Goal: Transaction & Acquisition: Book appointment/travel/reservation

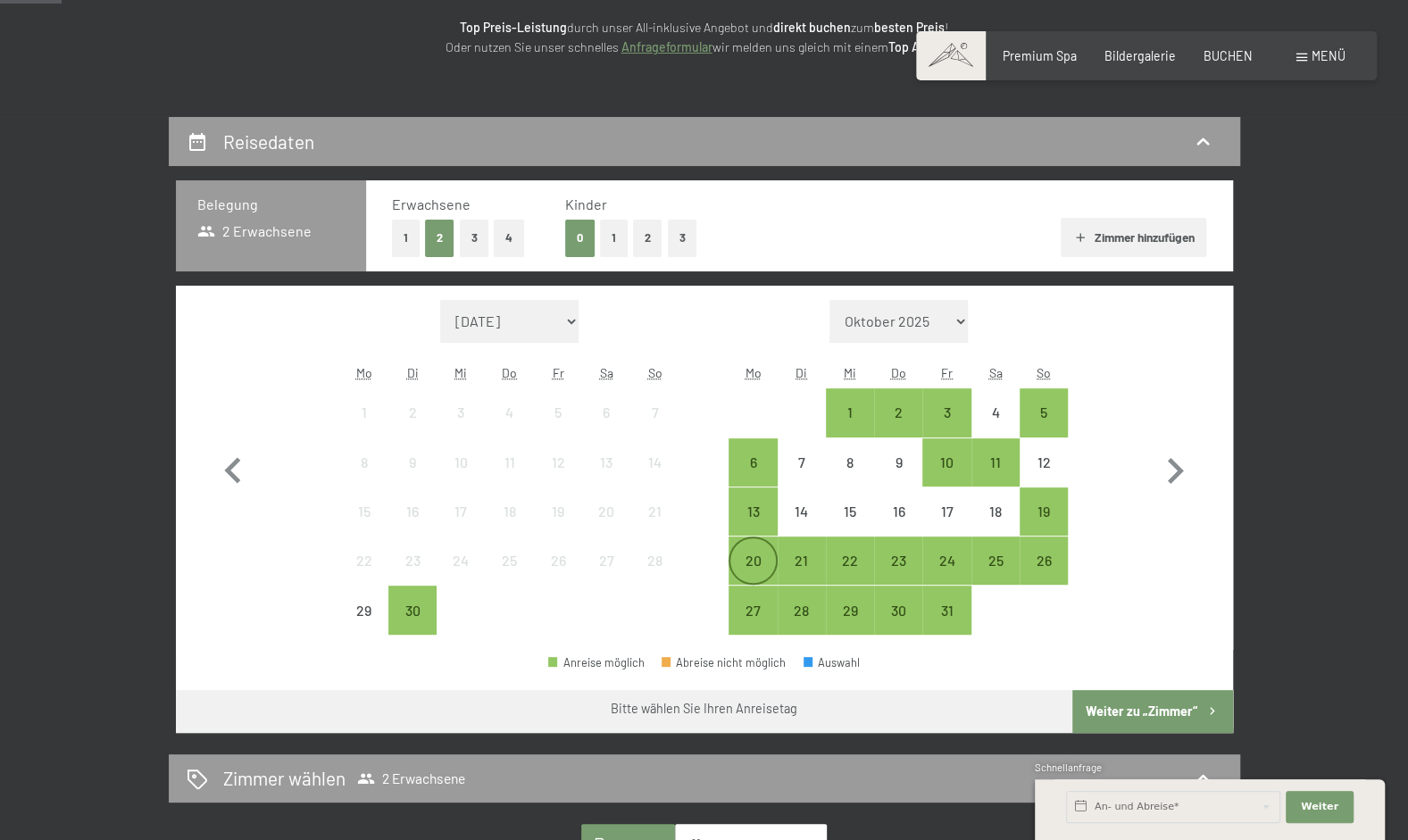
click at [765, 544] on div "20" at bounding box center [752, 560] width 45 height 45
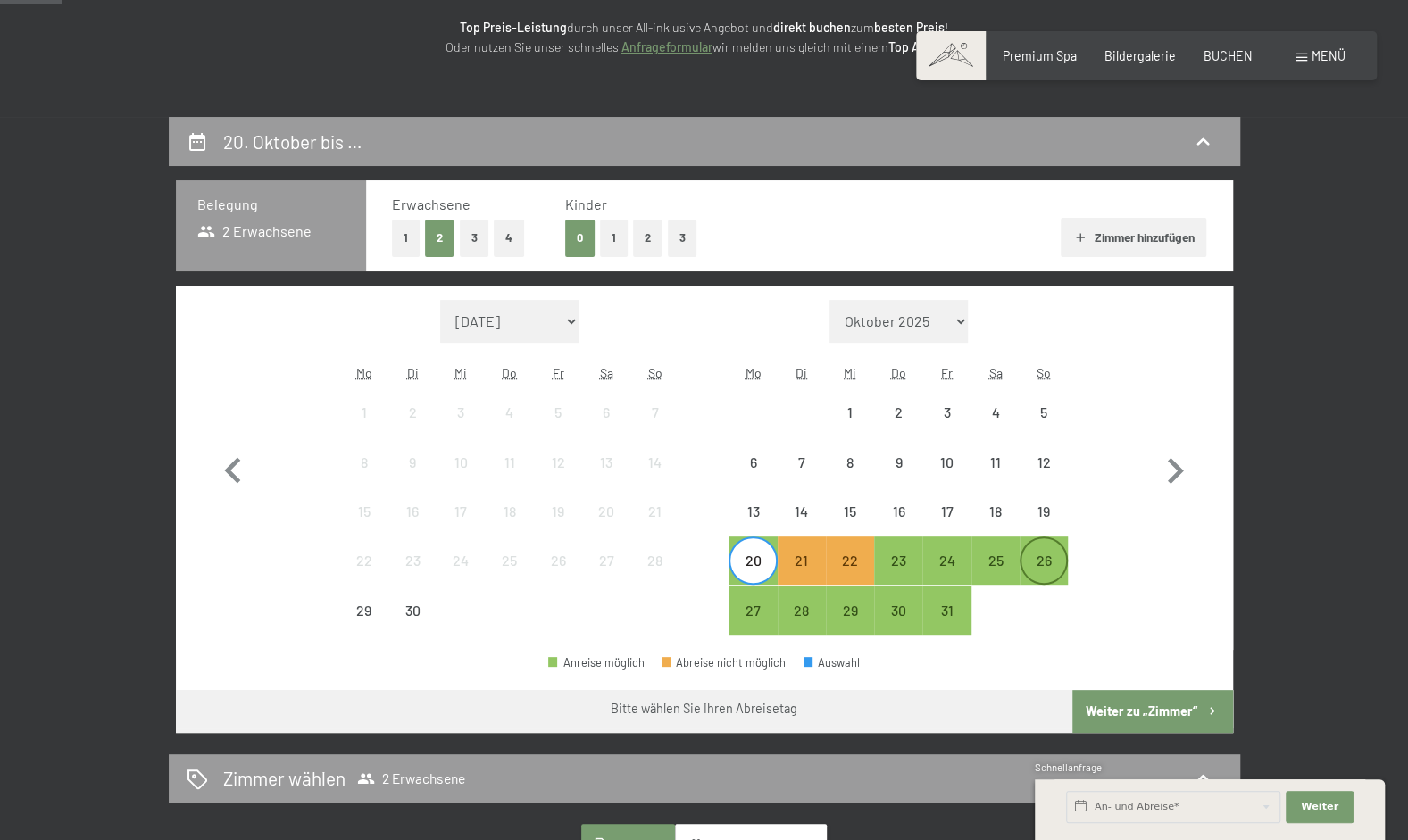
click at [1043, 562] on div "26" at bounding box center [1043, 575] width 45 height 45
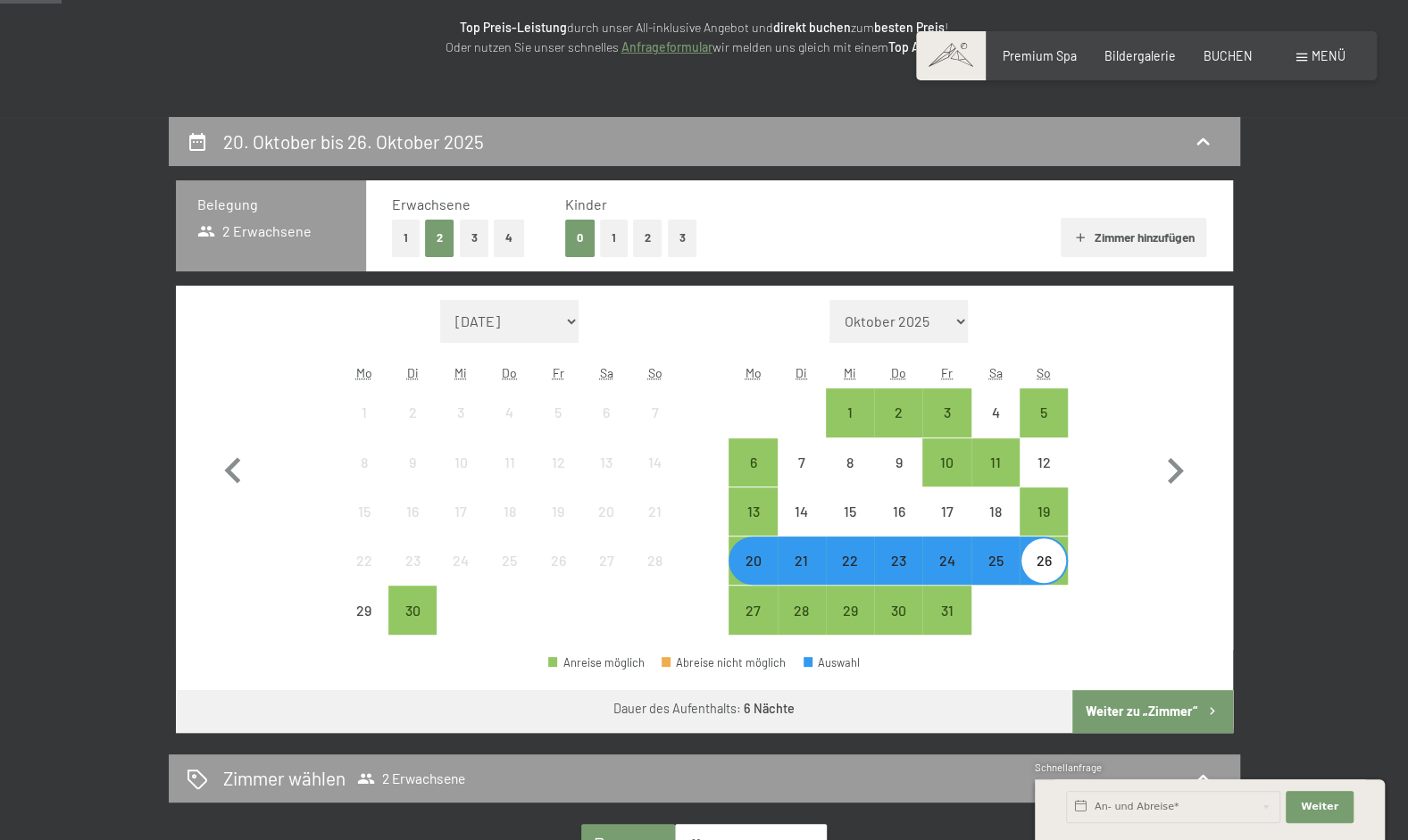
click at [1150, 711] on button "Weiter zu „Zimmer“" at bounding box center [1152, 711] width 160 height 43
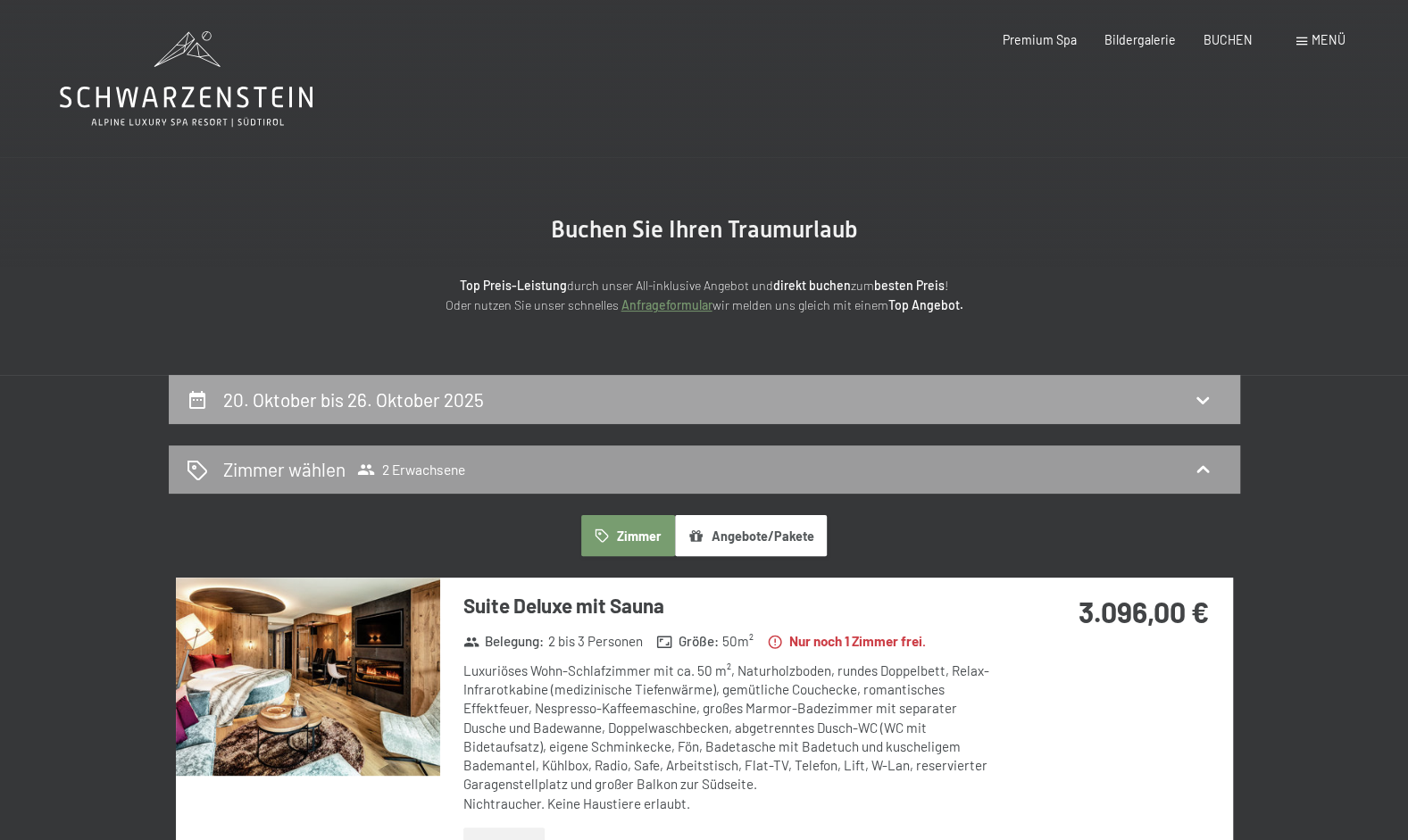
click at [794, 395] on div "20. Oktober bis 26. Oktober 2025" at bounding box center [704, 399] width 1036 height 26
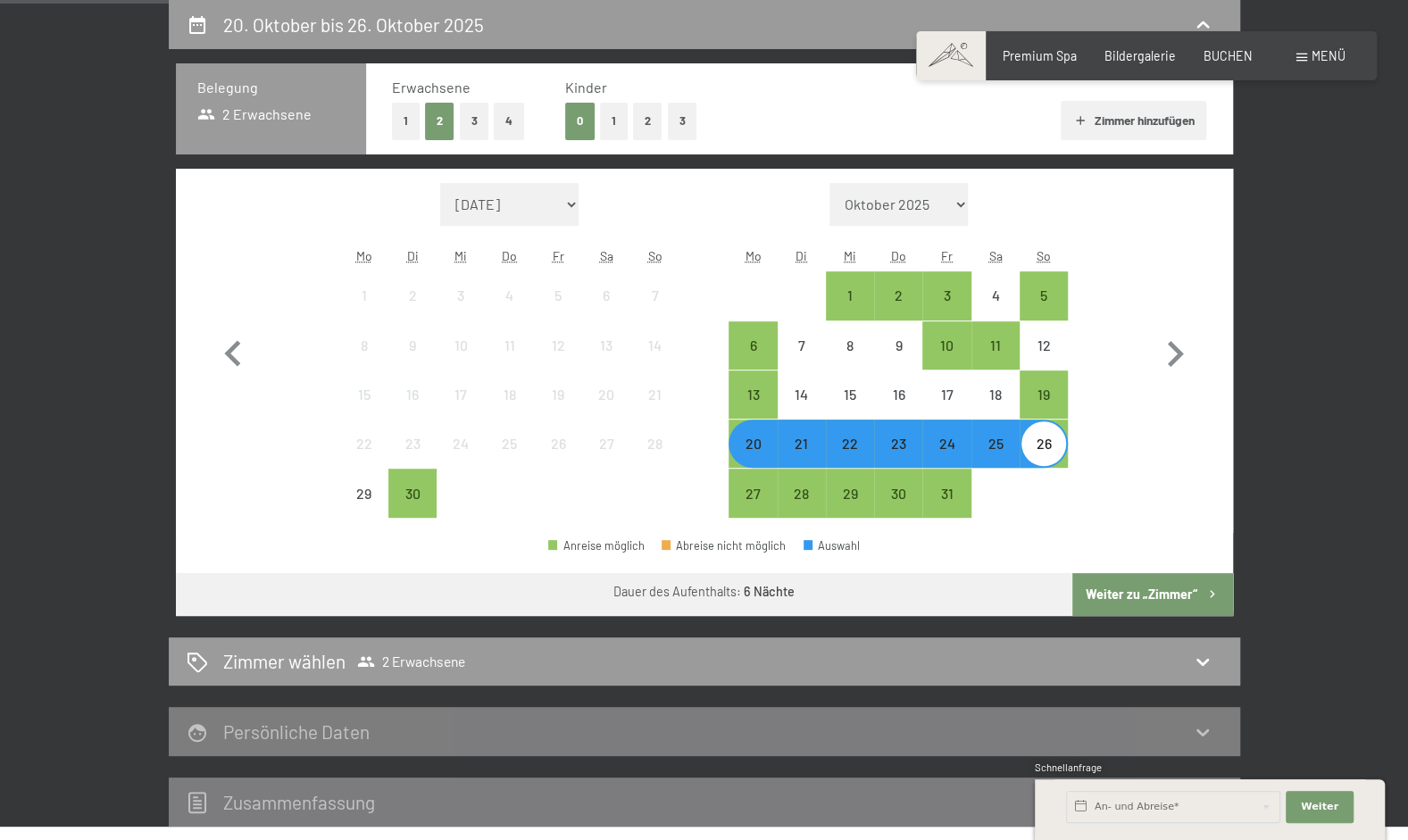
click at [754, 441] on div "20" at bounding box center [752, 458] width 45 height 45
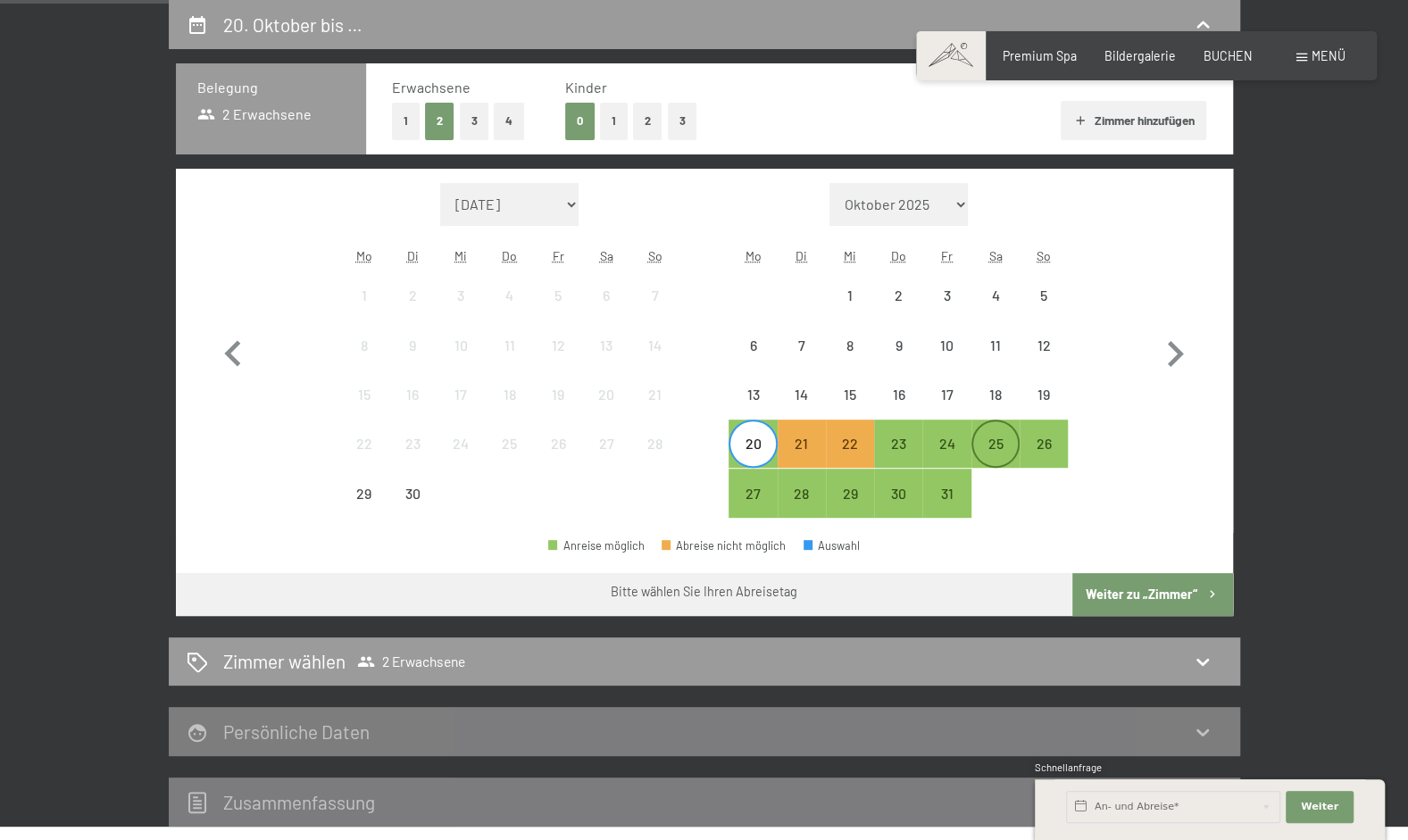
click at [1002, 444] on div "25" at bounding box center [995, 458] width 45 height 45
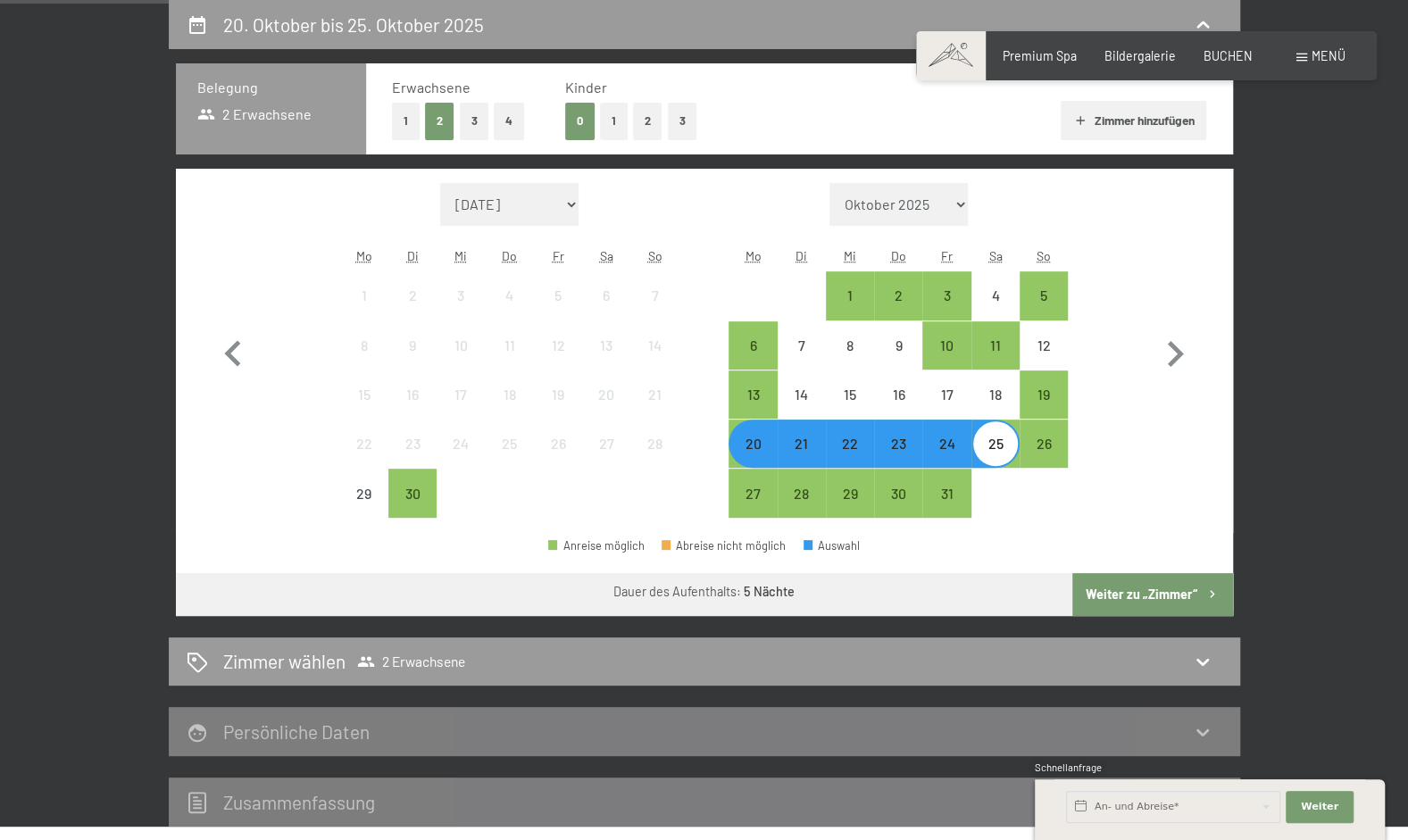
click at [1161, 592] on button "Weiter zu „Zimmer“" at bounding box center [1152, 594] width 160 height 43
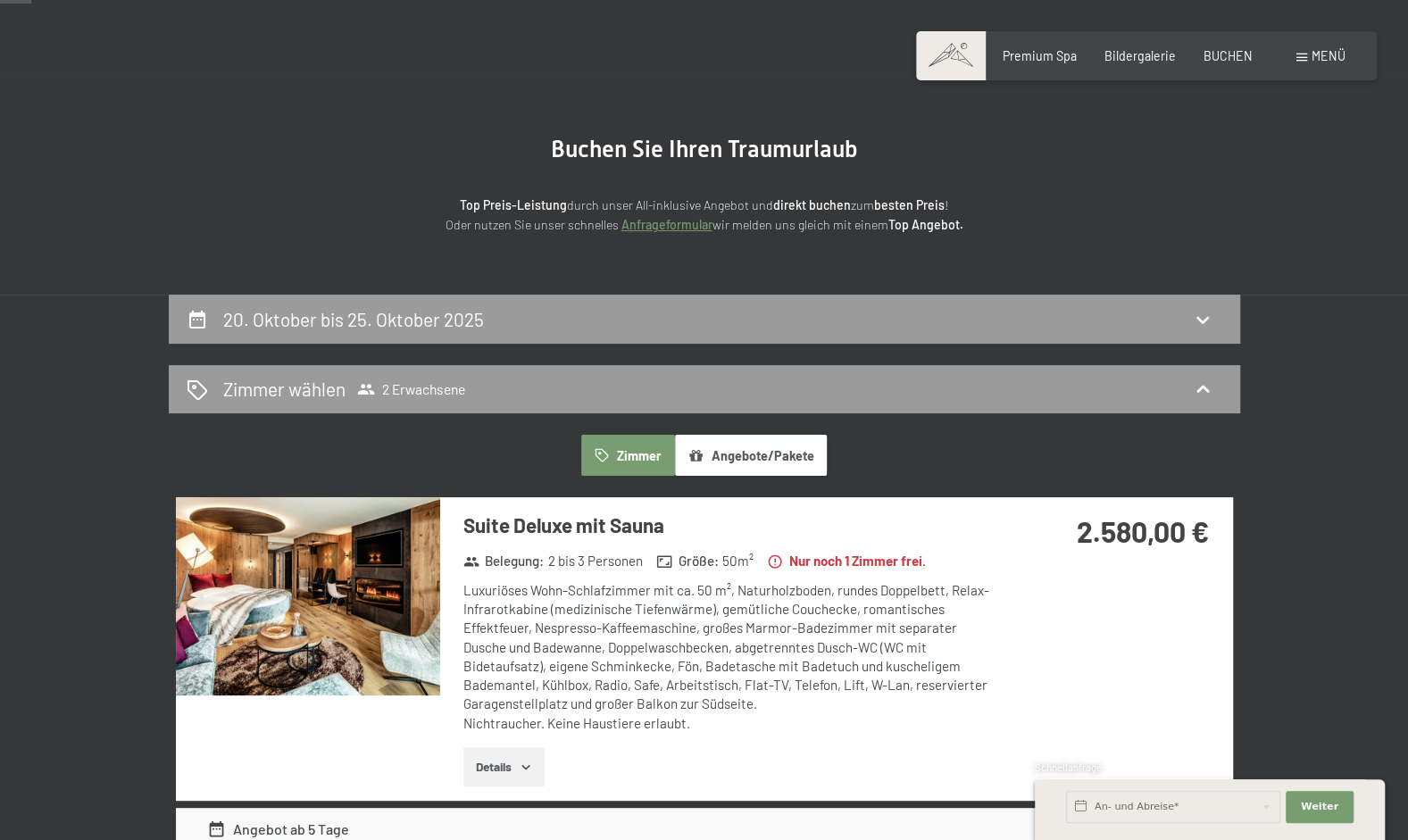
scroll to position [78, 0]
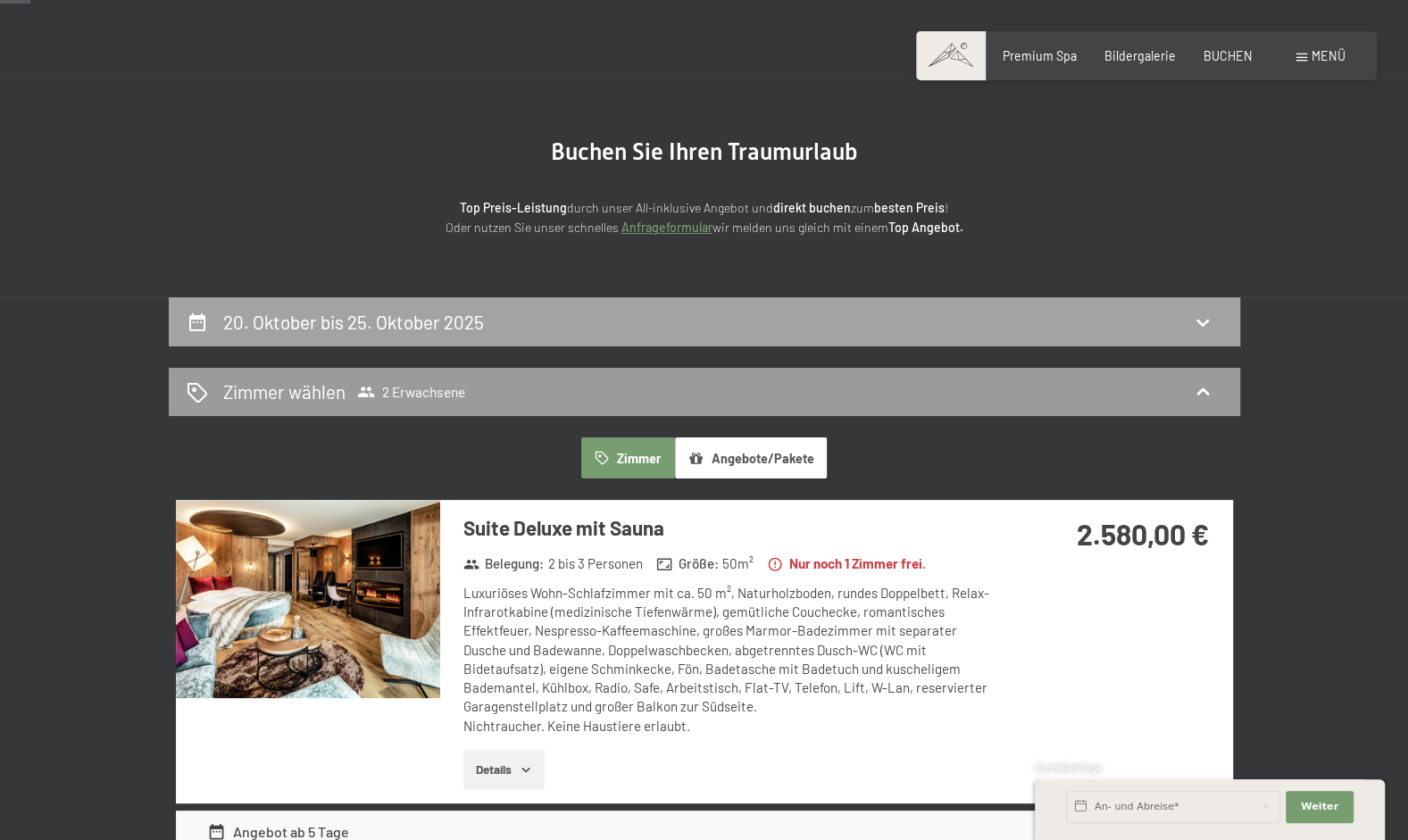
click at [527, 332] on div "20. Oktober bis 25. Oktober 2025" at bounding box center [704, 321] width 1036 height 26
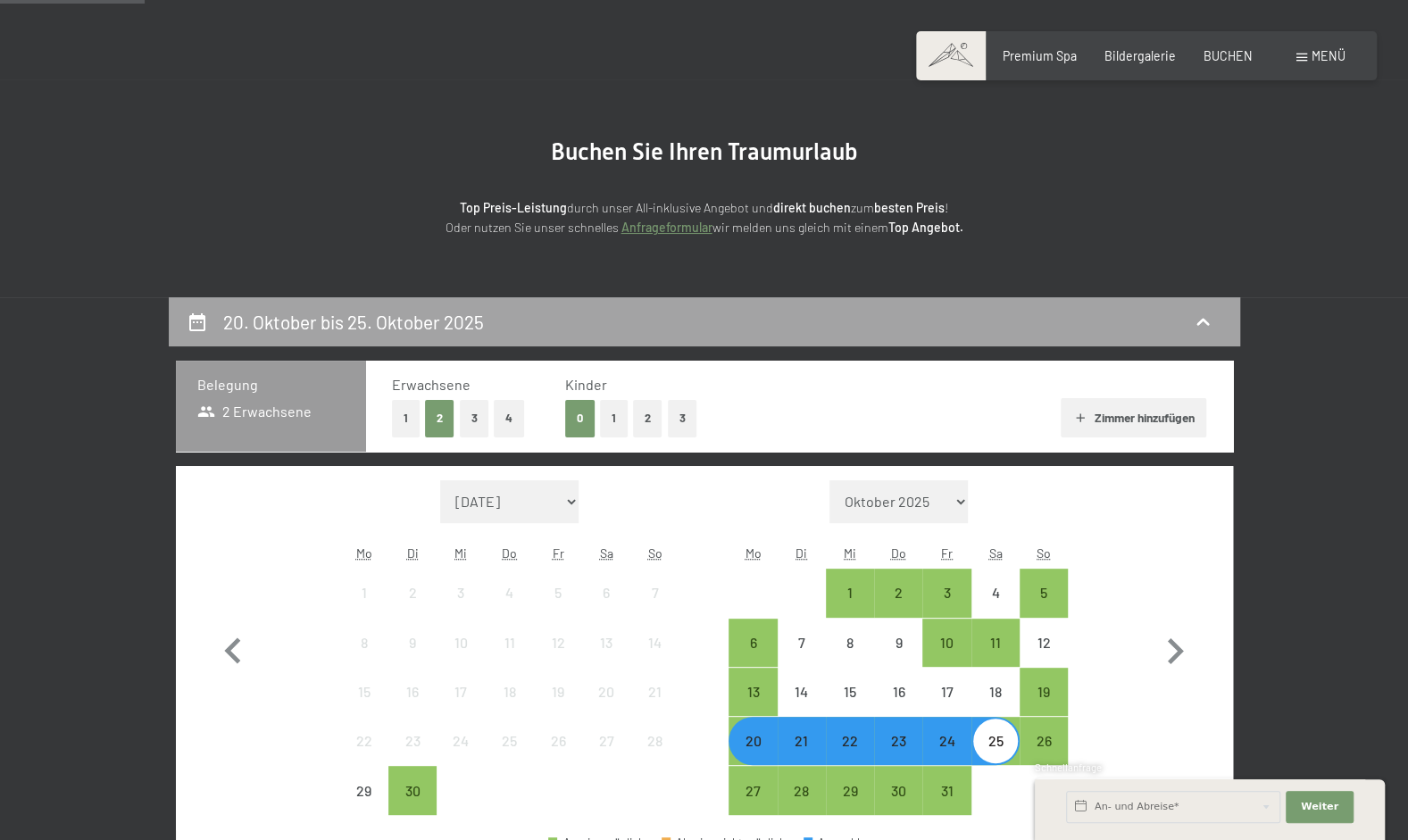
scroll to position [375, 0]
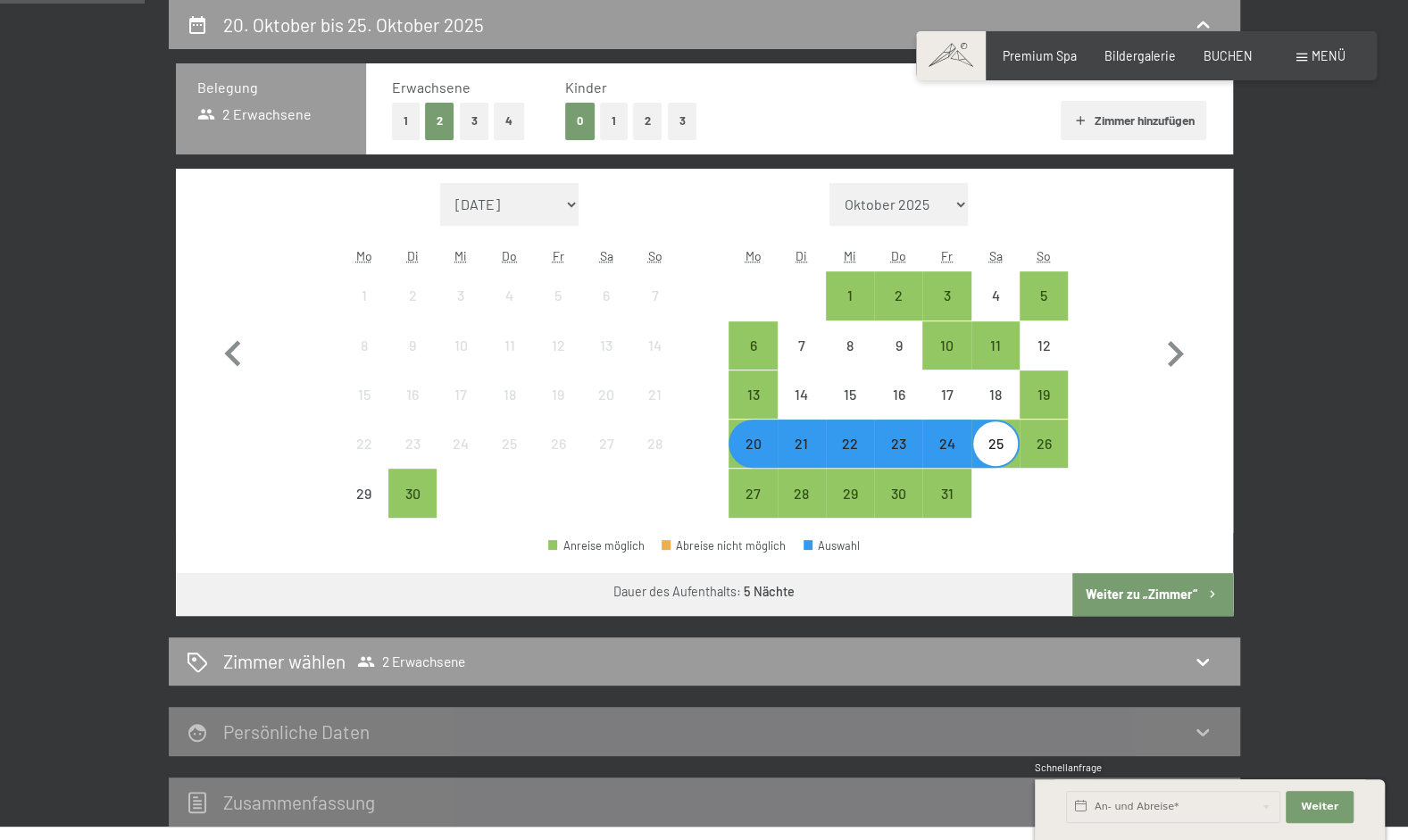
click at [749, 452] on div "20" at bounding box center [752, 458] width 45 height 45
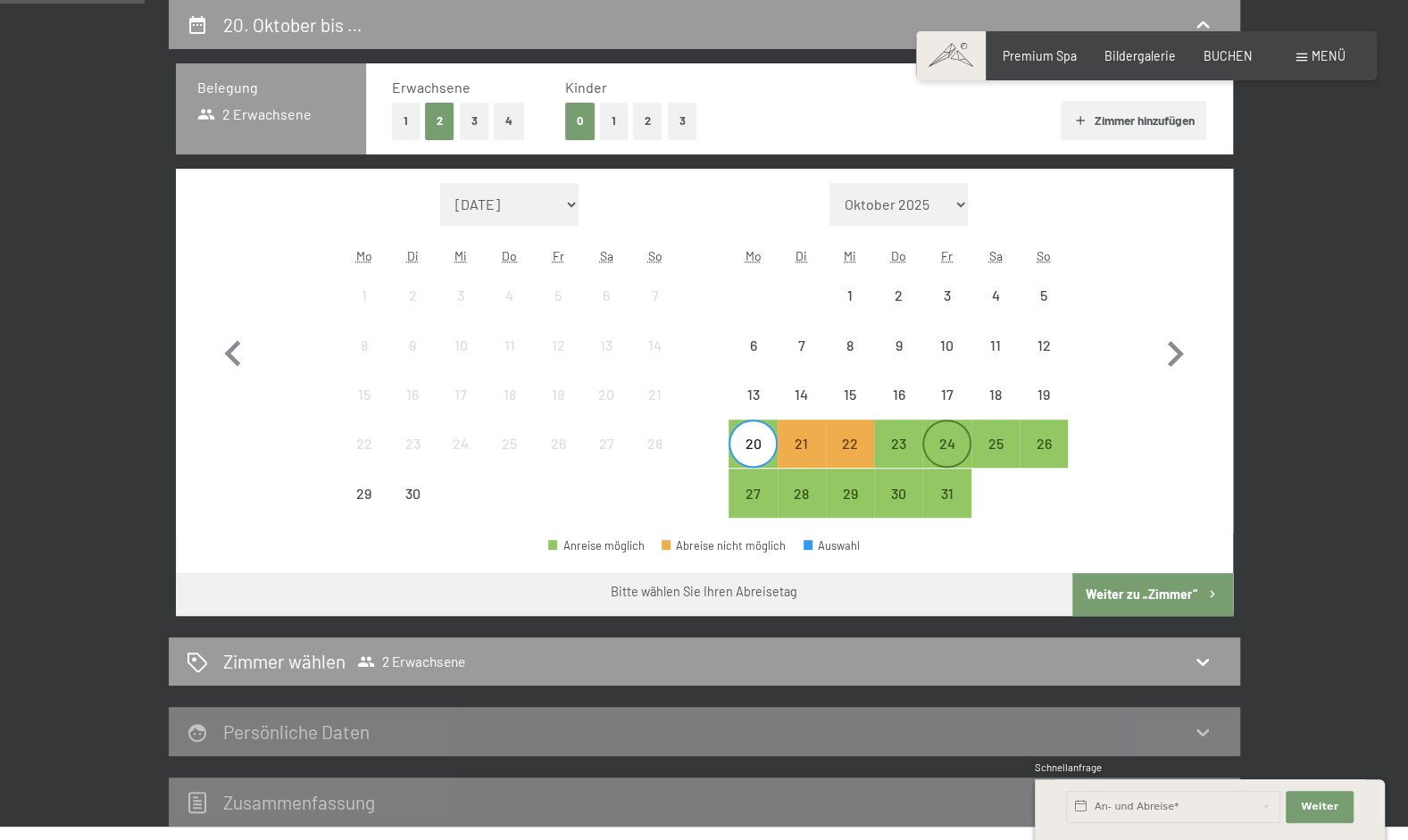
click at [945, 454] on div "24" at bounding box center [947, 458] width 45 height 45
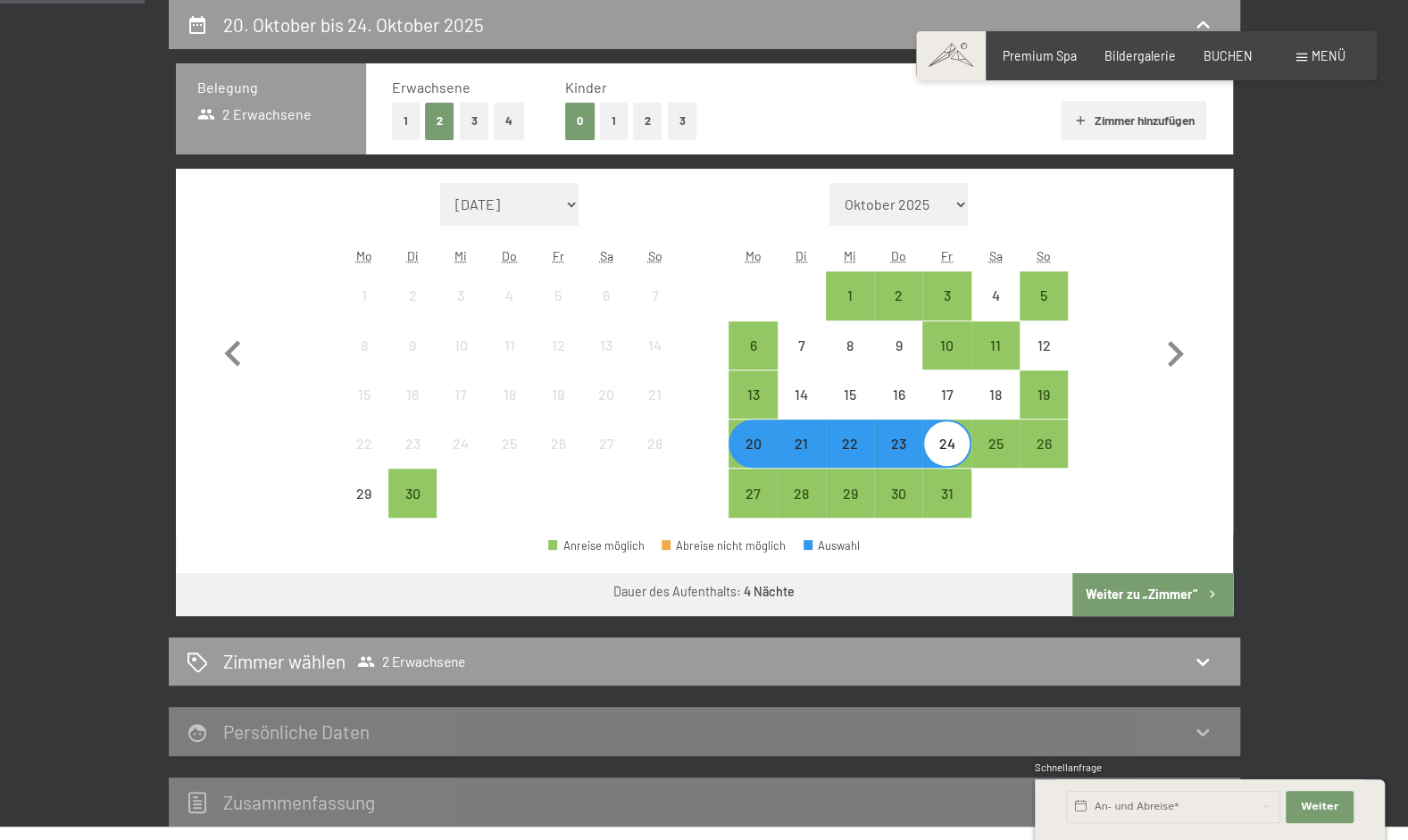
click at [1163, 590] on button "Weiter zu „Zimmer“" at bounding box center [1152, 594] width 160 height 43
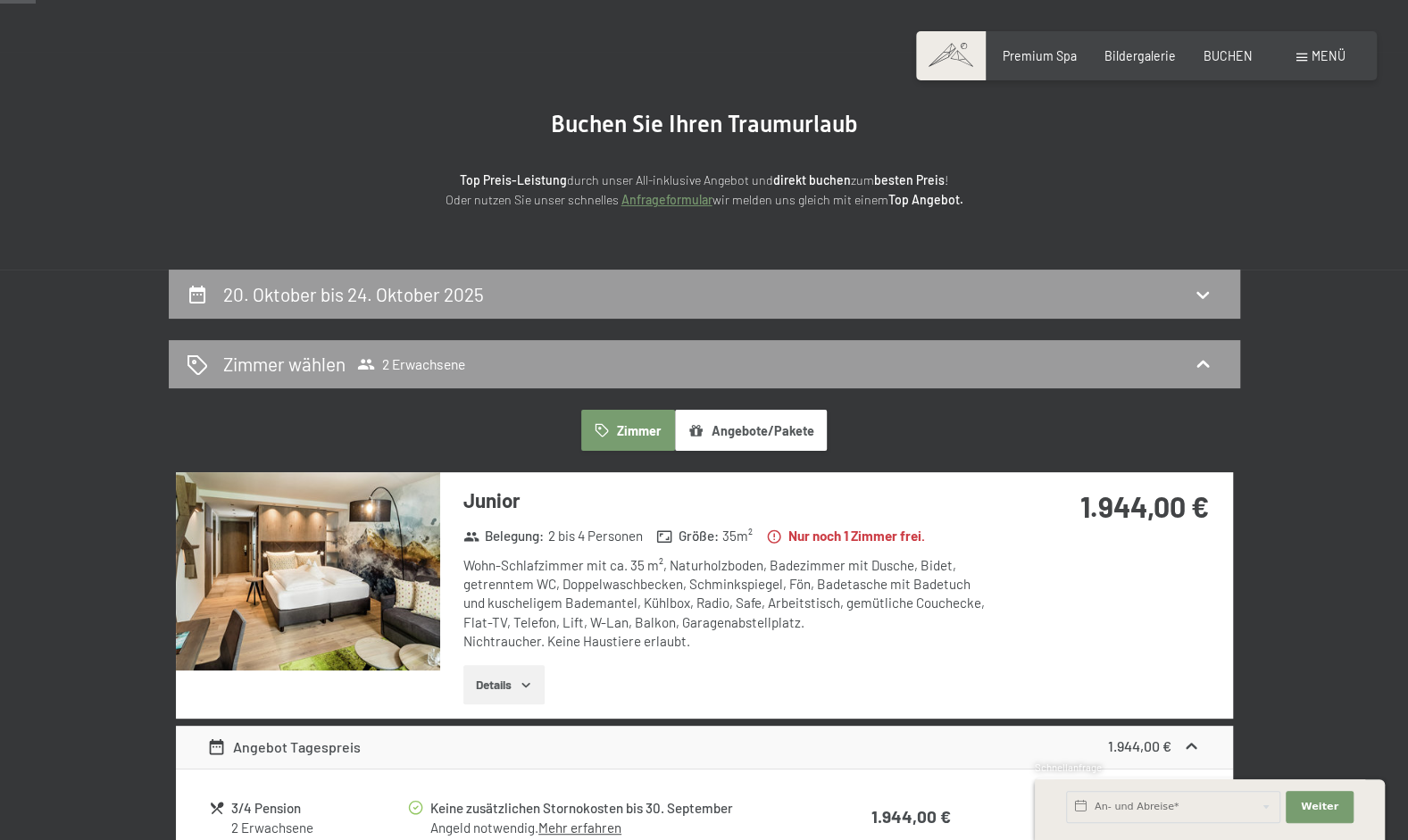
scroll to position [105, 0]
click at [1164, 308] on div "20. Oktober bis 24. Oktober 2025" at bounding box center [704, 295] width 1072 height 49
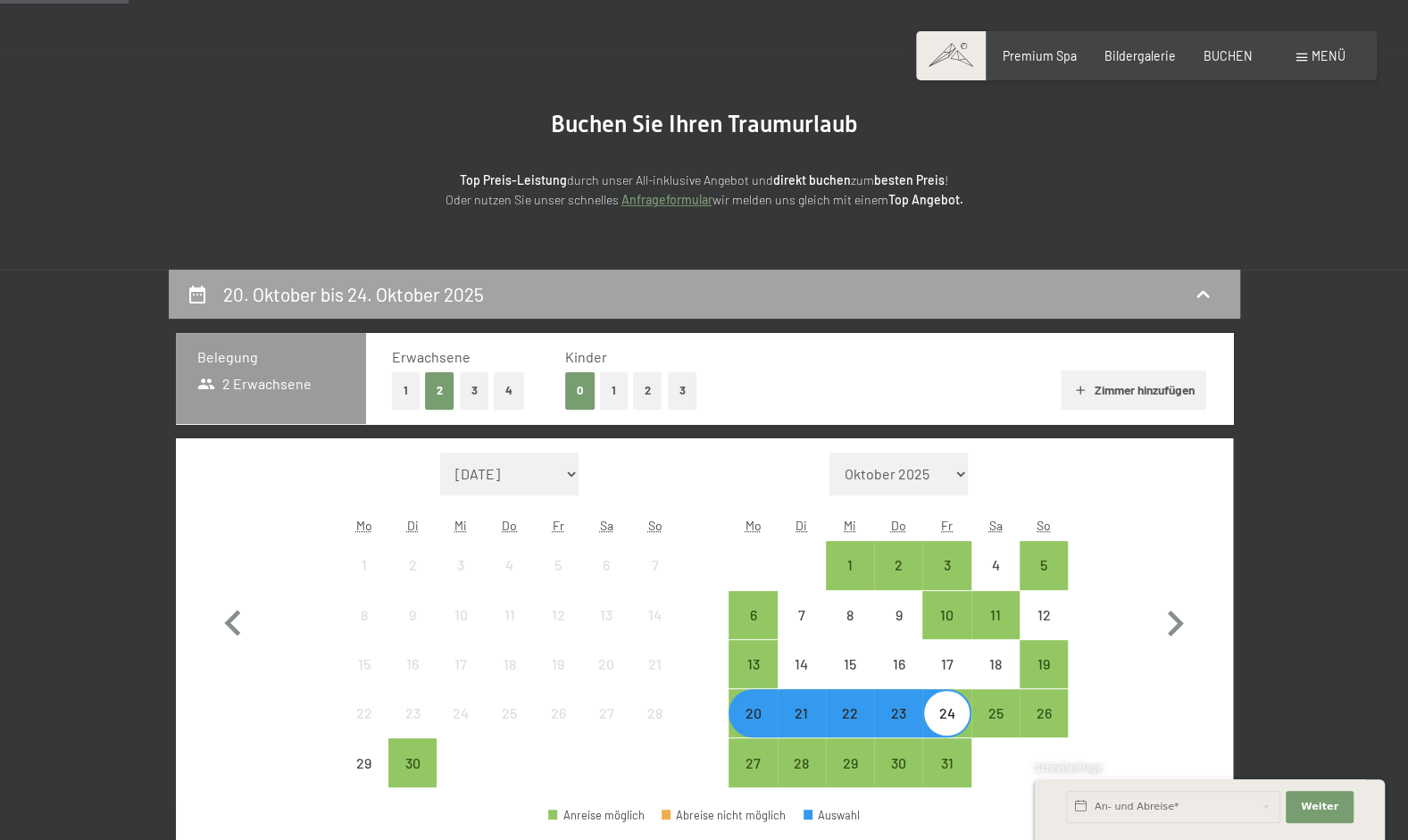
scroll to position [375, 0]
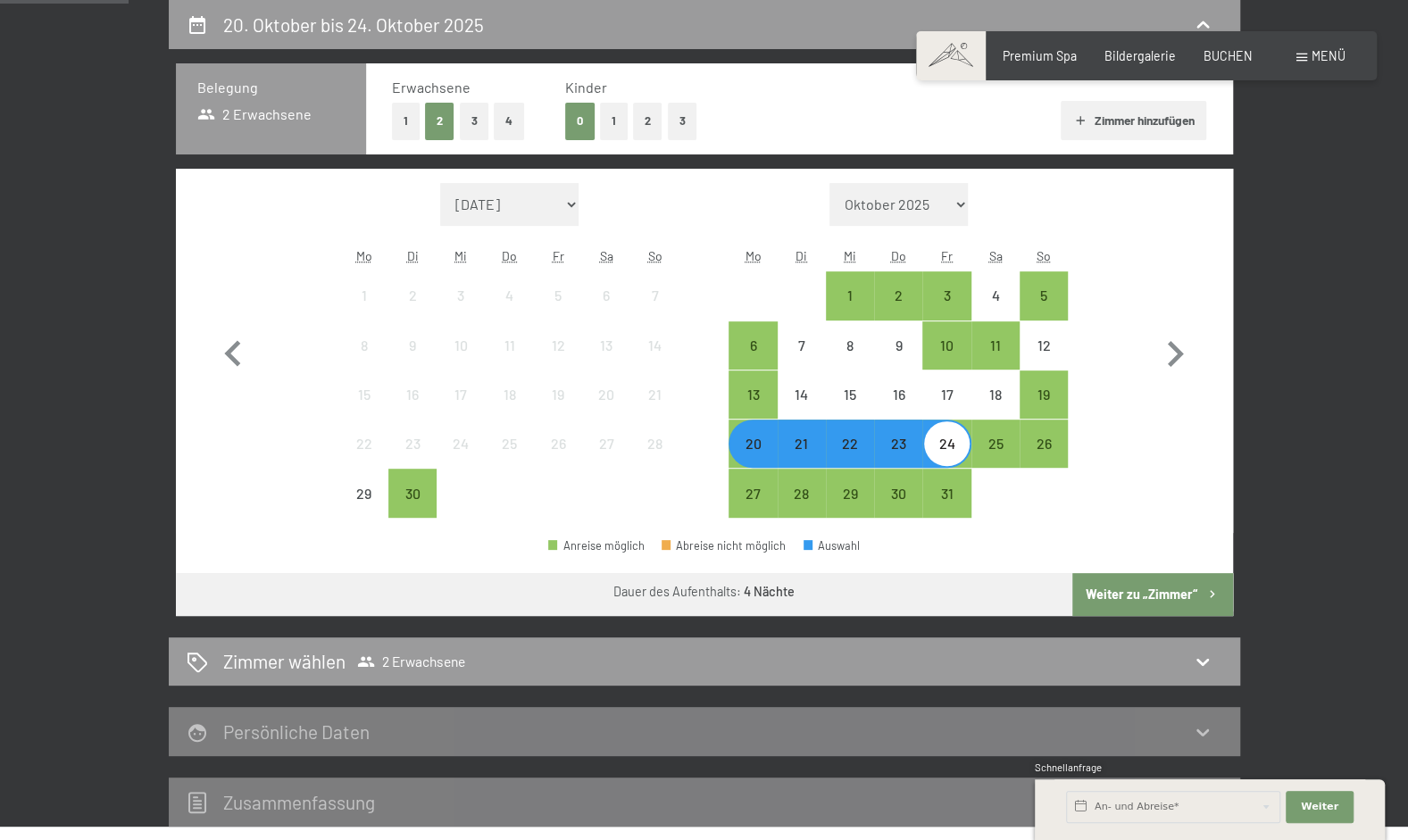
click at [748, 438] on div "20" at bounding box center [752, 458] width 45 height 45
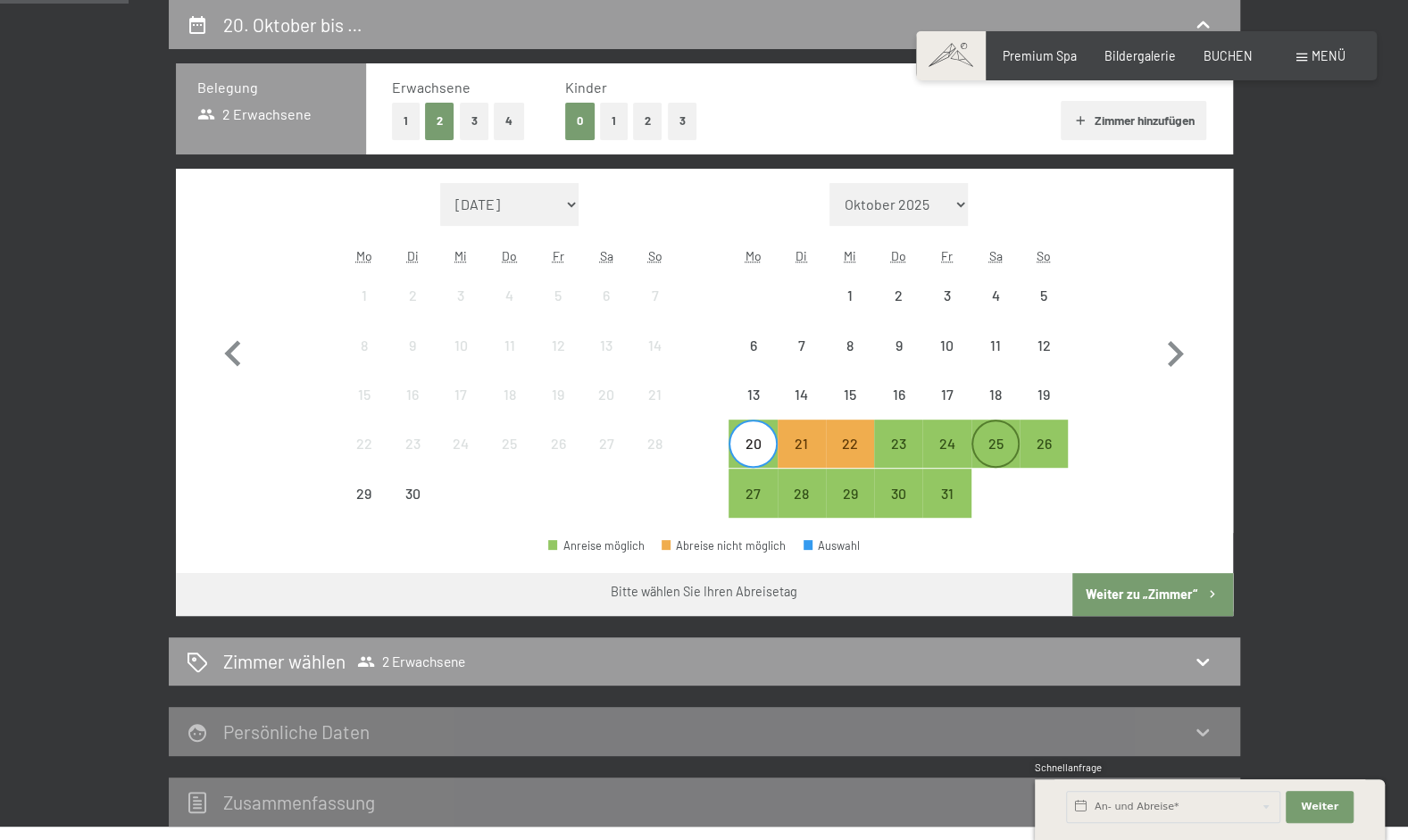
click at [989, 450] on div "25" at bounding box center [995, 458] width 45 height 45
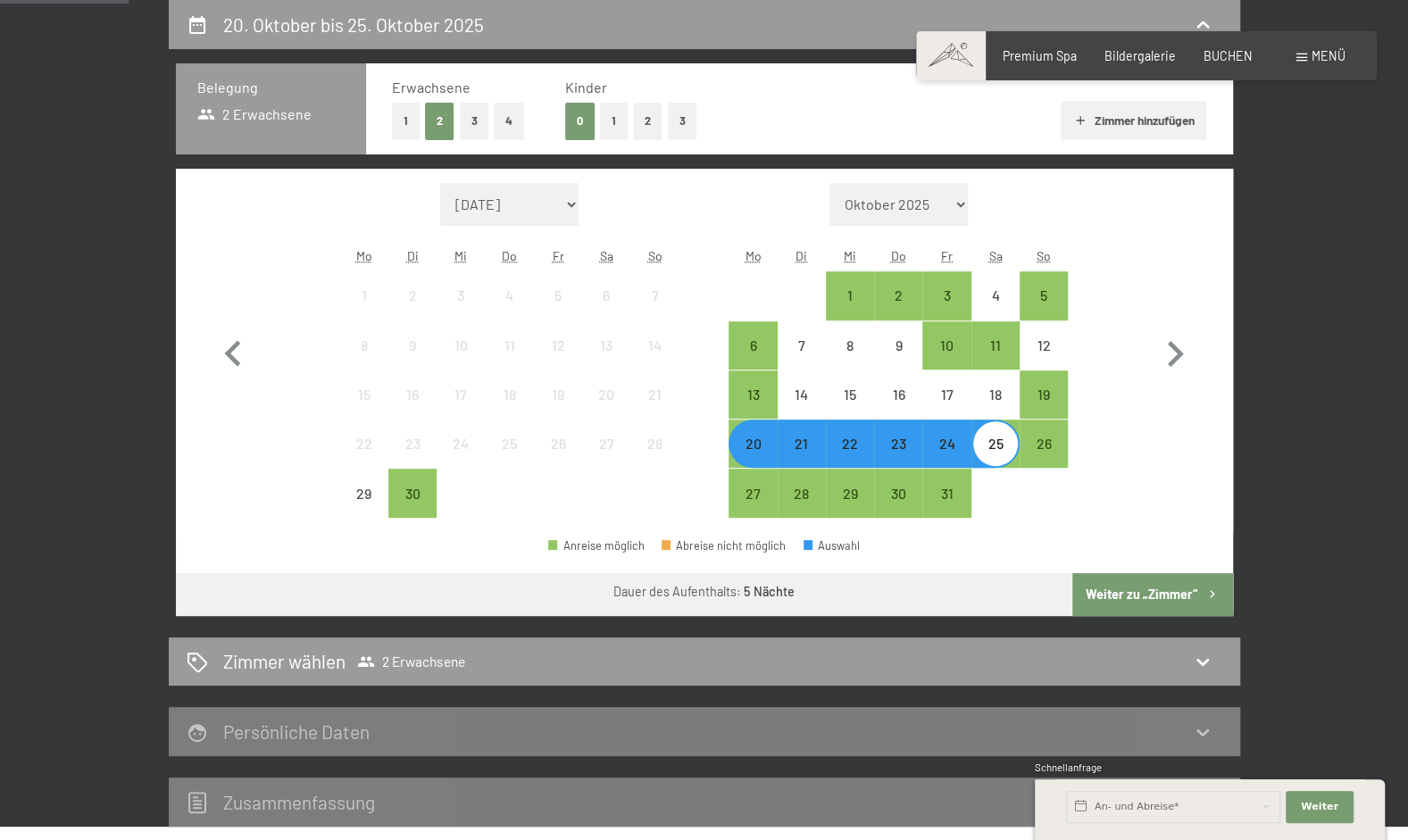
click at [755, 427] on div "20" at bounding box center [752, 443] width 45 height 45
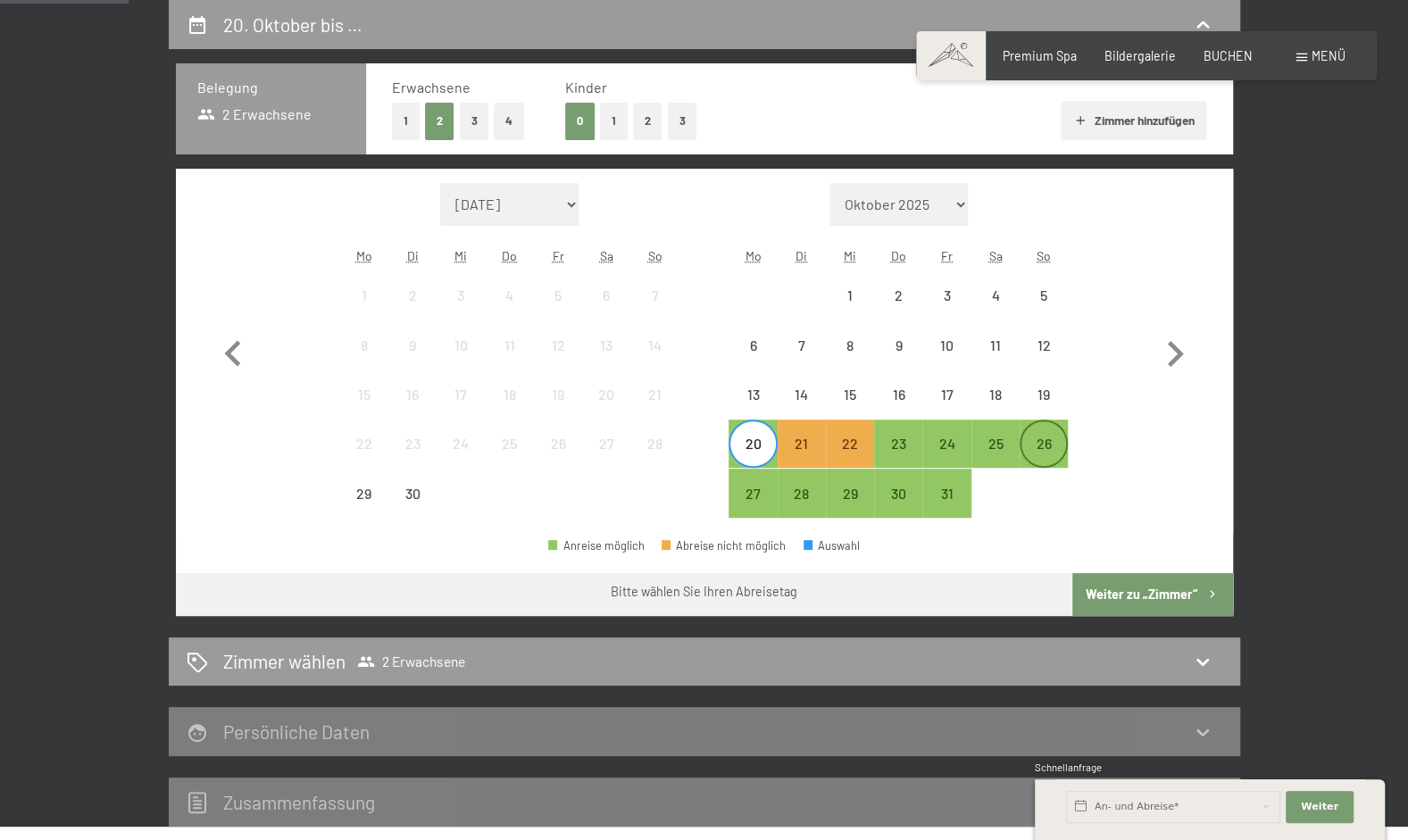
click at [1043, 455] on div "26" at bounding box center [1043, 458] width 45 height 45
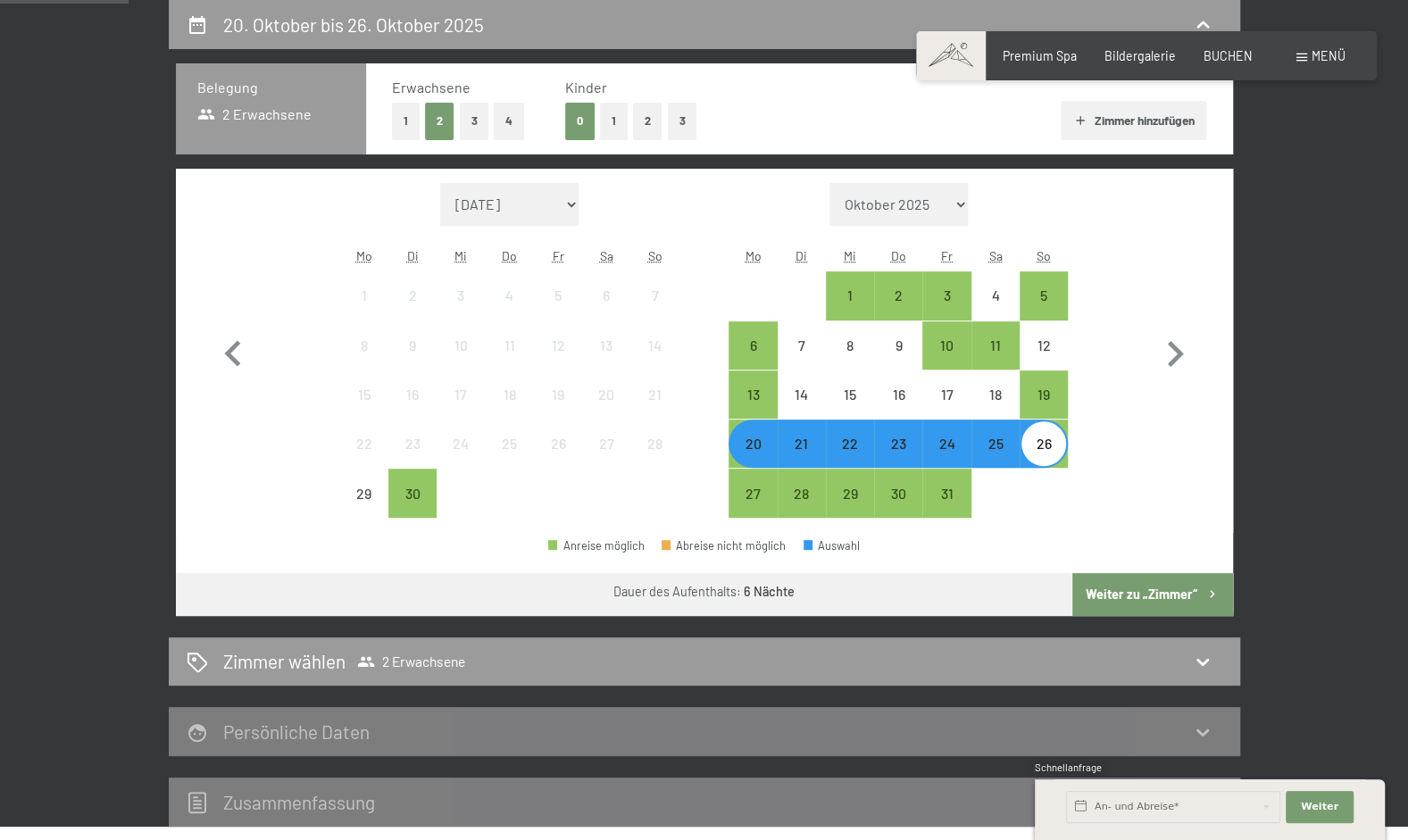
click at [1195, 603] on button "Weiter zu „Zimmer“" at bounding box center [1152, 594] width 160 height 43
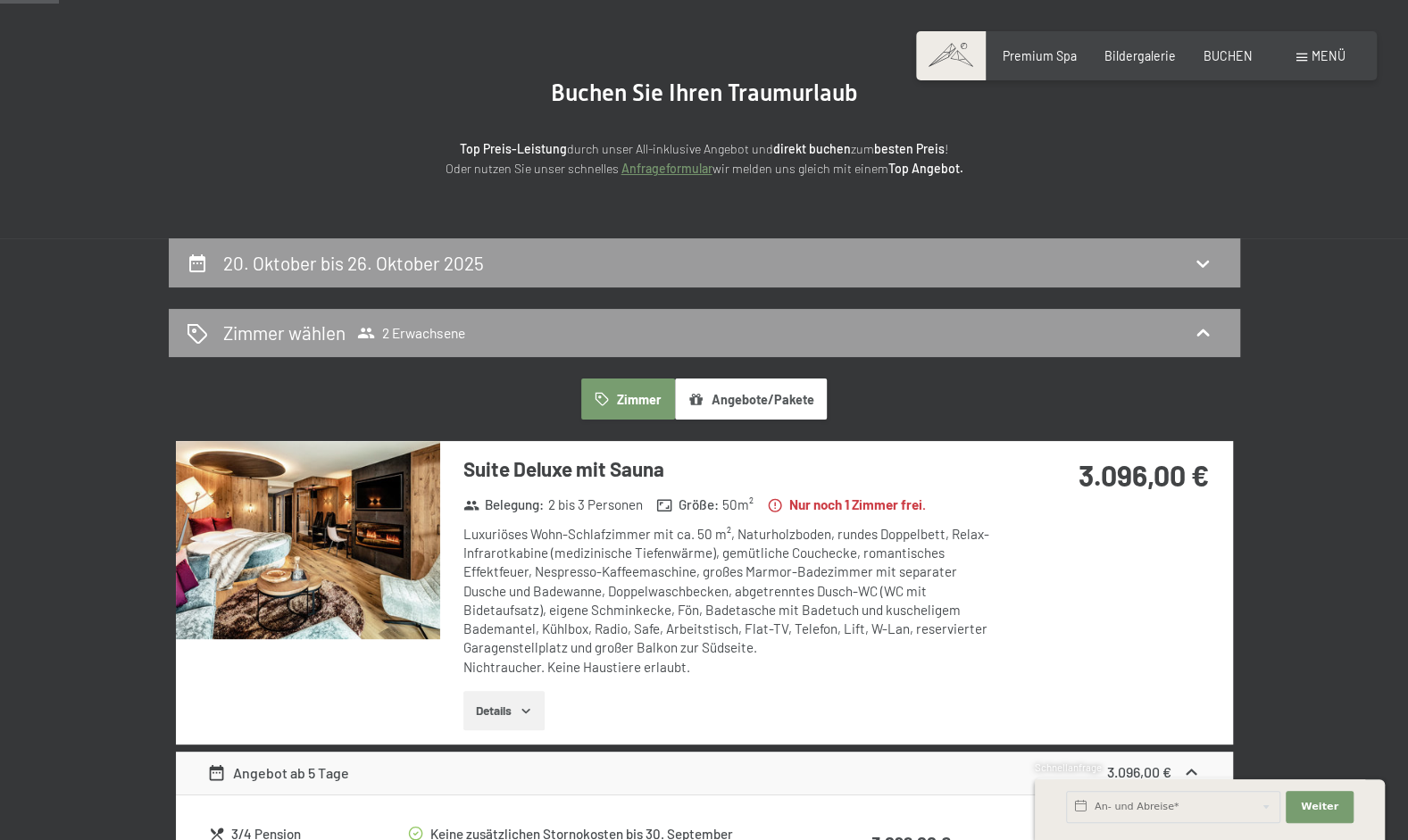
scroll to position [127, 0]
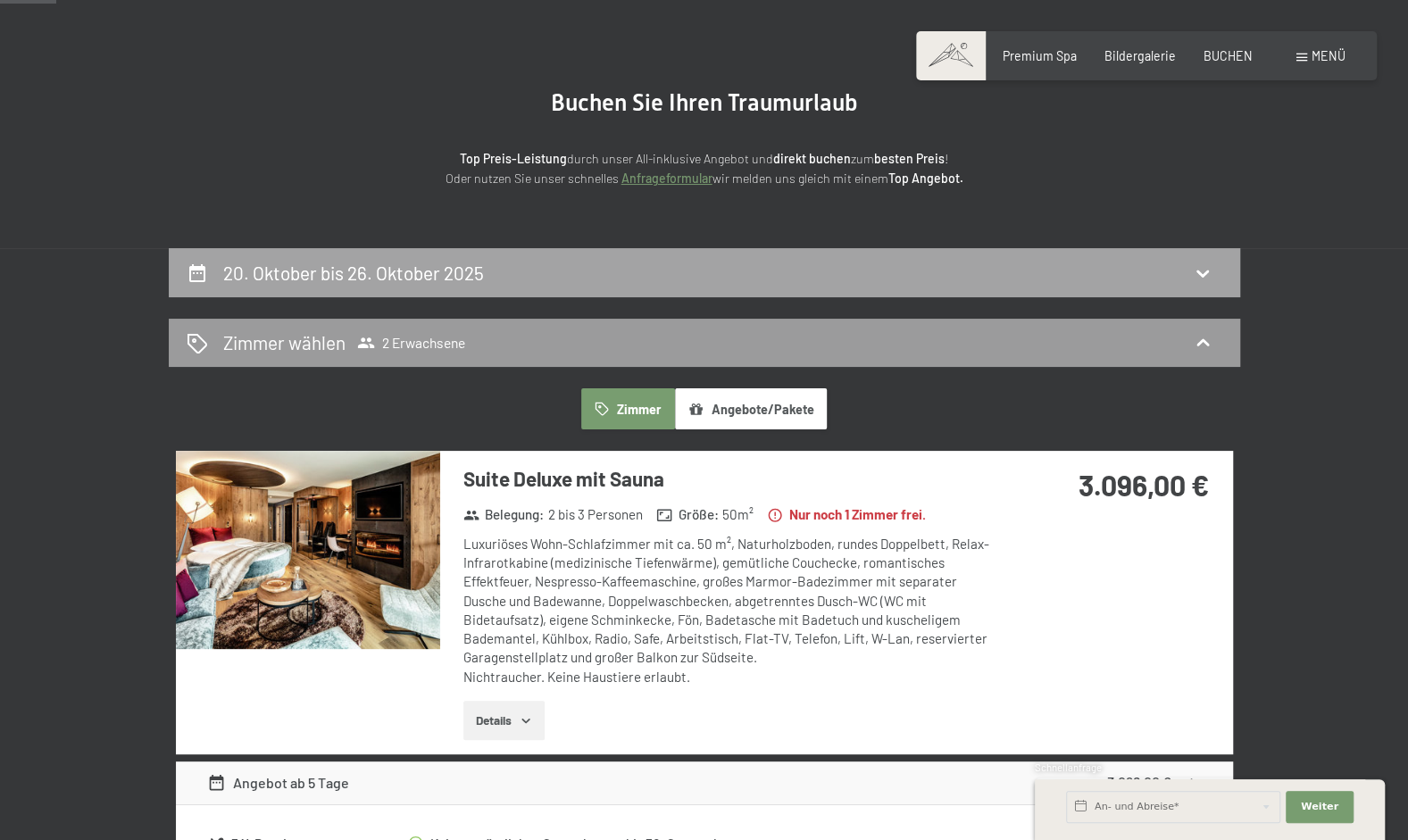
click at [1205, 274] on icon at bounding box center [1202, 274] width 12 height 8
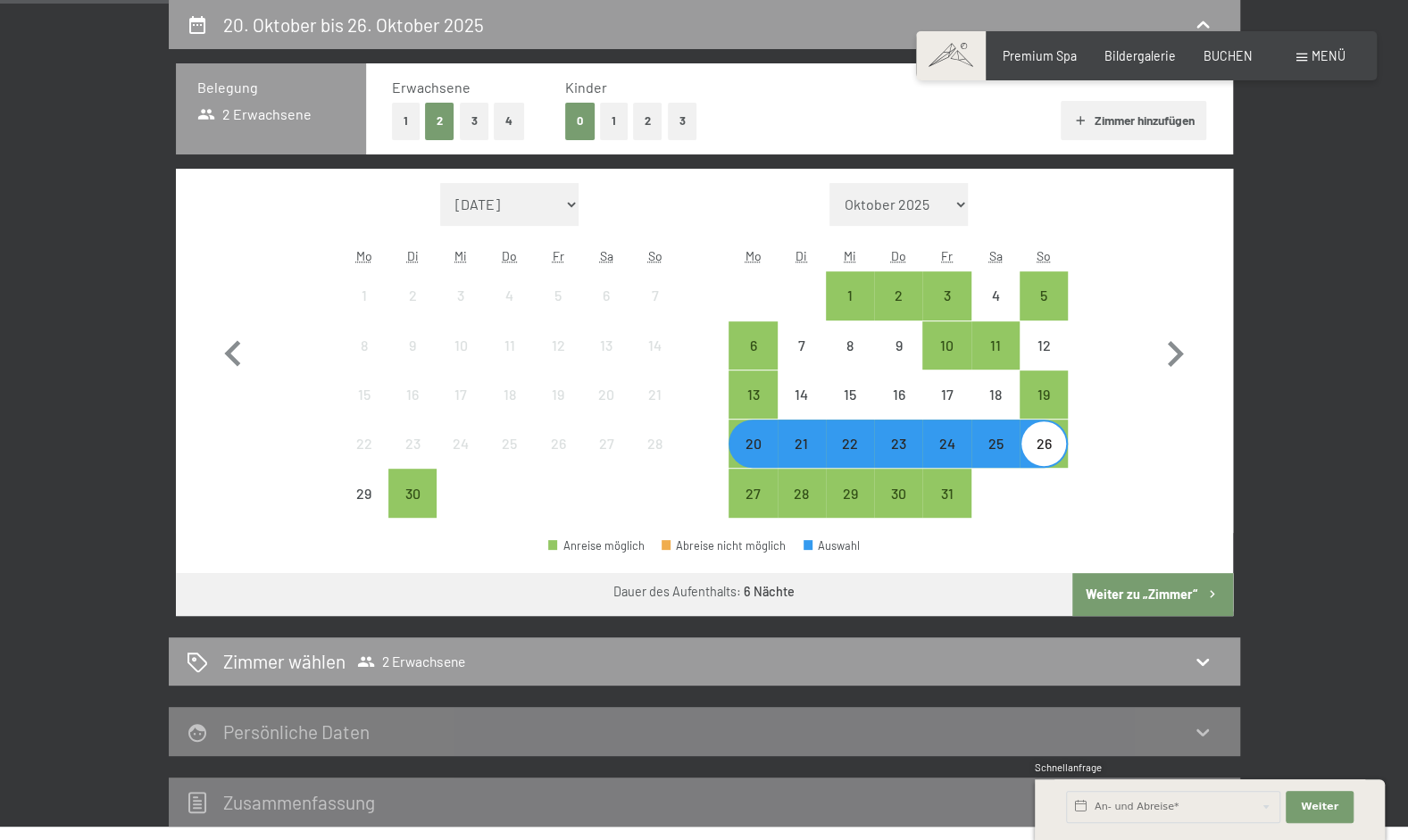
click at [750, 451] on div "20" at bounding box center [752, 458] width 45 height 45
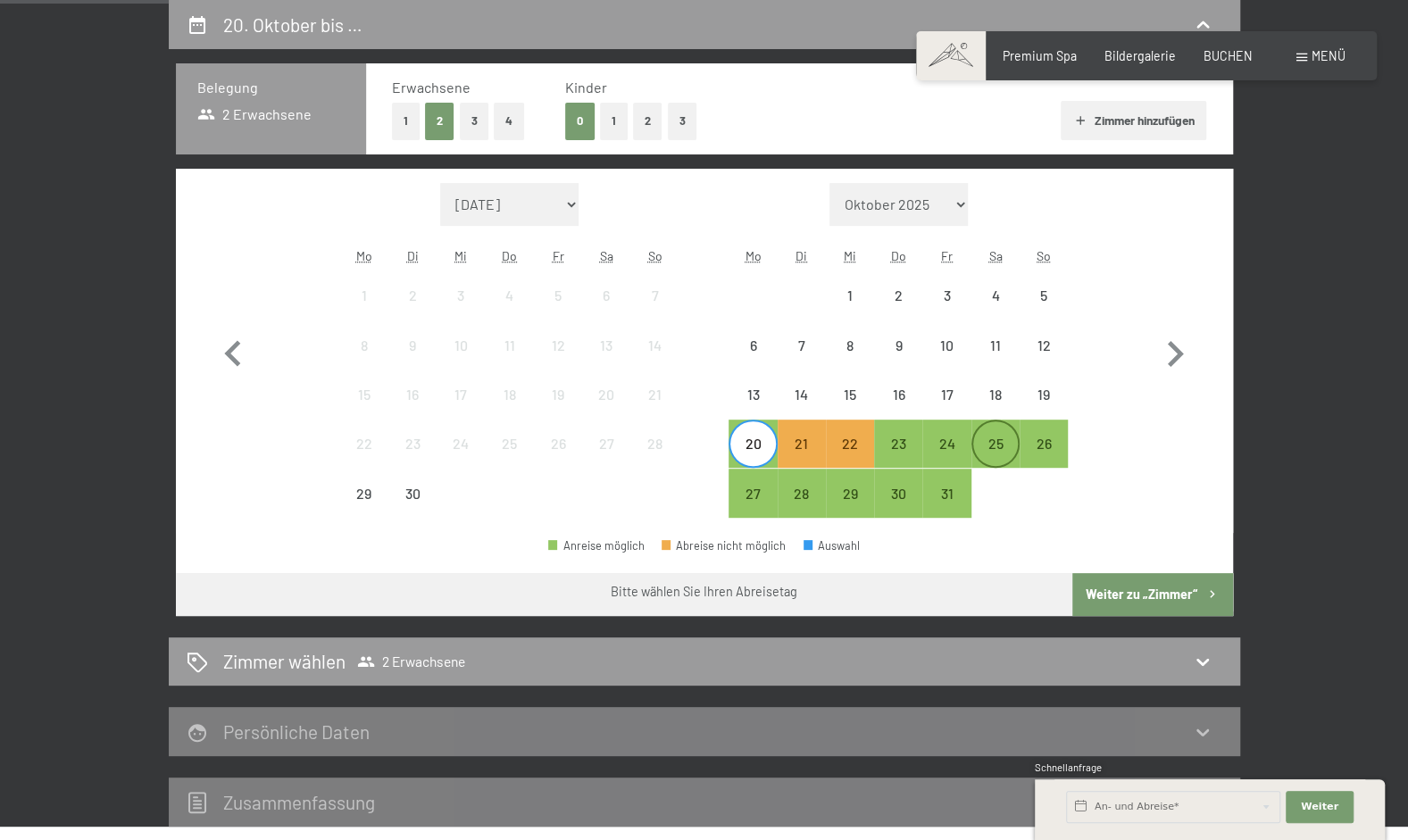
click at [989, 446] on div "25" at bounding box center [995, 458] width 45 height 45
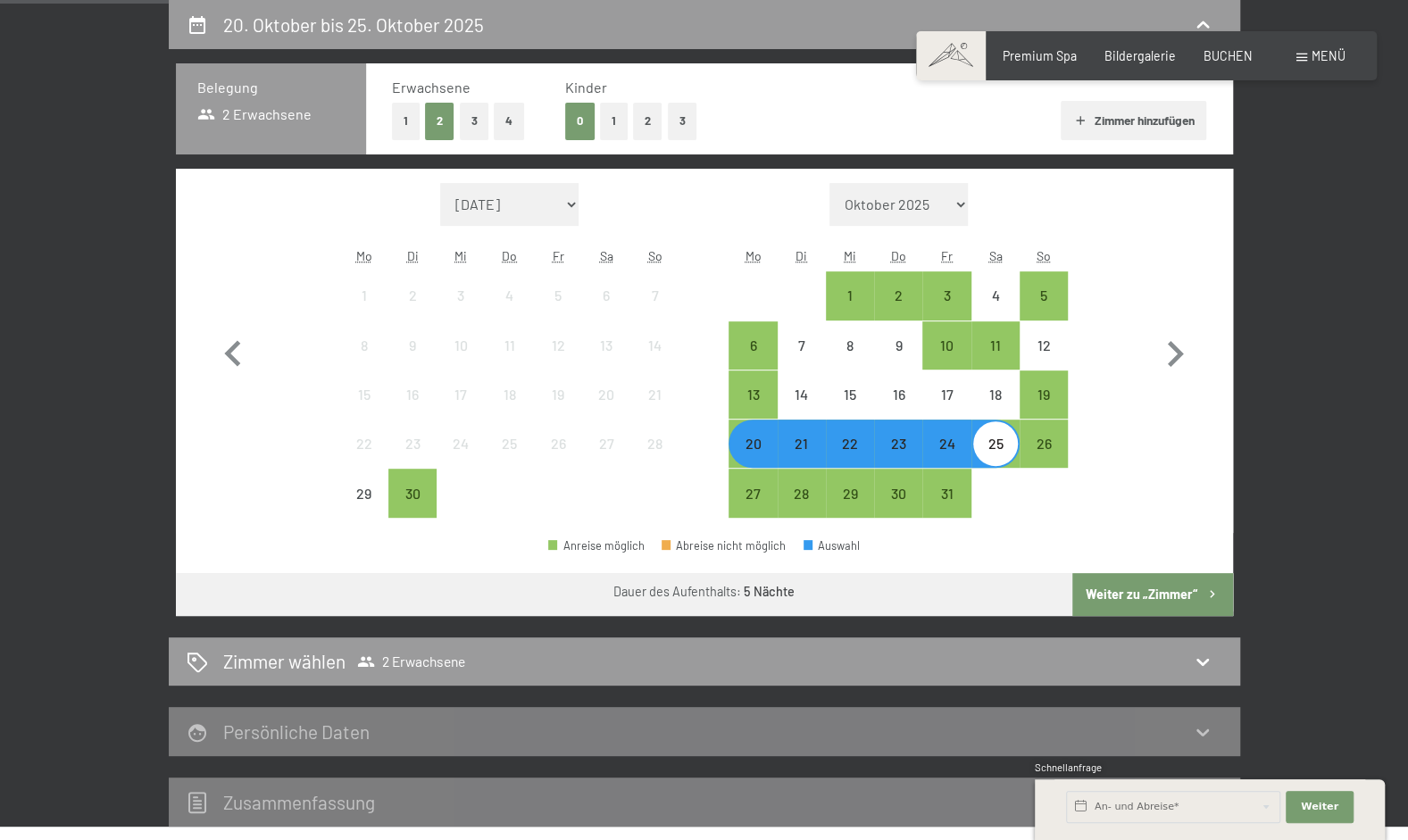
click at [1158, 601] on button "Weiter zu „Zimmer“" at bounding box center [1152, 594] width 160 height 43
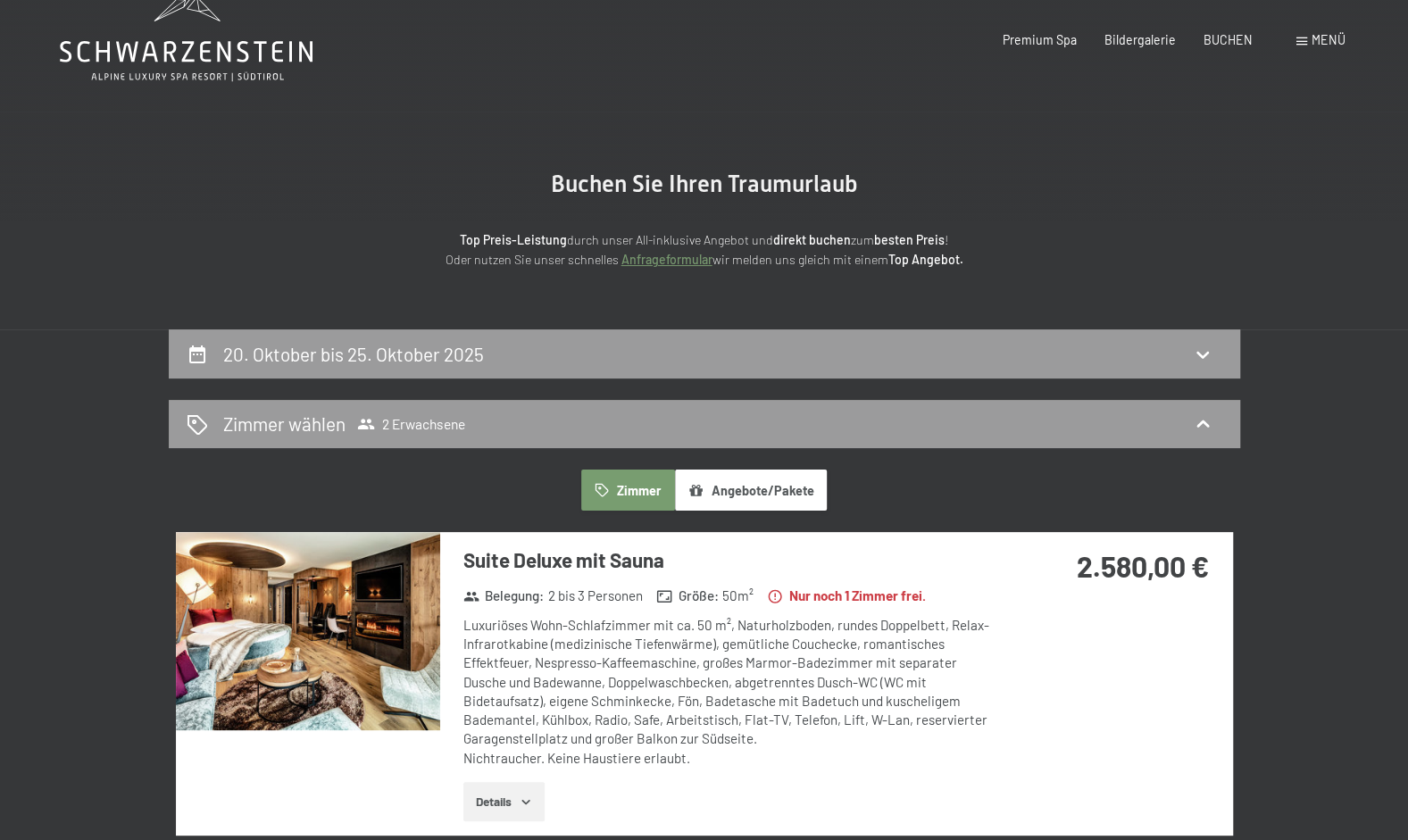
scroll to position [0, 0]
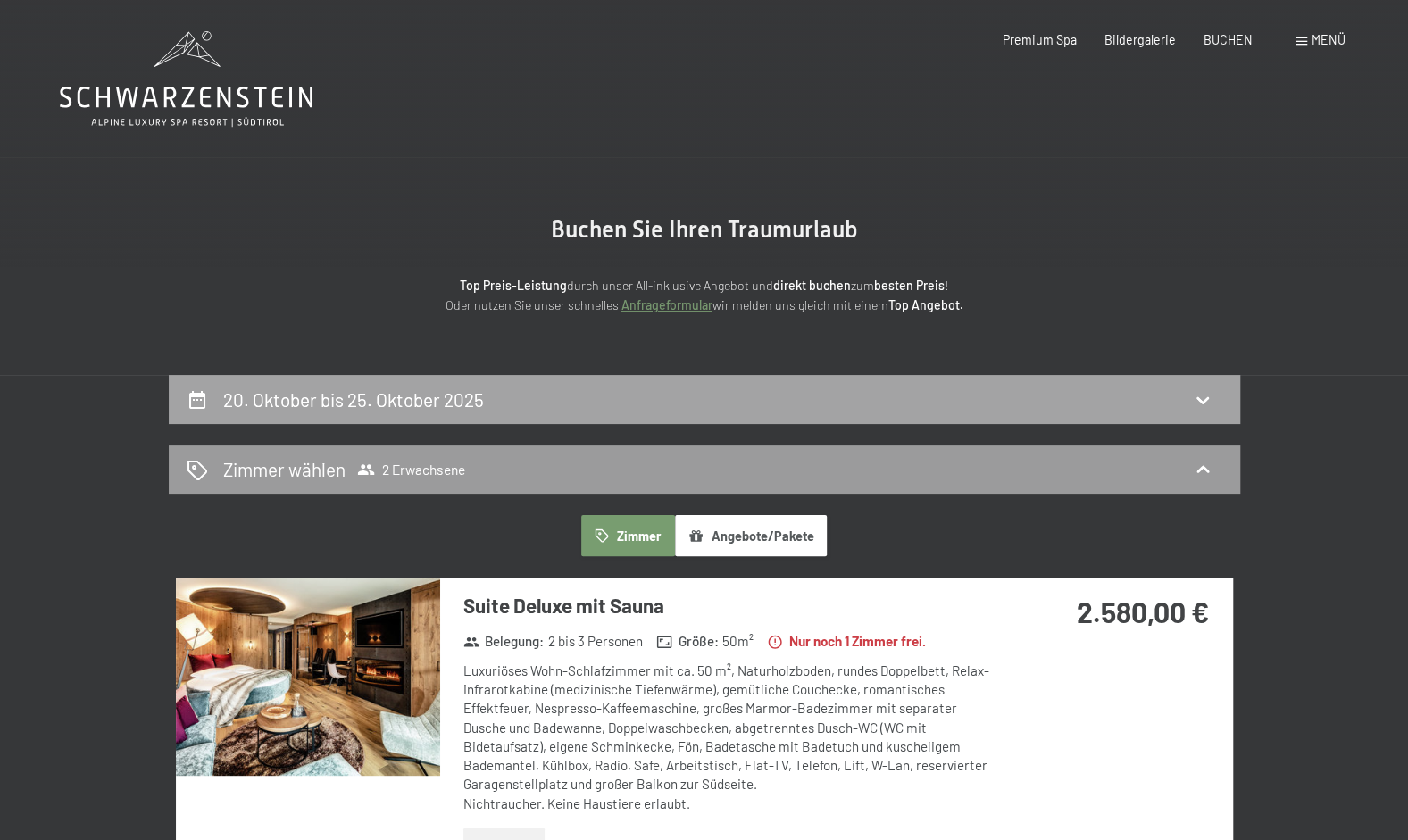
click at [1002, 387] on div "20. Oktober bis 25. Oktober 2025" at bounding box center [704, 399] width 1036 height 26
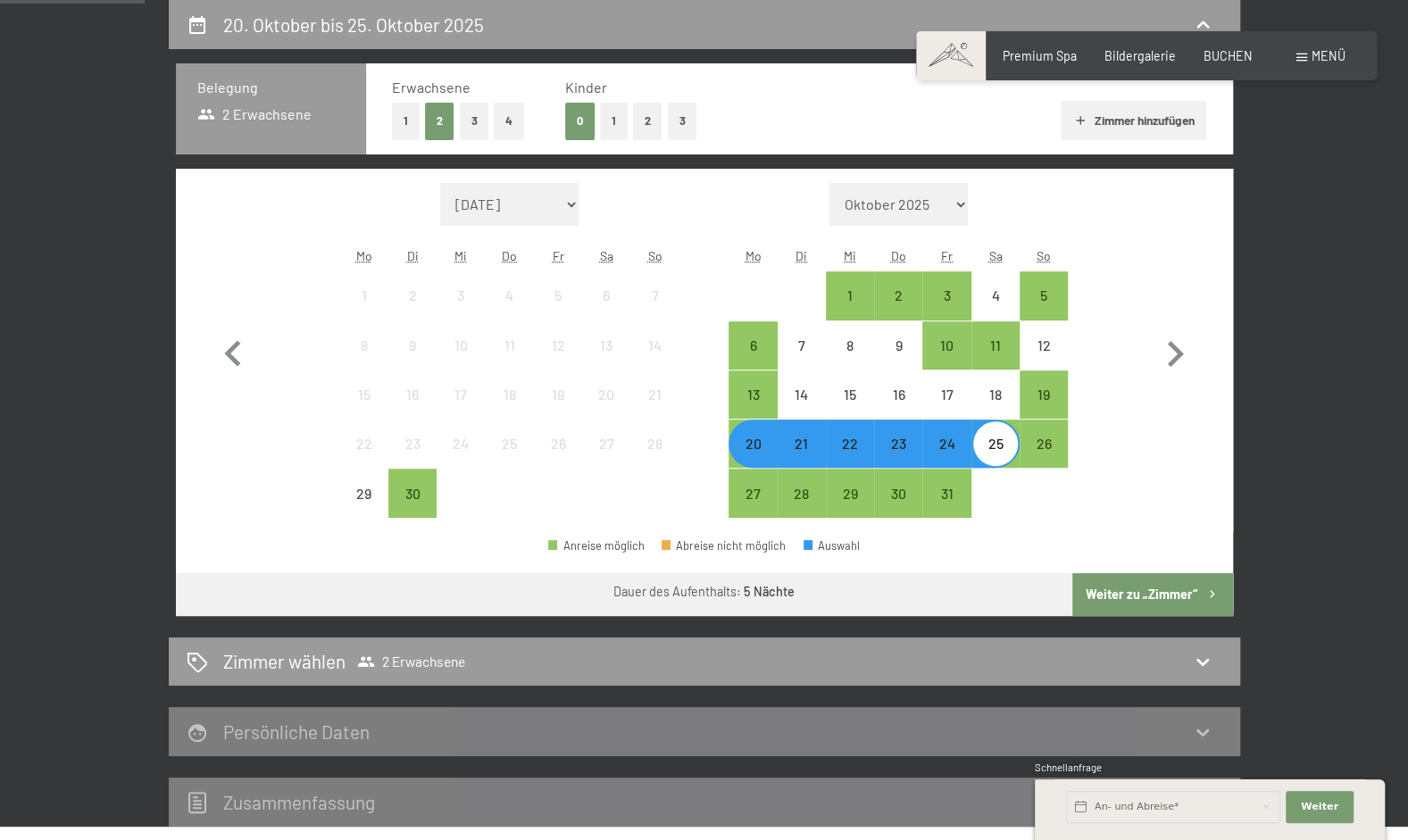
click at [1185, 599] on button "Weiter zu „Zimmer“" at bounding box center [1152, 594] width 160 height 43
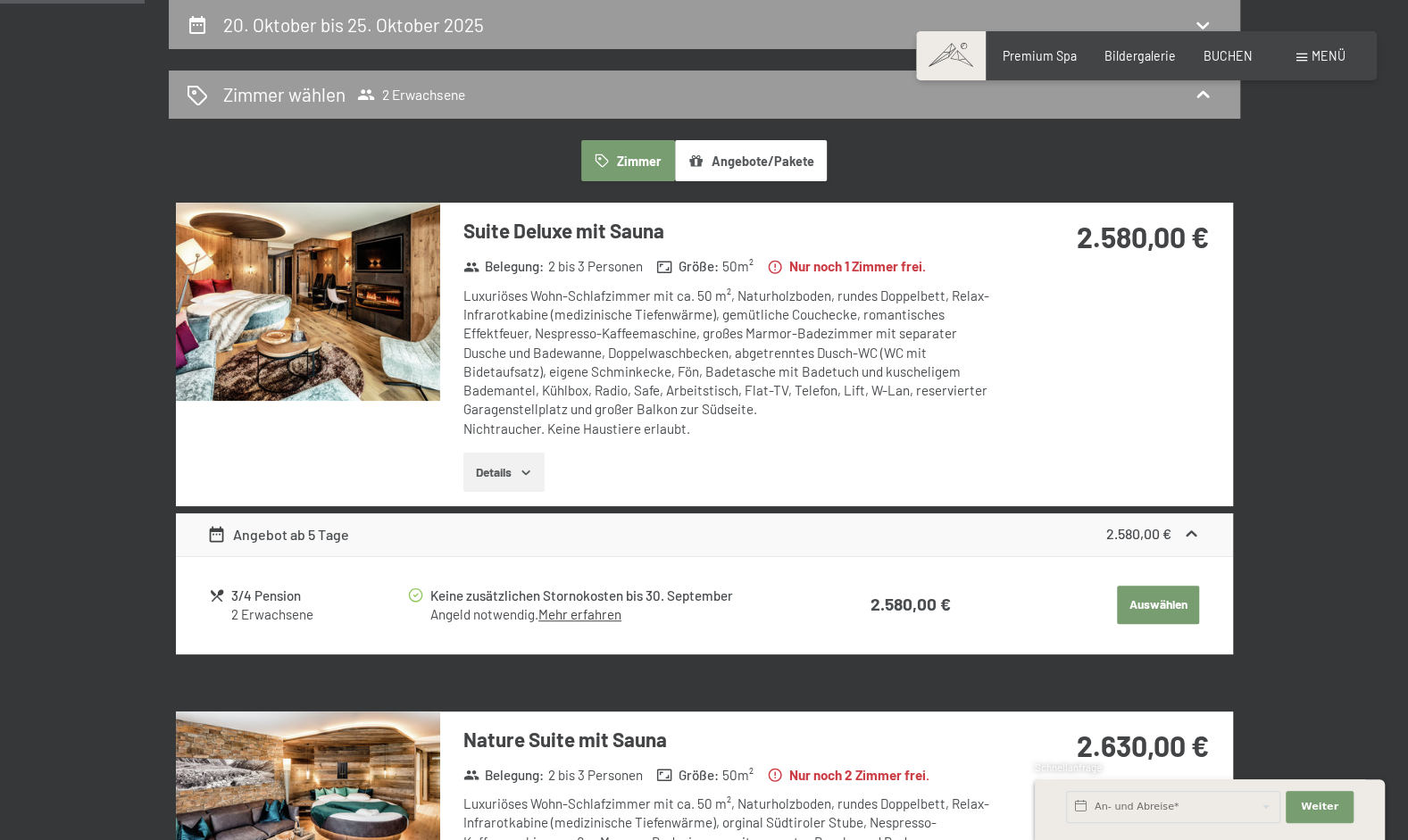
click at [520, 465] on icon "button" at bounding box center [526, 472] width 14 height 14
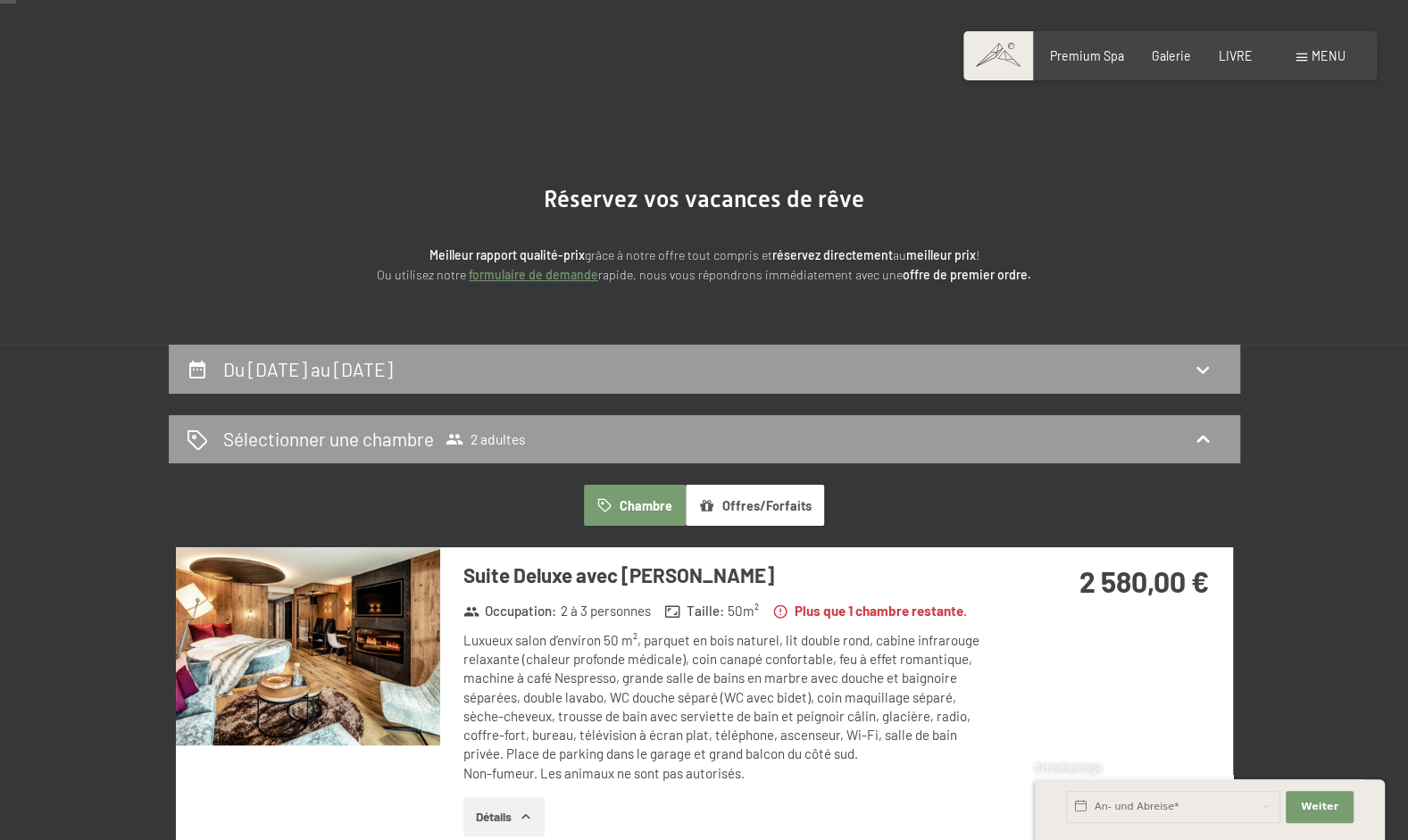
scroll to position [0, 0]
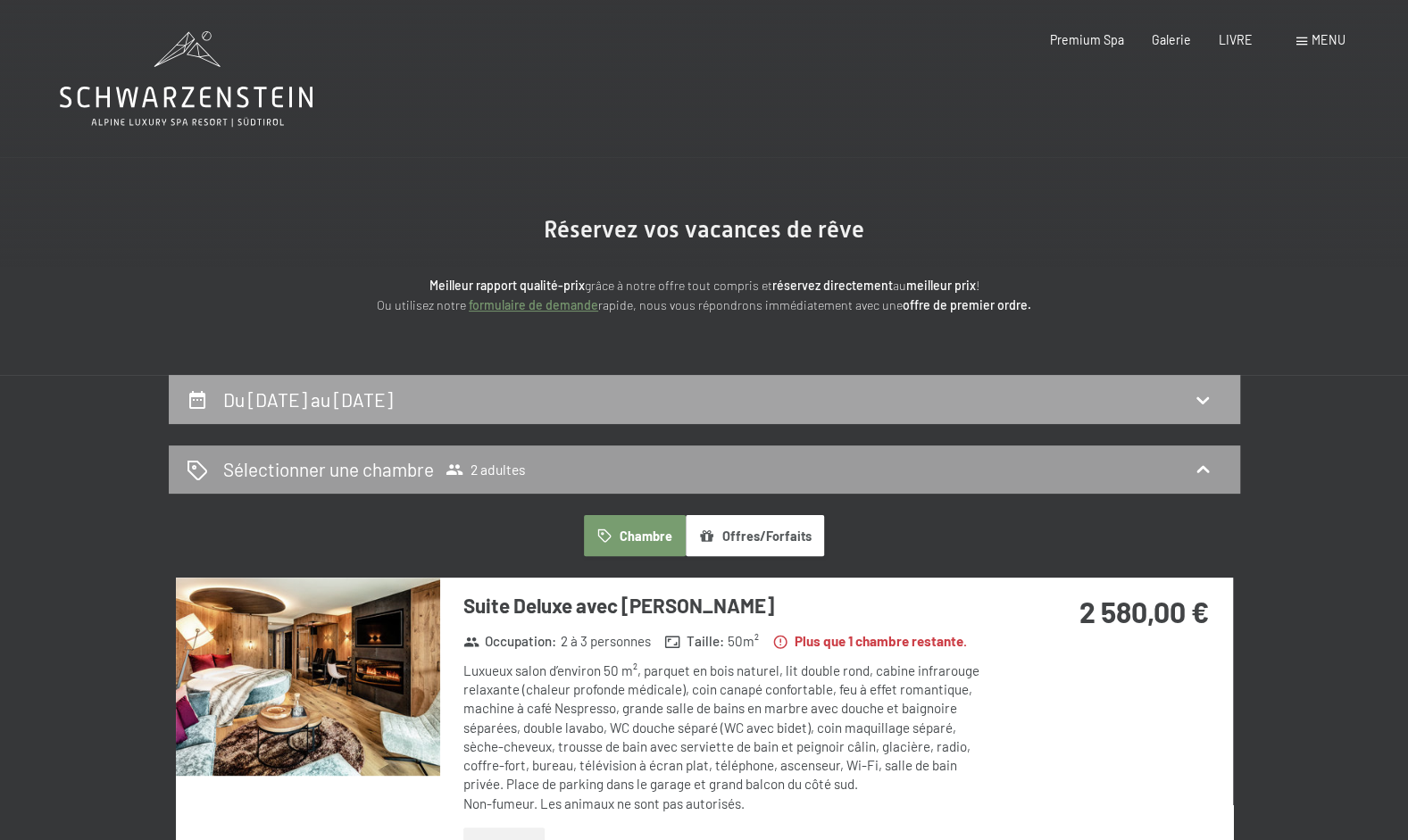
click at [1204, 395] on icon at bounding box center [1202, 400] width 22 height 22
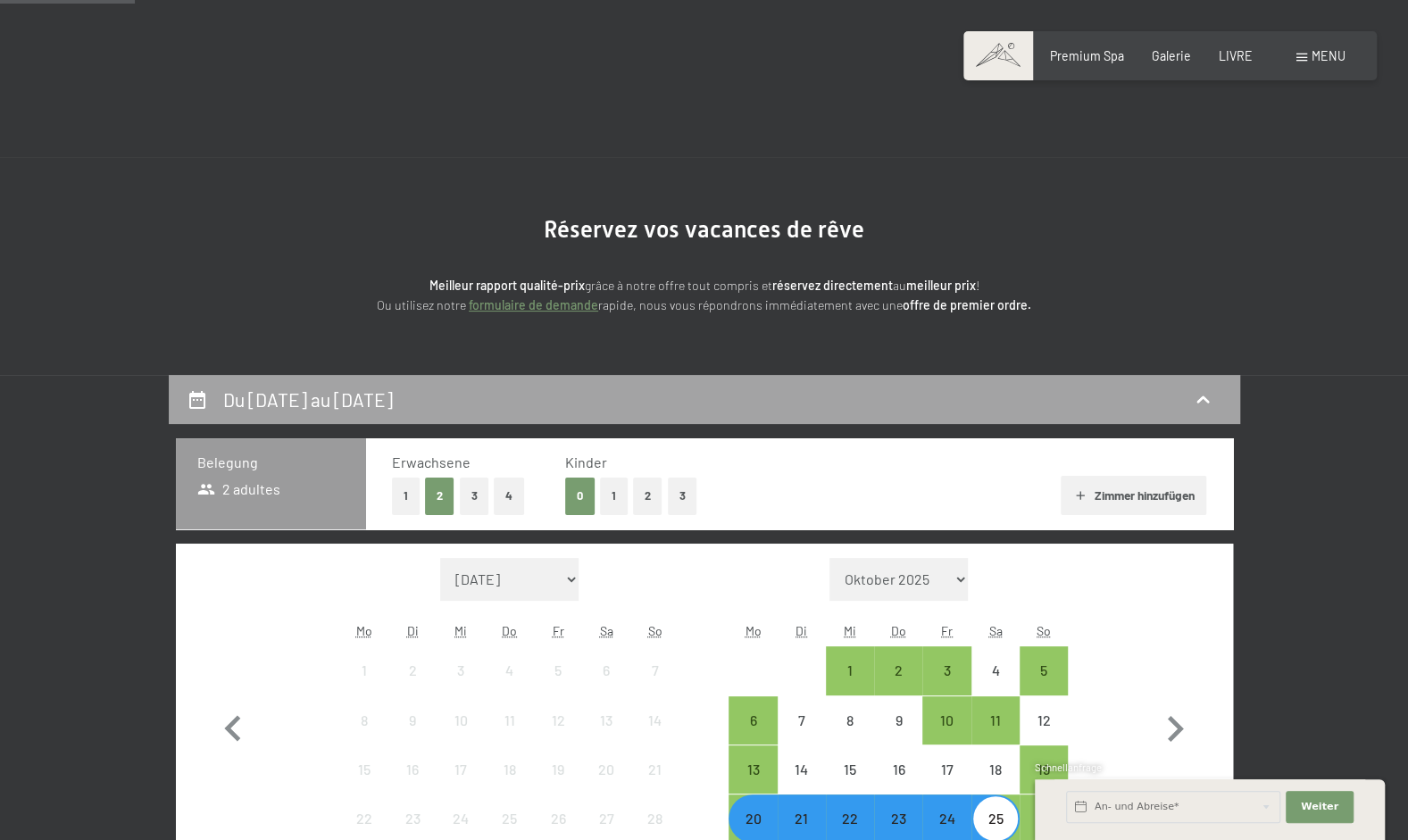
scroll to position [375, 0]
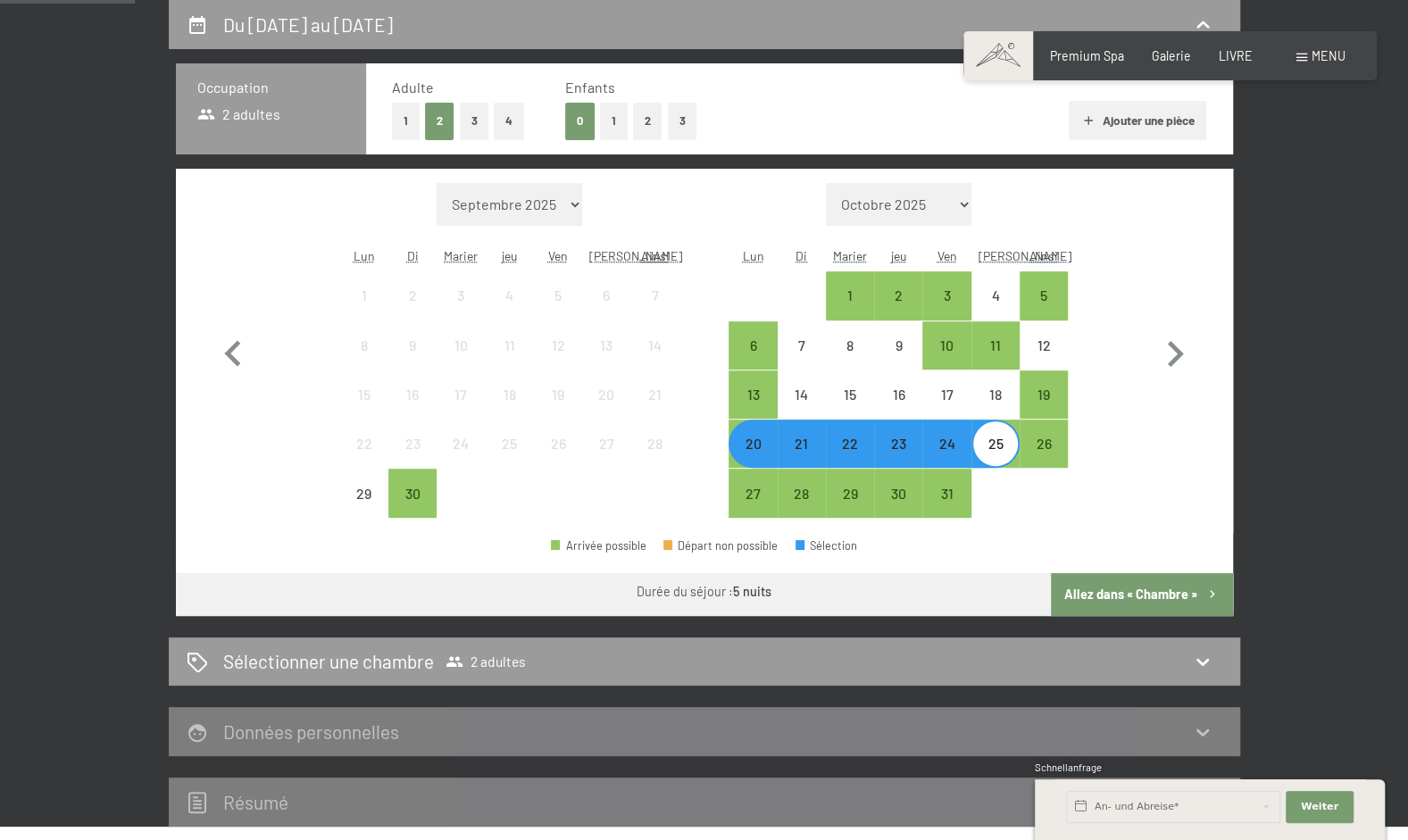
click at [803, 437] on div "21" at bounding box center [802, 458] width 45 height 45
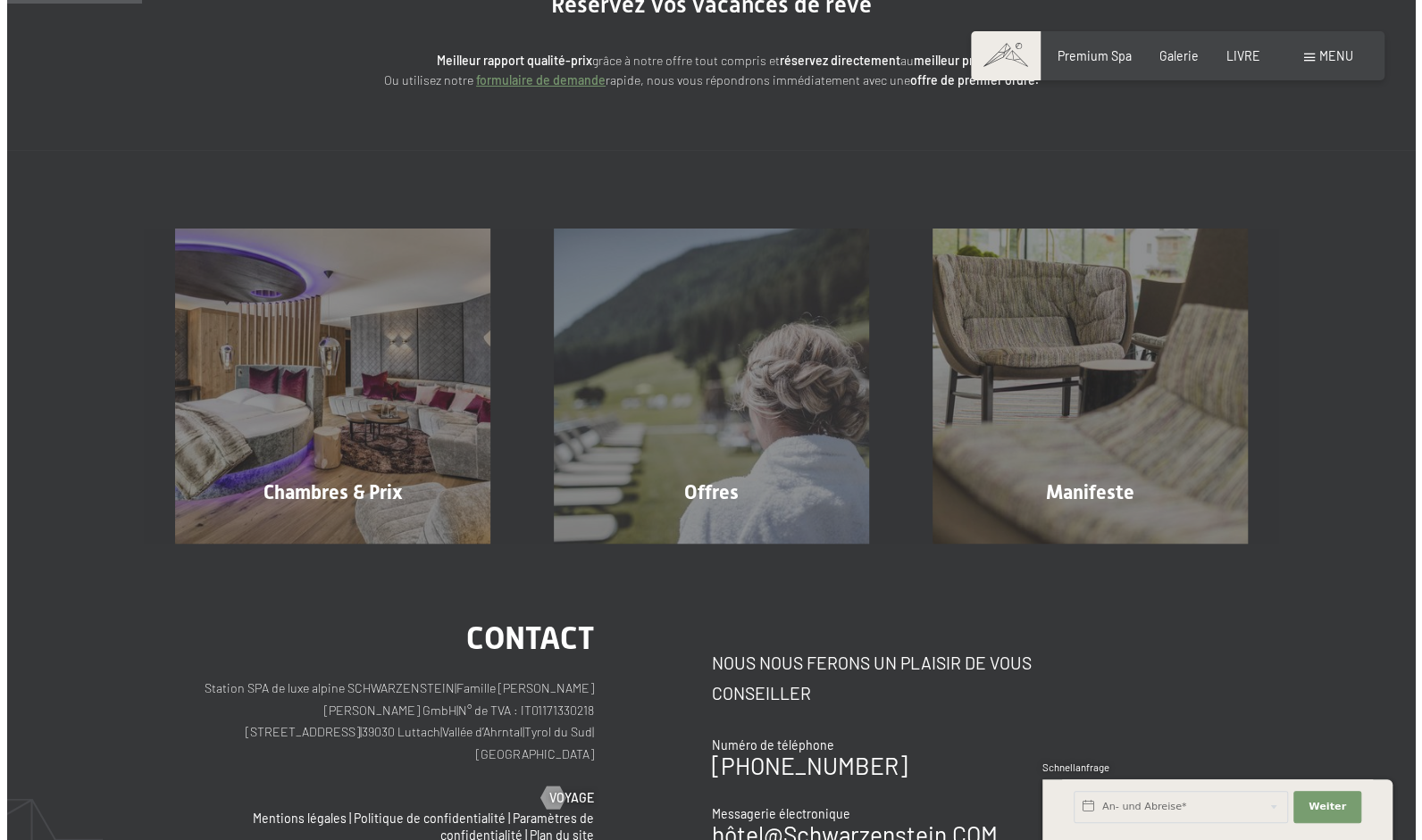
scroll to position [0, 0]
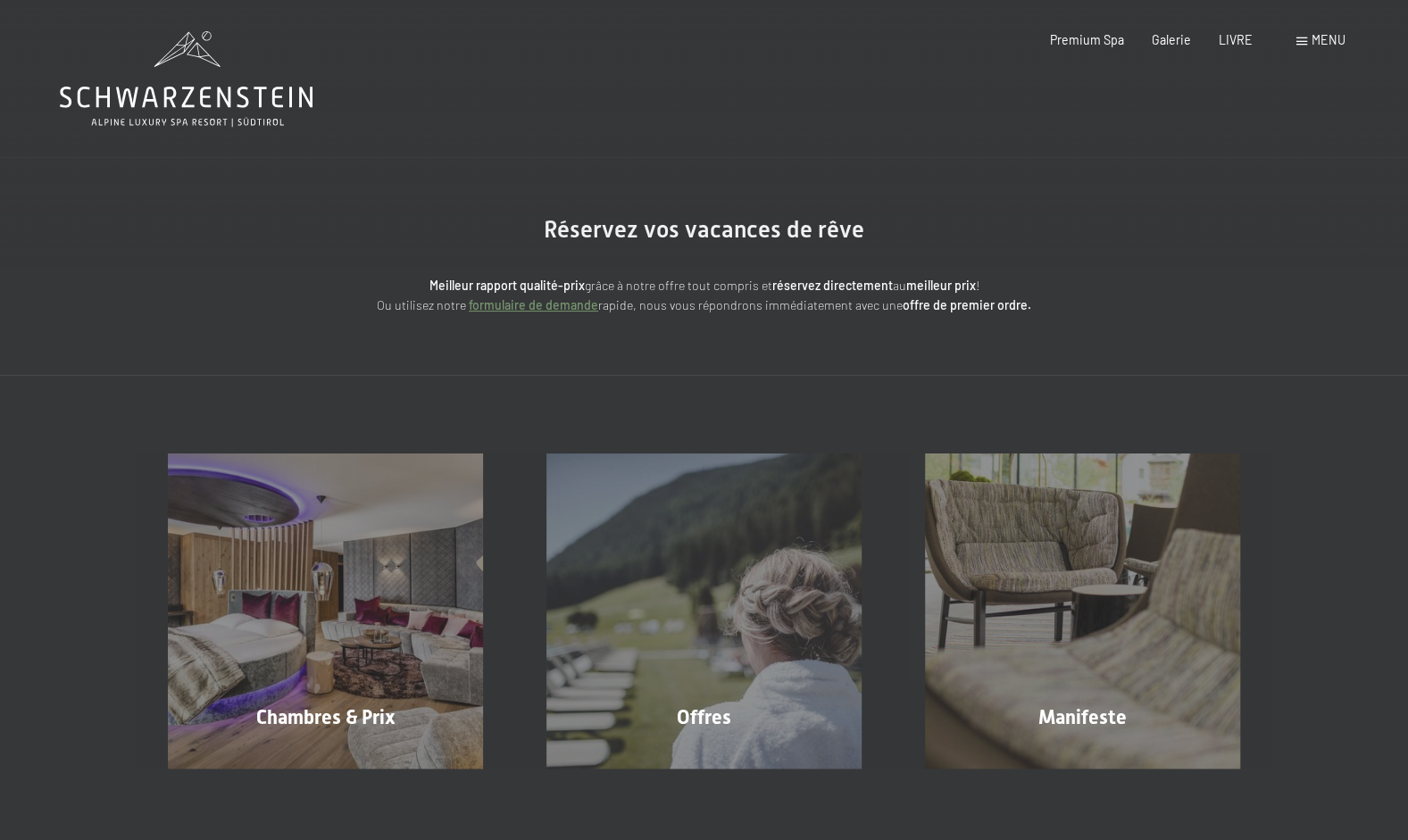
click at [1342, 41] on span "Menu" at bounding box center [1329, 40] width 34 height 15
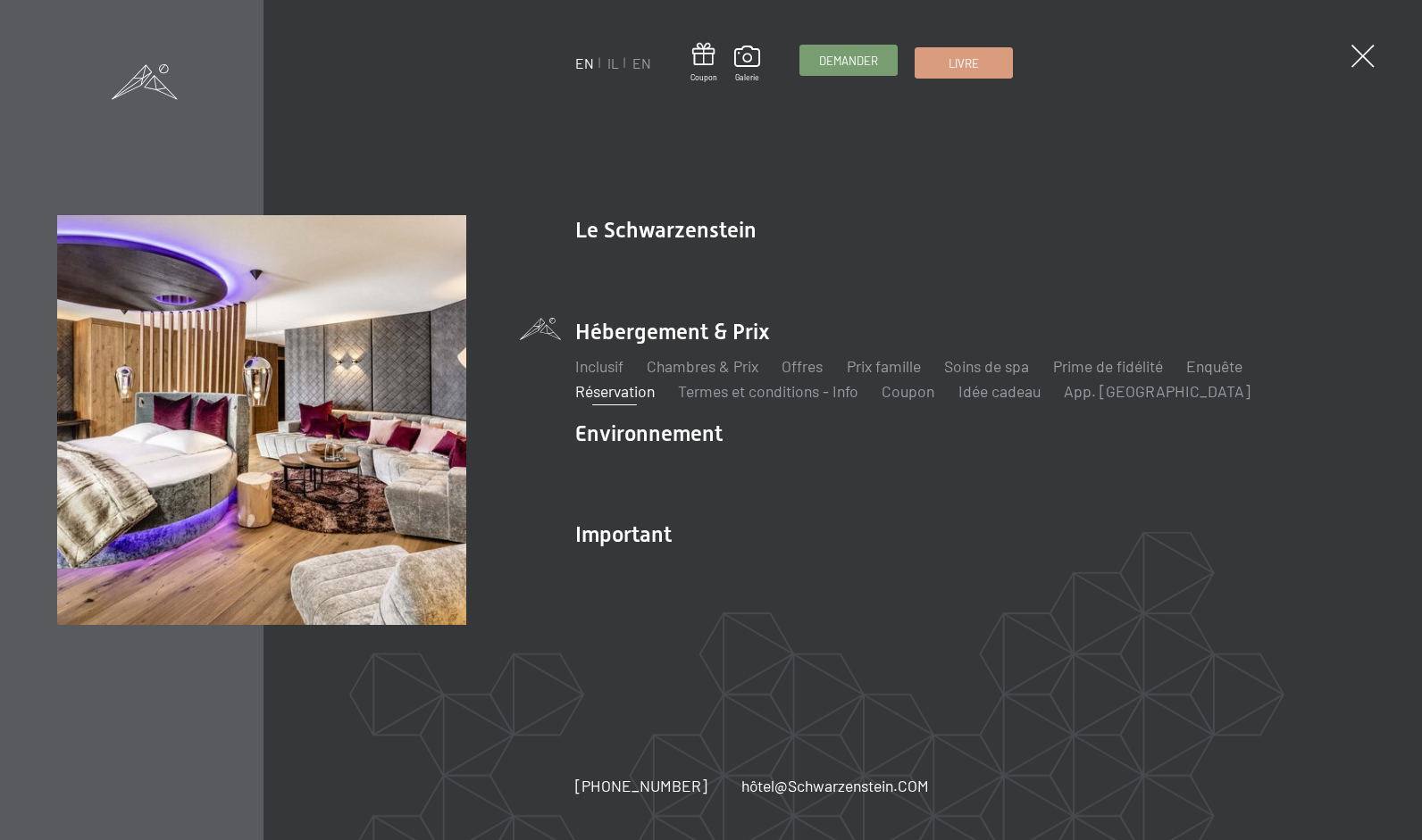
click at [845, 66] on span "Demander" at bounding box center [848, 61] width 59 height 16
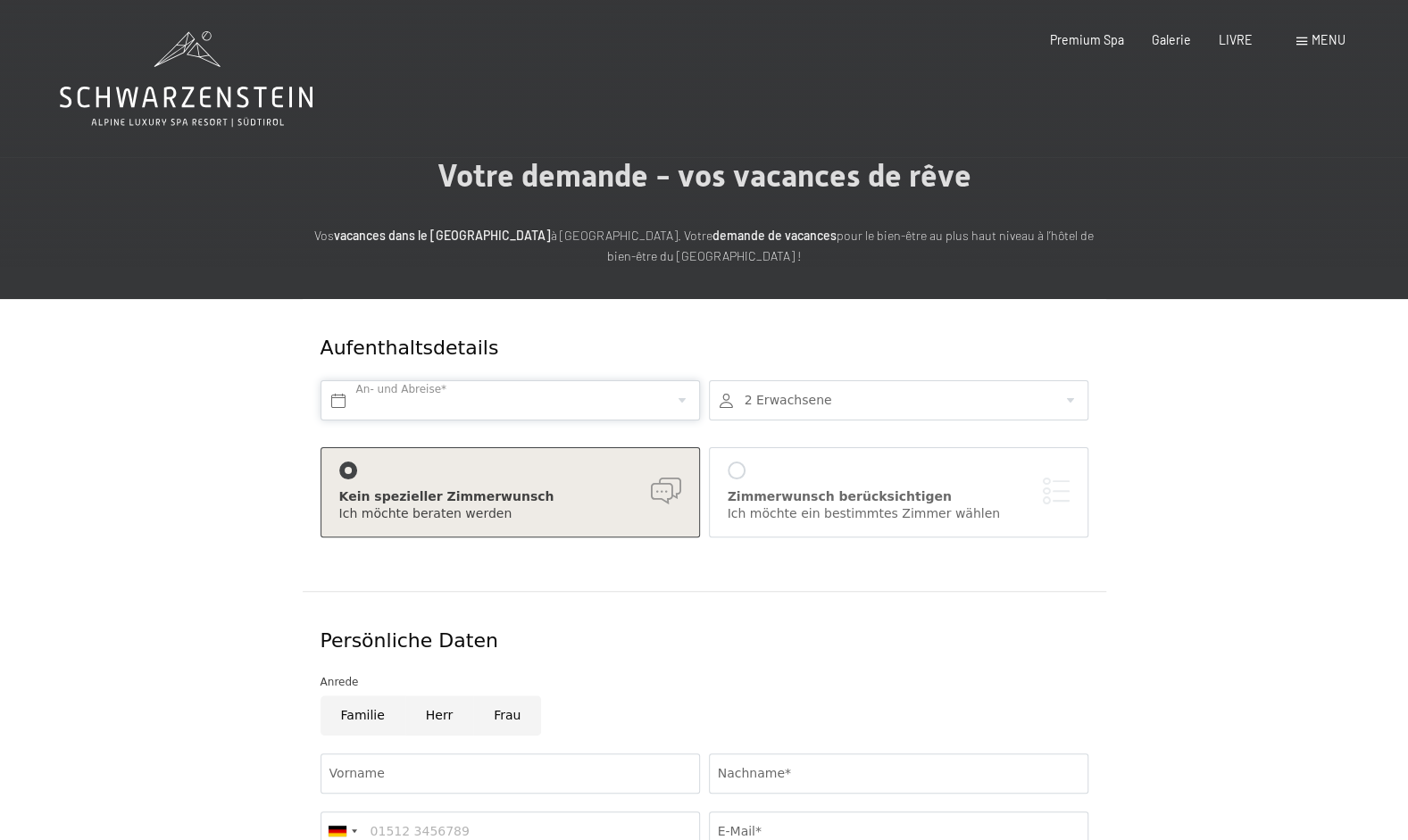
click at [684, 394] on input "text" at bounding box center [510, 401] width 380 height 40
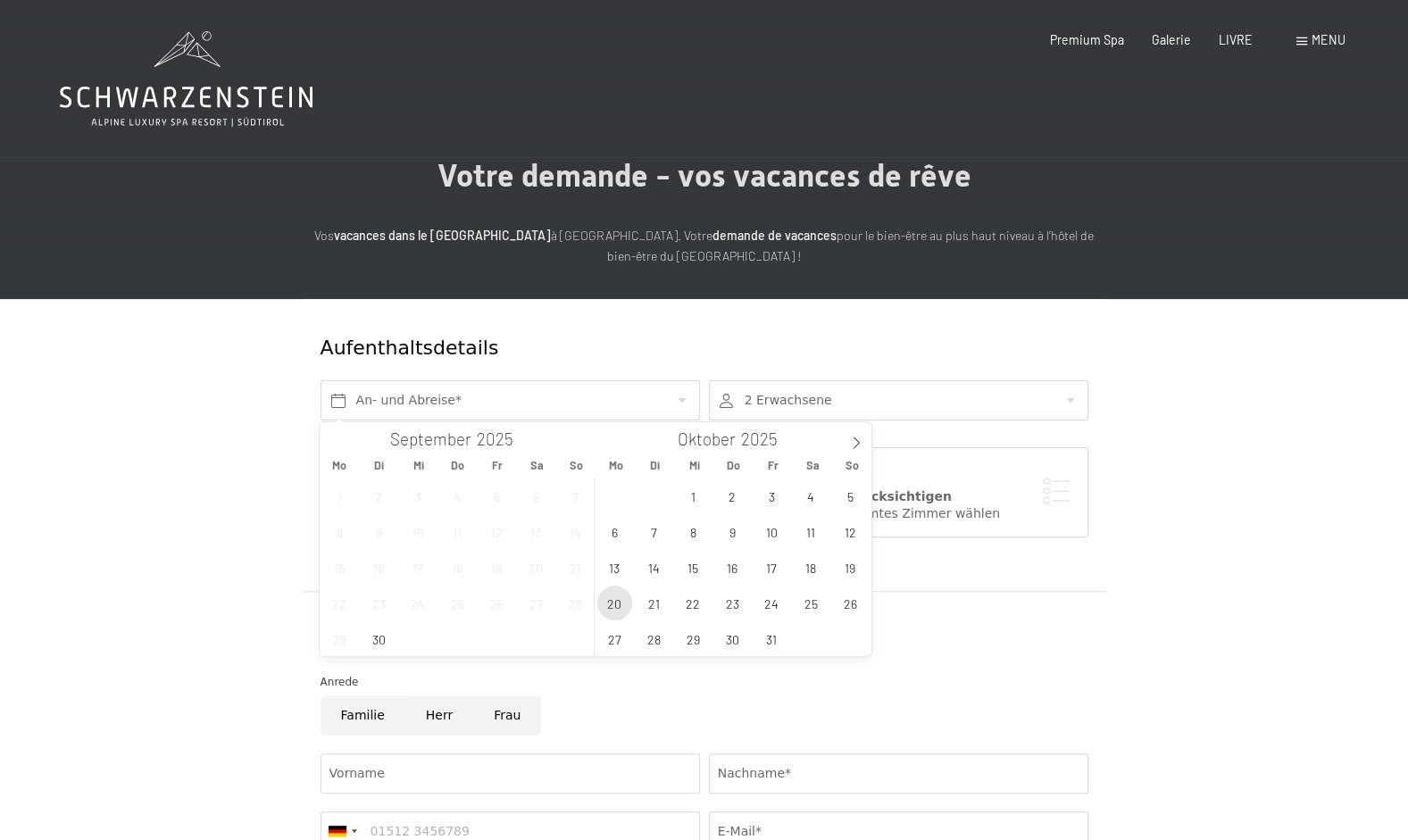
click at [619, 599] on span "20" at bounding box center [615, 602] width 35 height 35
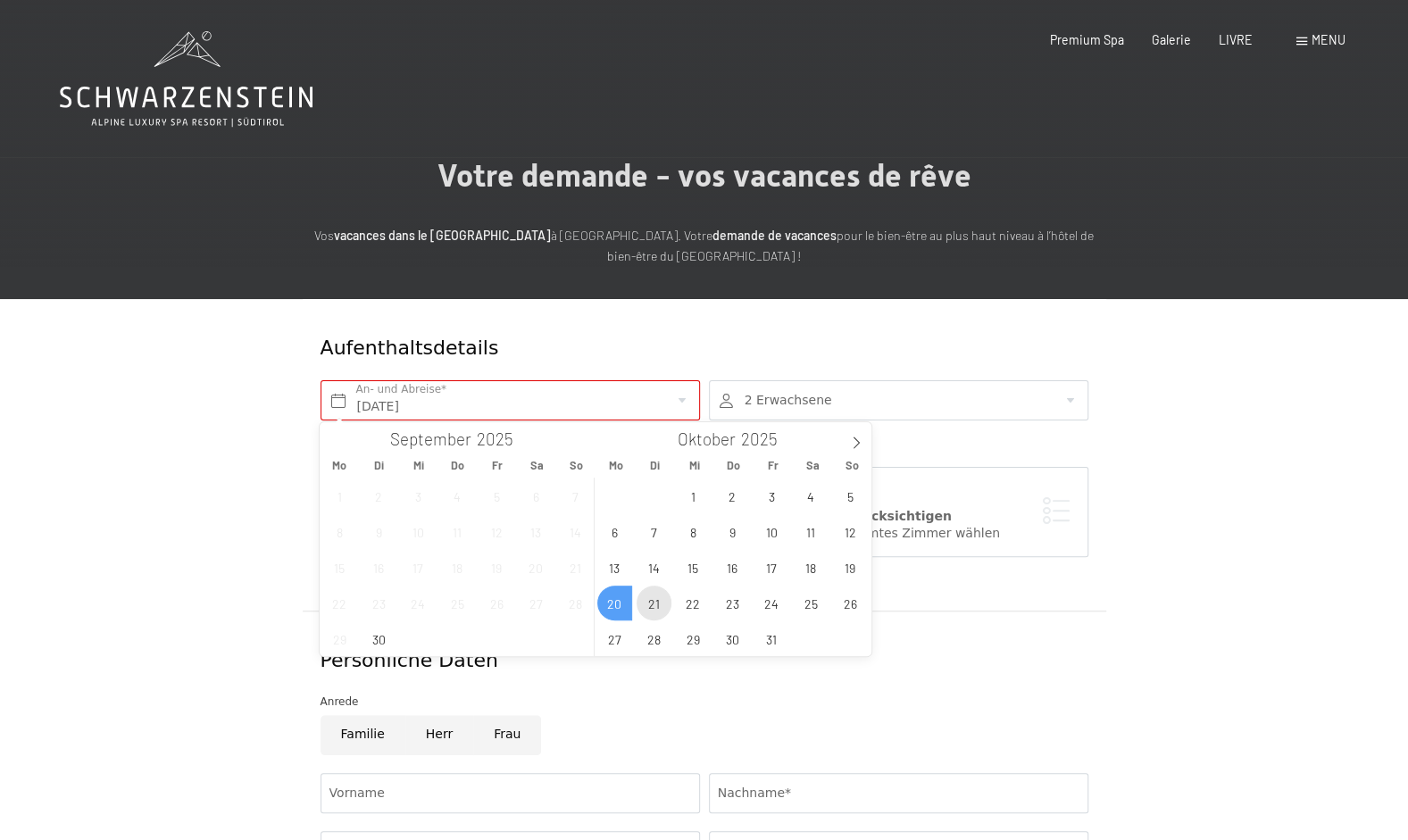
click at [648, 599] on span "21" at bounding box center [654, 602] width 35 height 35
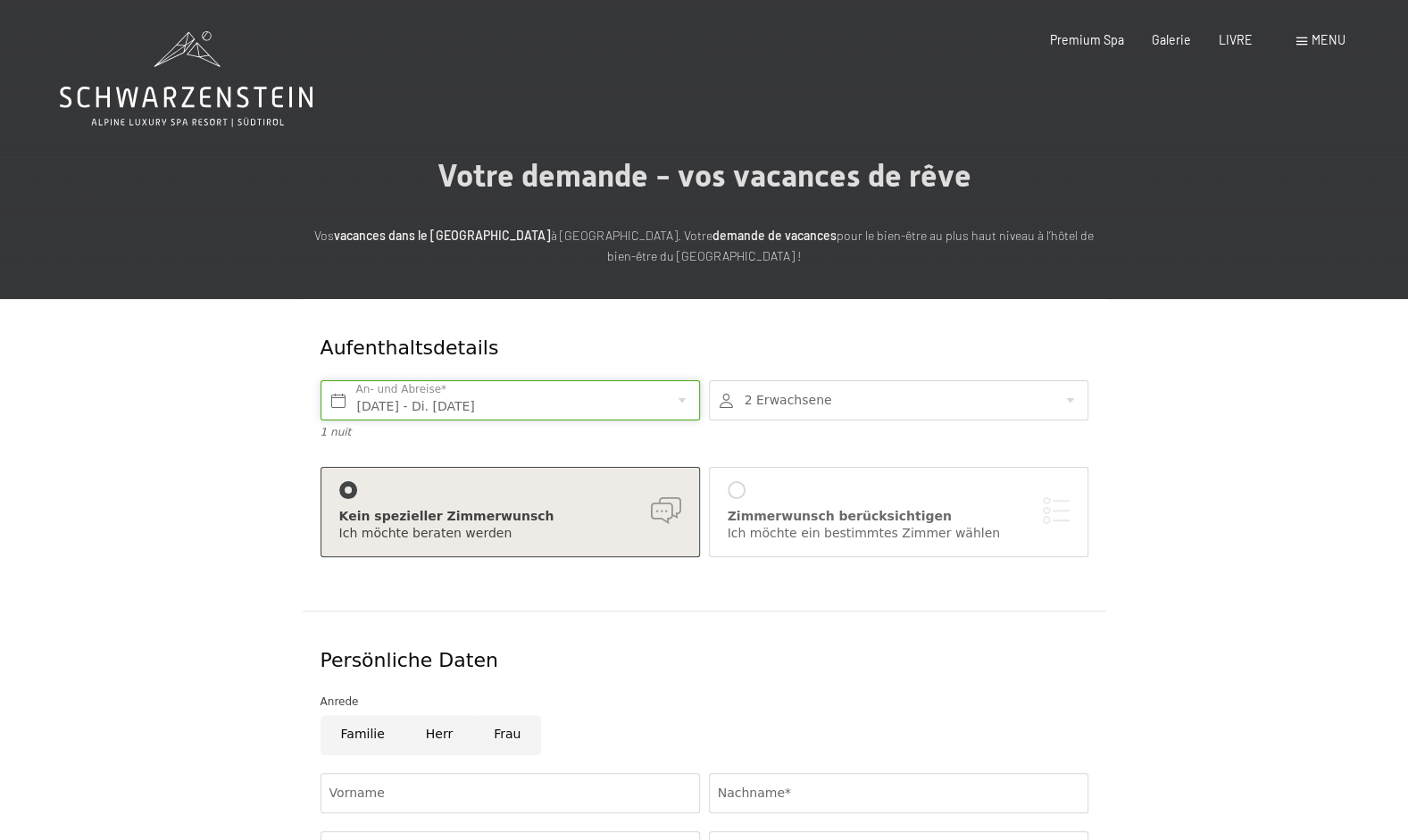
click at [675, 400] on input "Mo. 20.10.2025 - Di. 21.10.2025" at bounding box center [510, 401] width 380 height 40
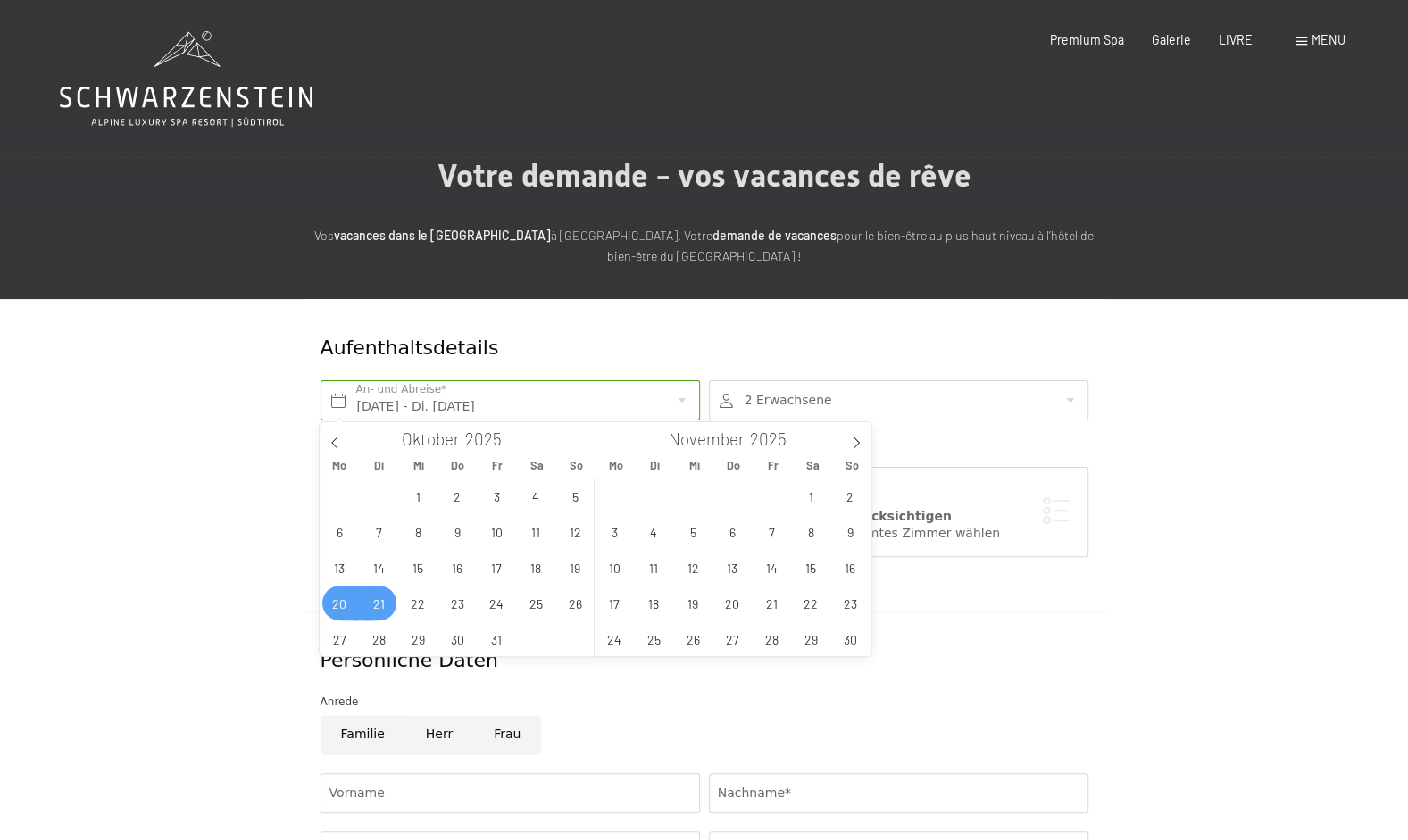
click at [383, 590] on span "21" at bounding box center [379, 602] width 35 height 35
click at [579, 605] on span "26" at bounding box center [575, 602] width 35 height 35
type input "Di. 21.10.2025 - So. 26.10.2025"
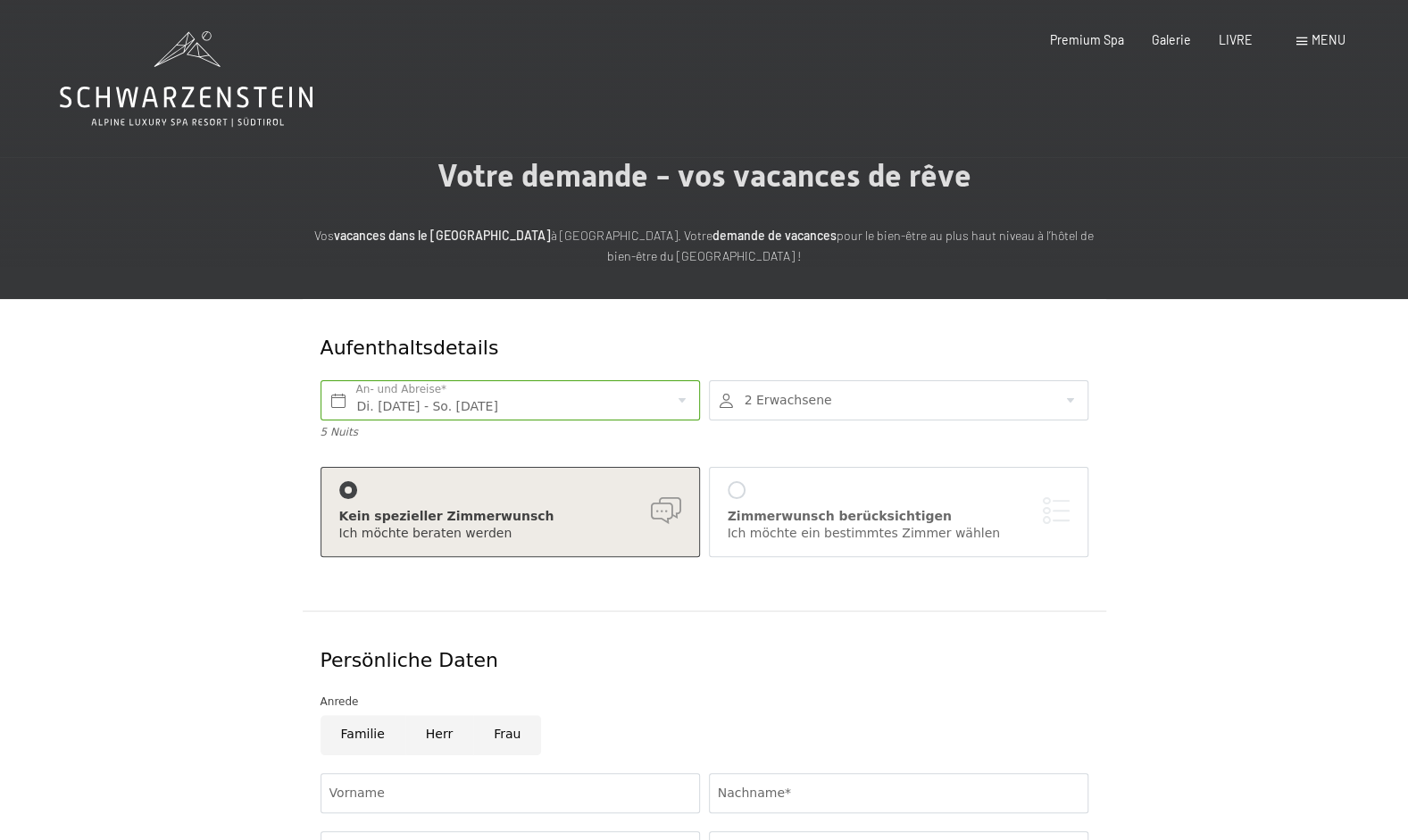
click at [224, 69] on icon at bounding box center [186, 79] width 253 height 96
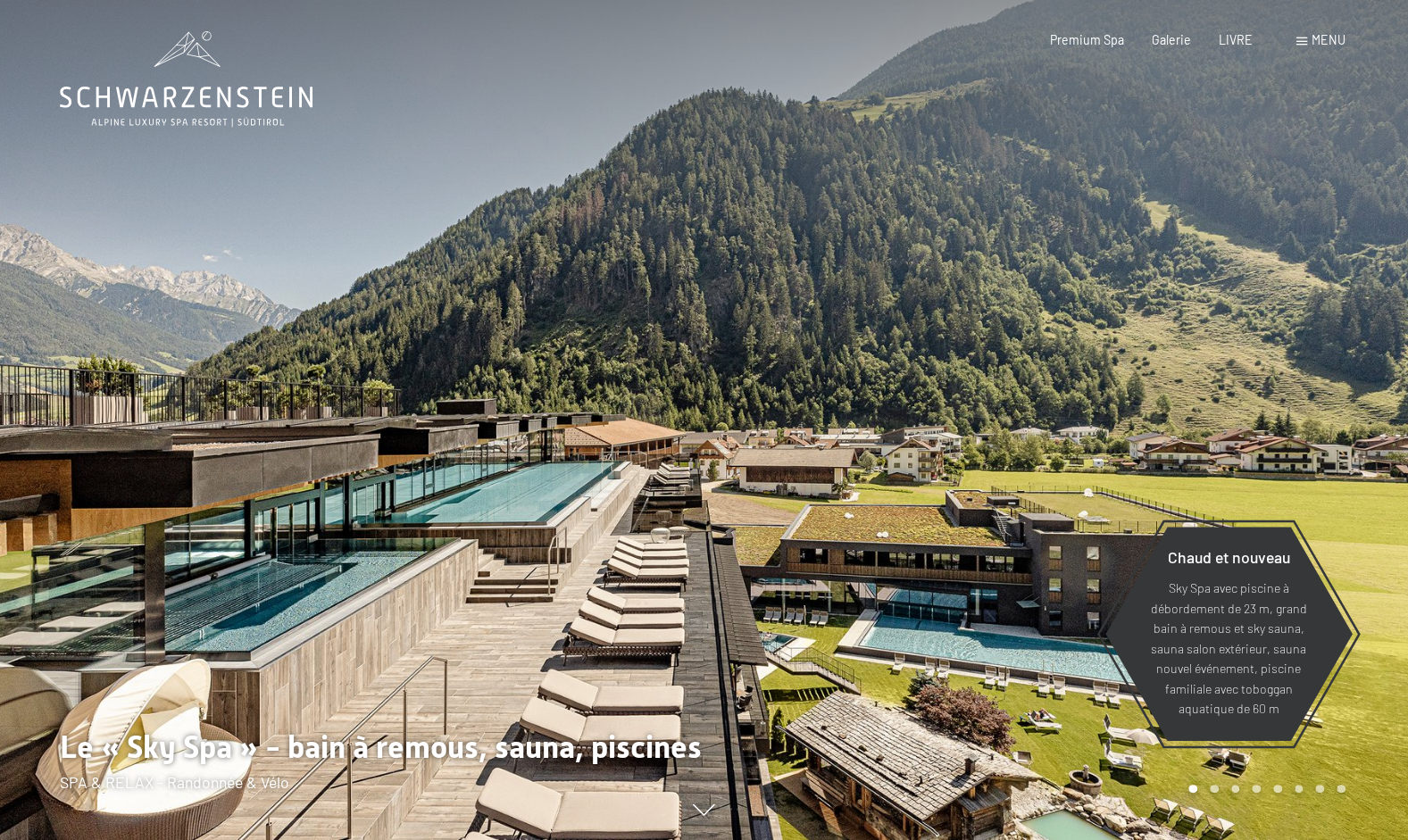
click at [1324, 45] on span "Menu" at bounding box center [1329, 40] width 34 height 15
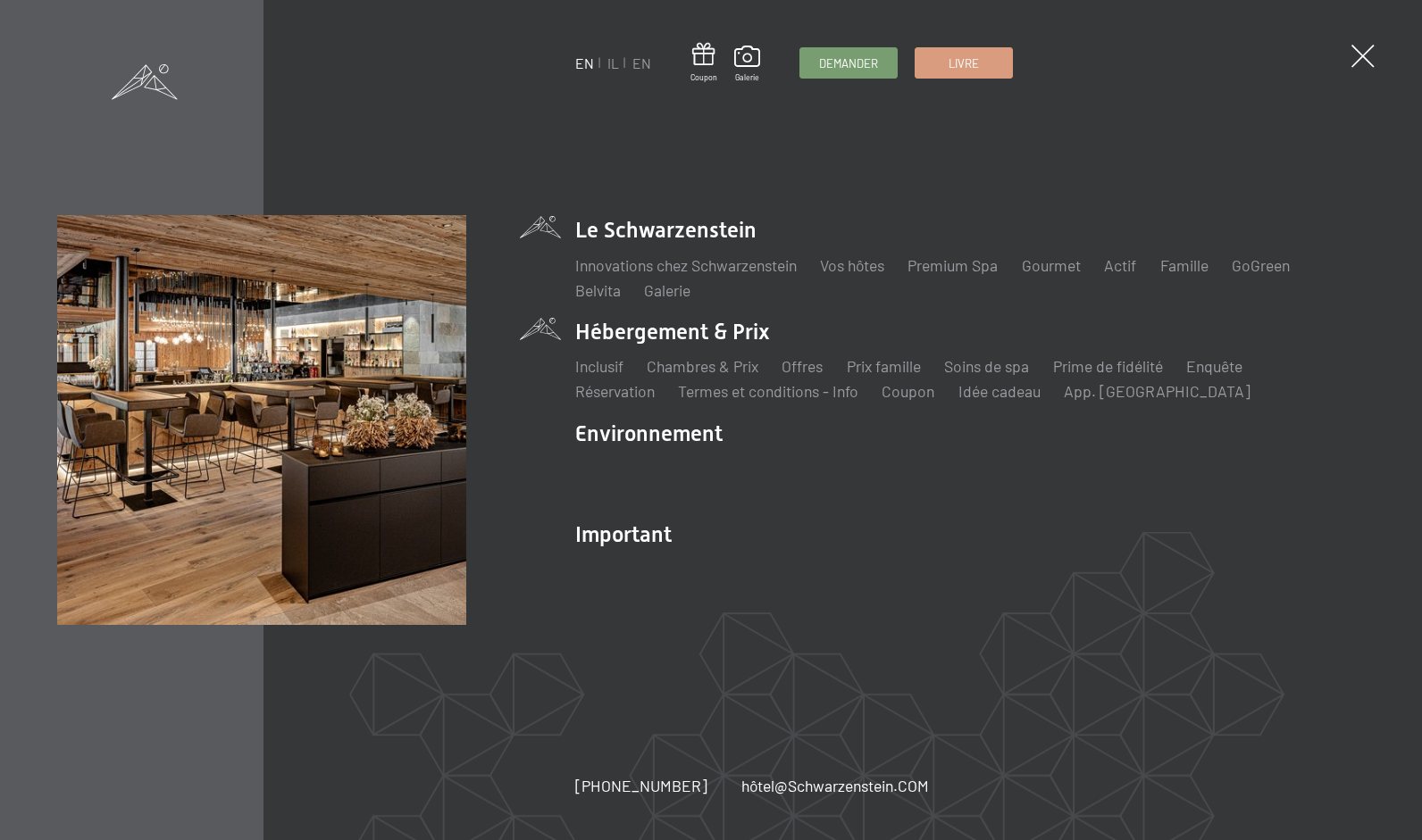
click at [736, 346] on li "Hébergement & Prix Inclusif Chambres & Prix Liste Offres Liste Prix famille Soi…" at bounding box center [970, 360] width 790 height 85
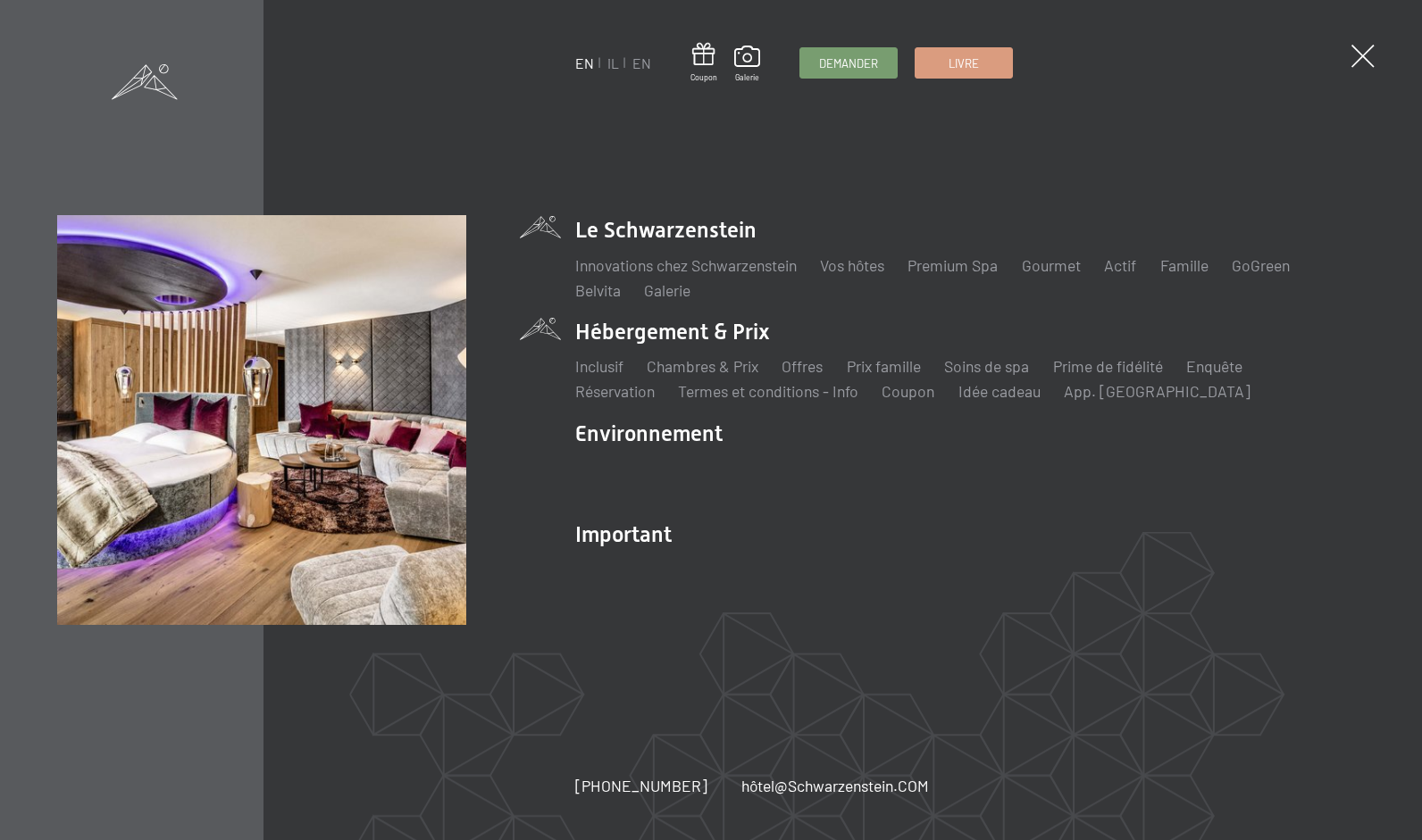
click at [718, 327] on li "Hébergement & Prix Inclusif Chambres & Prix Liste Offres Liste Prix famille Soi…" at bounding box center [970, 360] width 790 height 85
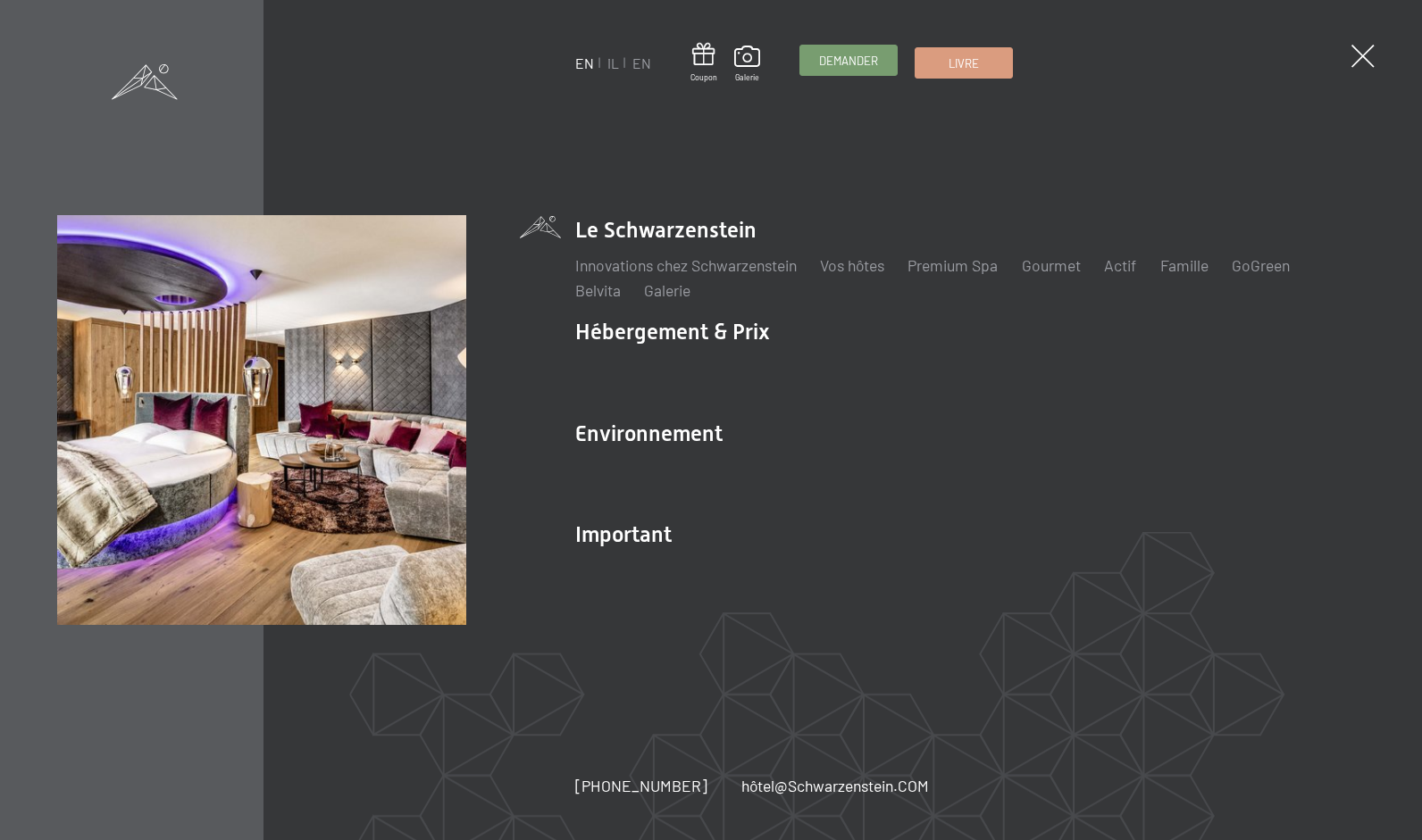
click at [841, 67] on span "Demander" at bounding box center [848, 61] width 59 height 16
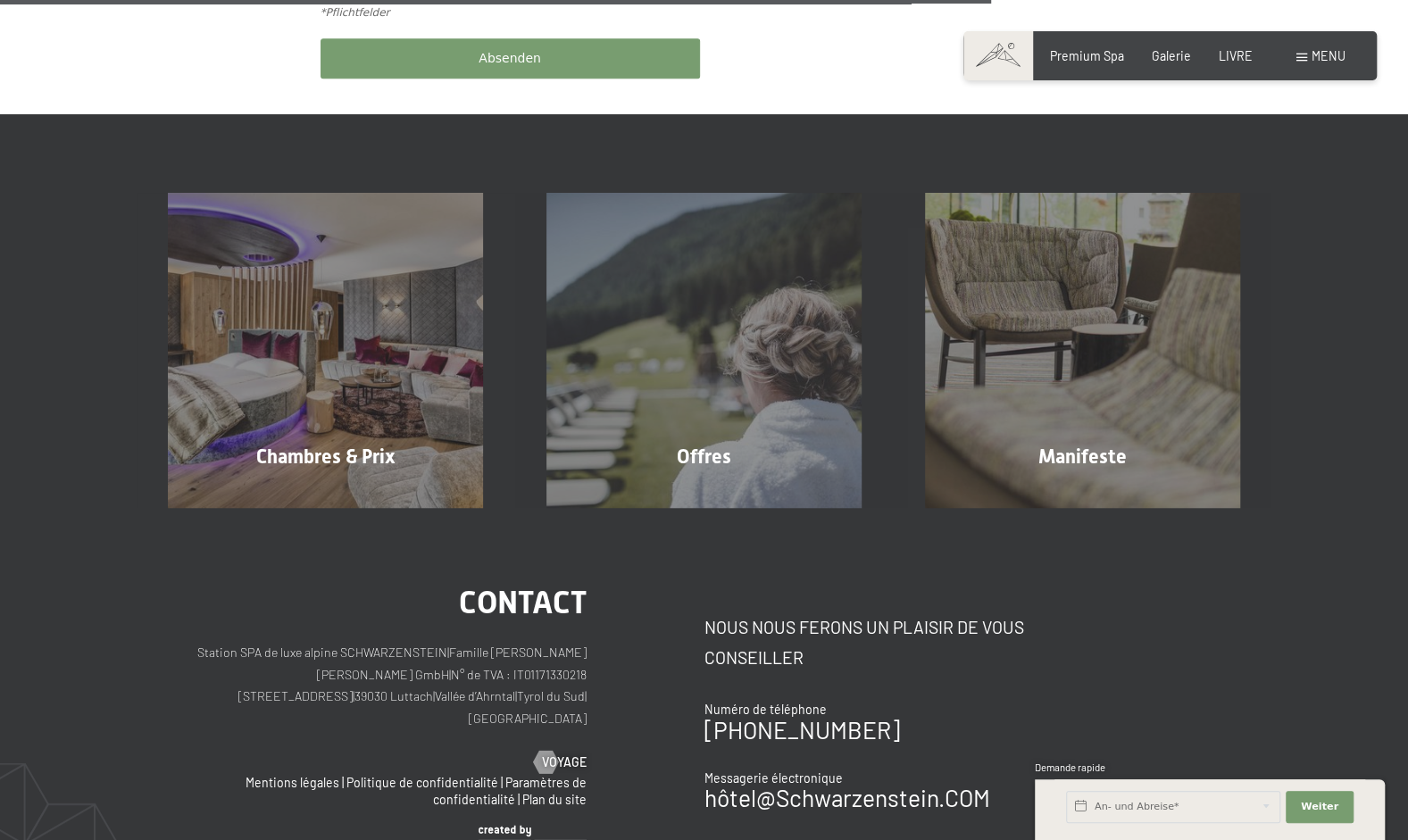
scroll to position [1066, 0]
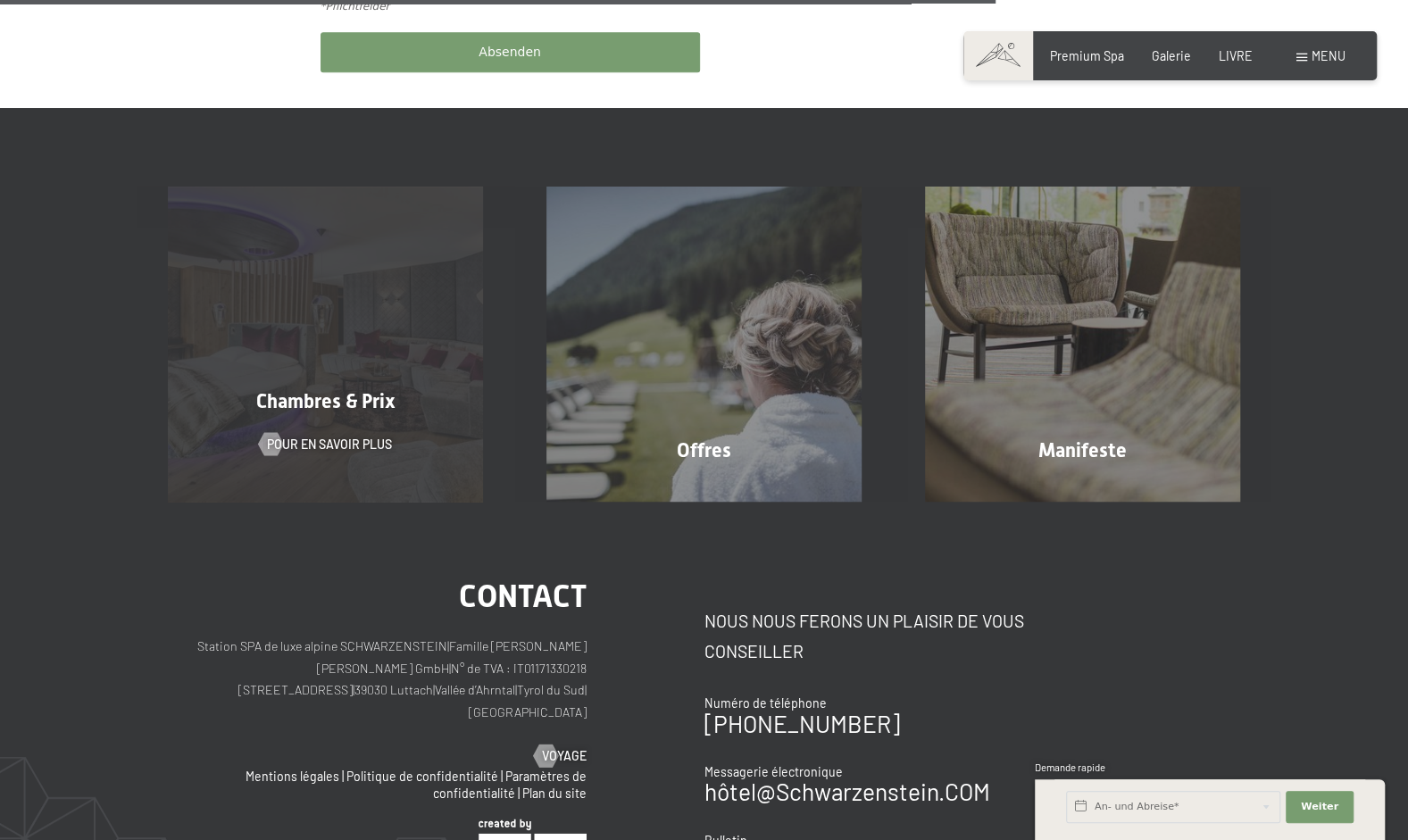
click at [318, 369] on div "Chambres & Prix Pour en savoir plus" at bounding box center [326, 344] width 379 height 315
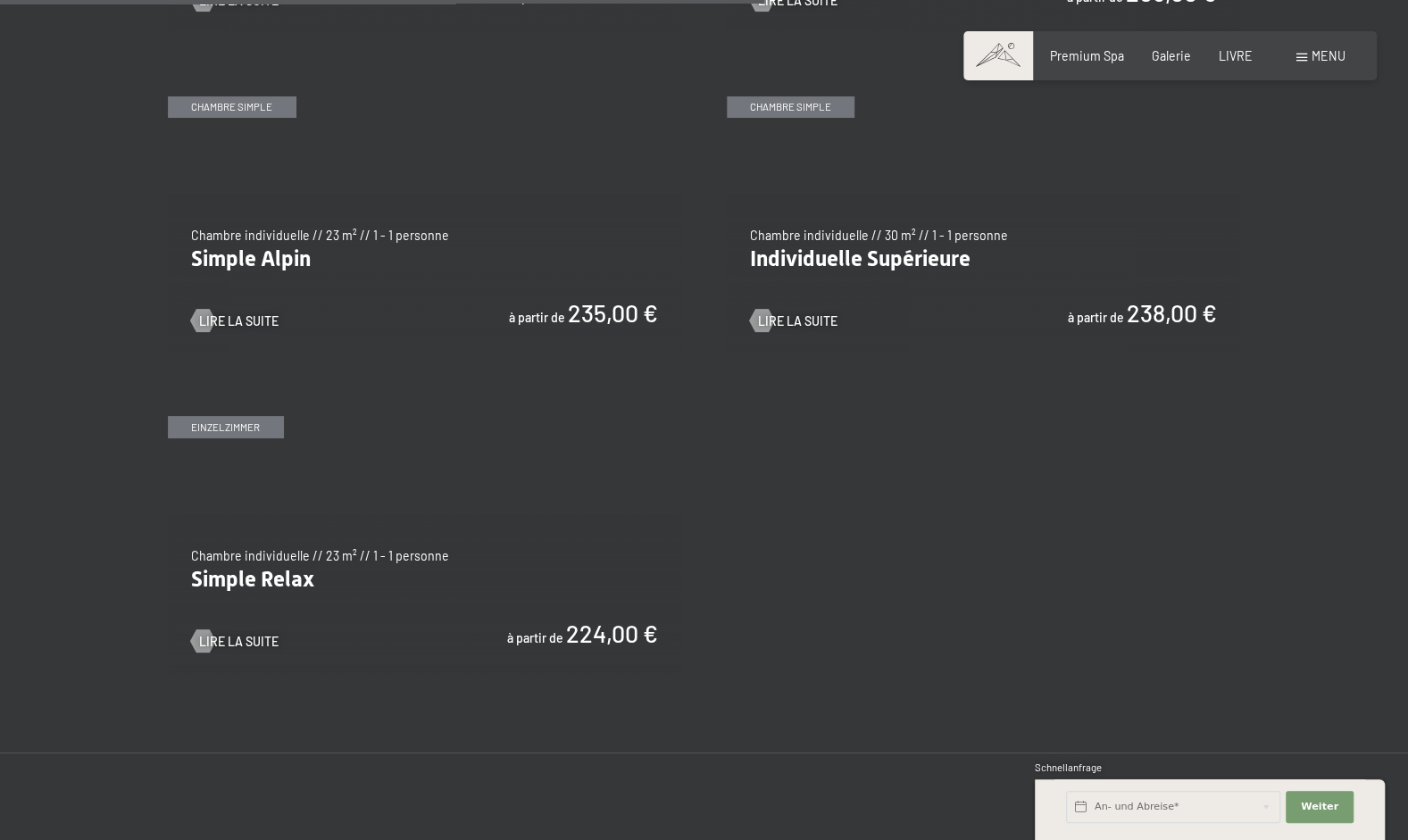
scroll to position [2703, 0]
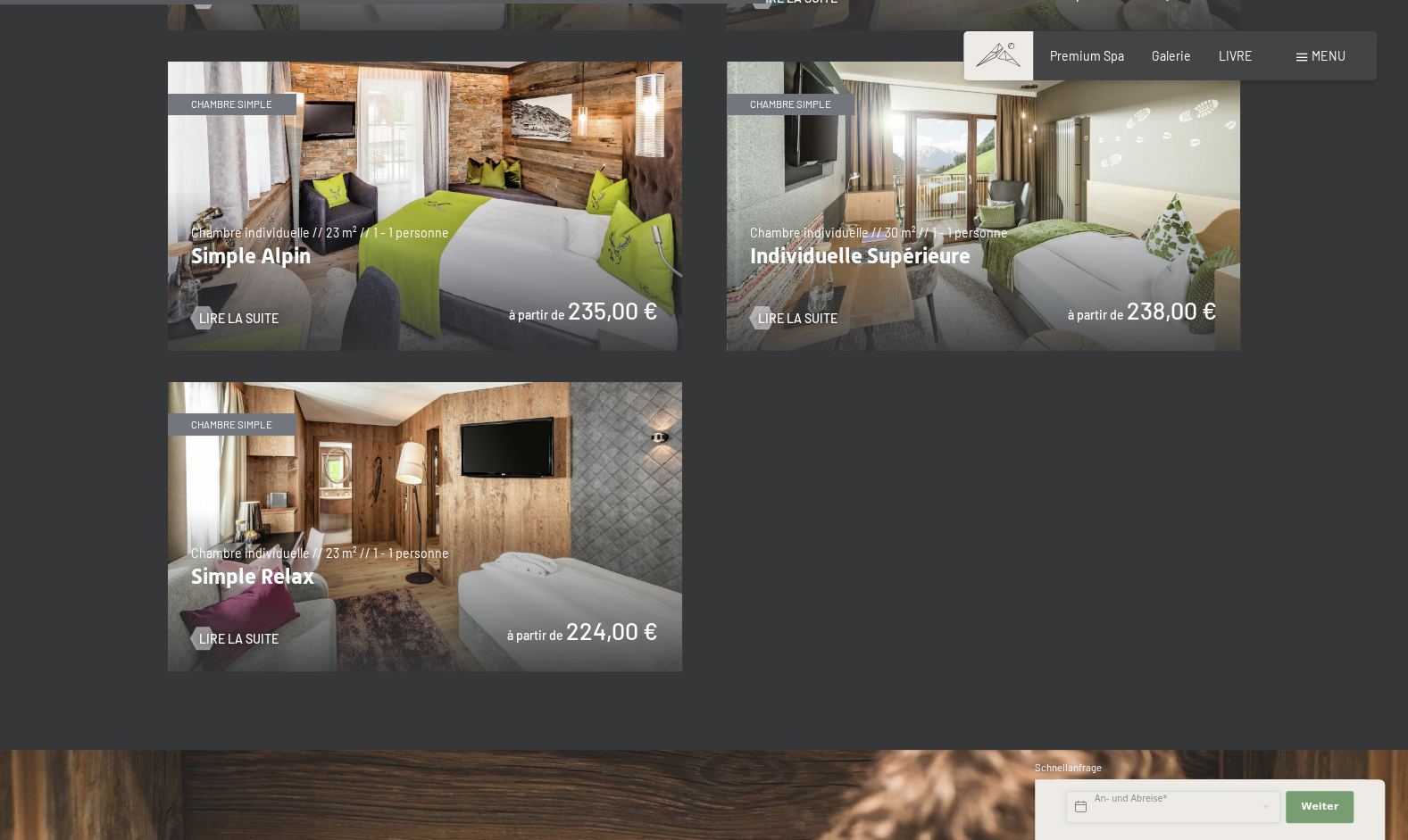
click at [1235, 791] on input "text" at bounding box center [1173, 807] width 214 height 32
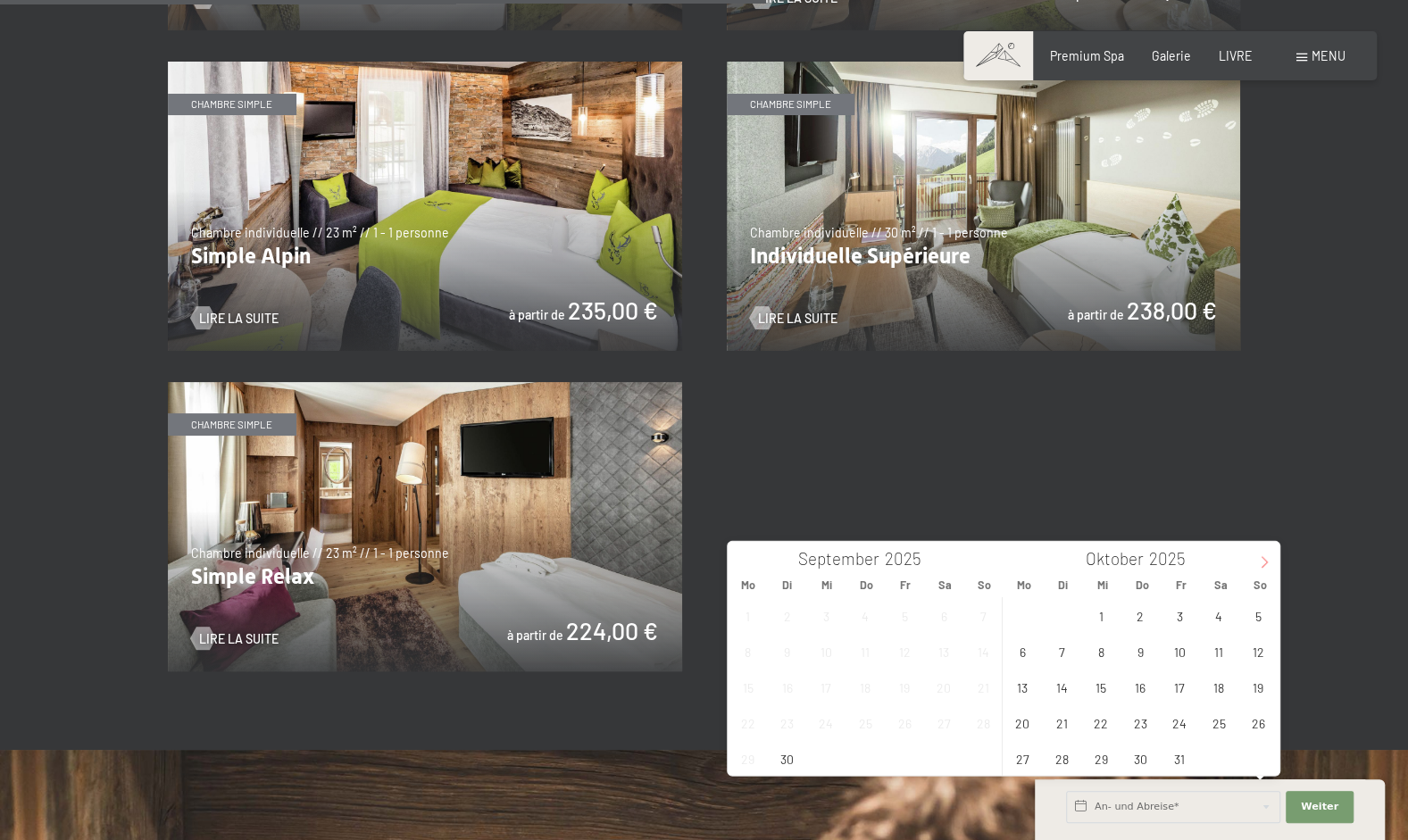
click at [1265, 565] on icon at bounding box center [1264, 562] width 12 height 12
click at [745, 727] on span "20" at bounding box center [748, 723] width 35 height 35
click at [983, 726] on span "26" at bounding box center [984, 723] width 35 height 35
type input "Mo. 20.10.2025 - So. 26.10.2025"
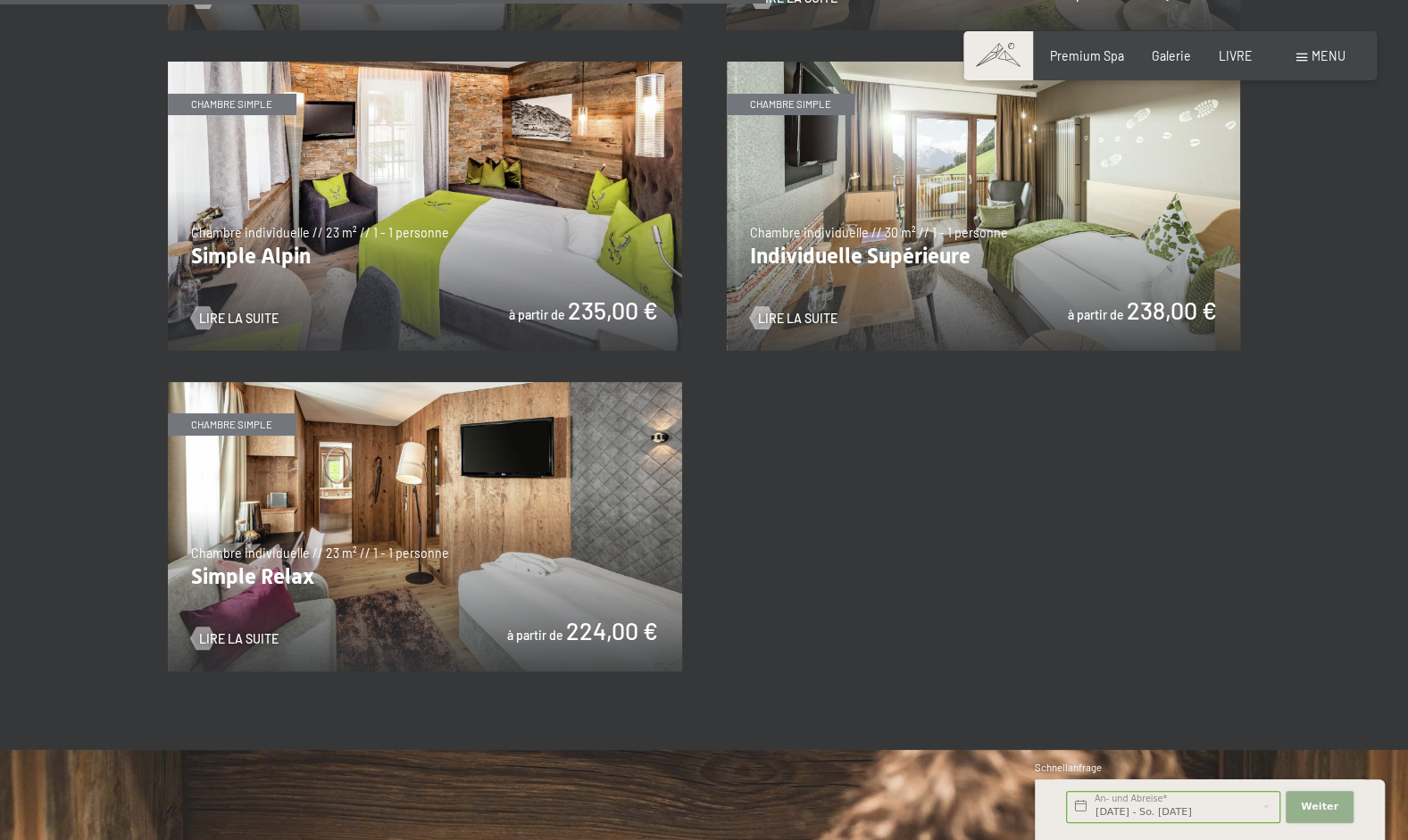
click at [1326, 807] on span "Weiter" at bounding box center [1320, 807] width 38 height 14
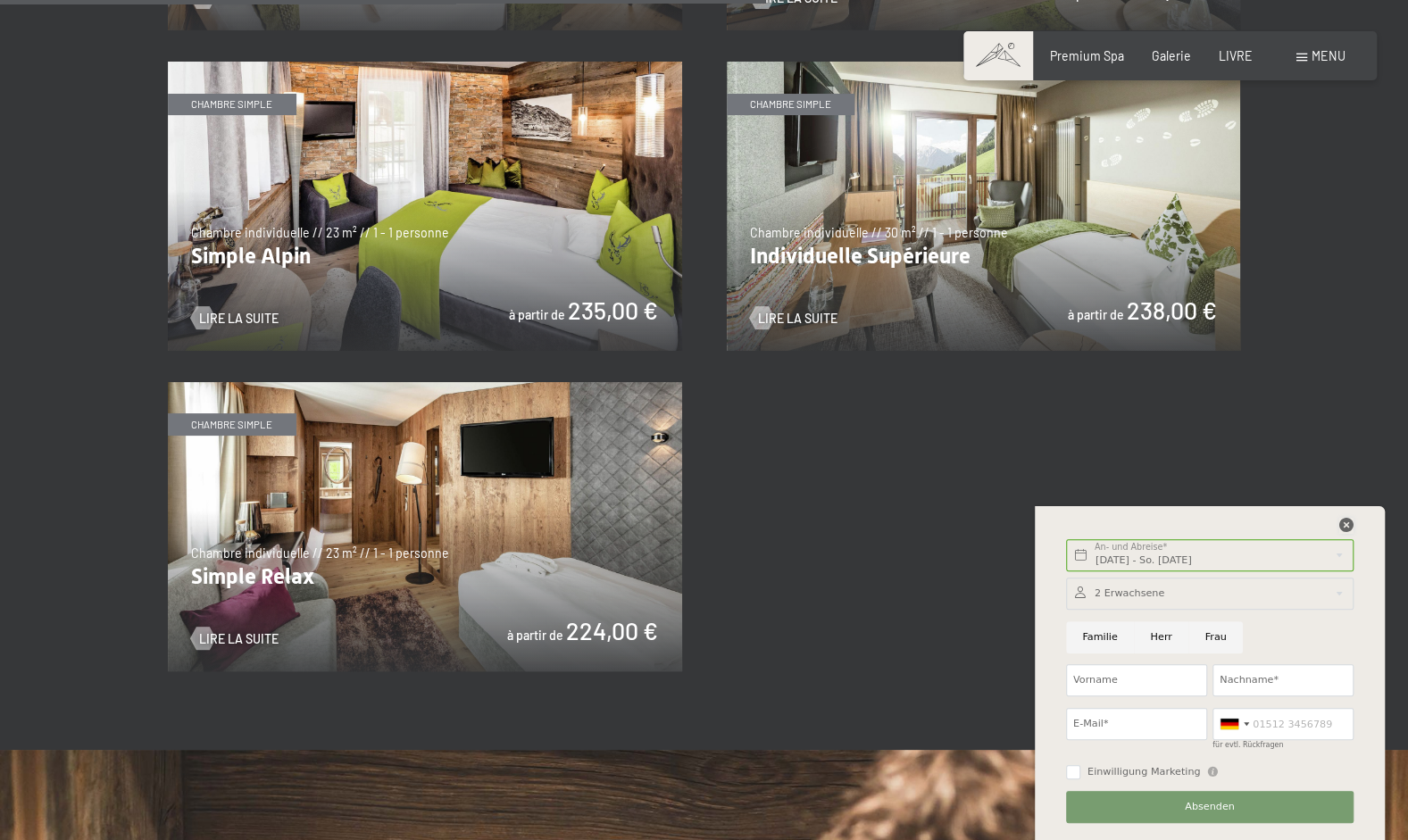
click at [1353, 530] on icon at bounding box center [1346, 525] width 14 height 14
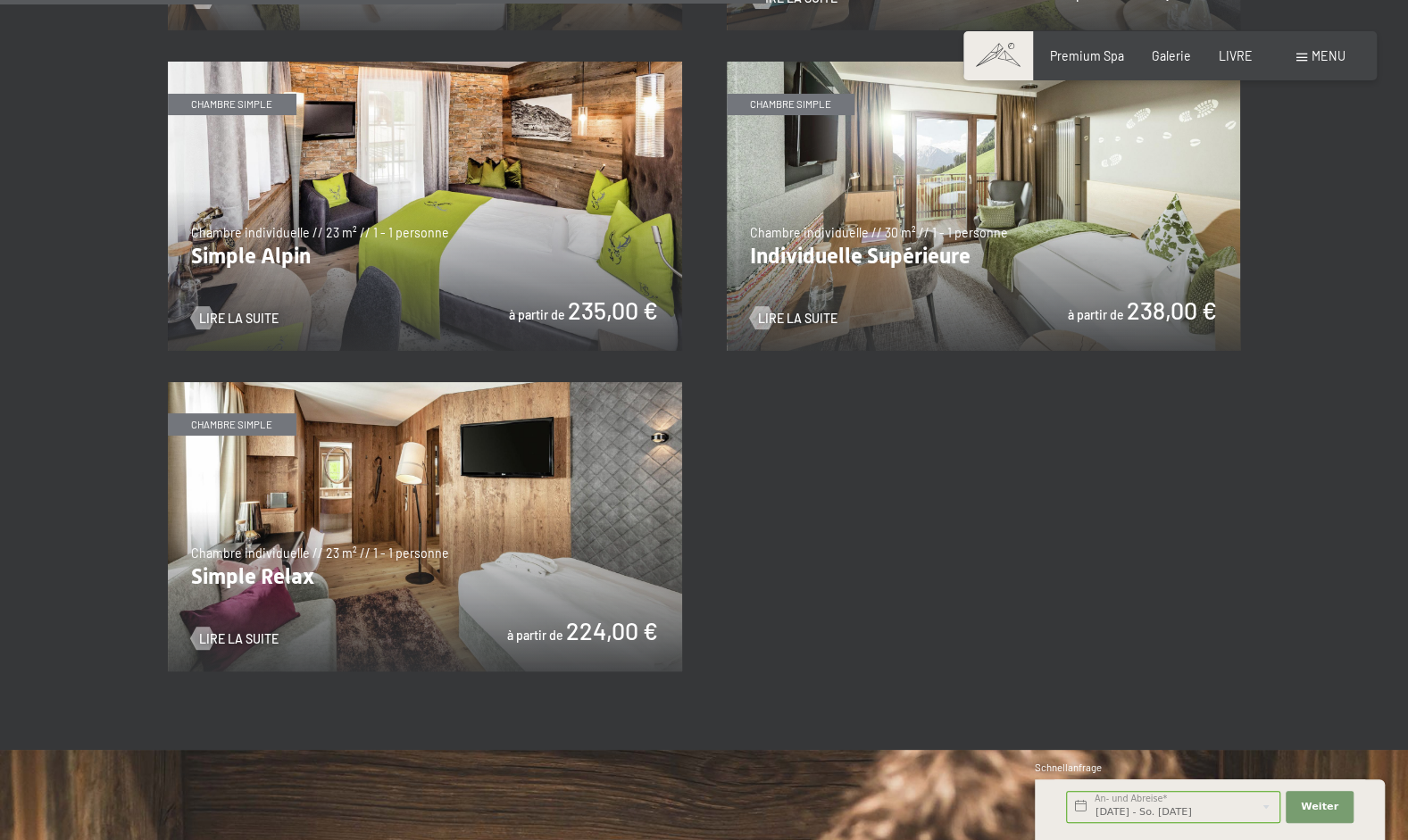
click at [1340, 55] on span "Menu" at bounding box center [1329, 56] width 34 height 15
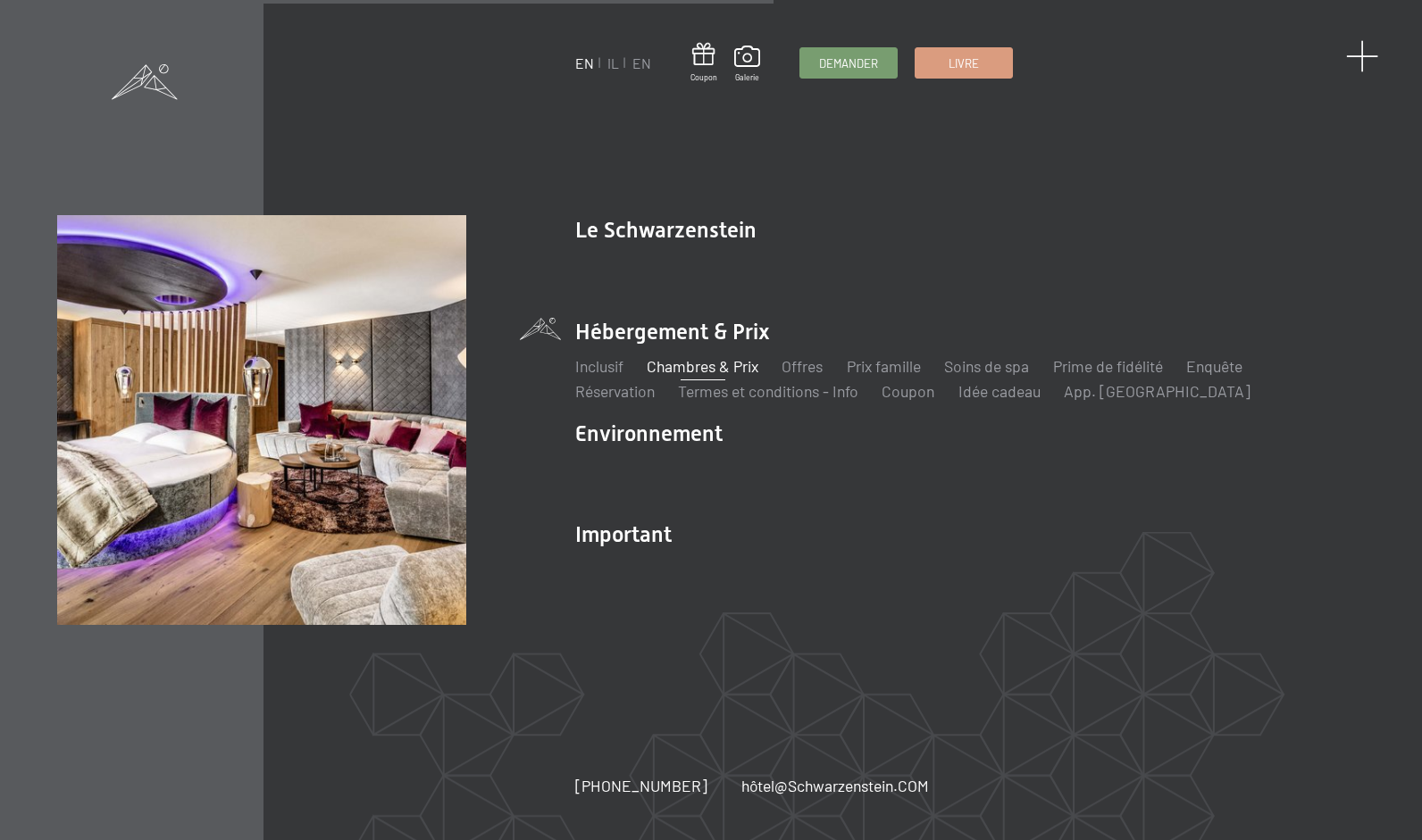
click at [1358, 67] on span at bounding box center [1361, 56] width 33 height 33
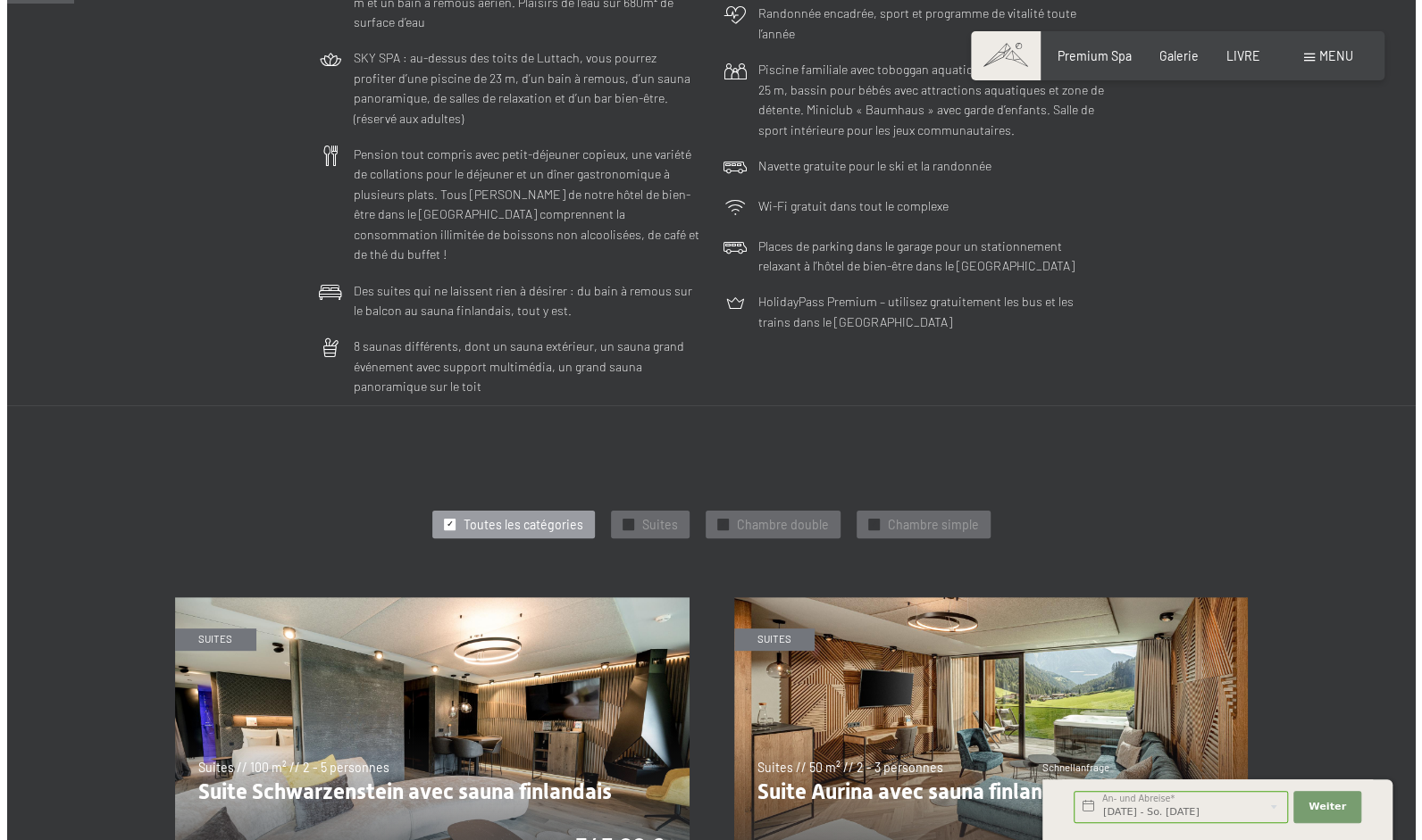
scroll to position [0, 0]
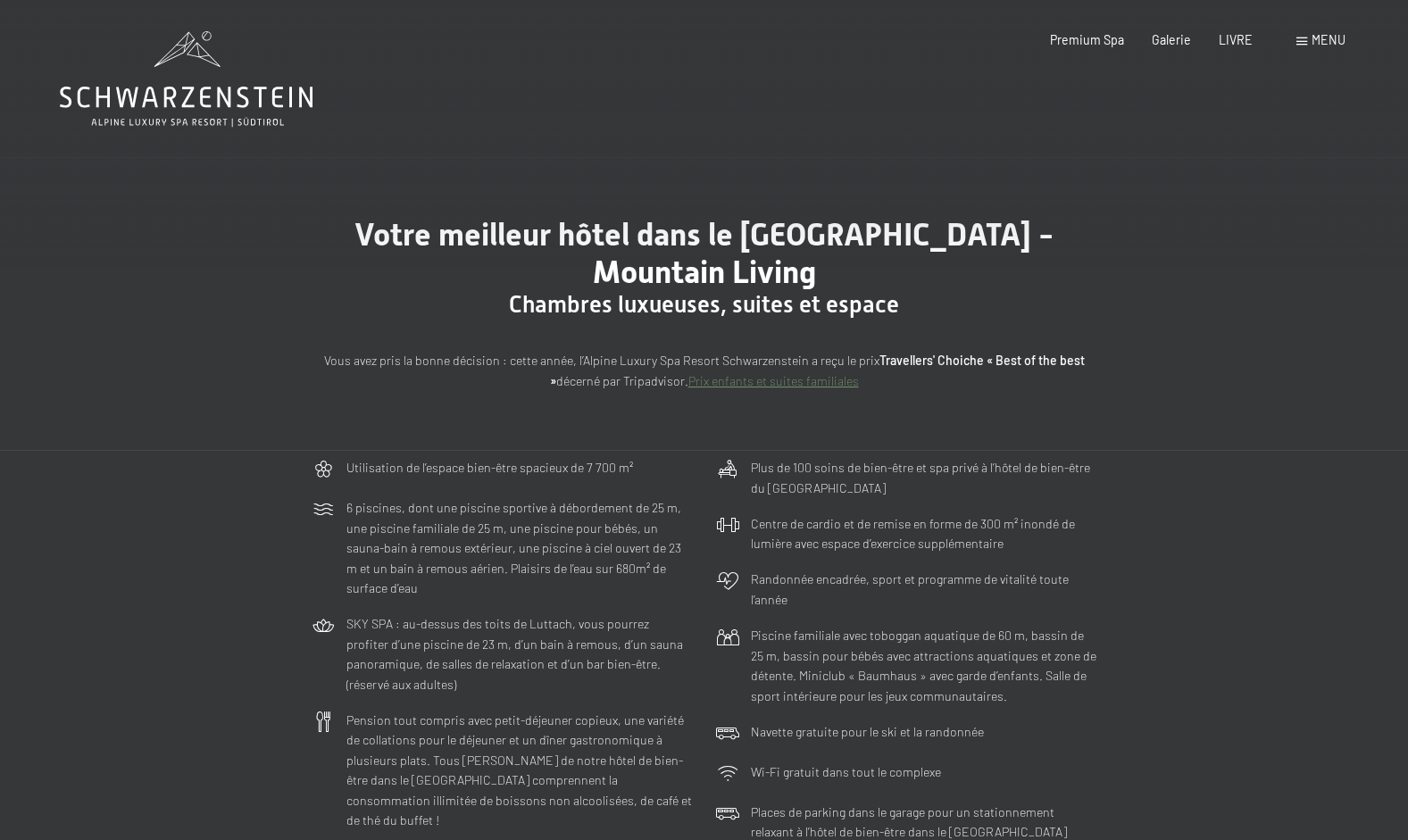
click at [1315, 32] on span "Menu" at bounding box center [1329, 40] width 34 height 15
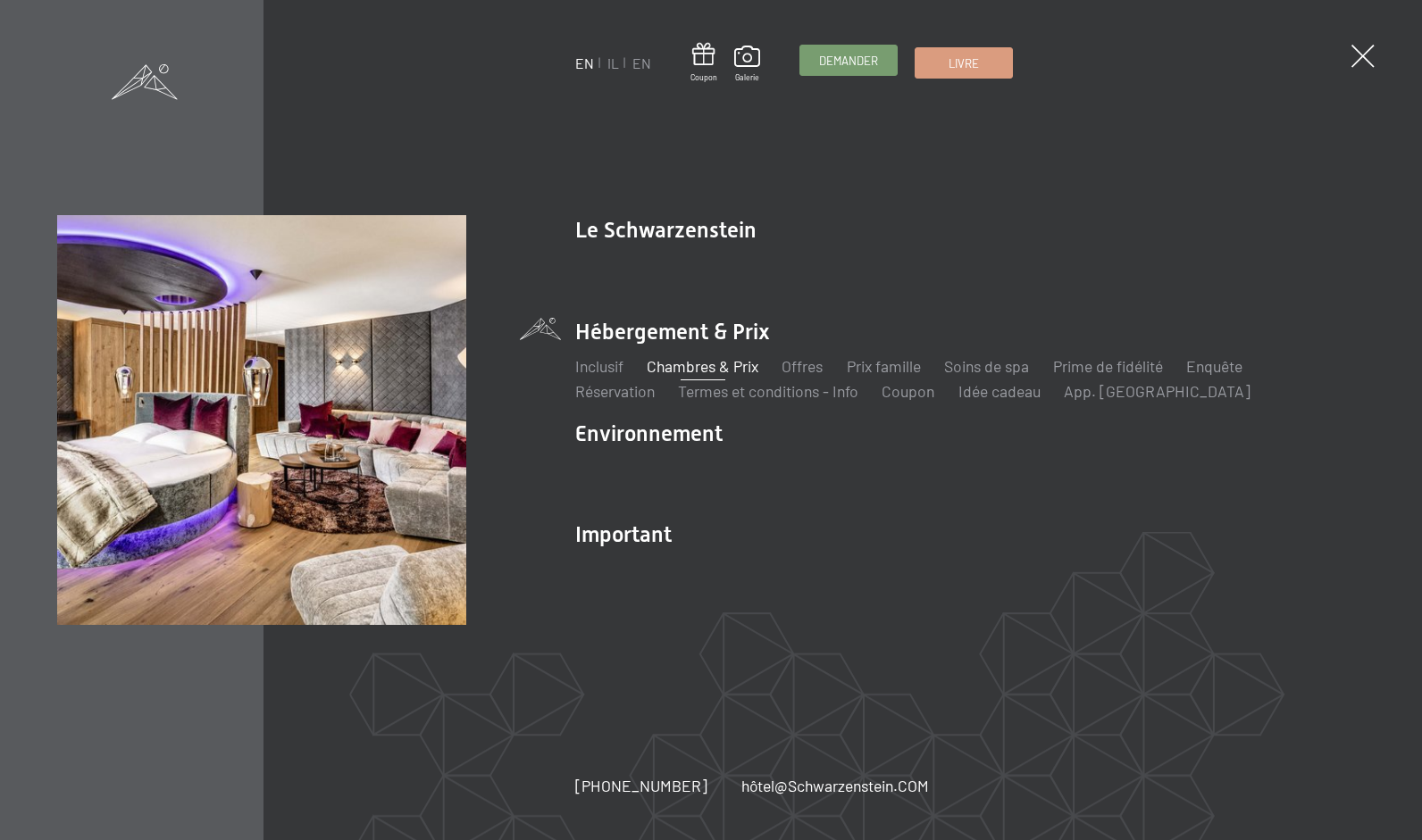
click at [868, 64] on span "Demander" at bounding box center [848, 61] width 59 height 16
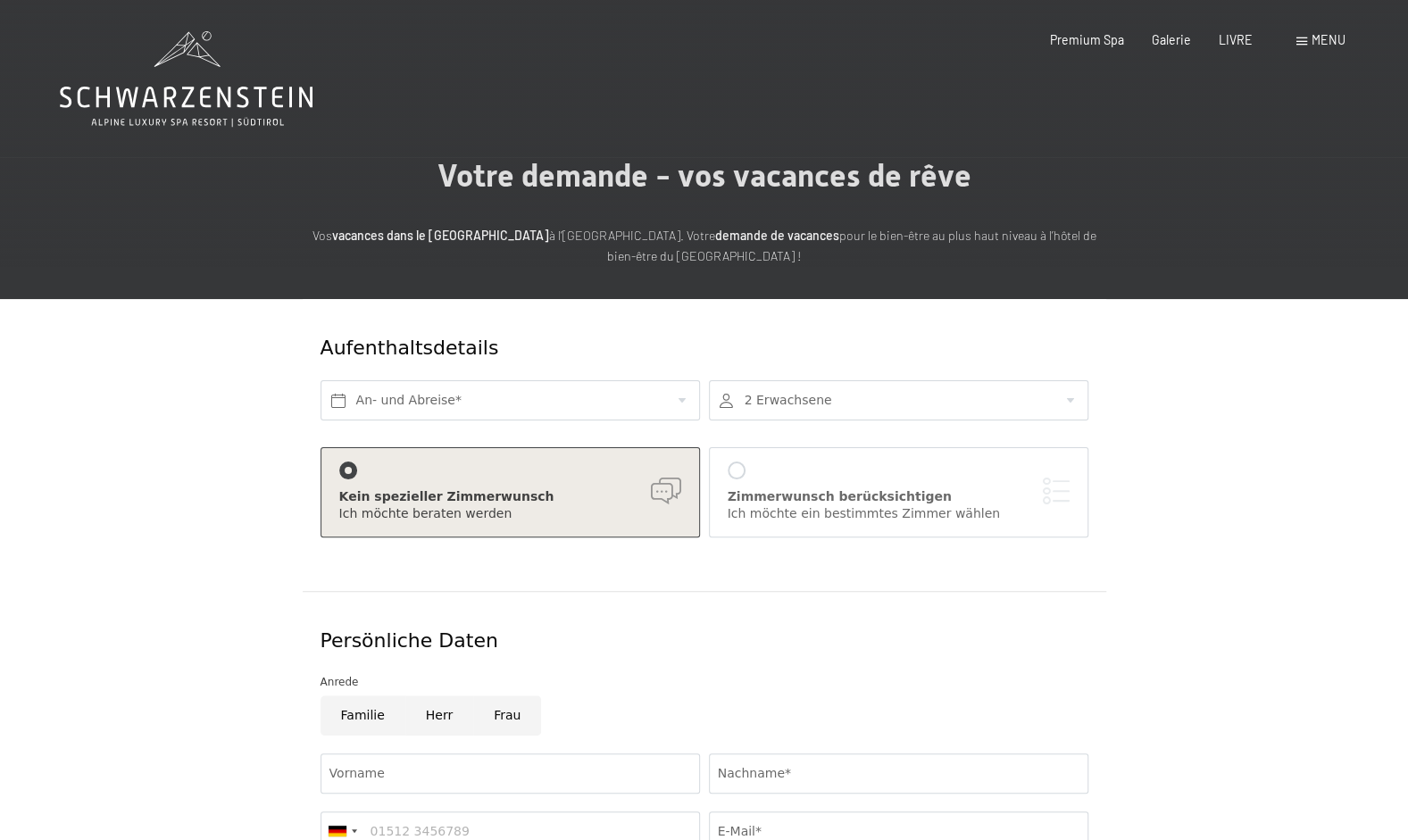
click at [186, 91] on icon at bounding box center [186, 79] width 253 height 96
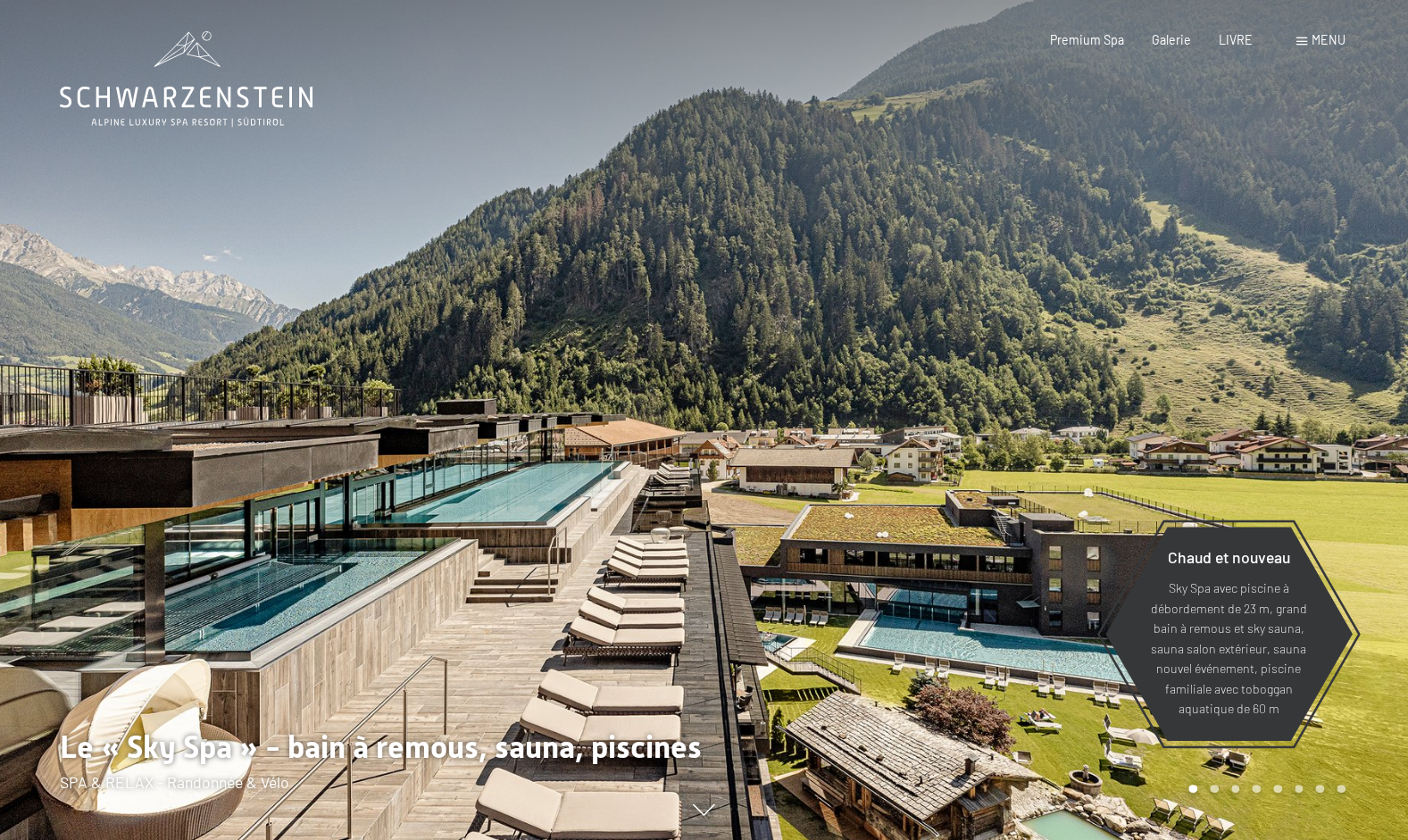
click at [1297, 45] on span at bounding box center [1302, 42] width 10 height 8
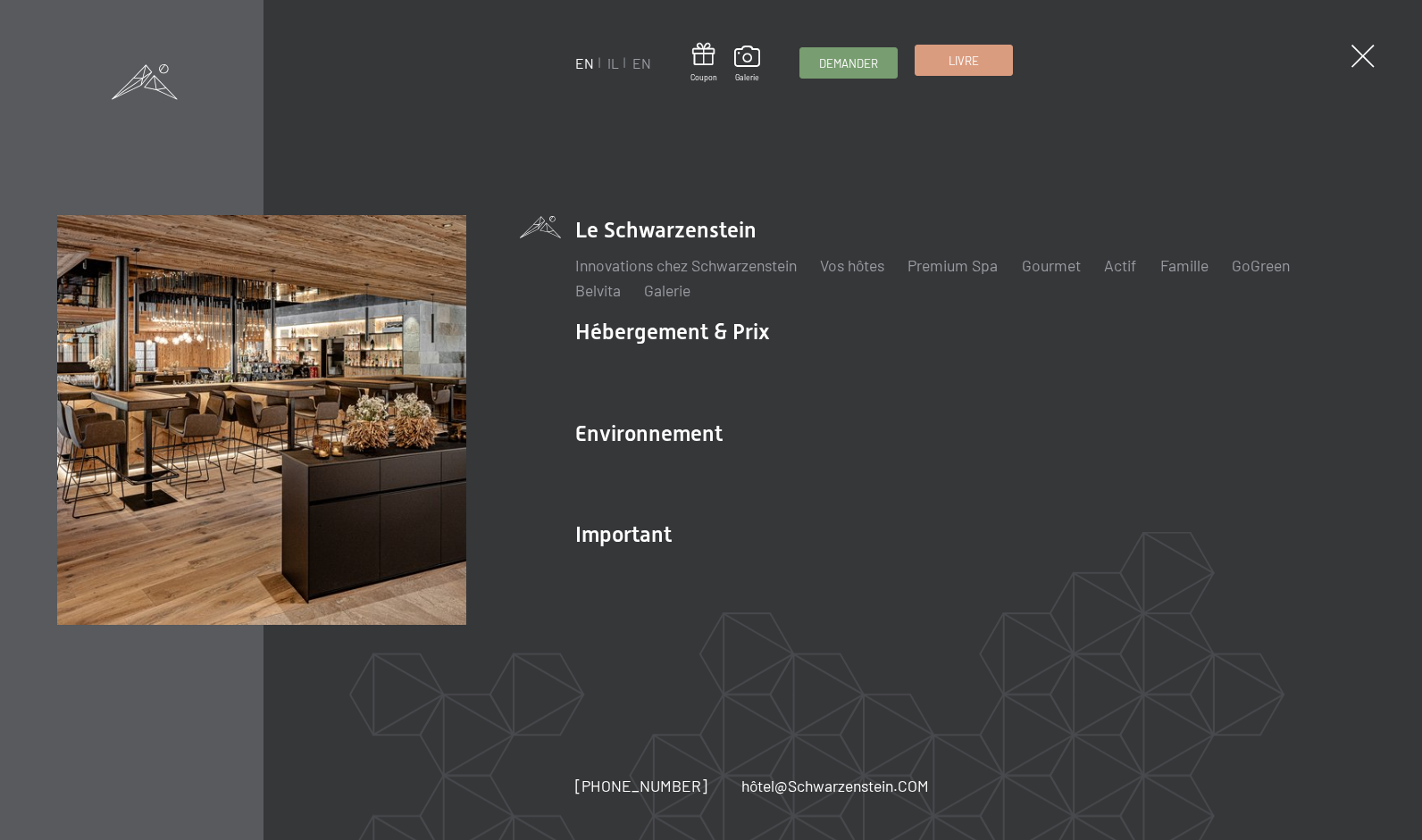
click at [975, 55] on span "Livre" at bounding box center [963, 61] width 30 height 16
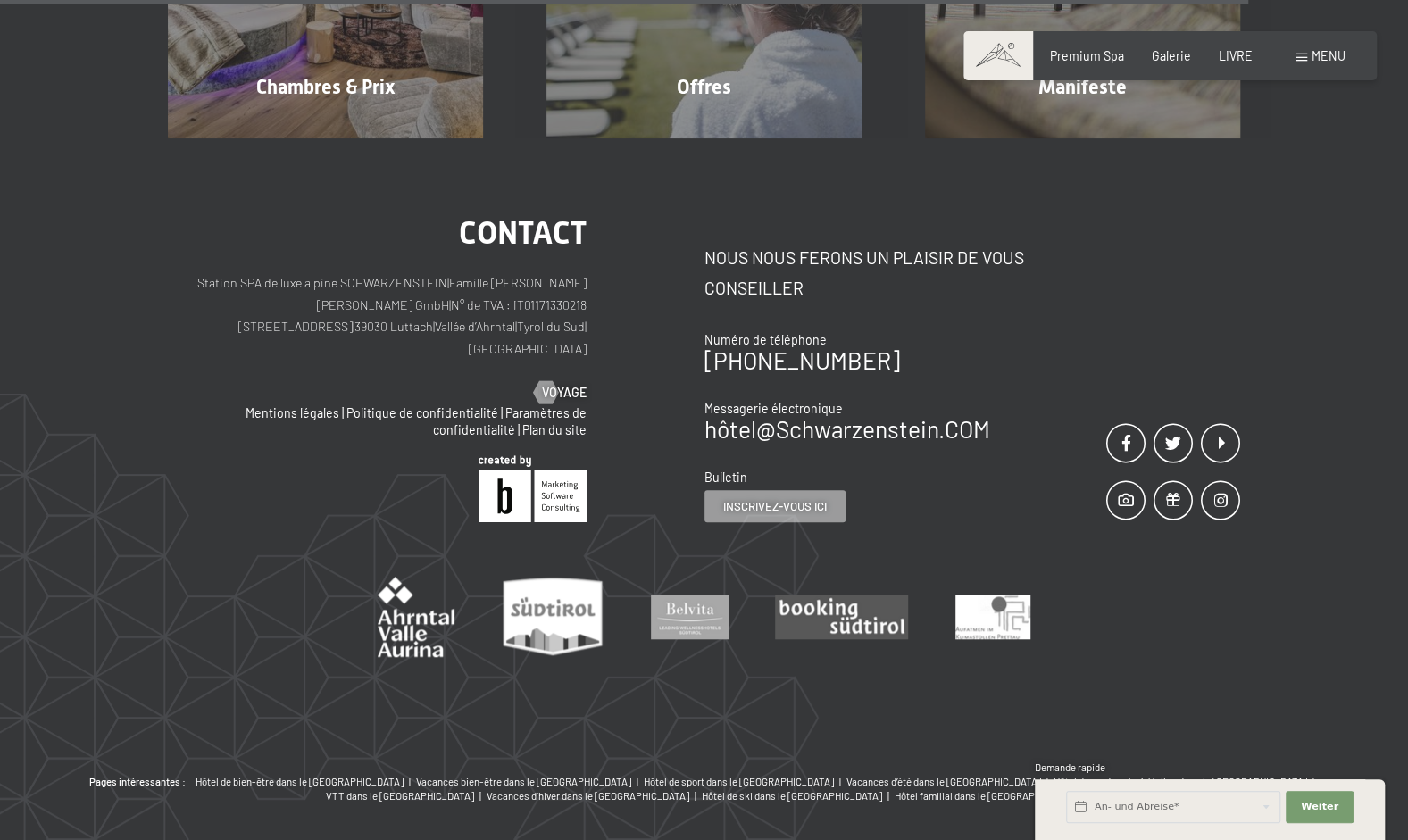
scroll to position [611, 0]
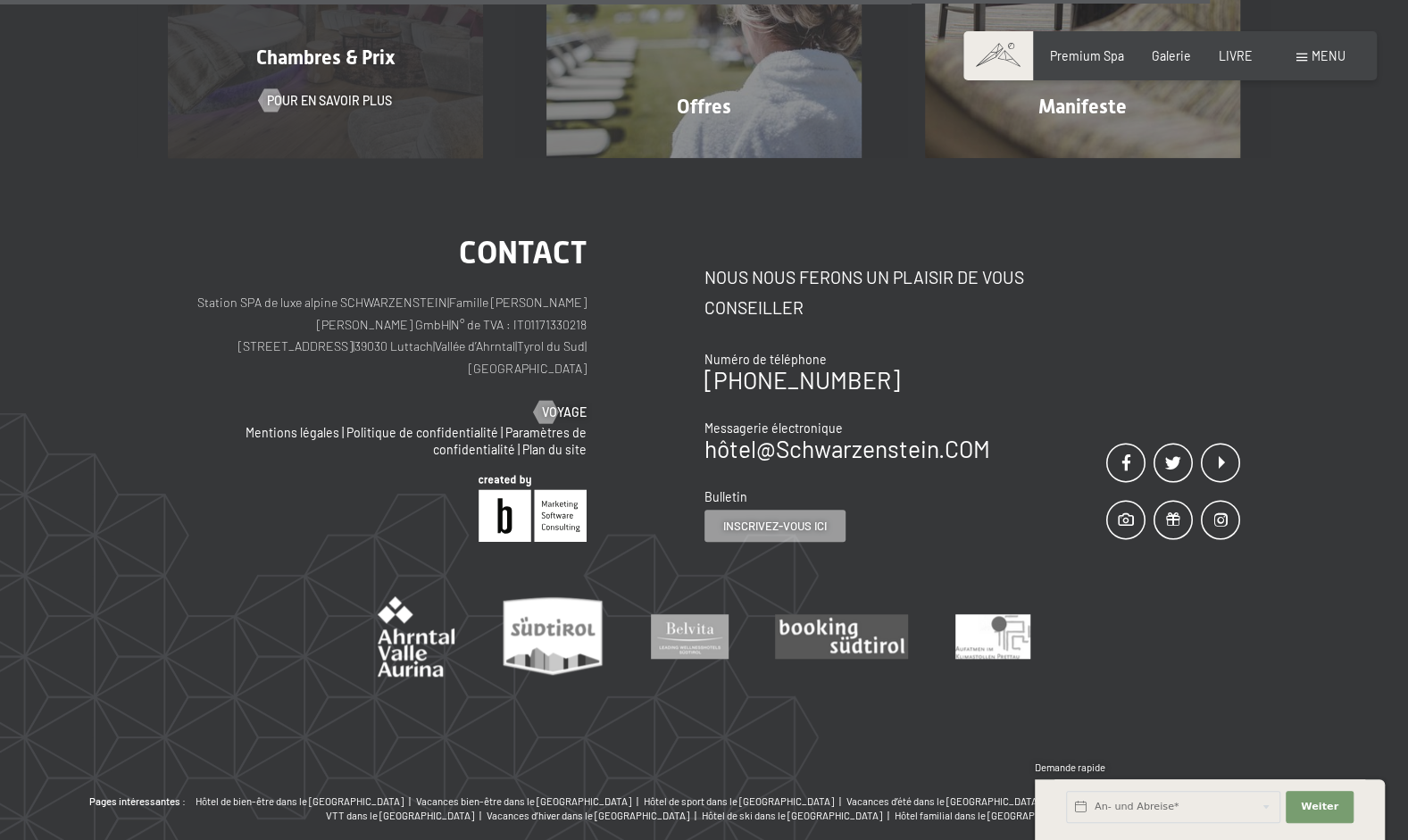
click at [363, 55] on div "Chambres & Prix Pour en savoir plus" at bounding box center [326, 0] width 379 height 315
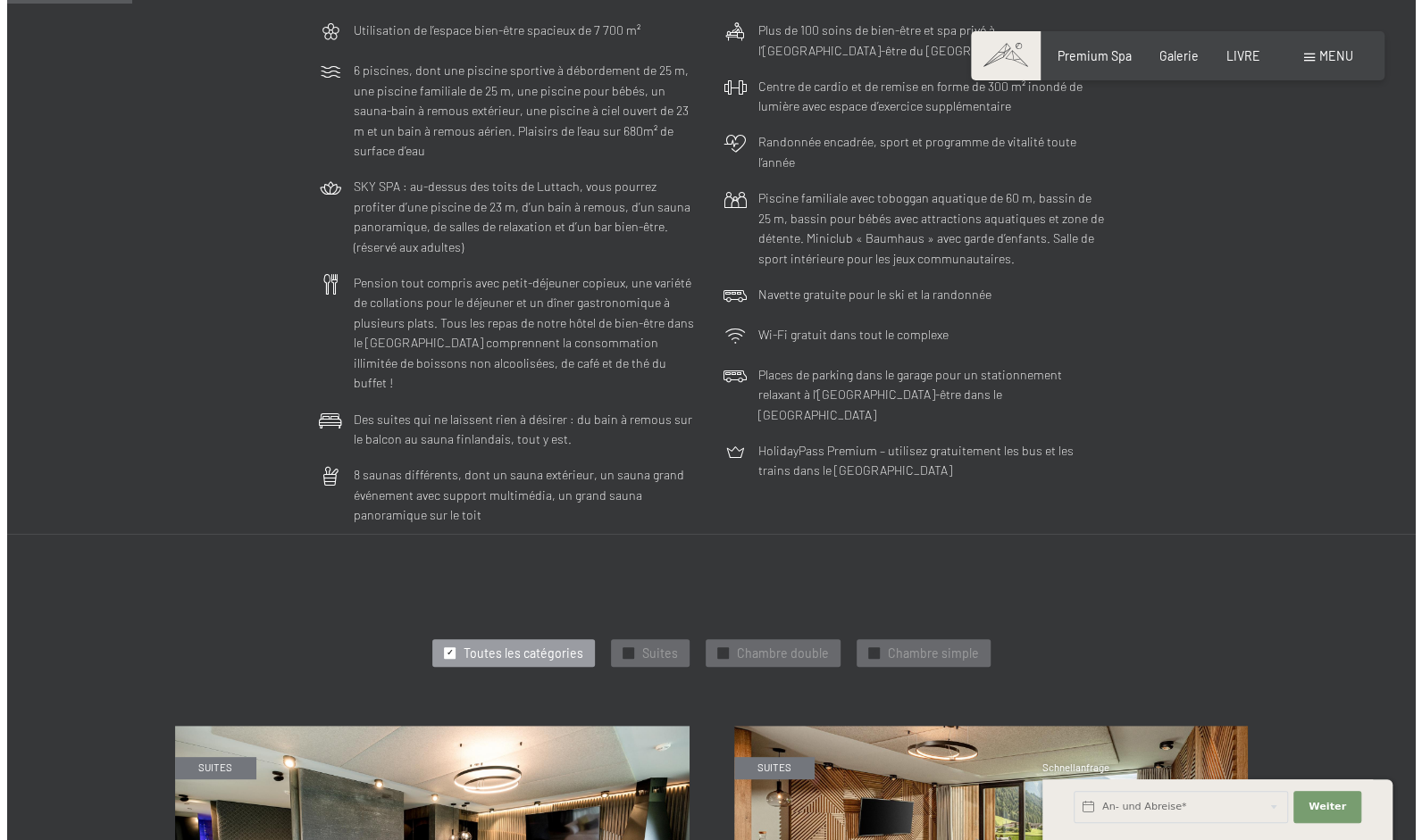
scroll to position [436, 0]
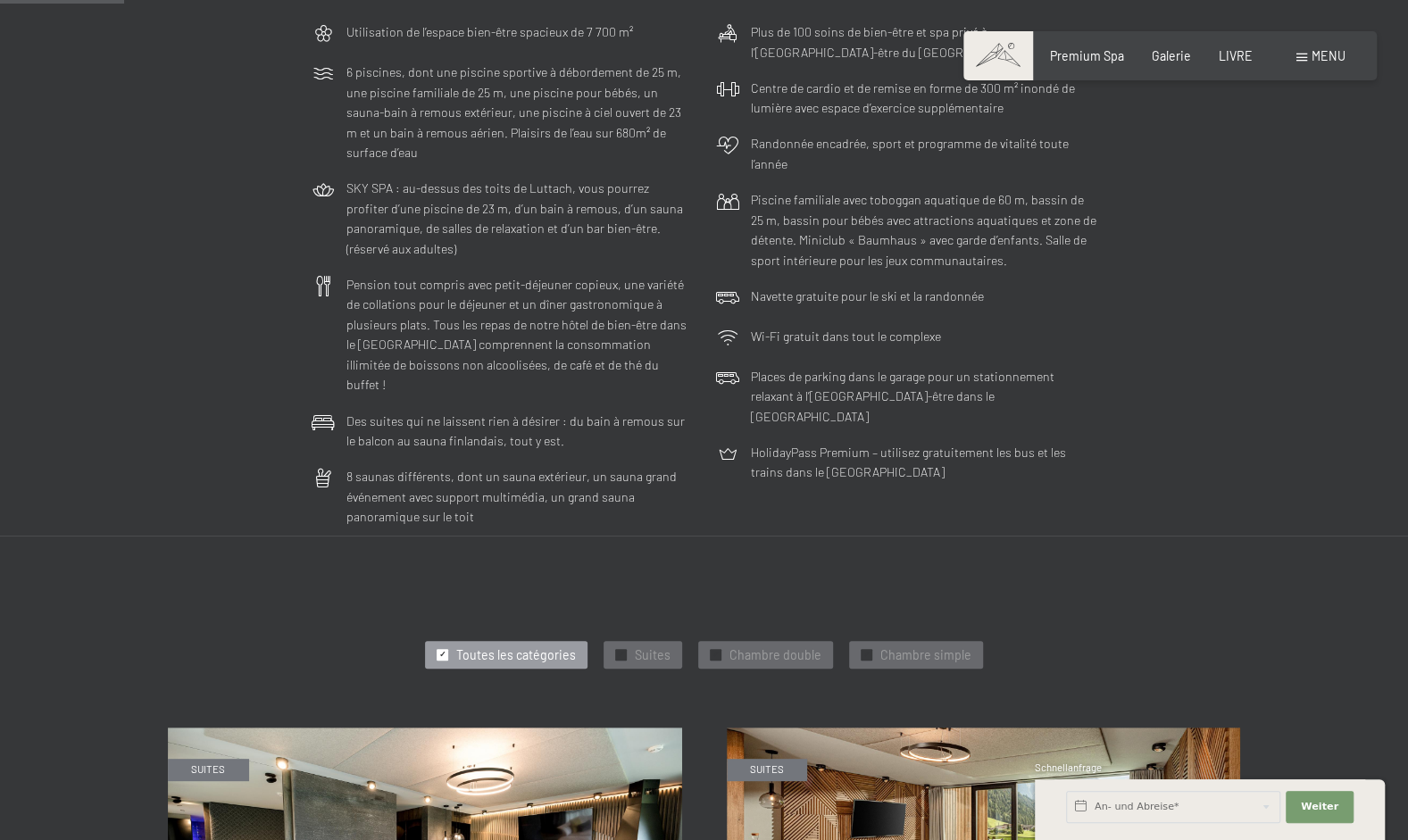
click at [1320, 61] on span "Menu" at bounding box center [1329, 56] width 34 height 15
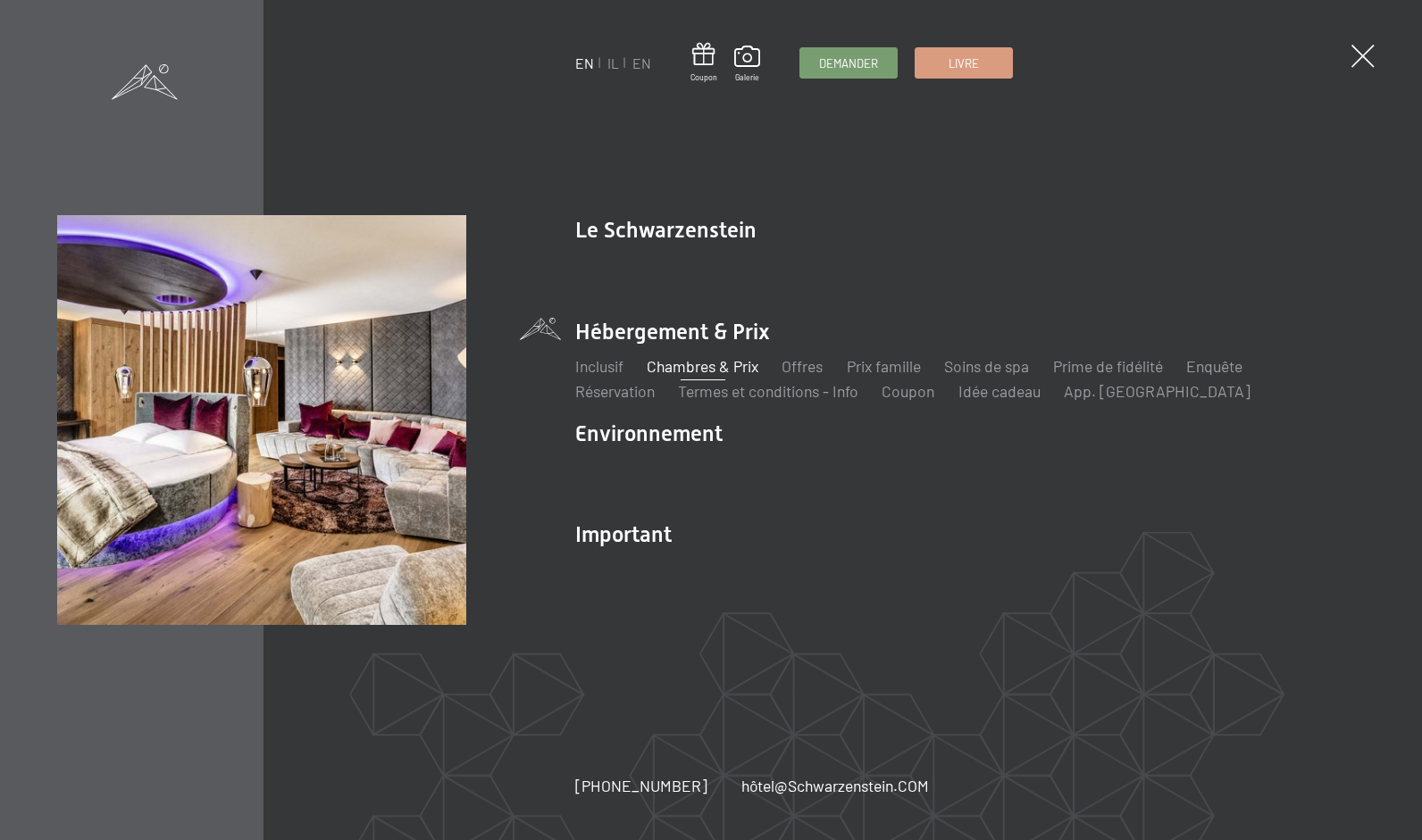
click at [688, 366] on link "Chambres & Prix" at bounding box center [702, 366] width 112 height 20
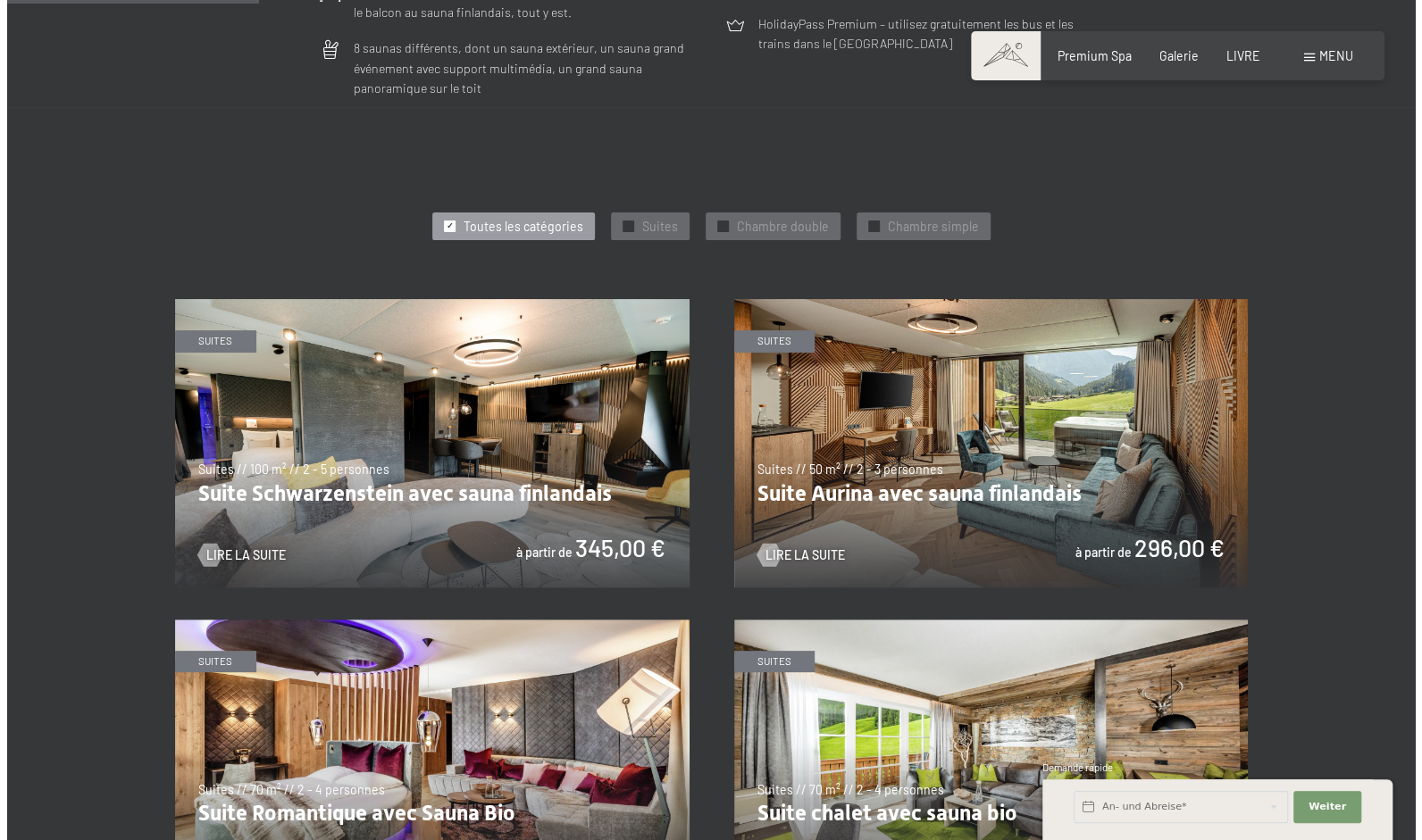
scroll to position [883, 0]
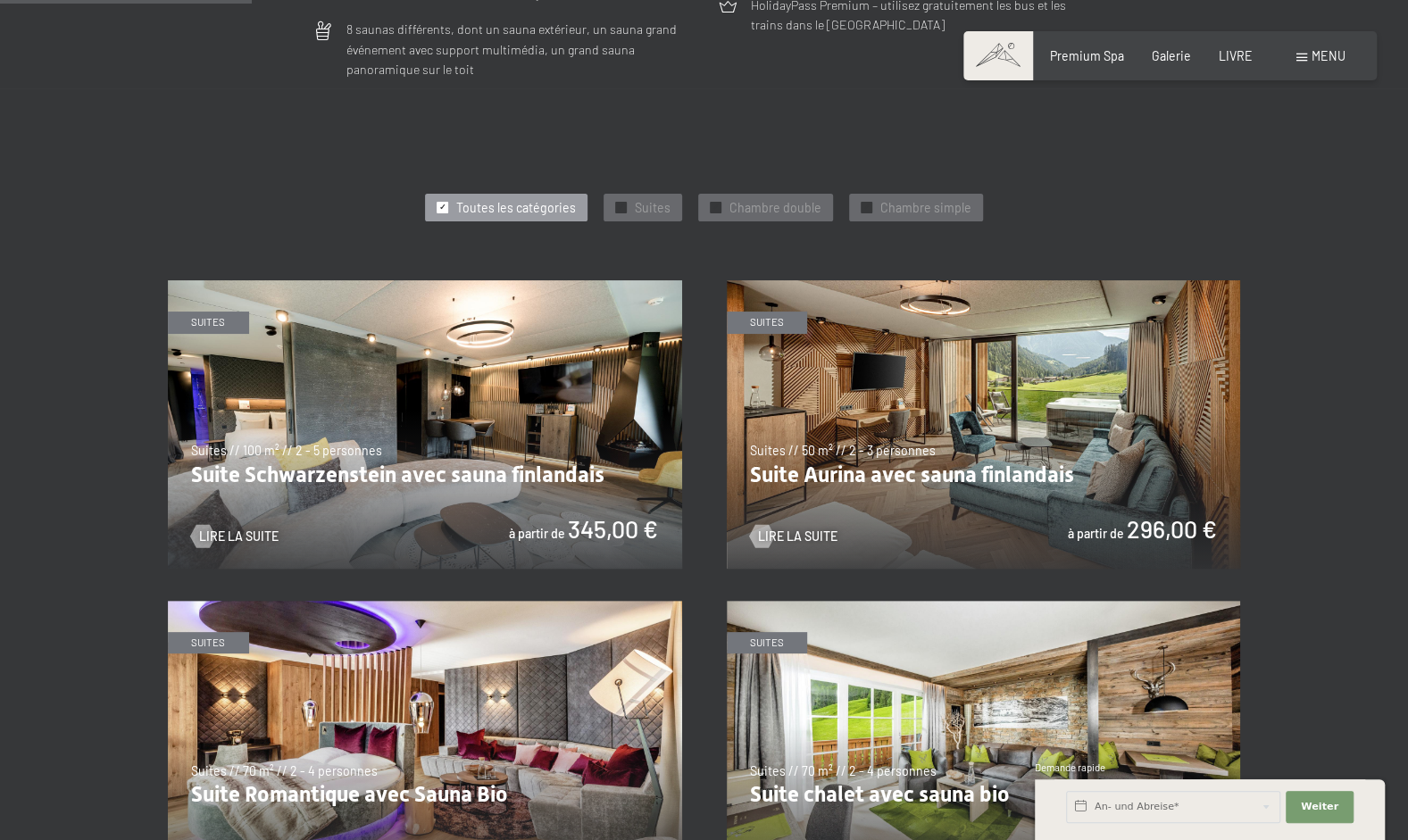
click at [1307, 60] on span at bounding box center [1302, 58] width 10 height 8
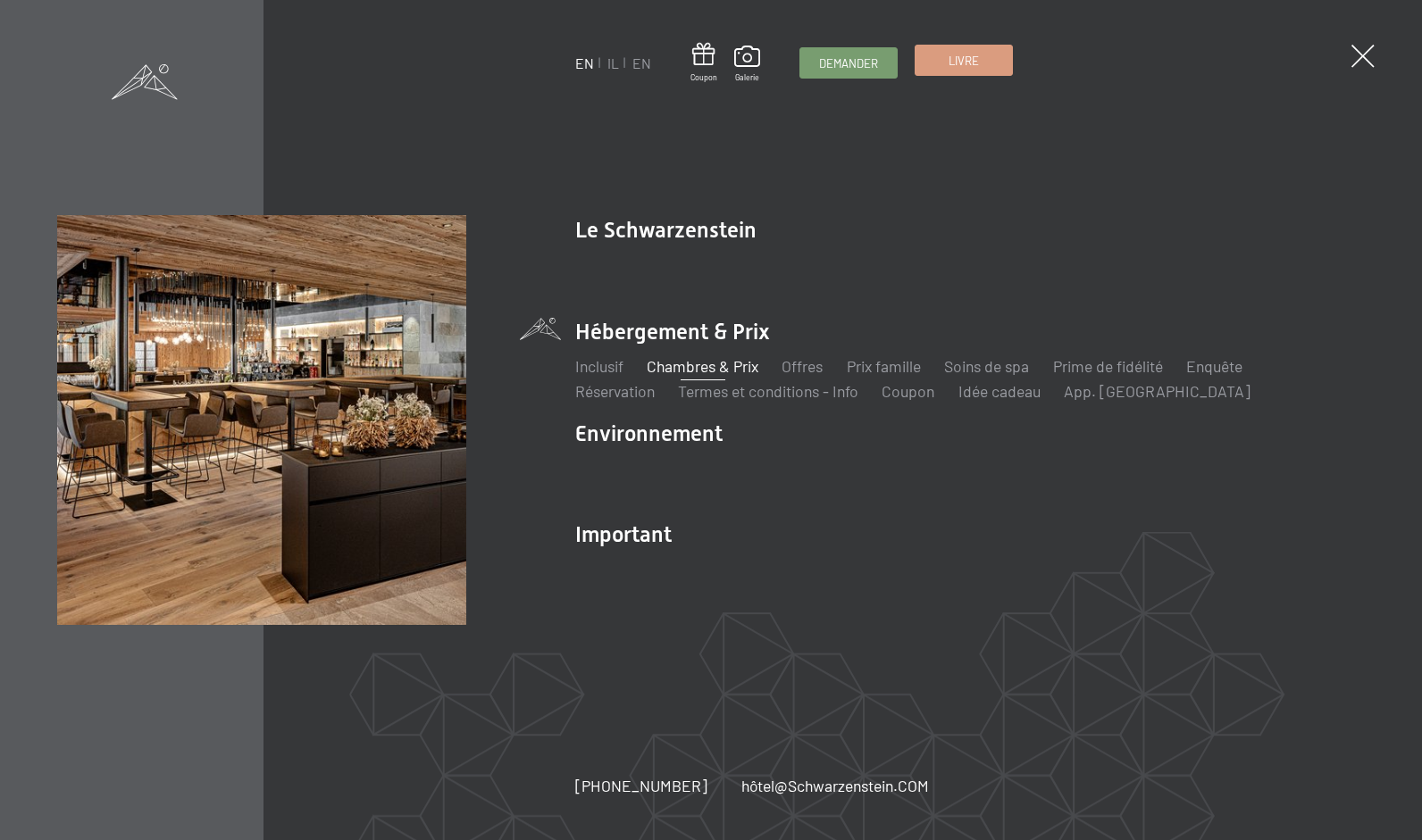
click at [962, 68] on span "Livre" at bounding box center [963, 61] width 30 height 16
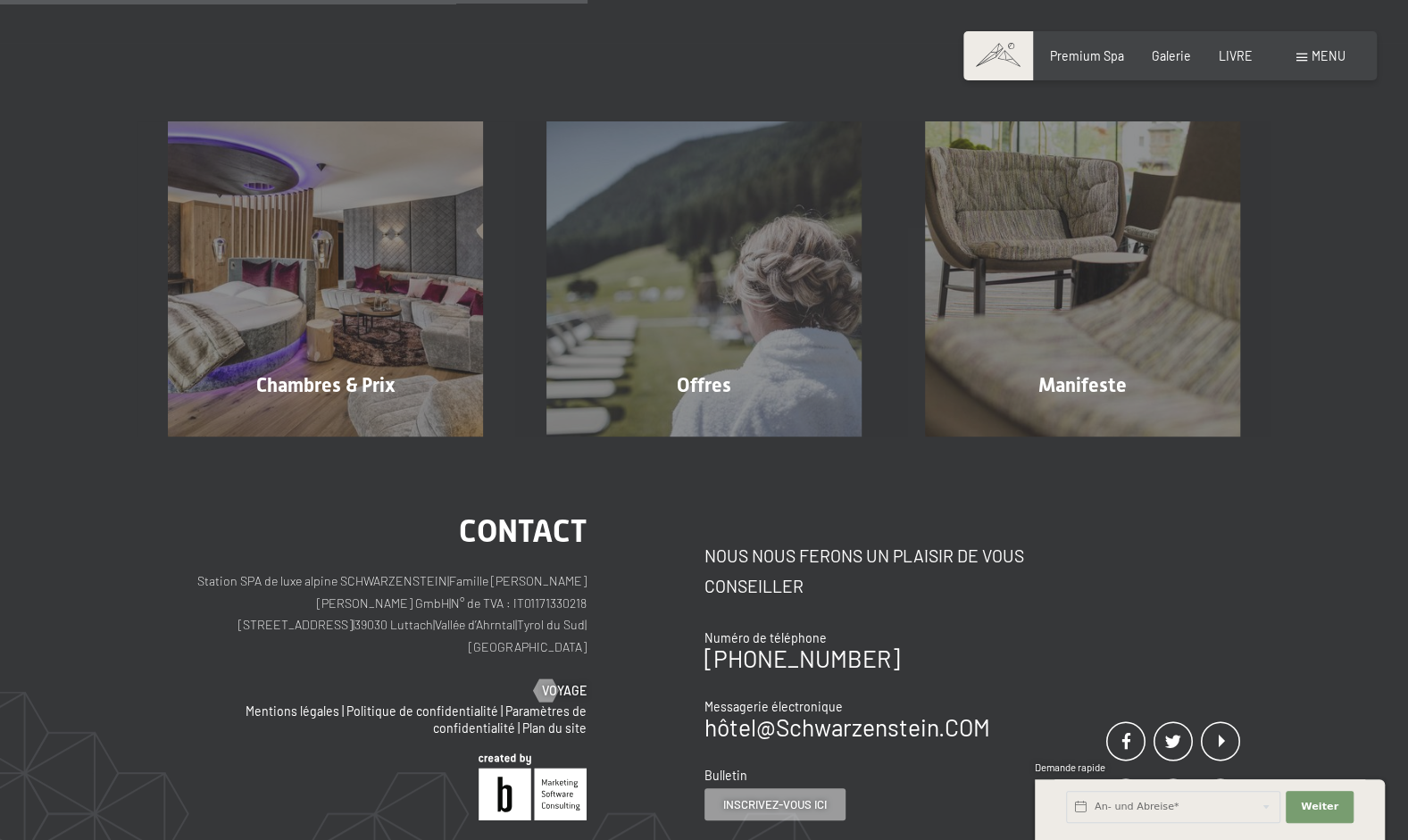
scroll to position [336, 0]
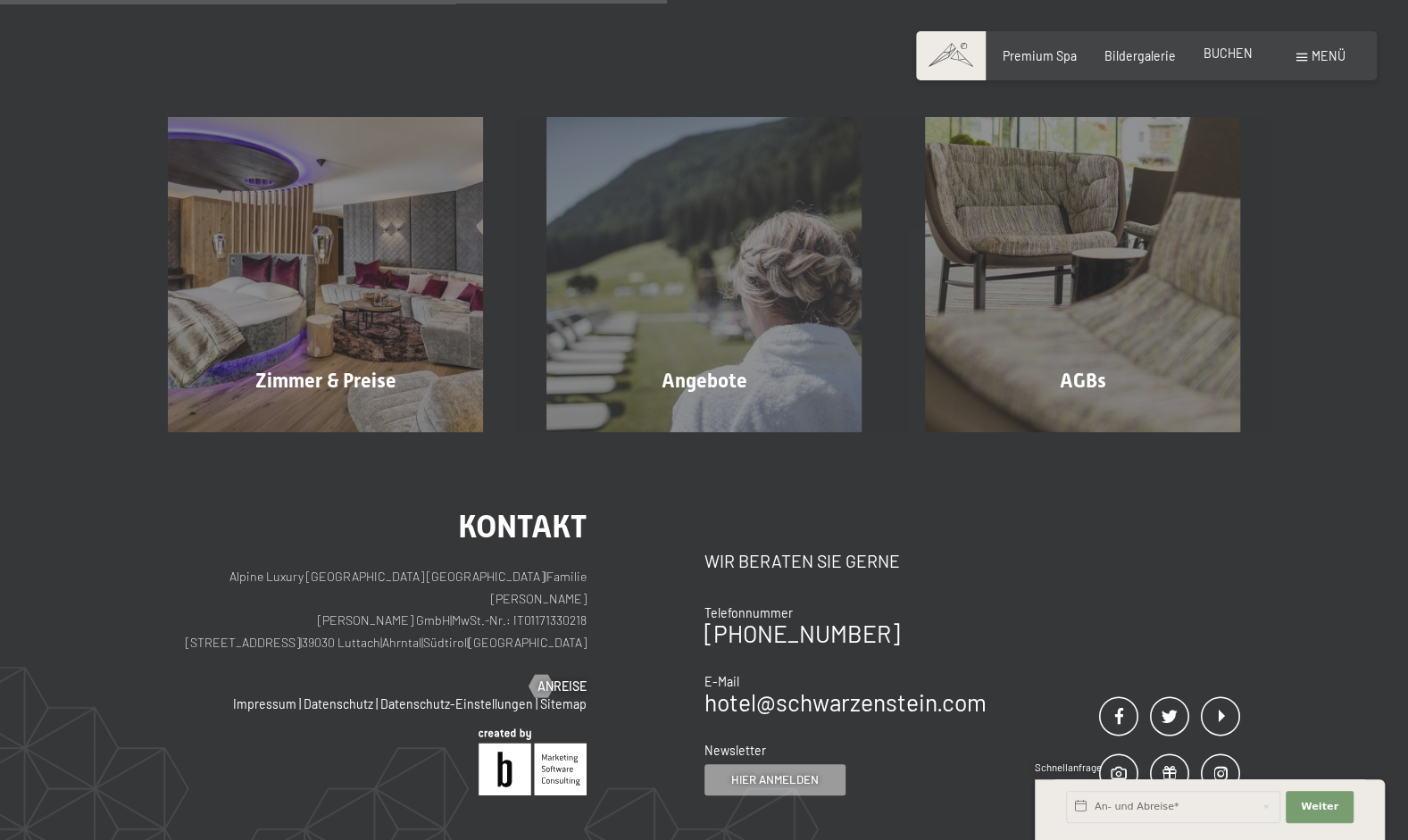
click at [1215, 57] on span "BUCHEN" at bounding box center [1229, 53] width 49 height 15
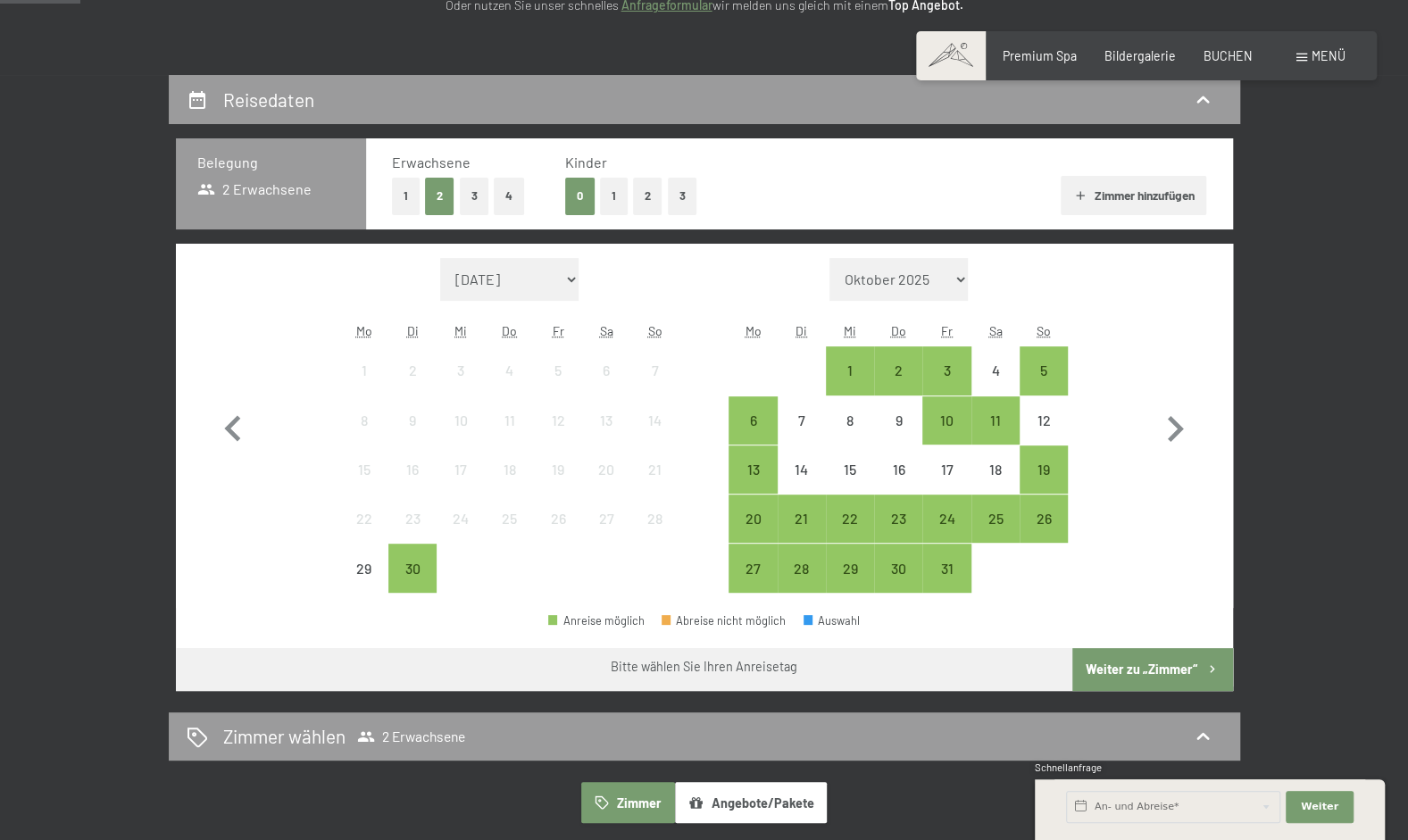
scroll to position [337, 0]
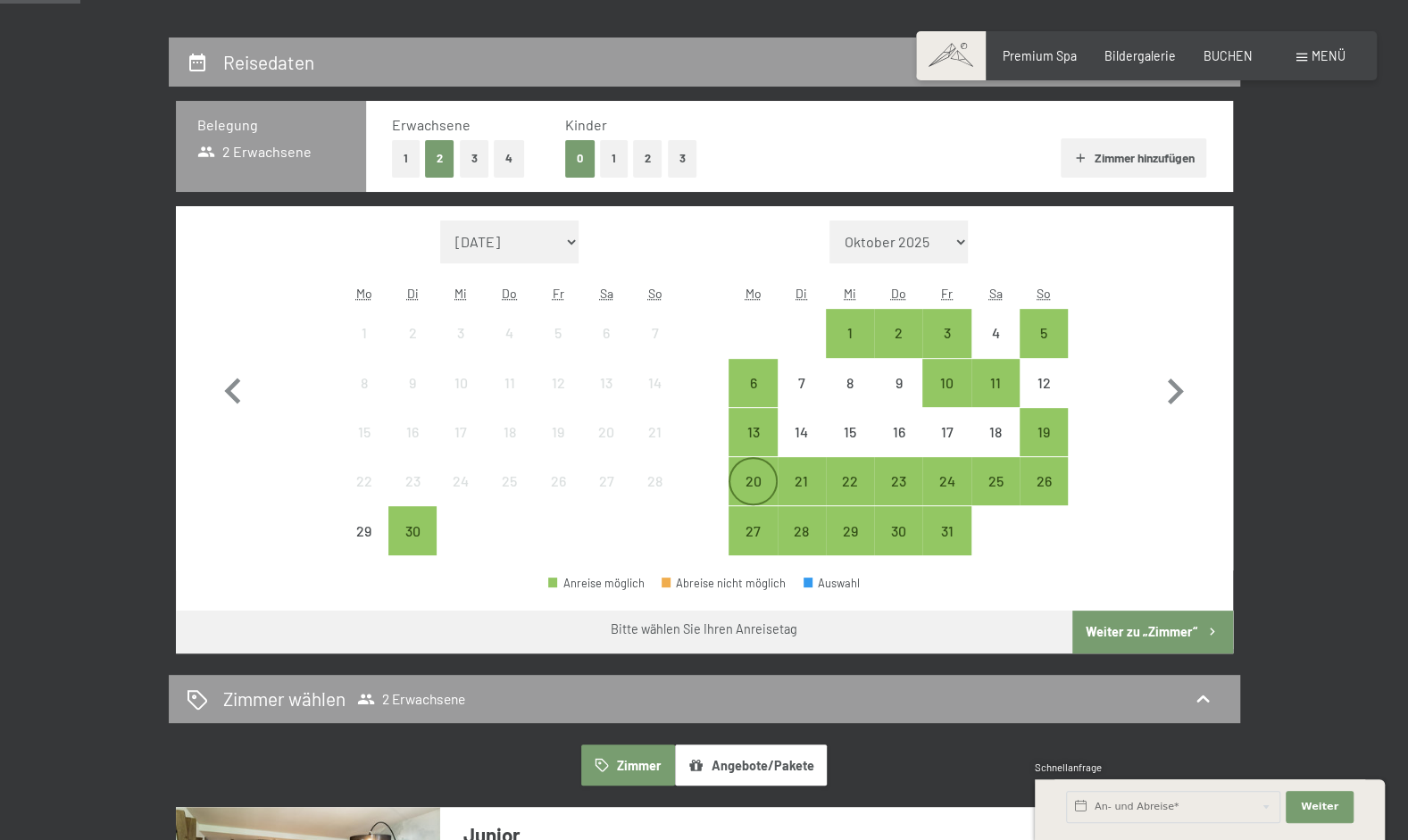
click at [749, 482] on div "20" at bounding box center [752, 496] width 45 height 45
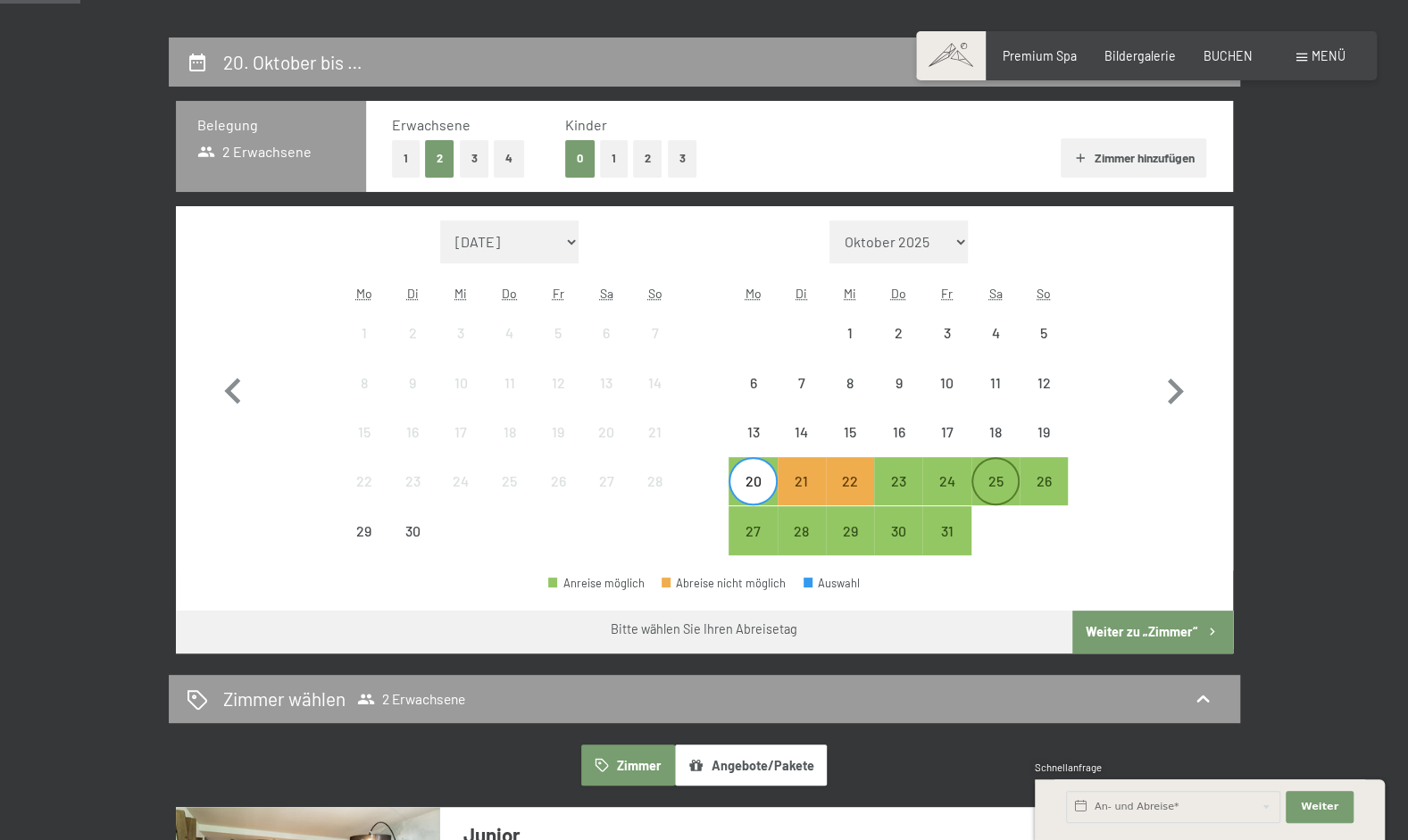
click at [1006, 480] on div "25" at bounding box center [995, 496] width 45 height 45
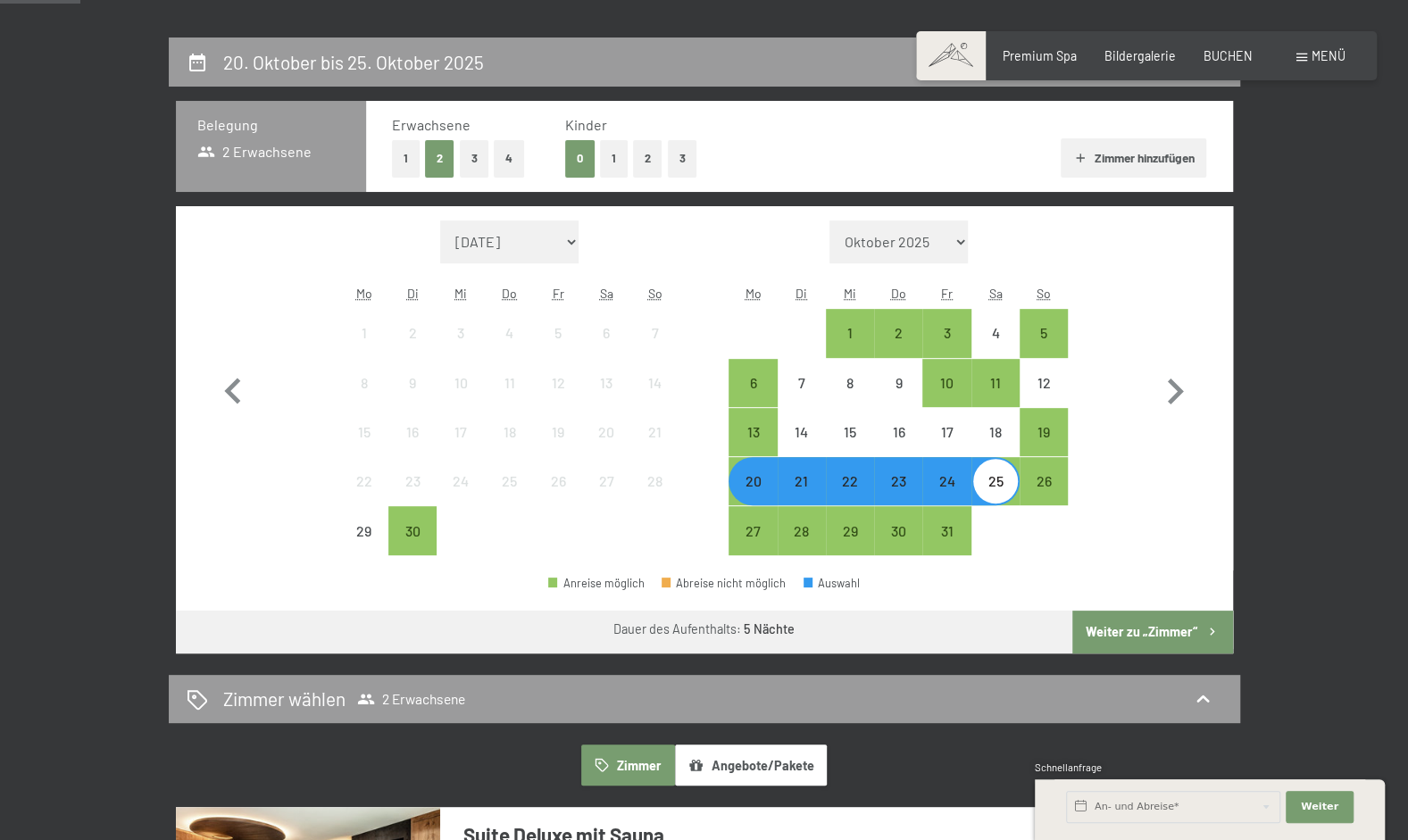
click at [886, 476] on div "23" at bounding box center [898, 496] width 45 height 45
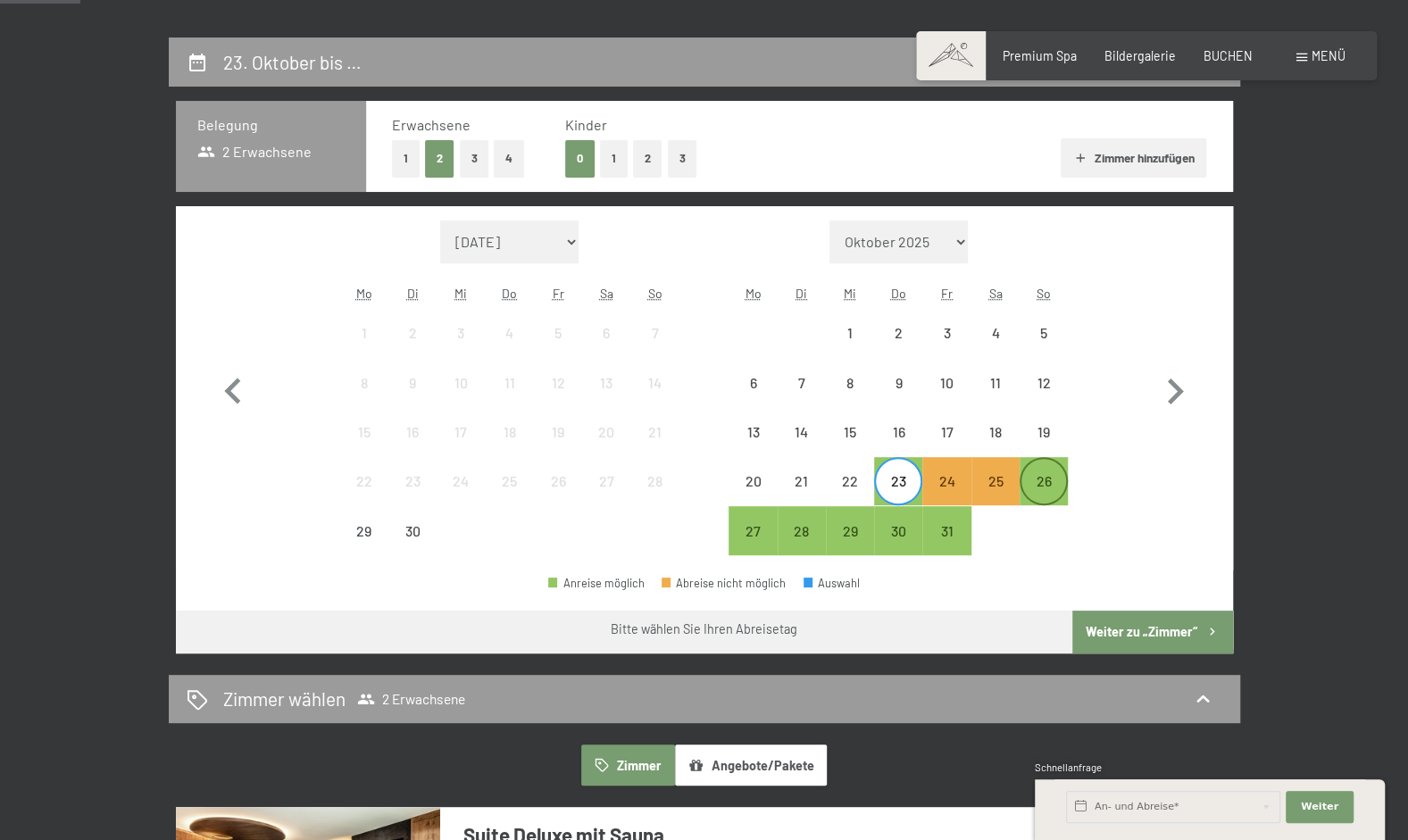
click at [1045, 474] on div "26" at bounding box center [1043, 496] width 45 height 45
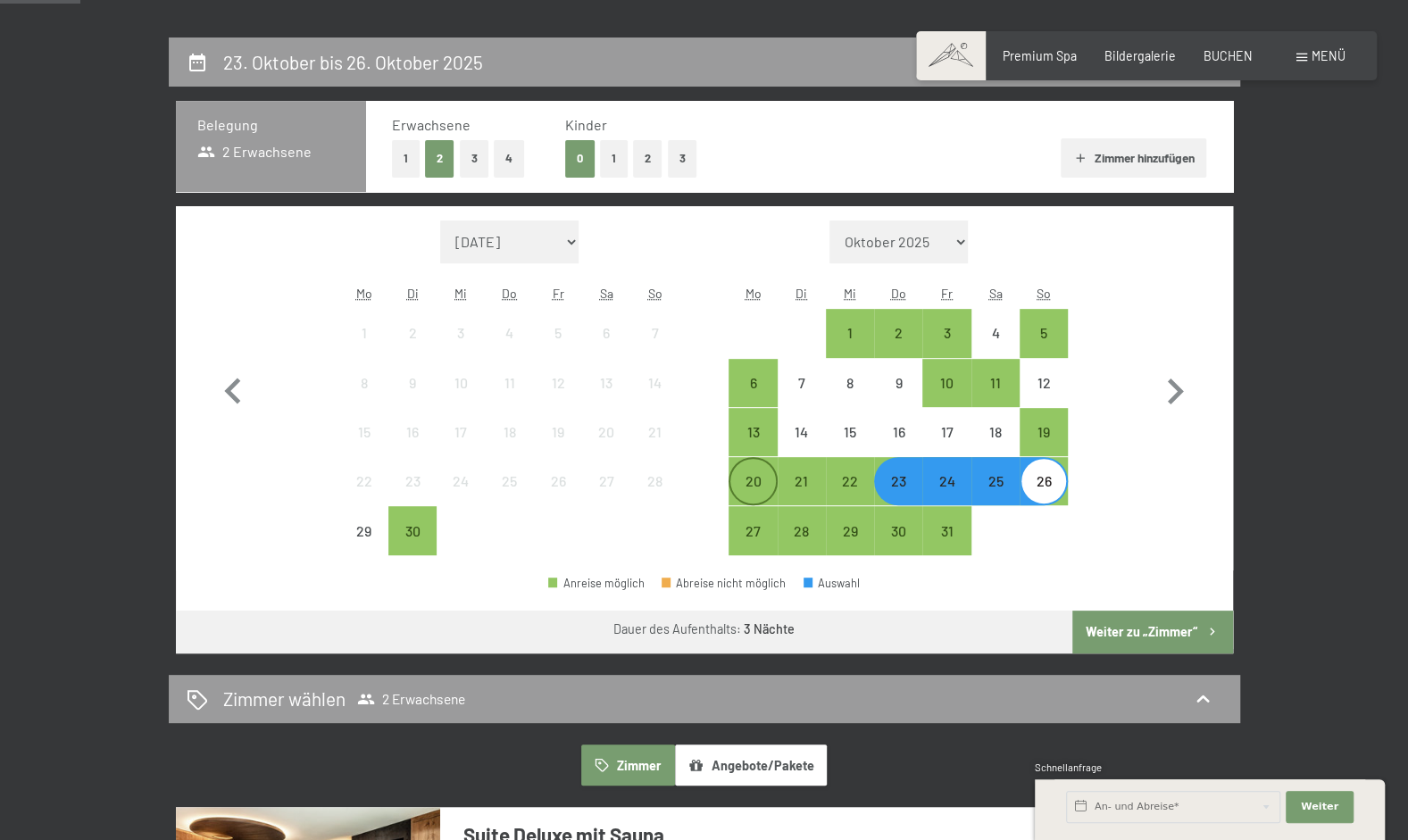
click at [752, 484] on div "20" at bounding box center [752, 496] width 45 height 45
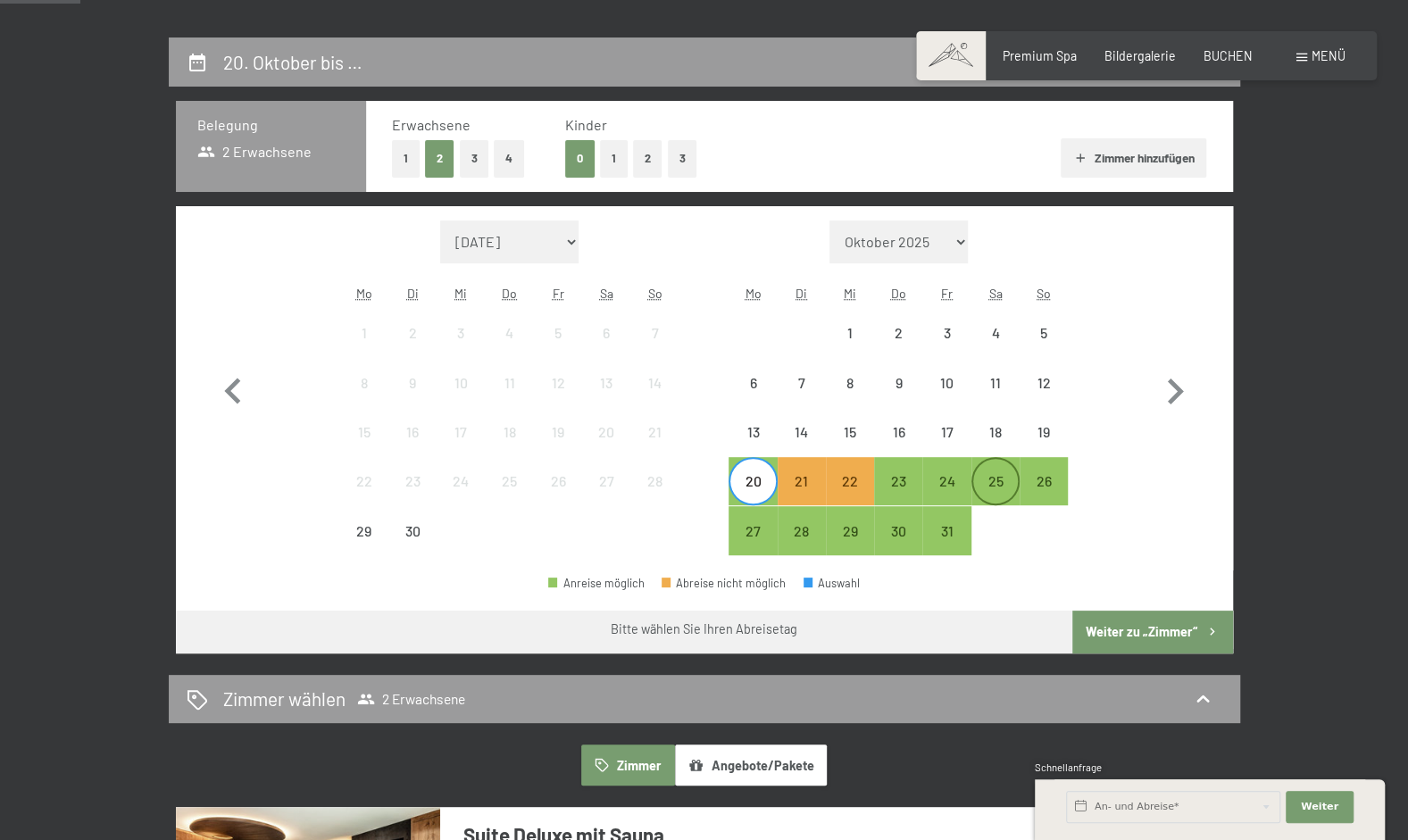
click at [988, 471] on div "25" at bounding box center [995, 480] width 45 height 45
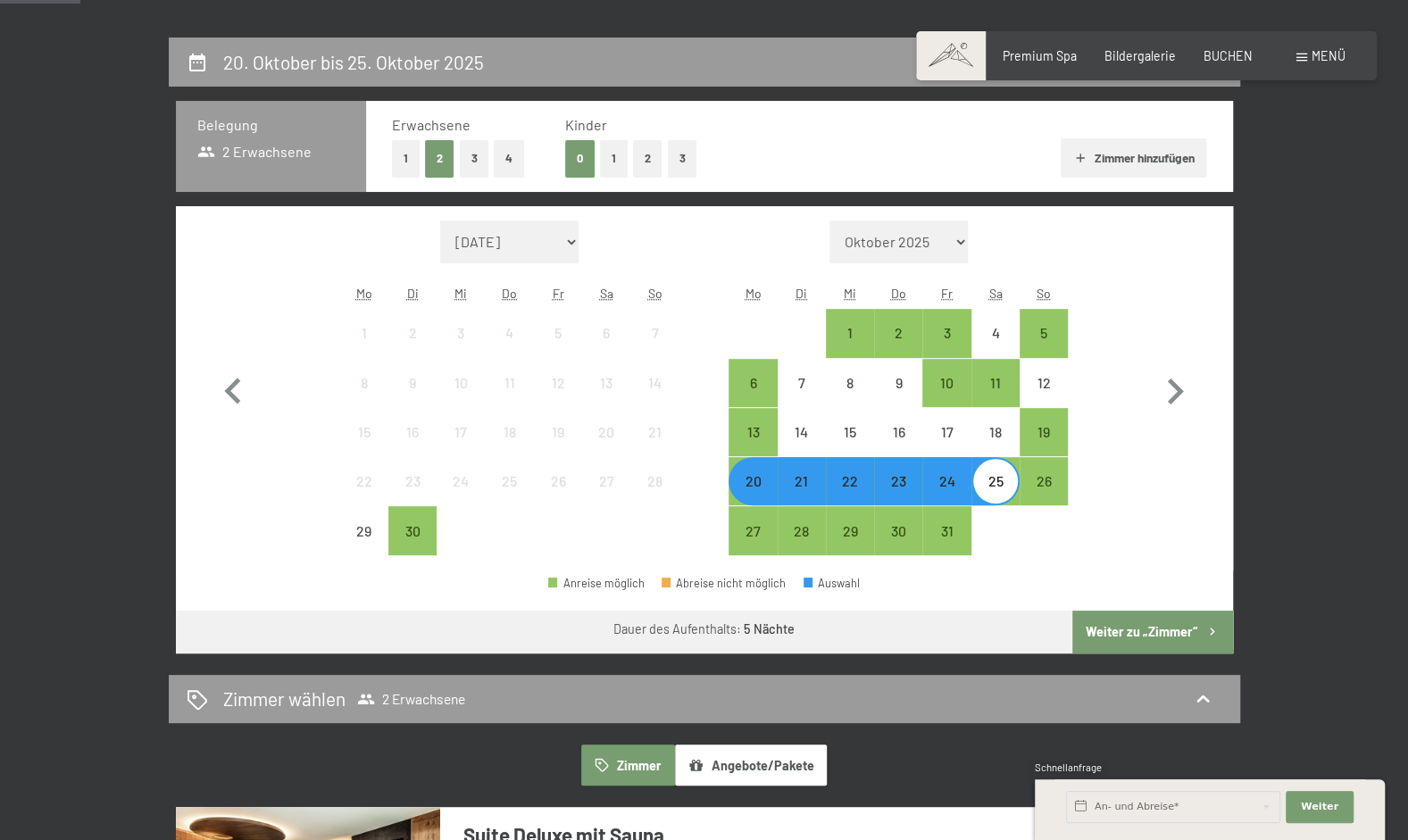
click at [803, 479] on div "21" at bounding box center [802, 496] width 45 height 45
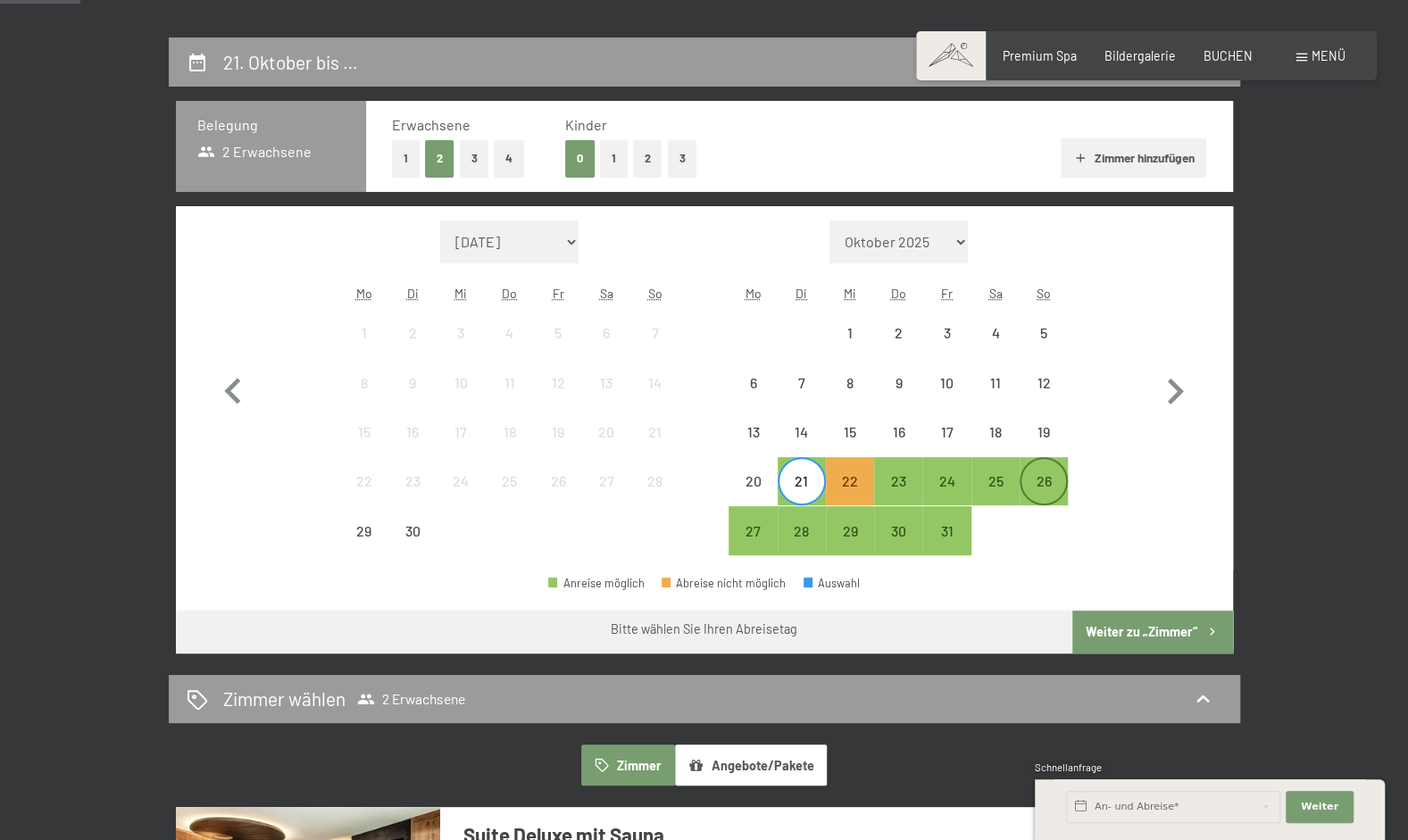
click at [1045, 470] on div "26" at bounding box center [1043, 480] width 45 height 45
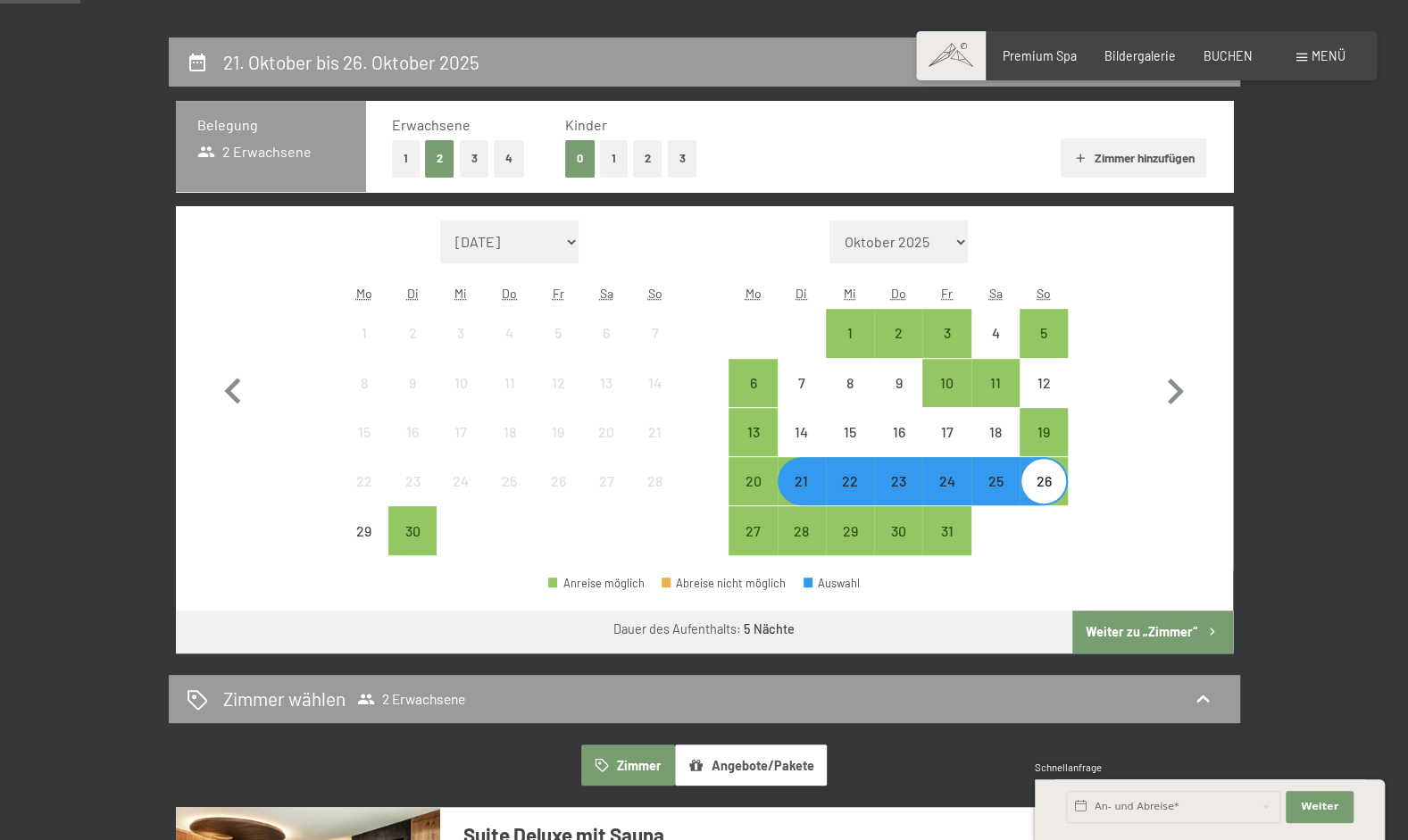
click at [1182, 632] on button "Weiter zu „Zimmer“" at bounding box center [1152, 632] width 160 height 43
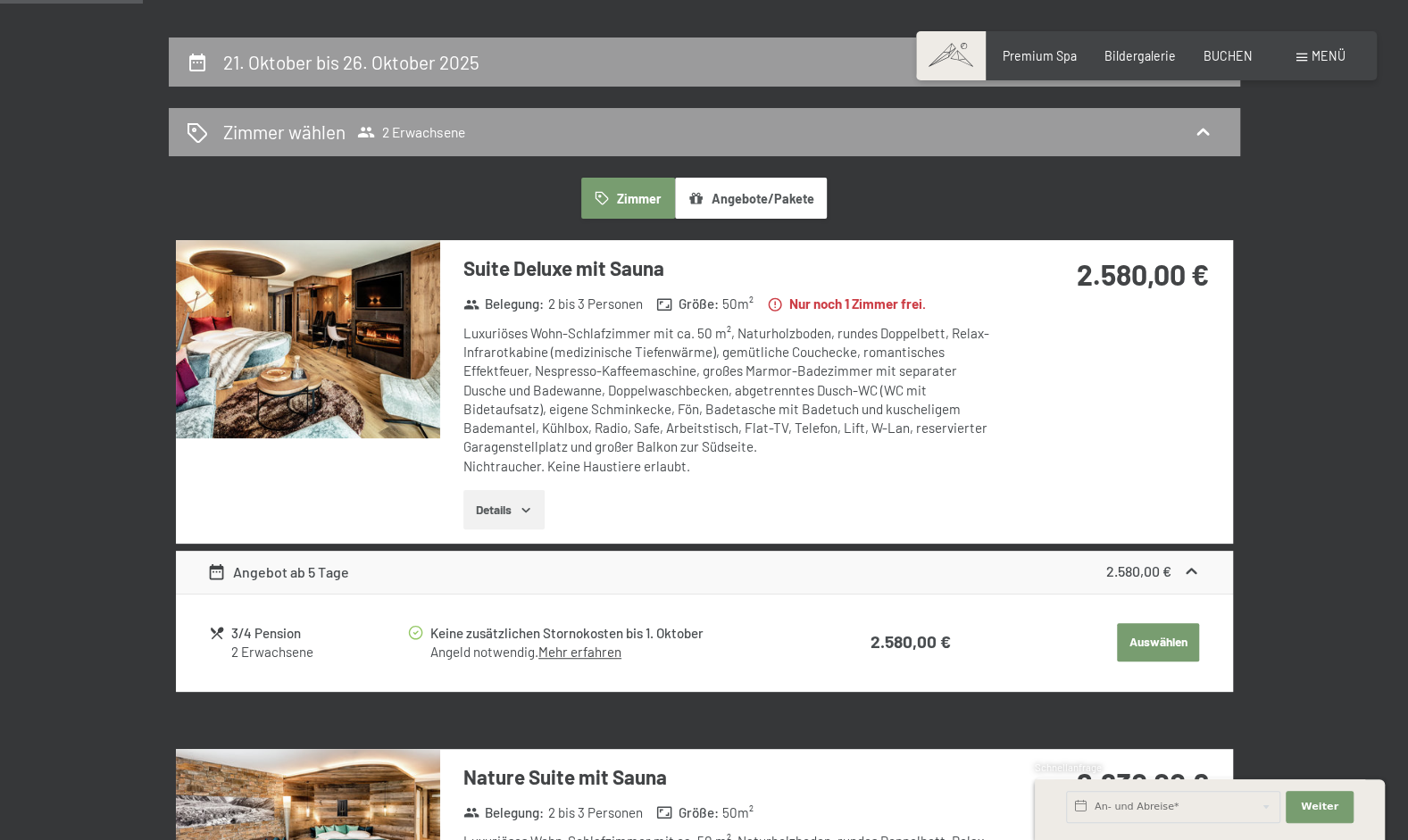
scroll to position [375, 0]
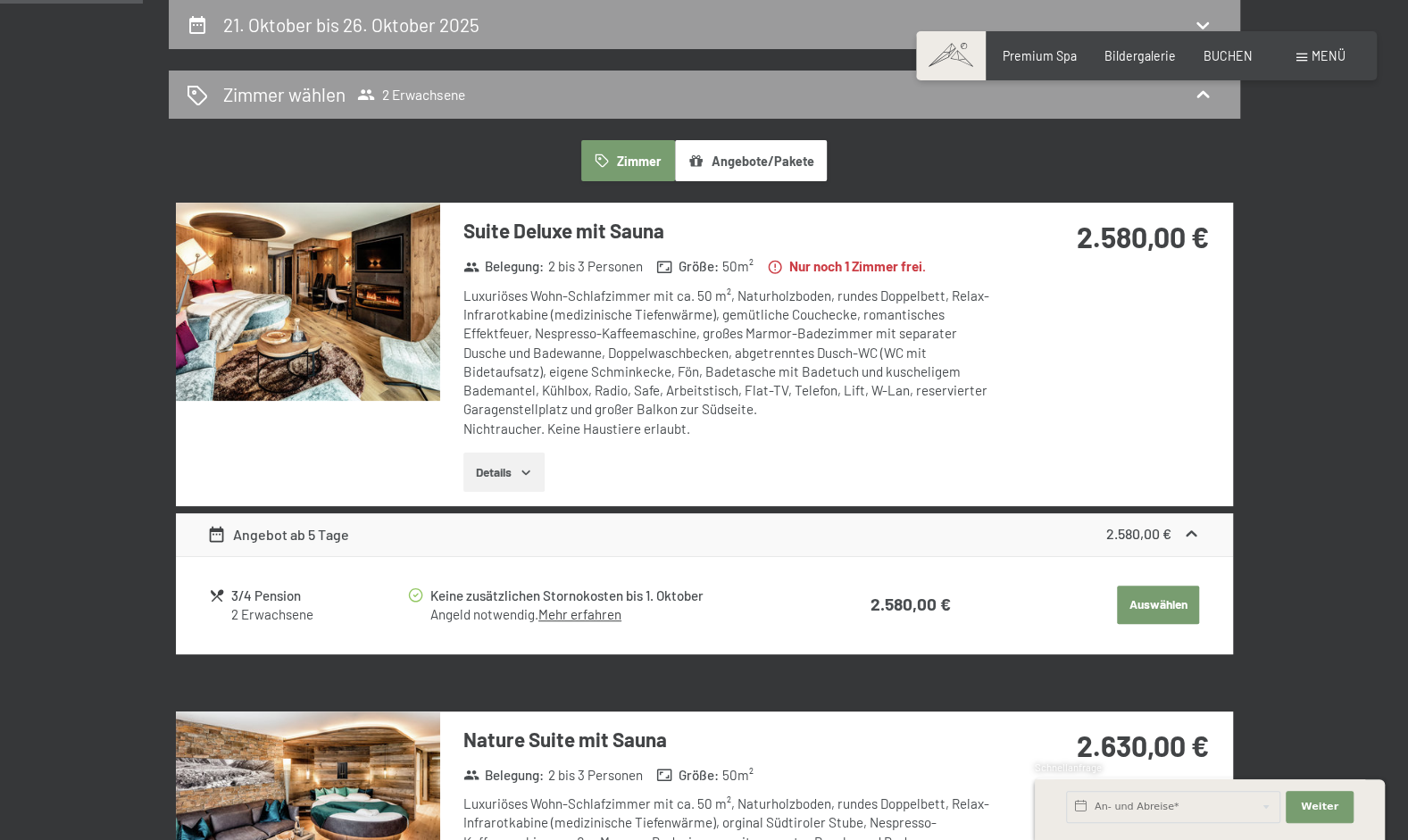
click at [634, 157] on button "Zimmer" at bounding box center [628, 160] width 93 height 41
click at [1221, 94] on div "Zimmer wählen 2 Erwachsene" at bounding box center [704, 94] width 1036 height 26
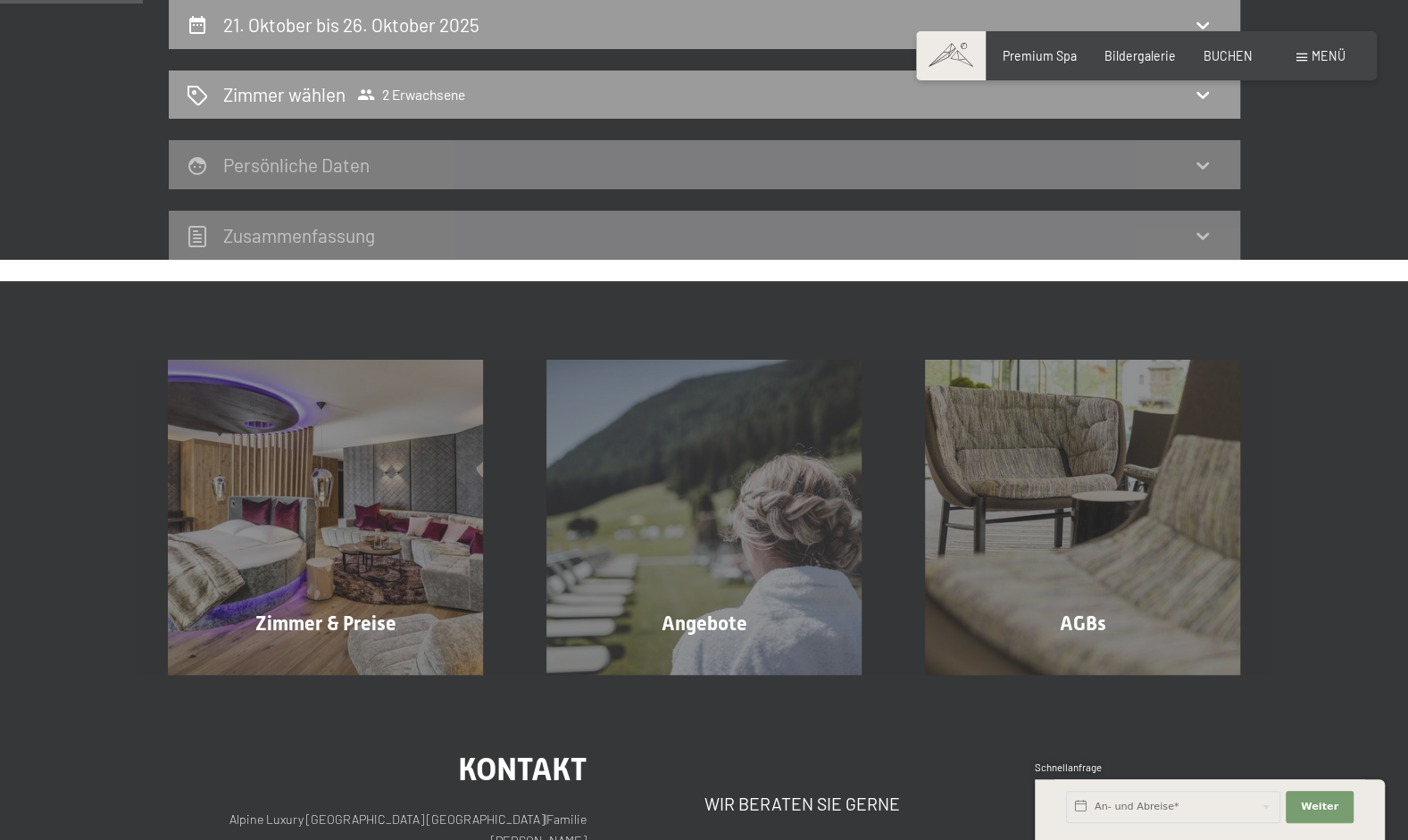
click at [1358, 186] on div "21. Oktober bis 26. Oktober 2025 Zimmer wählen 2 Erwachsene Persönliche Daten Z…" at bounding box center [704, 130] width 1408 height 259
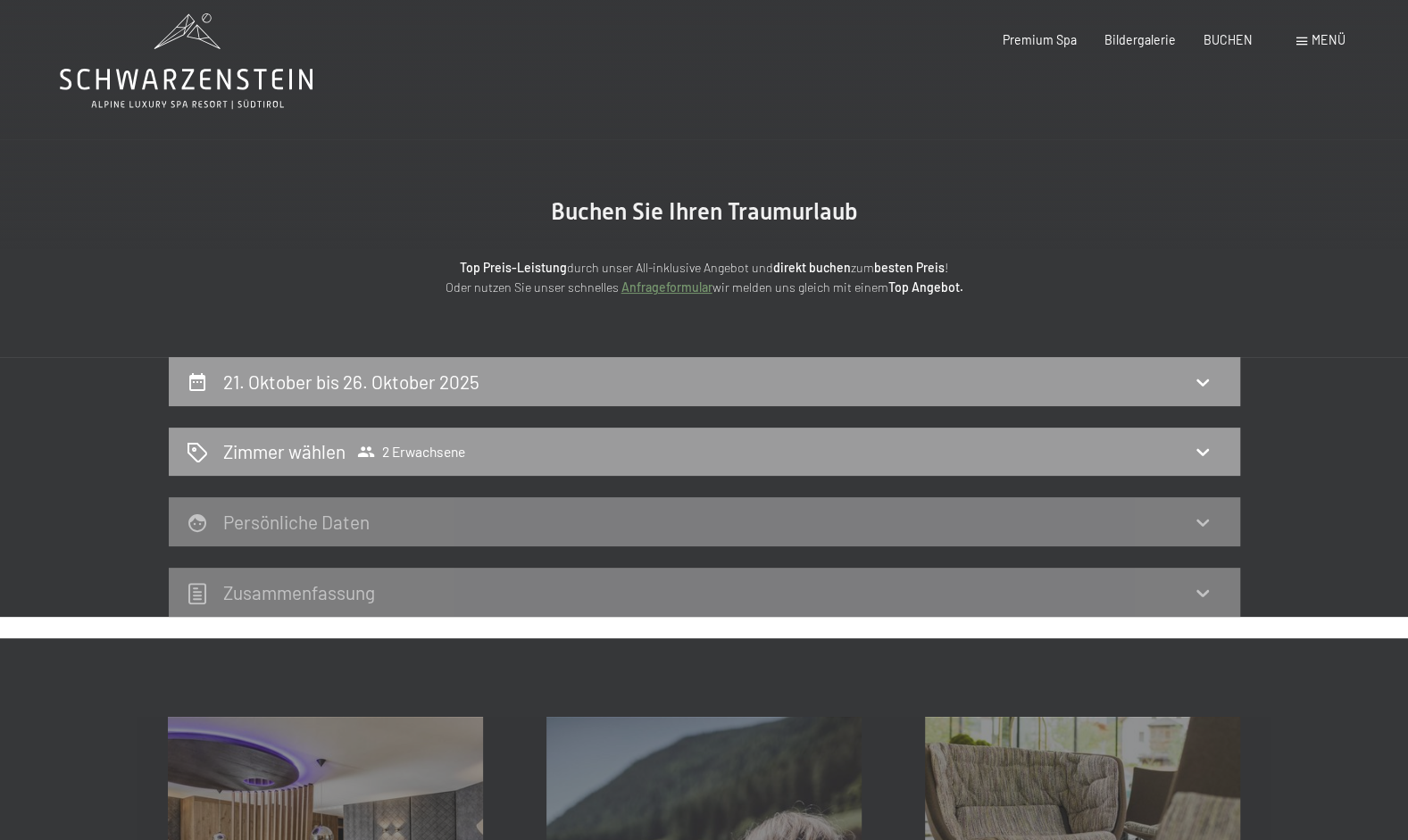
scroll to position [0, 0]
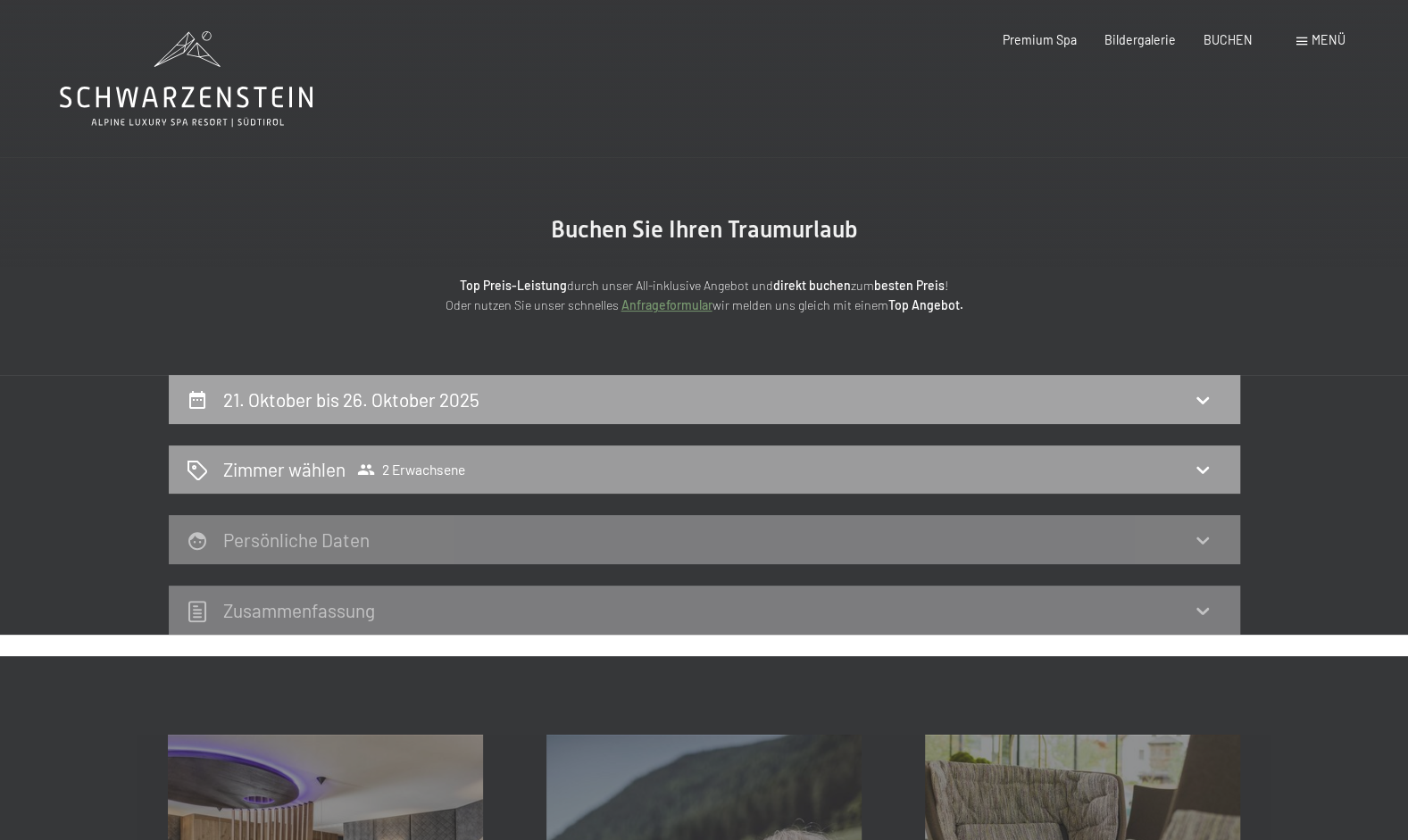
click at [1200, 394] on icon at bounding box center [1202, 400] width 22 height 22
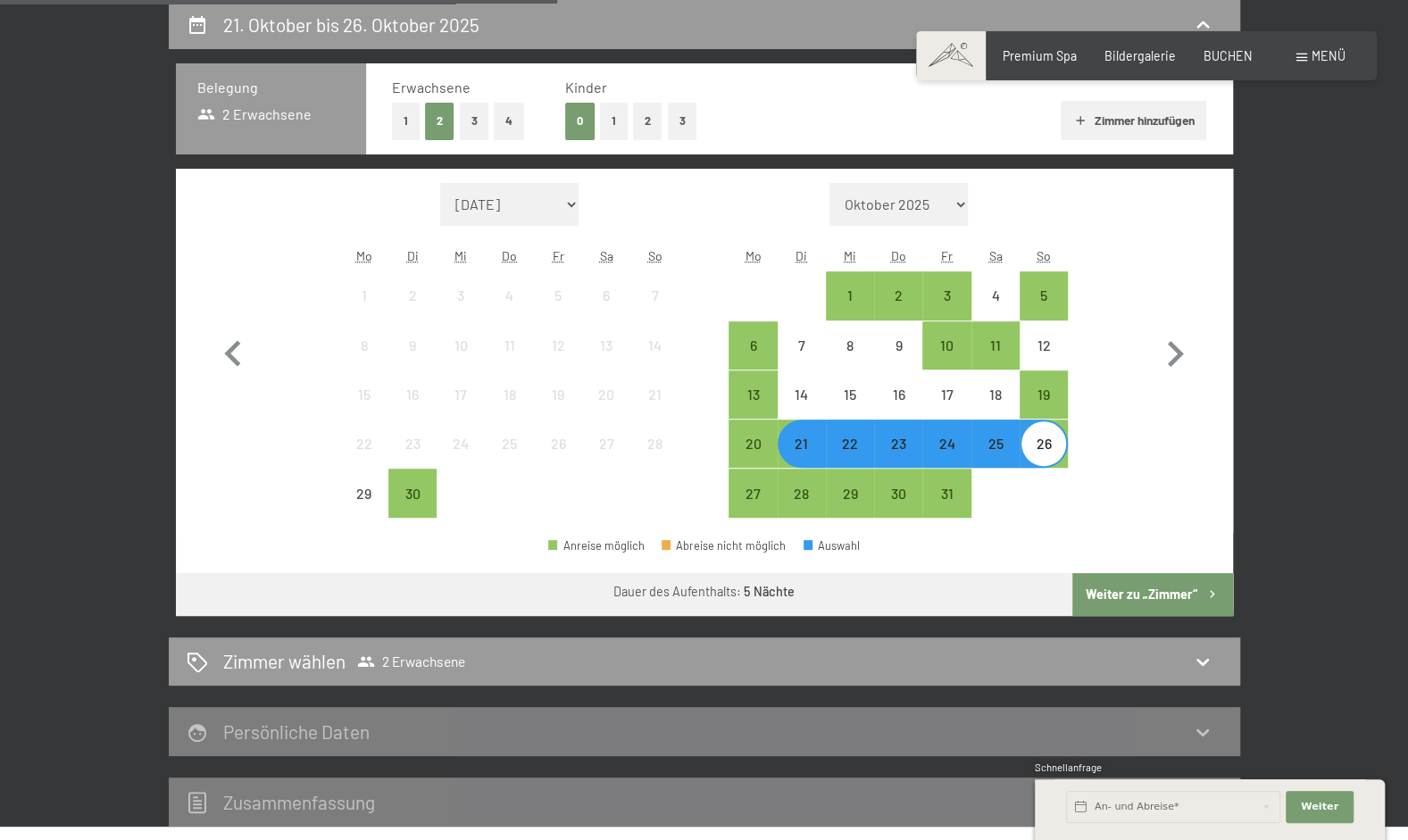
click at [1191, 589] on button "Weiter zu „Zimmer“" at bounding box center [1152, 594] width 160 height 43
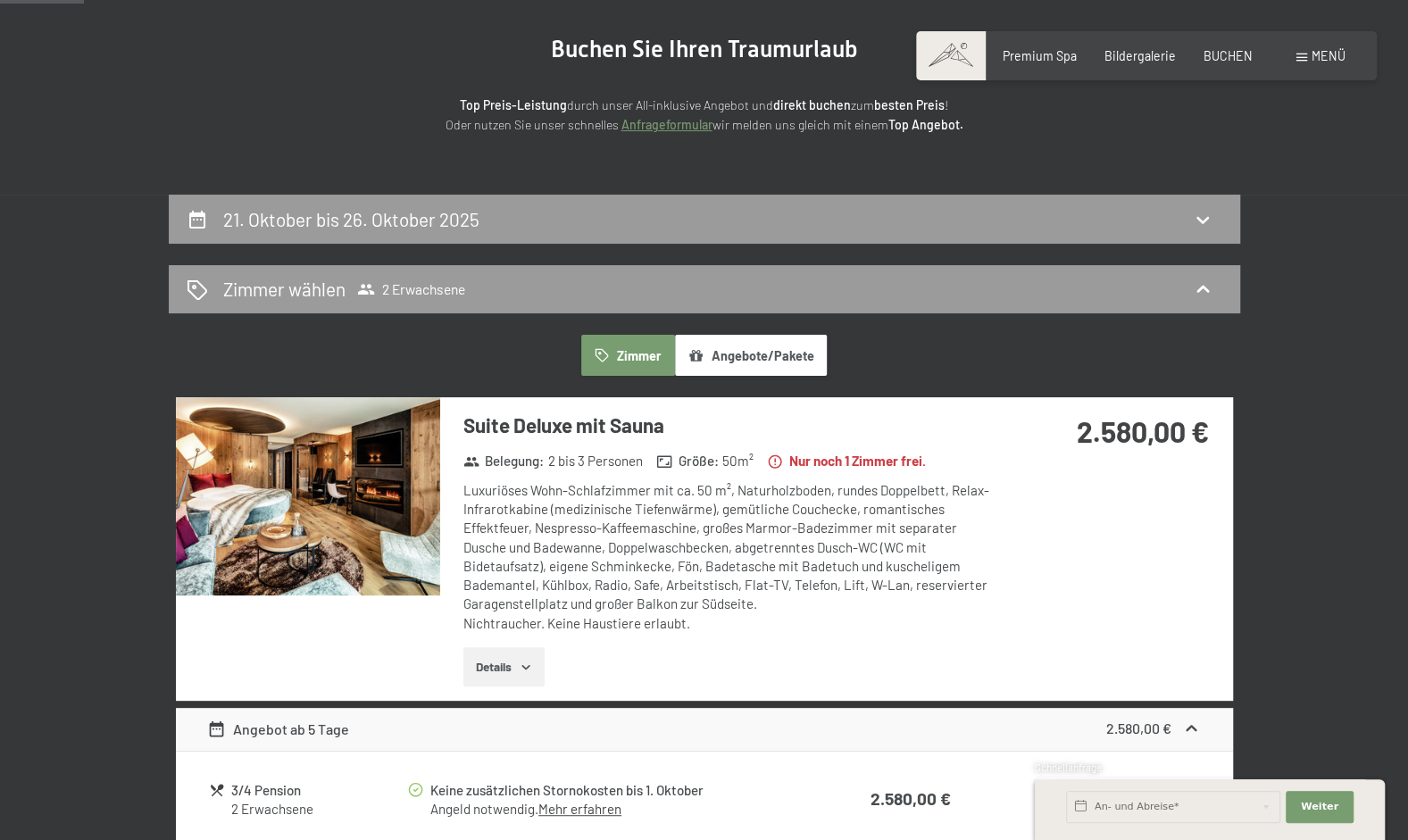
scroll to position [184, 0]
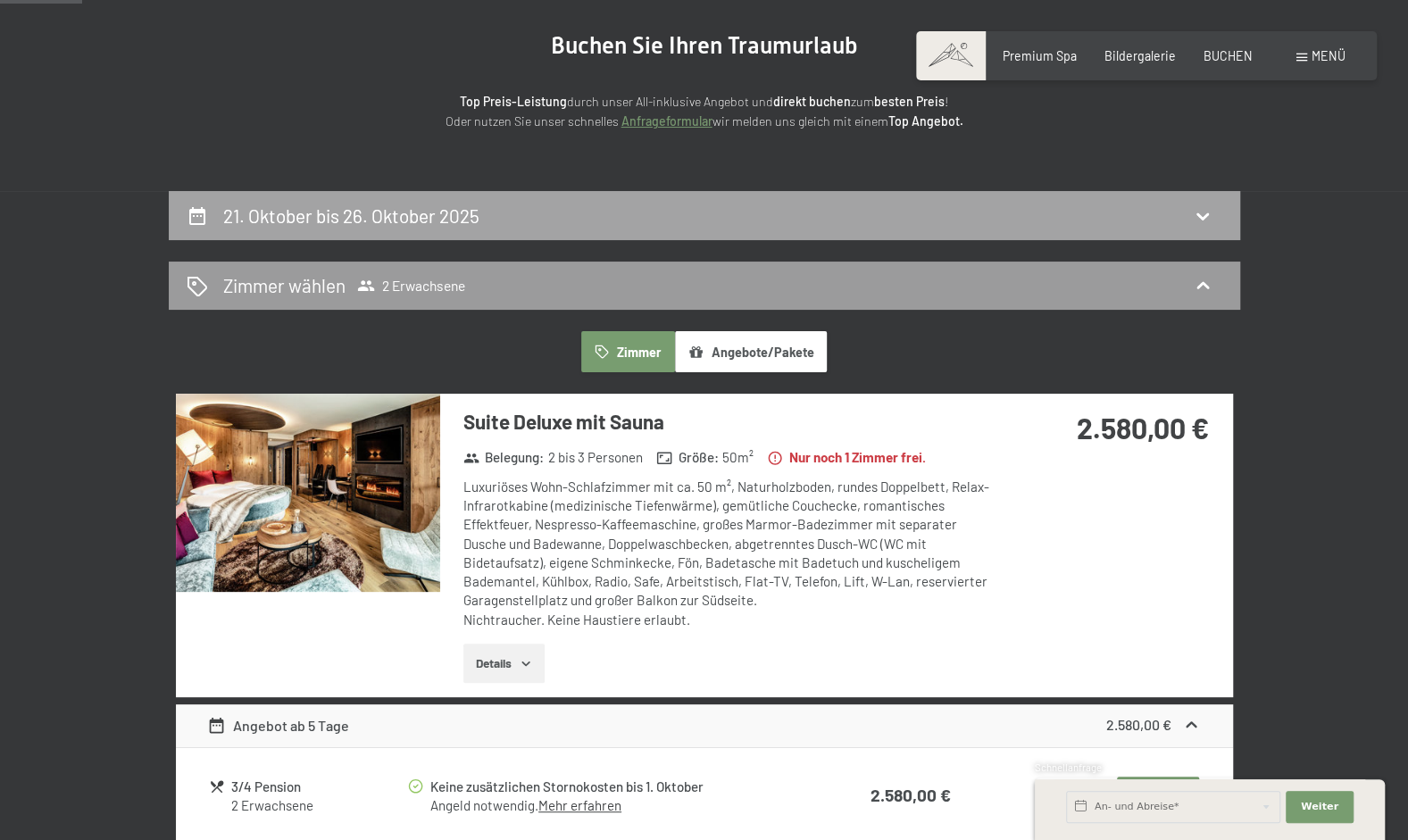
click at [1207, 207] on icon at bounding box center [1202, 216] width 22 height 22
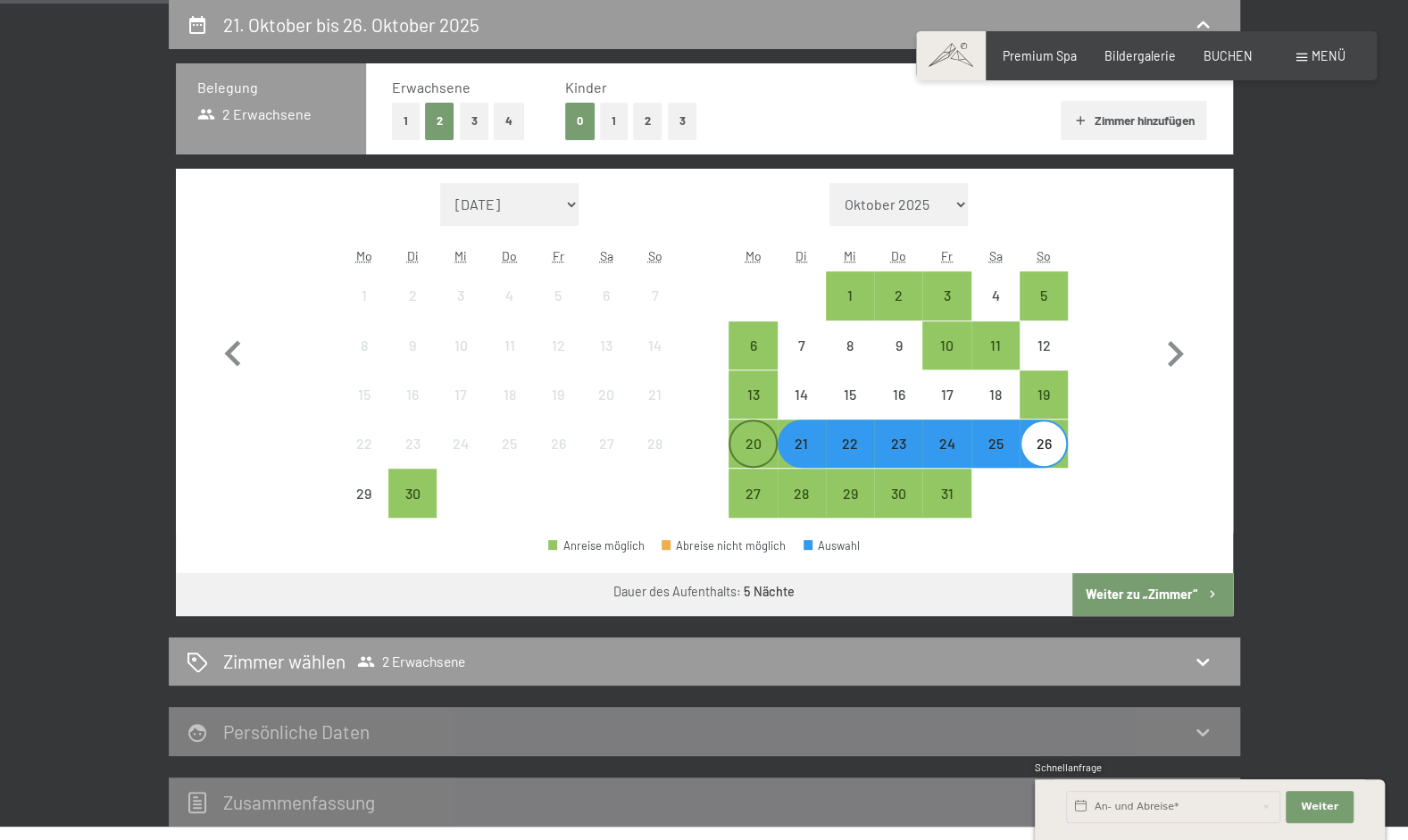
click at [754, 446] on div "20" at bounding box center [752, 458] width 45 height 45
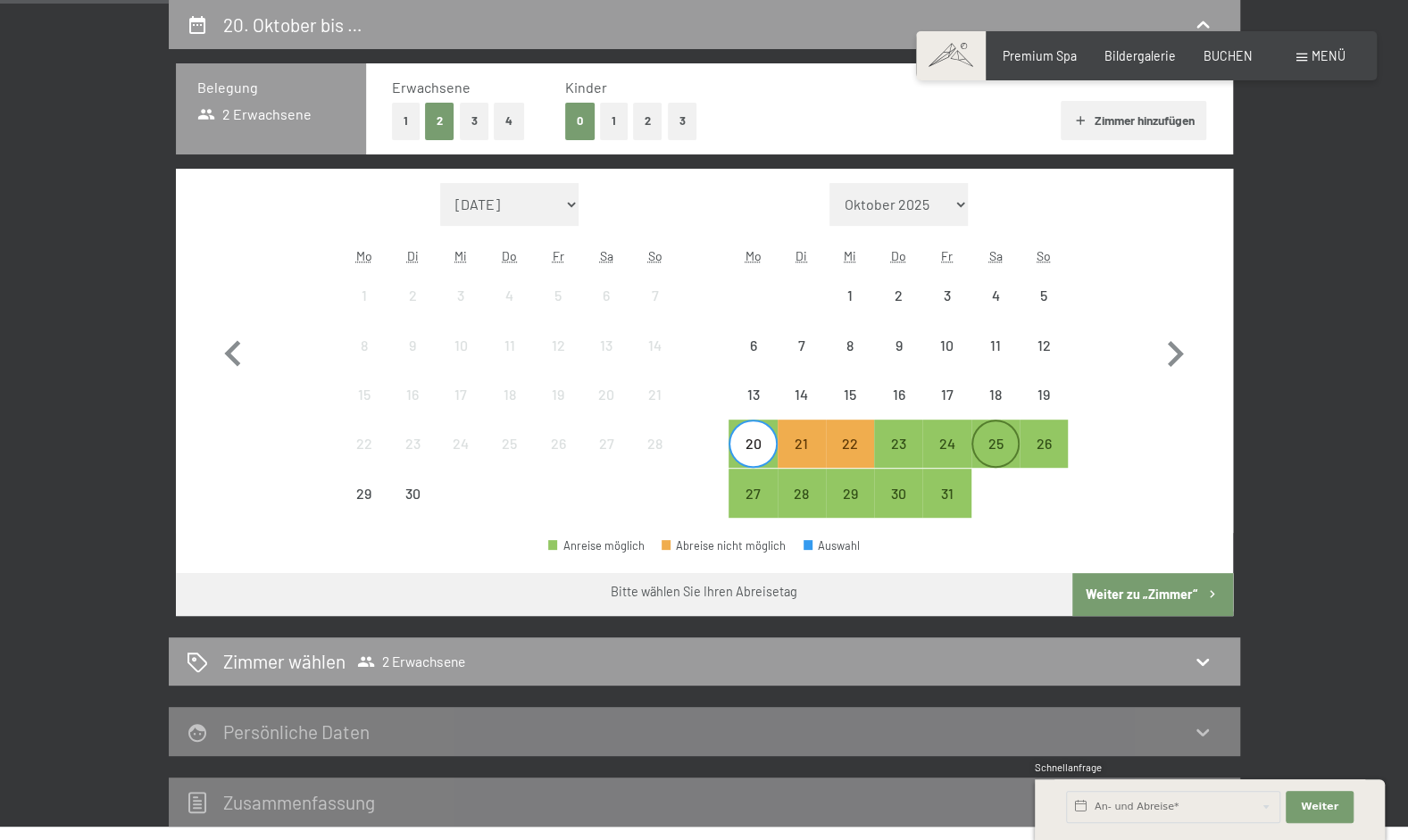
click at [991, 441] on div "25" at bounding box center [995, 458] width 45 height 45
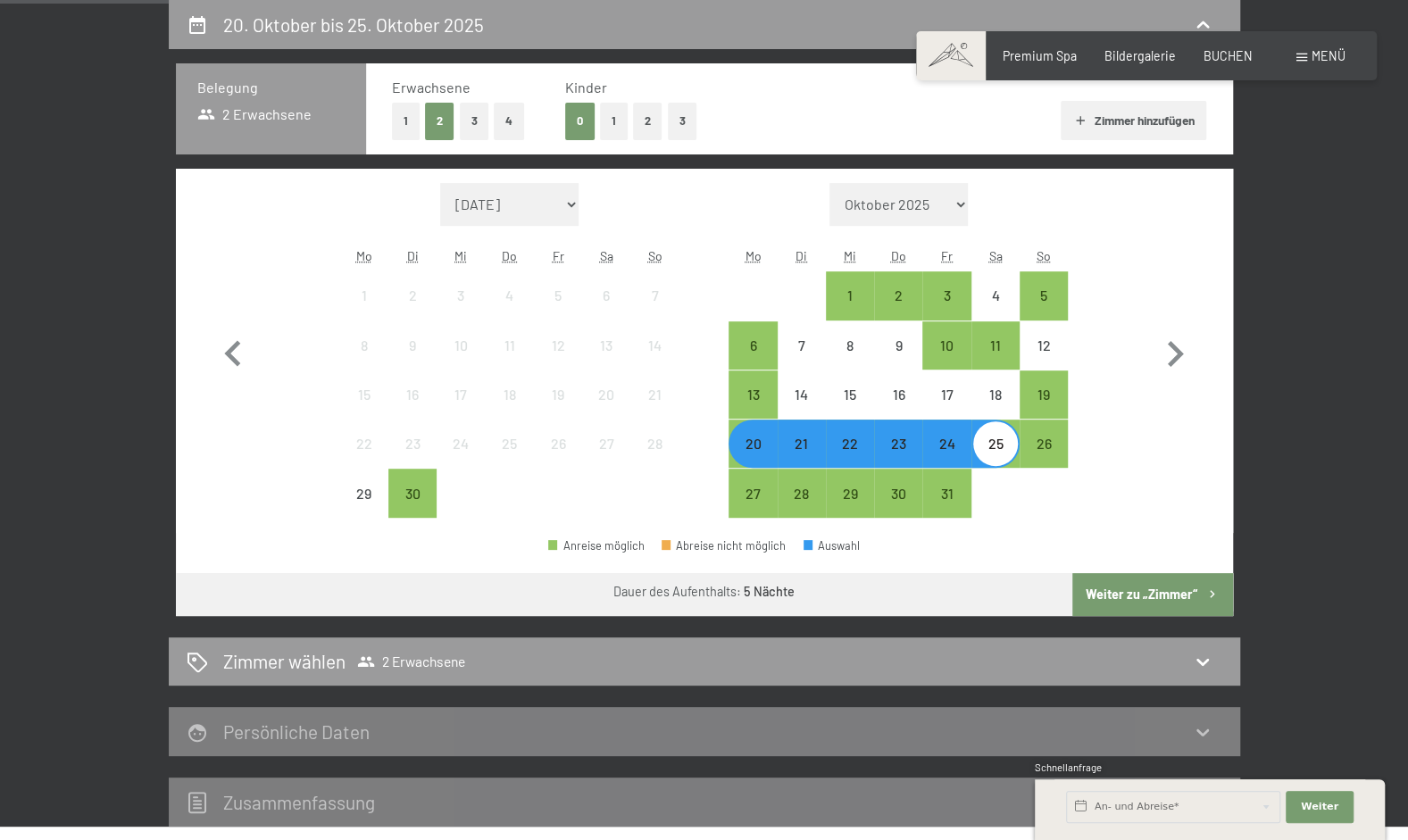
click at [1174, 595] on button "Weiter zu „Zimmer“" at bounding box center [1152, 594] width 160 height 43
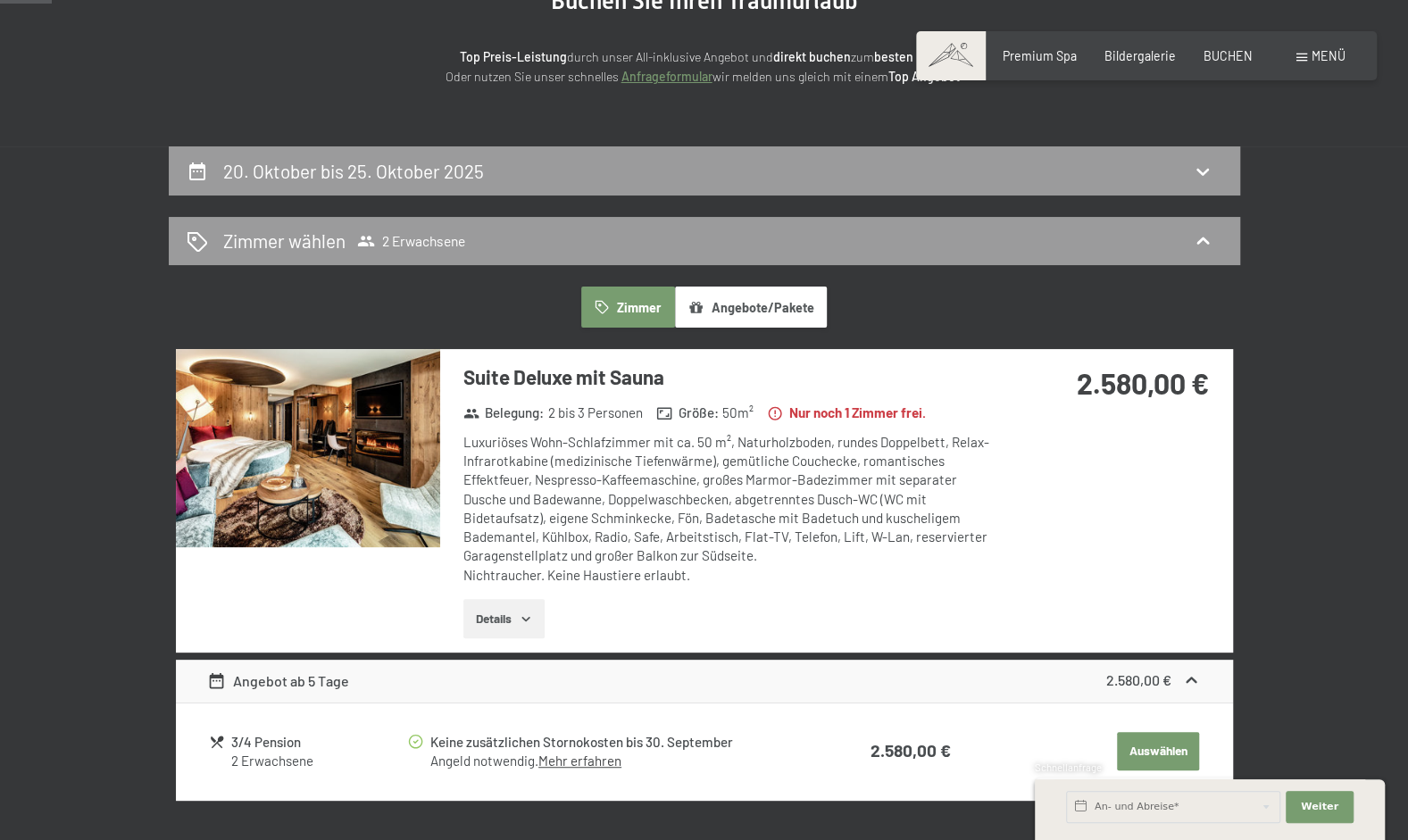
scroll to position [61, 0]
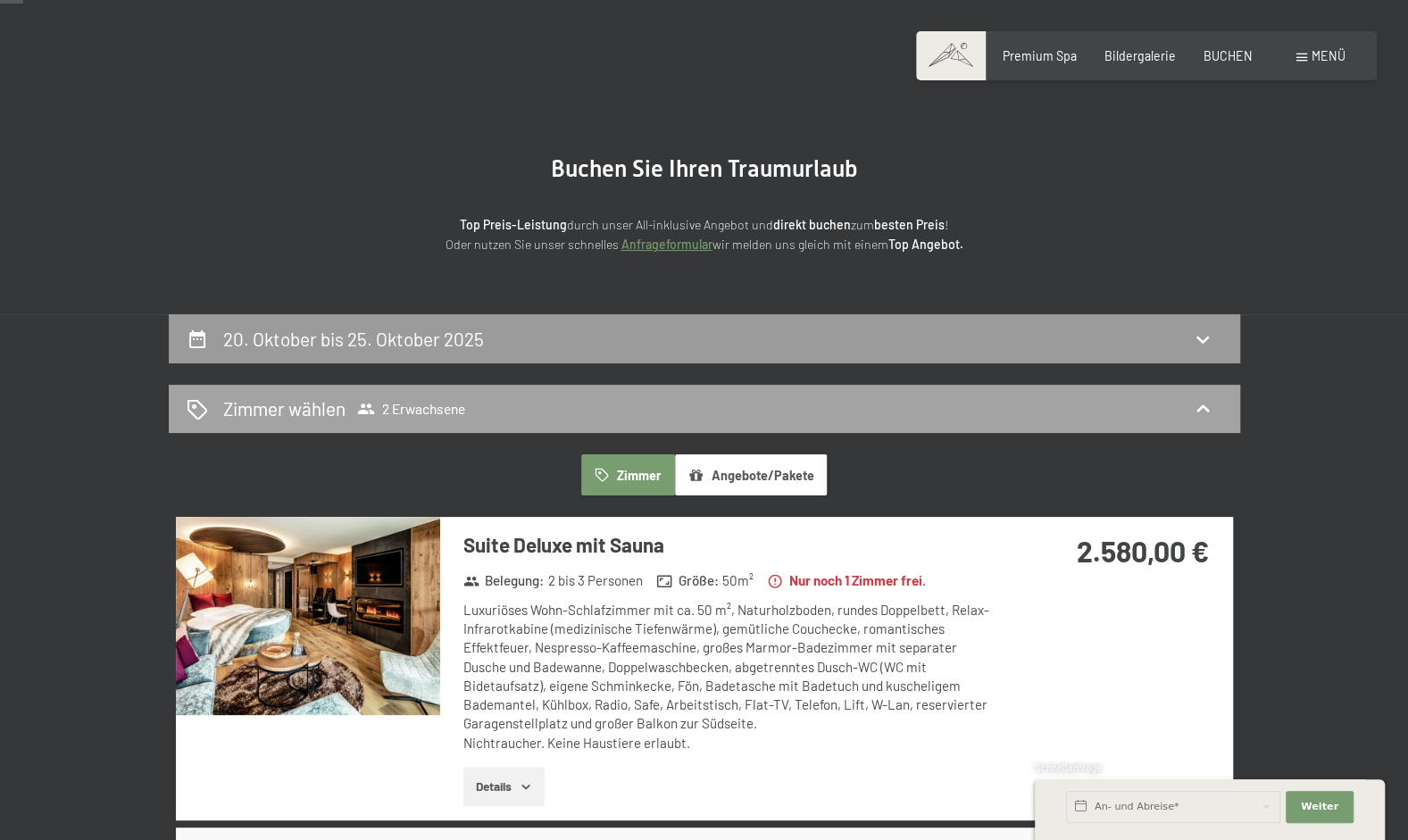
click at [1195, 419] on icon at bounding box center [1202, 408] width 22 height 22
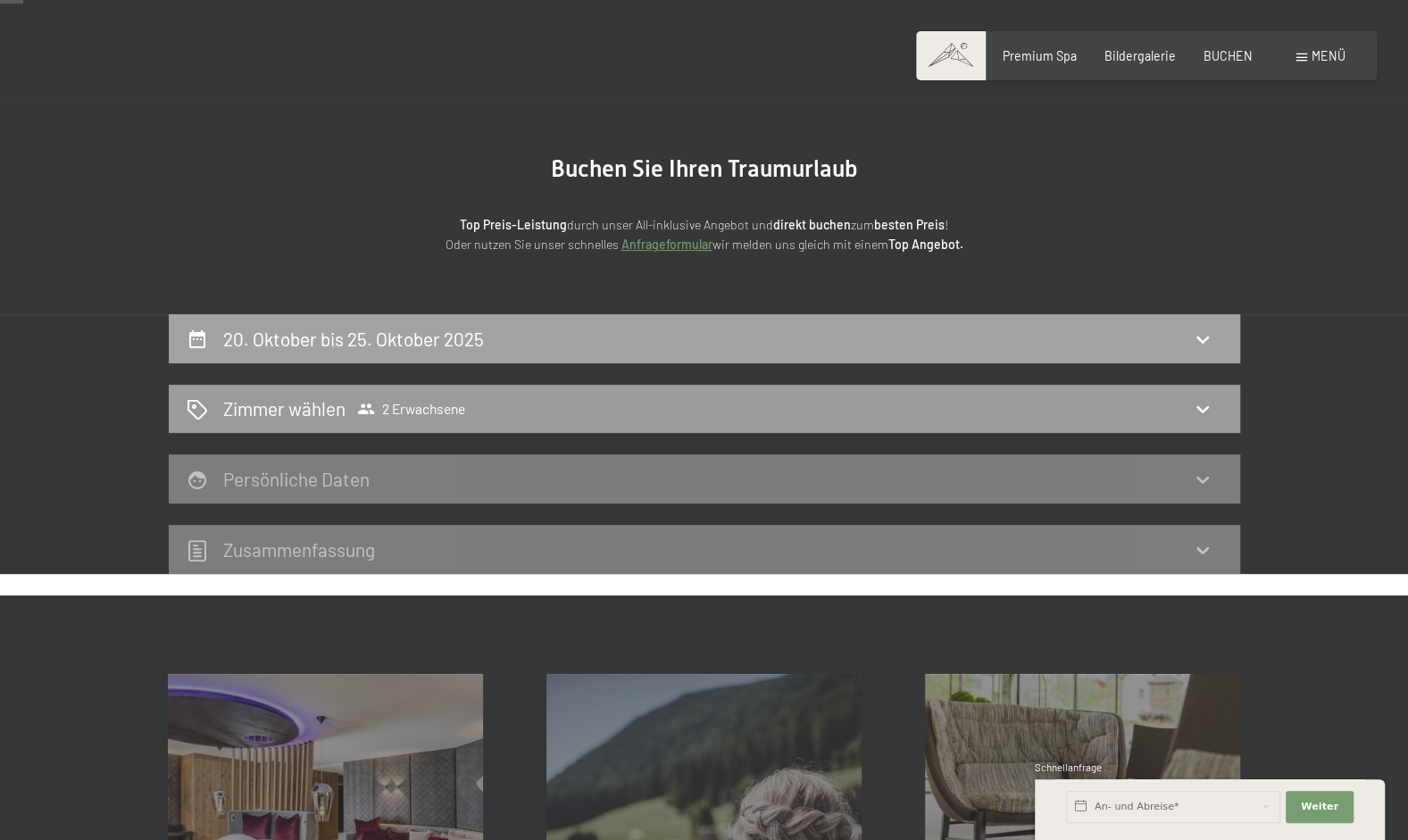
click at [1207, 349] on div "20. Oktober bis 25. Oktober 2025" at bounding box center [704, 338] width 1036 height 26
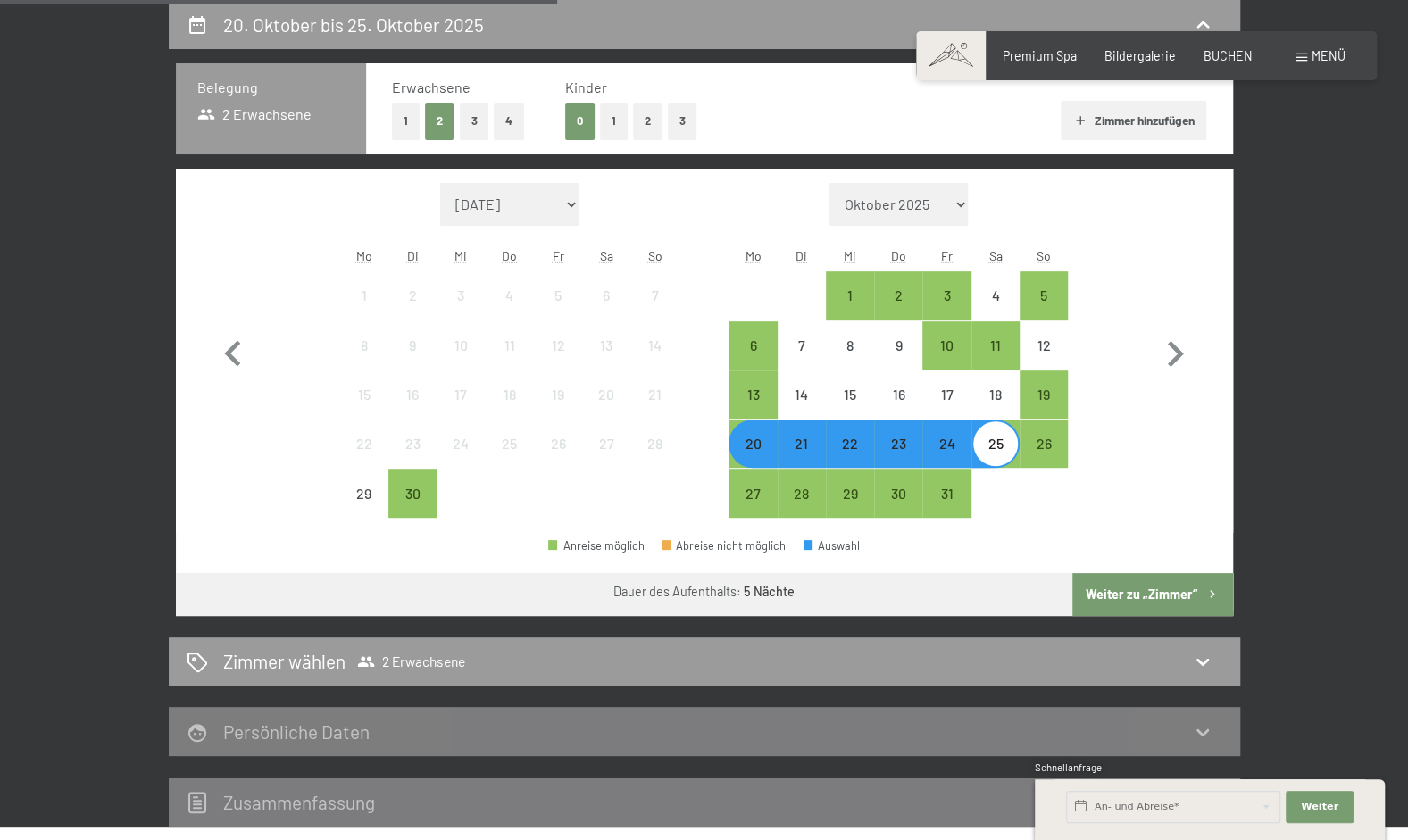
click at [1190, 588] on button "Weiter zu „Zimmer“" at bounding box center [1152, 594] width 160 height 43
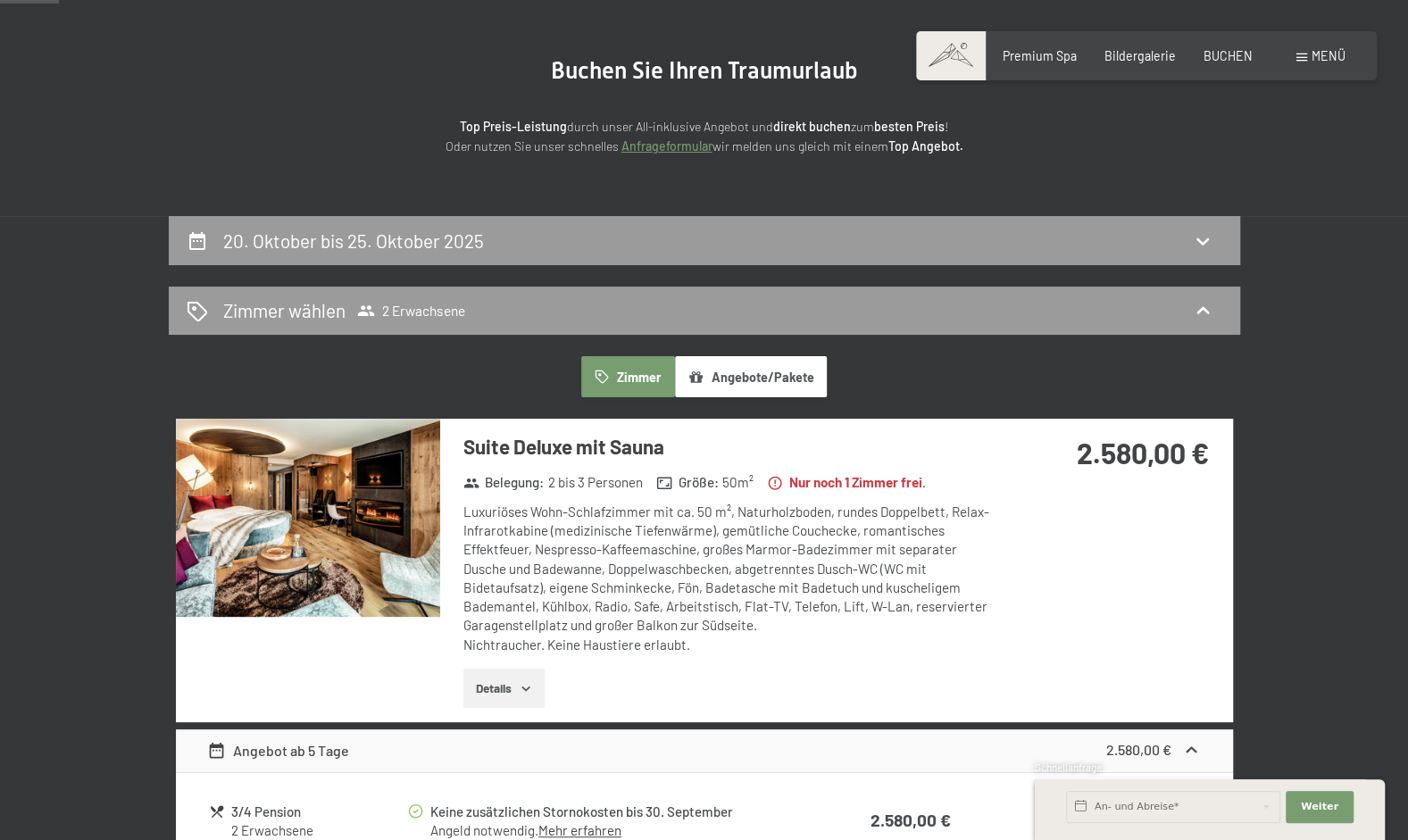
scroll to position [145, 0]
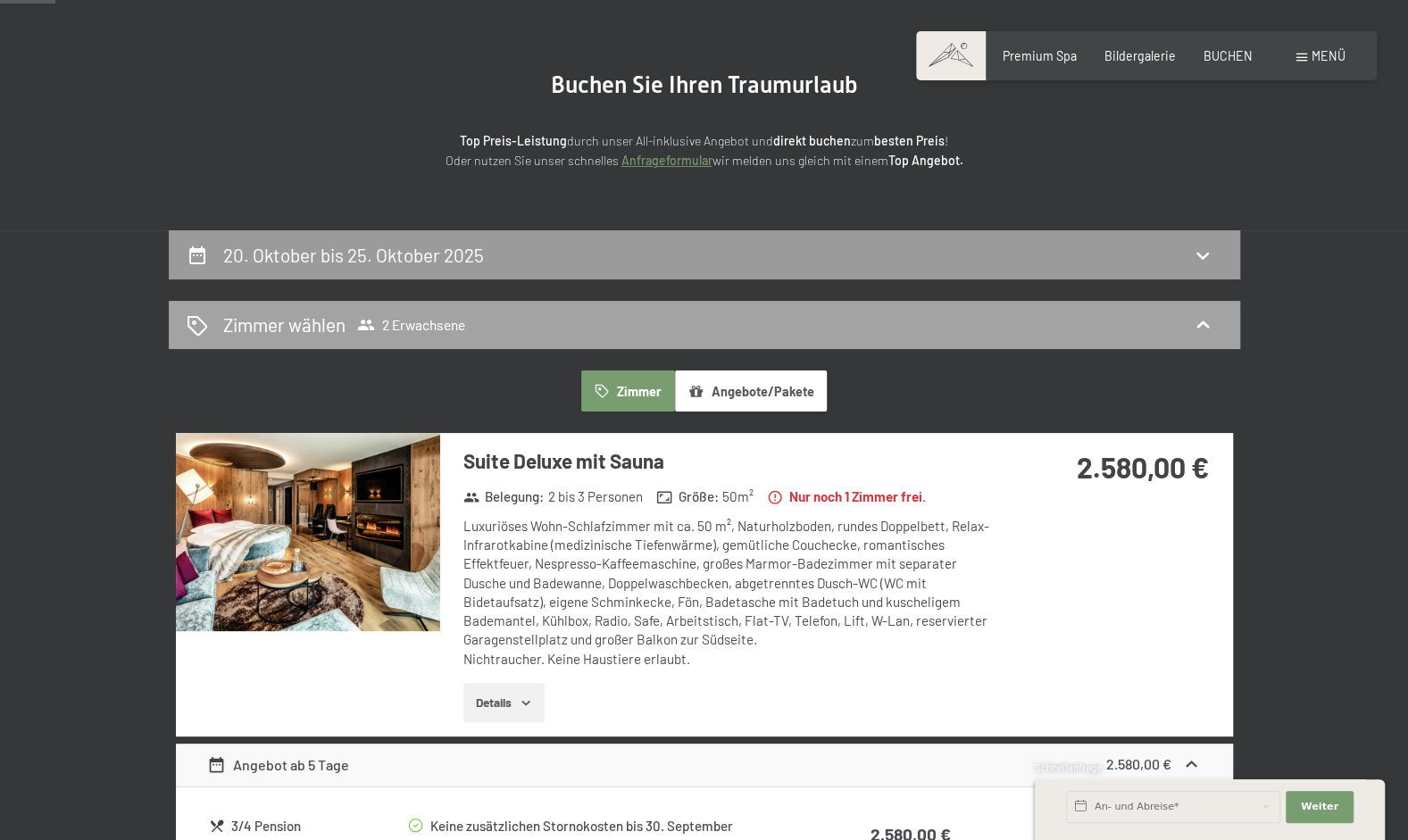
click at [1199, 331] on icon at bounding box center [1202, 325] width 22 height 22
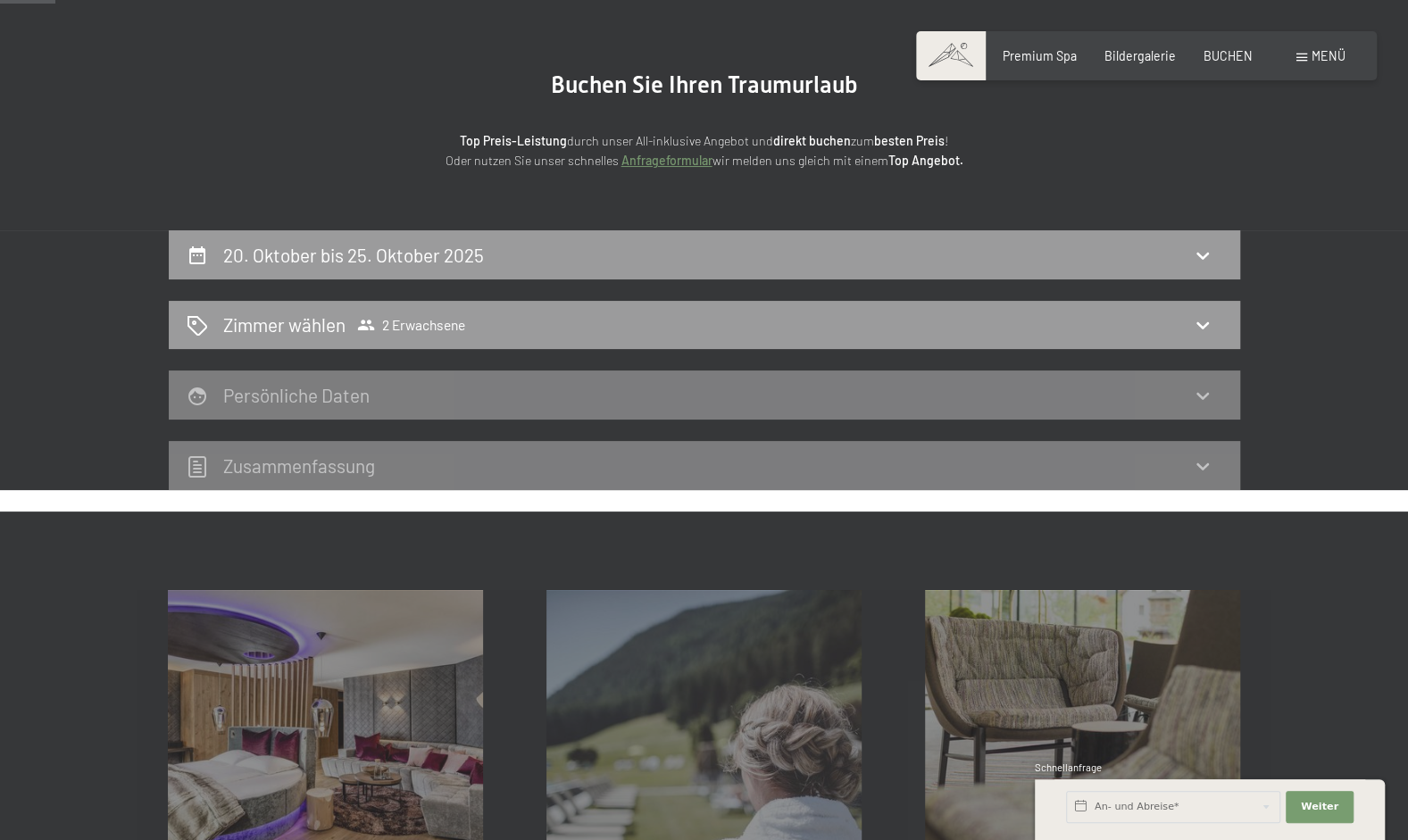
click at [1270, 321] on div "20. Oktober bis 25. Oktober 2025 Zimmer wählen 2 Erwachsene Persönliche Daten Z…" at bounding box center [704, 360] width 1190 height 259
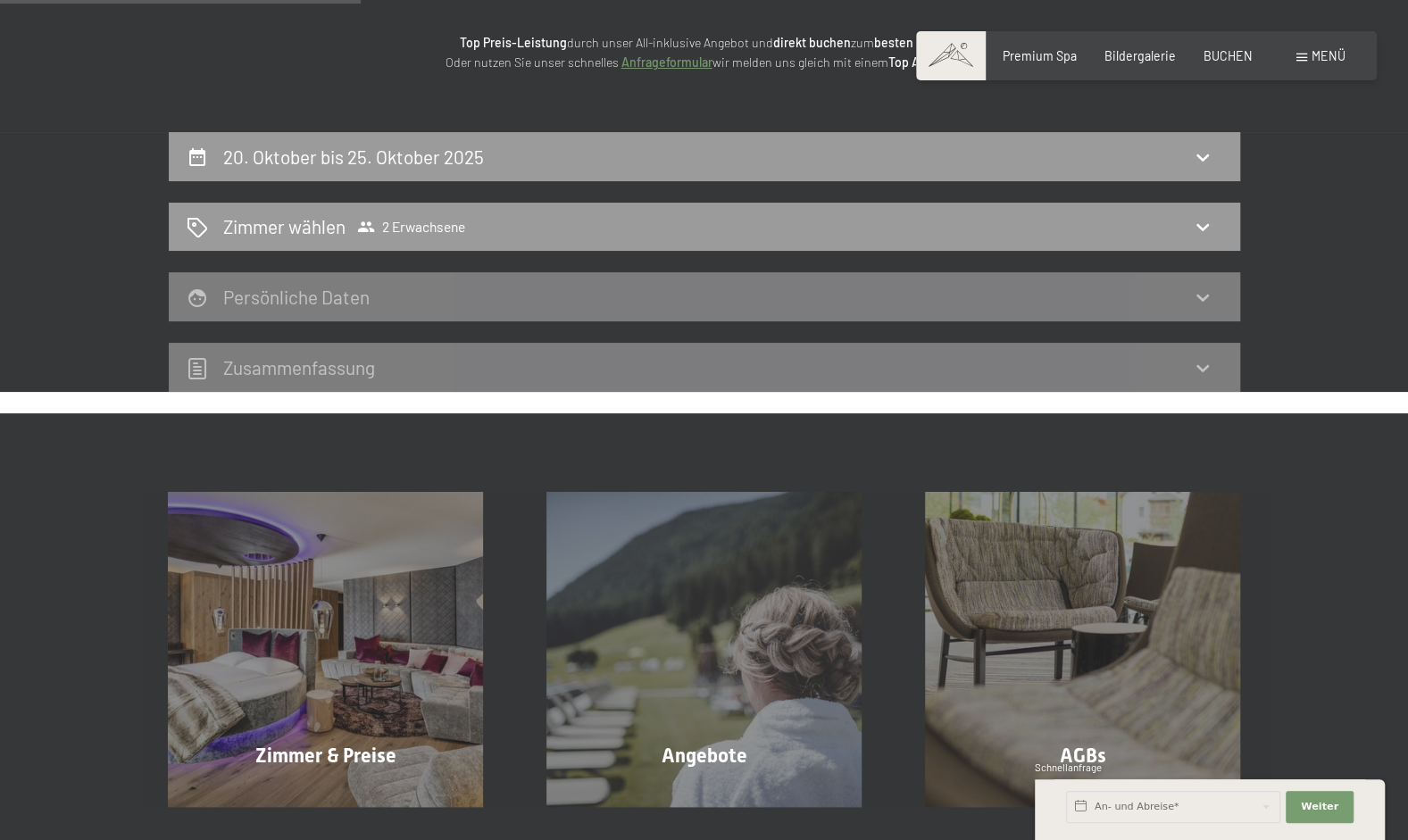
scroll to position [234, 0]
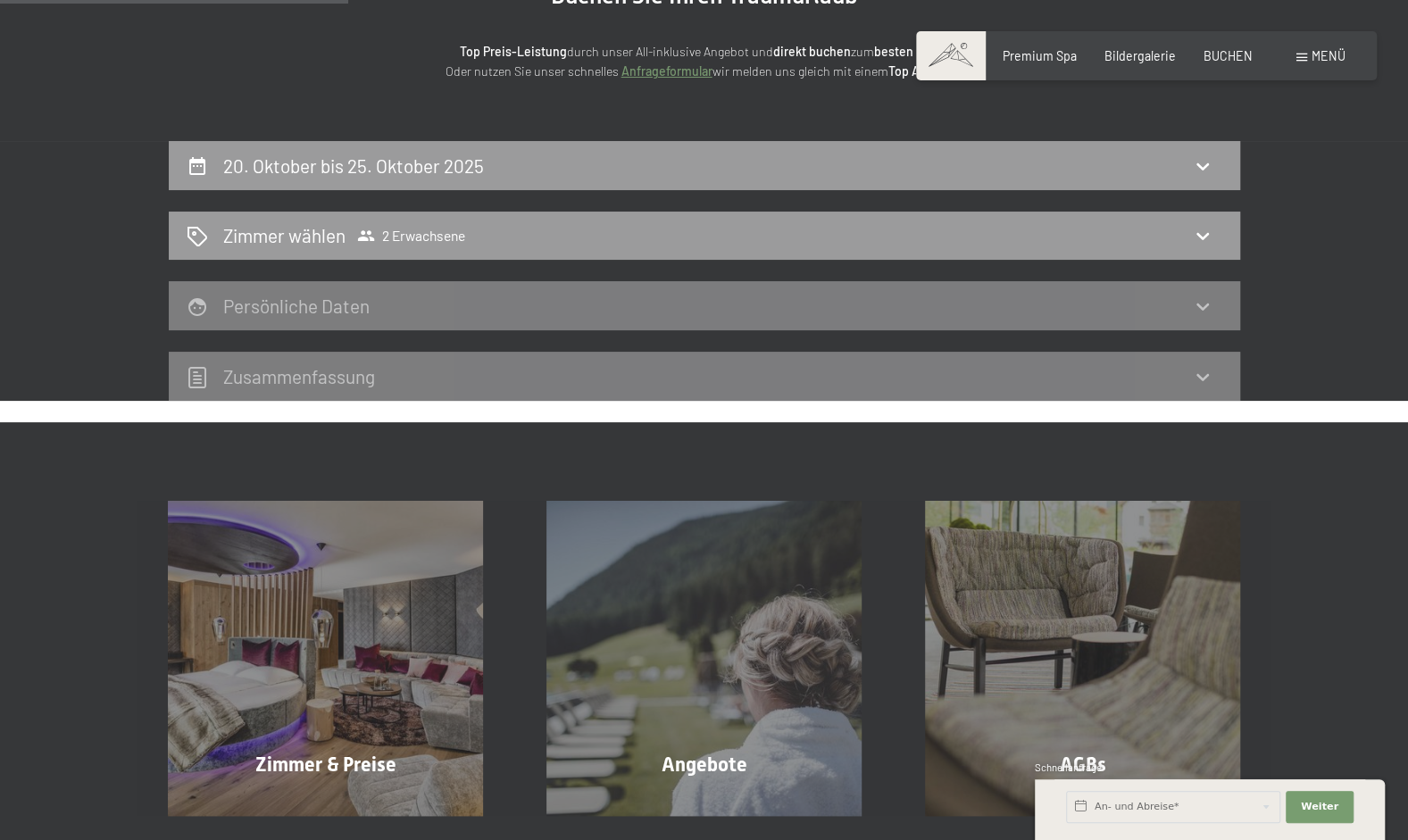
click at [1199, 386] on div "Zusammen­fassung" at bounding box center [704, 376] width 1036 height 26
click at [1199, 387] on div "Zusammen­fassung" at bounding box center [704, 376] width 1036 height 26
click at [1205, 314] on icon at bounding box center [1202, 306] width 22 height 22
click at [1202, 305] on icon at bounding box center [1202, 306] width 22 height 22
click at [1330, 316] on div "20. Oktober bis 25. Oktober 2025 Zimmer wählen 2 Erwachsene Persönliche Daten Z…" at bounding box center [704, 271] width 1408 height 259
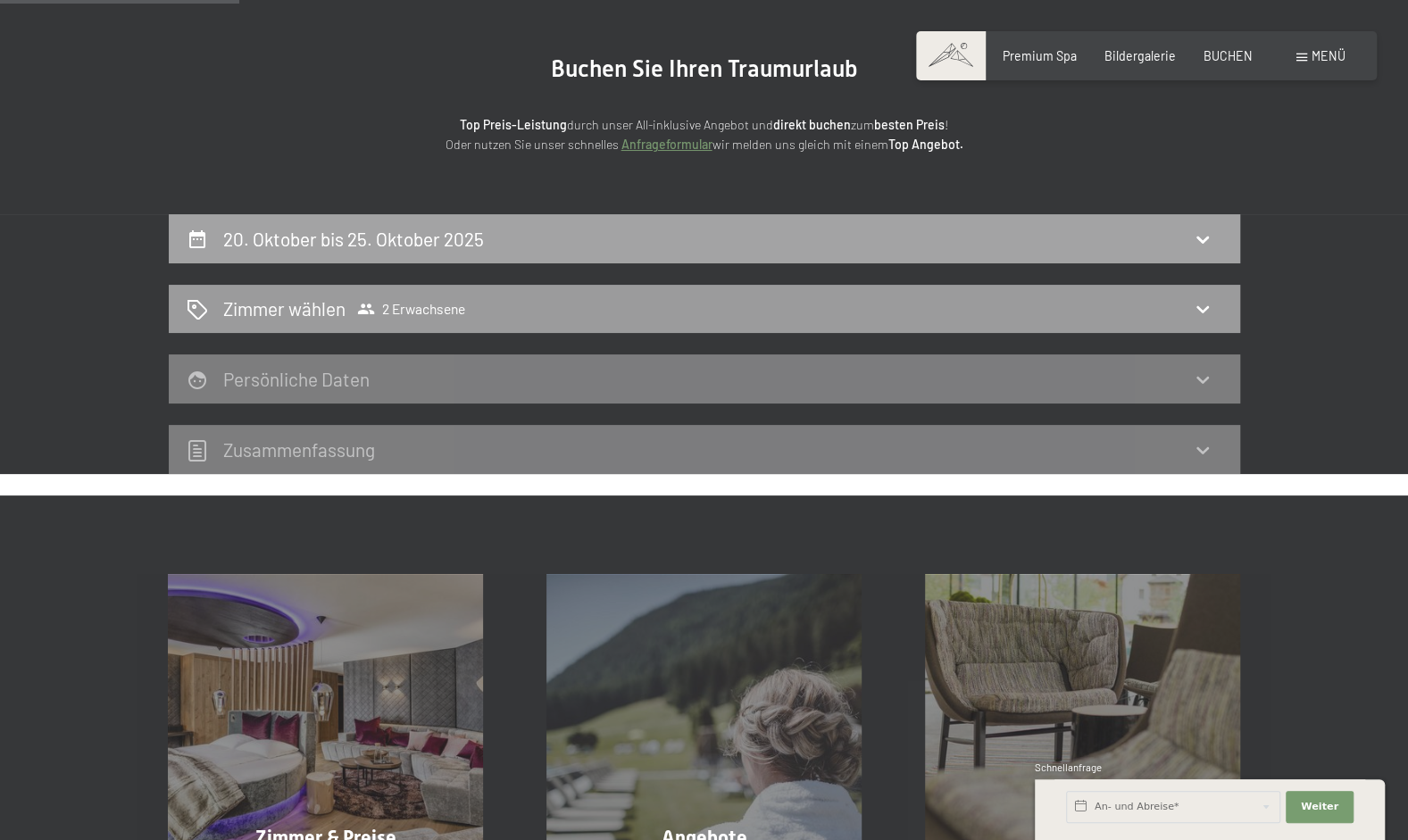
click at [1203, 233] on icon at bounding box center [1202, 239] width 22 height 22
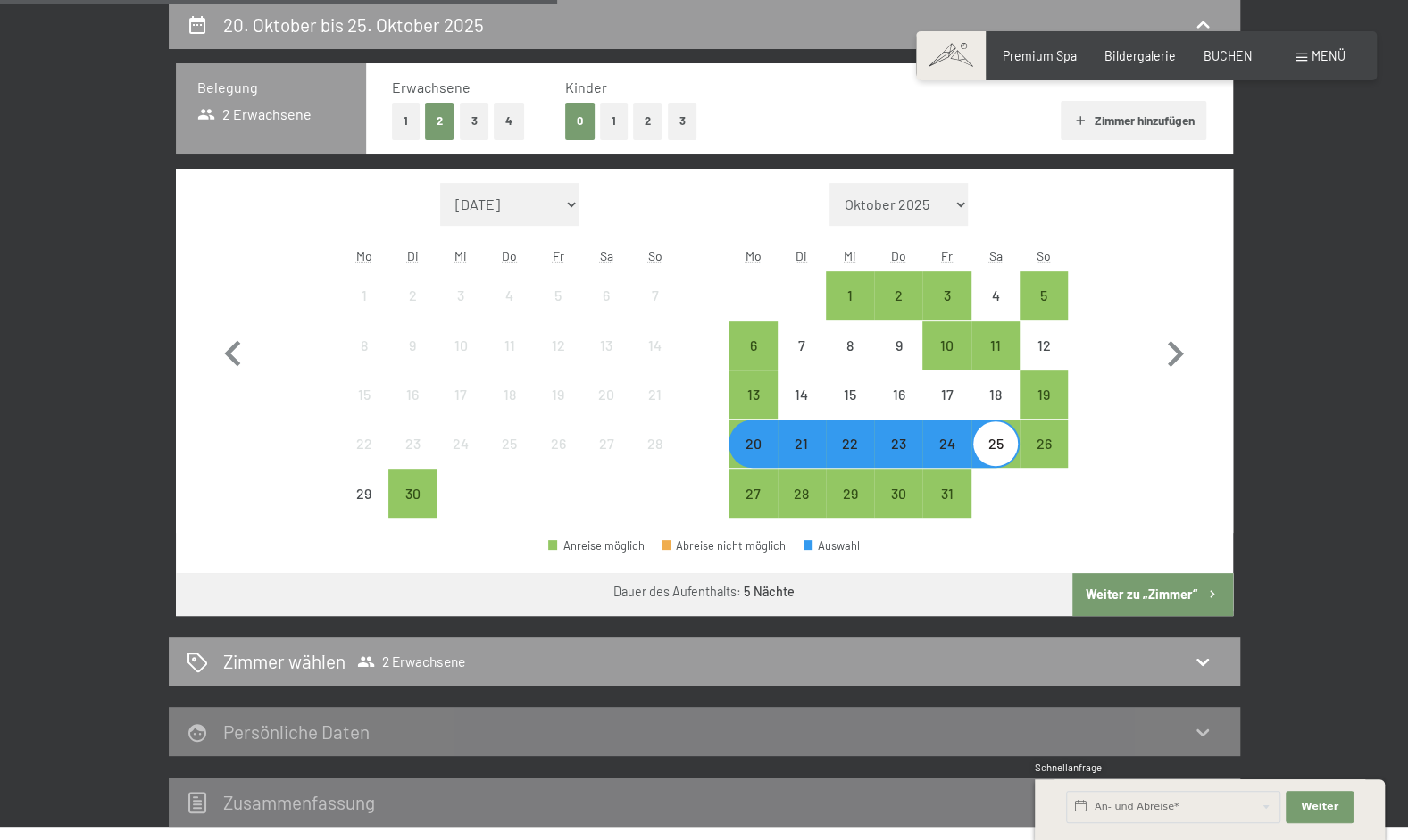
click at [1300, 356] on div "20. Oktober bis 25. Oktober 2025 Belegung 2 Erwachsene Erwachsene 1 2 3 4 Kinde…" at bounding box center [704, 413] width 1408 height 827
click at [1319, 375] on div "20. Oktober bis 25. Oktober 2025 Belegung 2 Erwachsene Erwachsene 1 2 3 4 Kinde…" at bounding box center [704, 413] width 1408 height 827
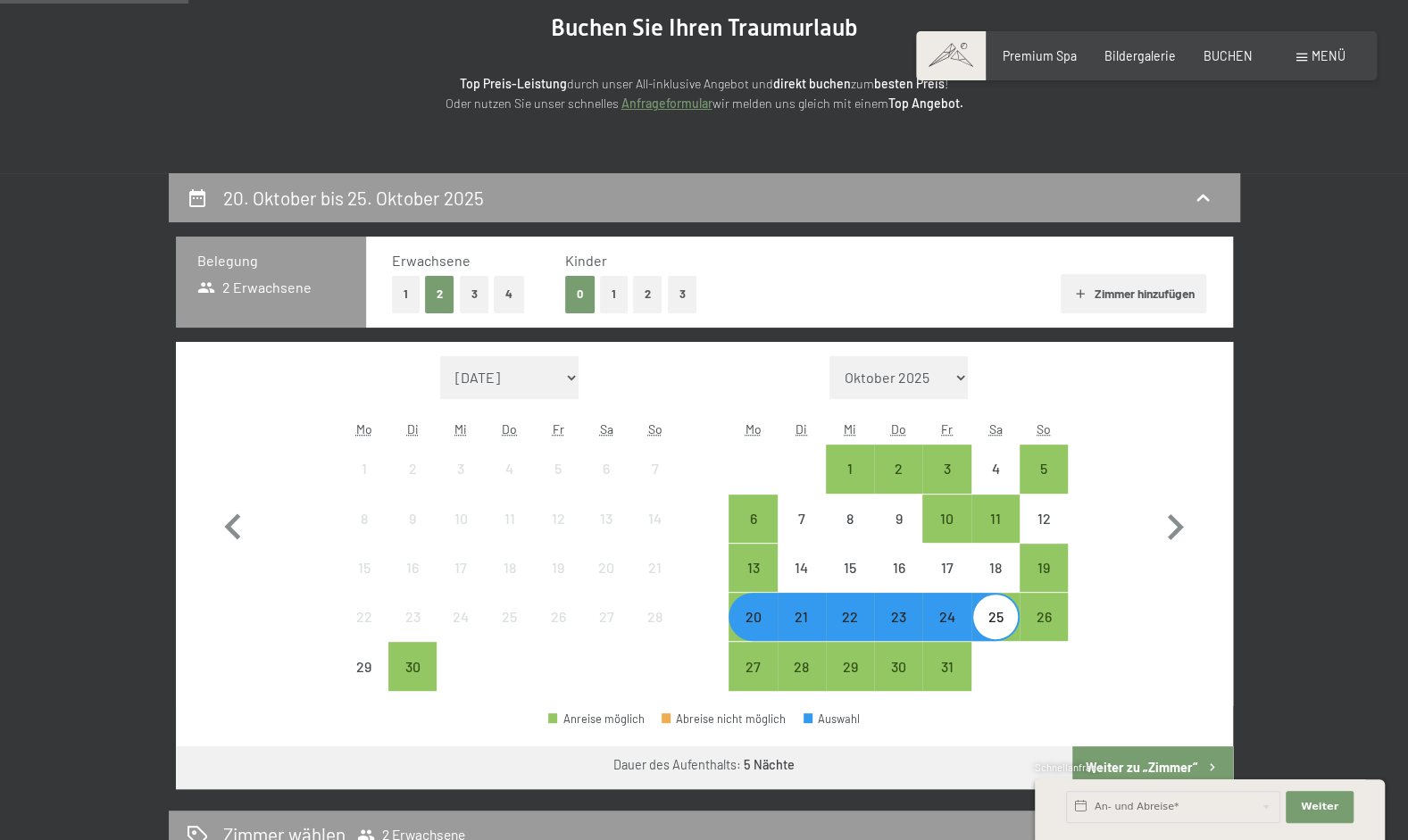
scroll to position [207, 0]
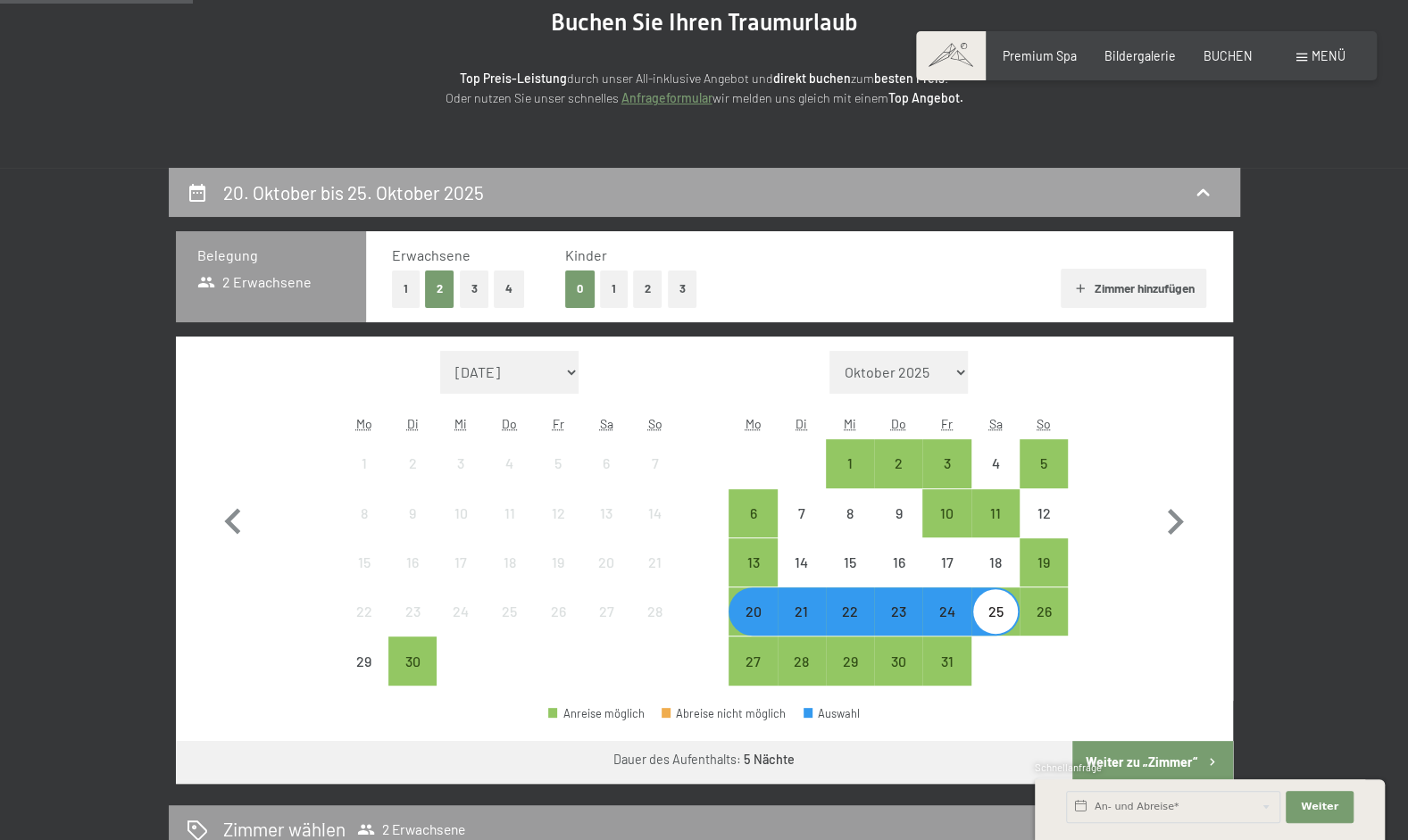
click at [1217, 188] on div "20. Oktober bis 25. Oktober 2025" at bounding box center [704, 191] width 1036 height 26
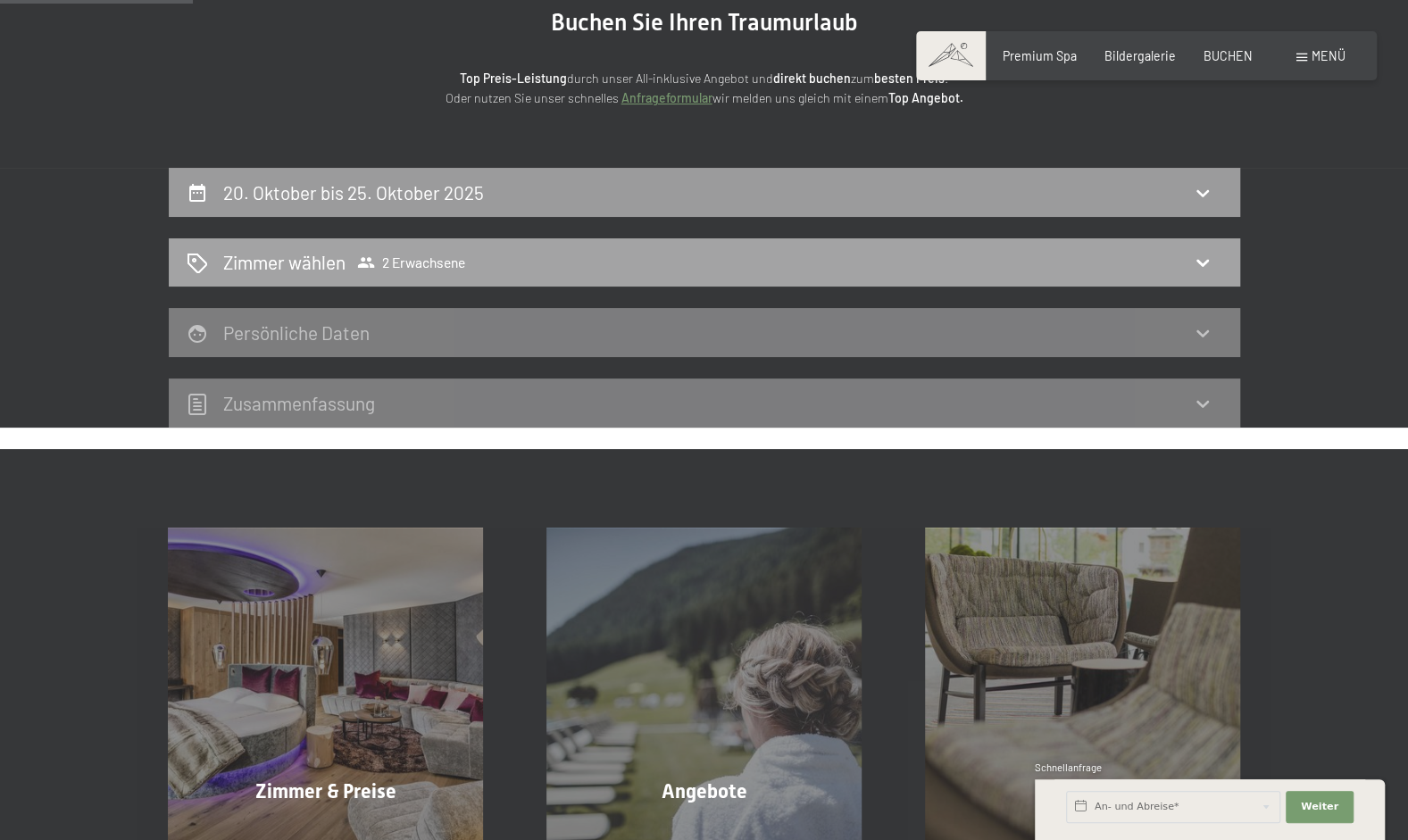
click at [1203, 269] on icon at bounding box center [1202, 262] width 22 height 22
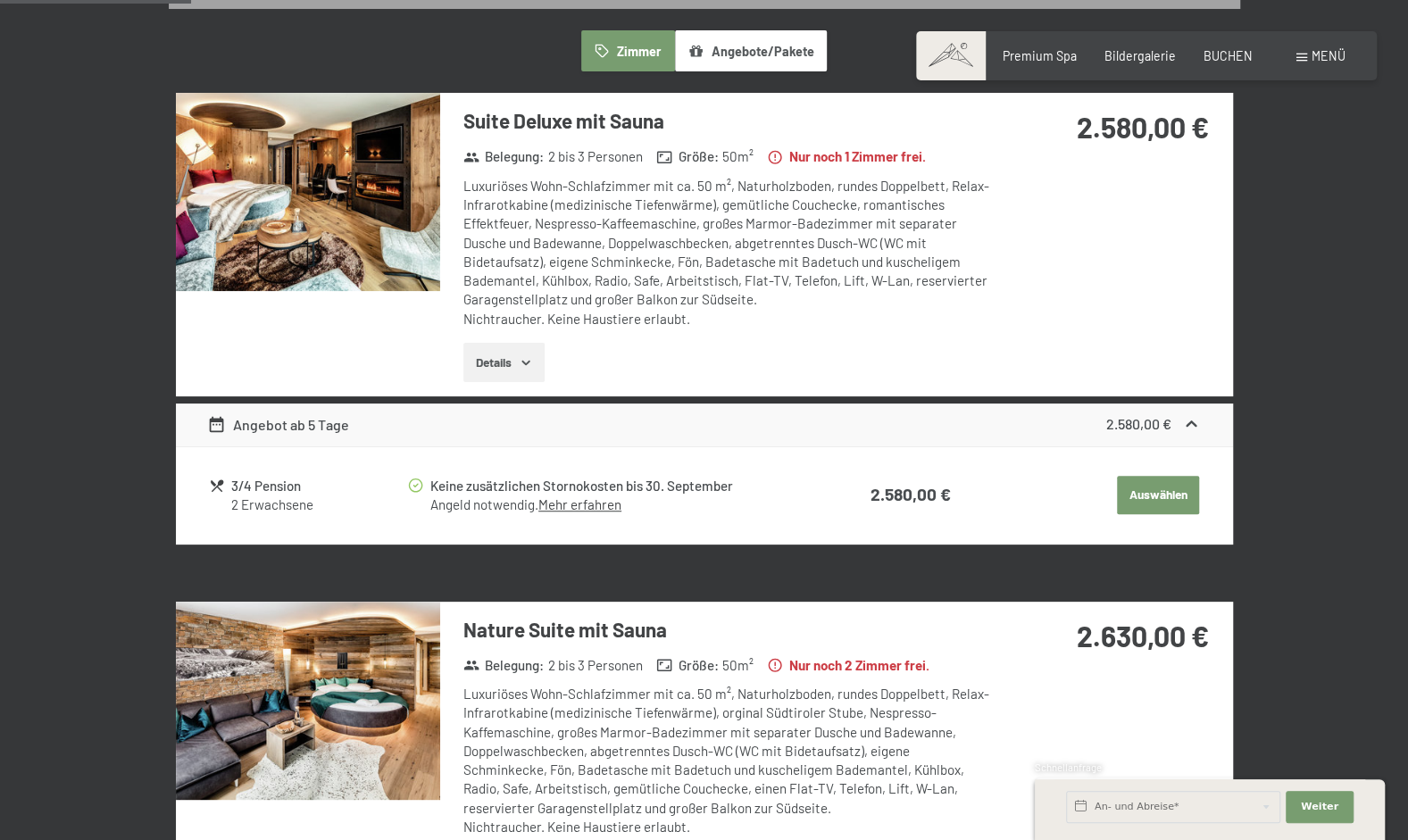
scroll to position [497, 0]
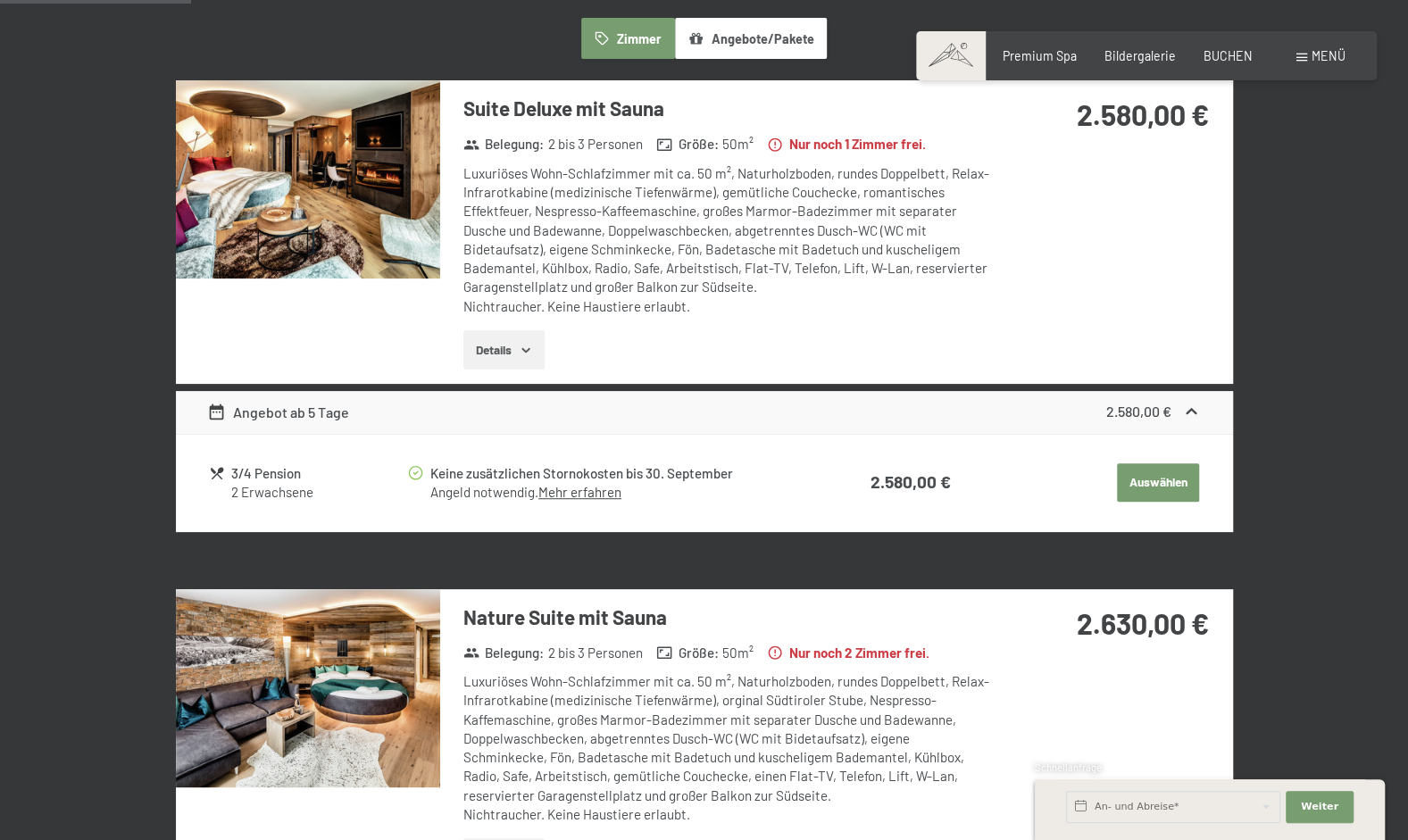
click at [532, 349] on icon "button" at bounding box center [526, 349] width 14 height 14
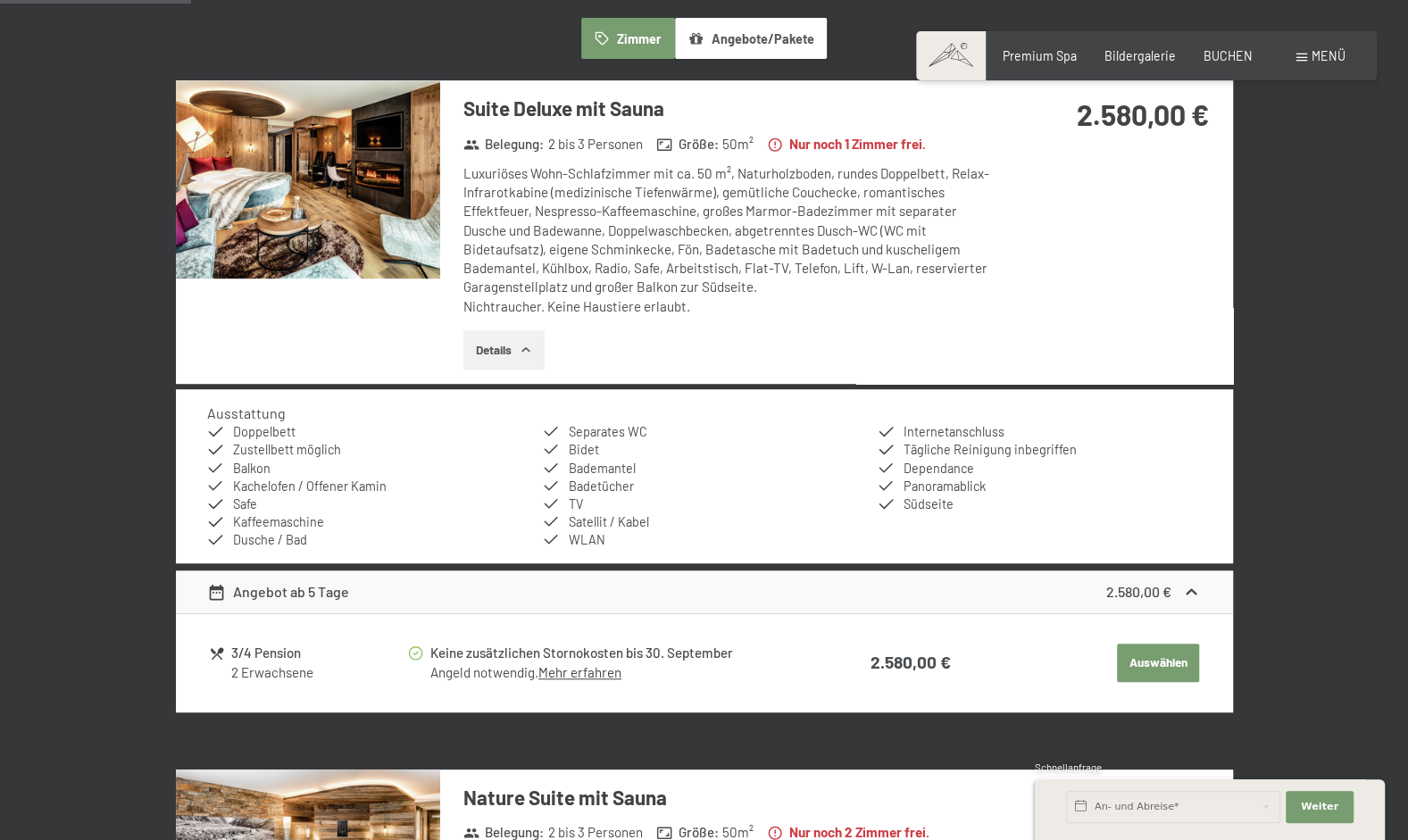
click at [363, 160] on img at bounding box center [308, 179] width 264 height 198
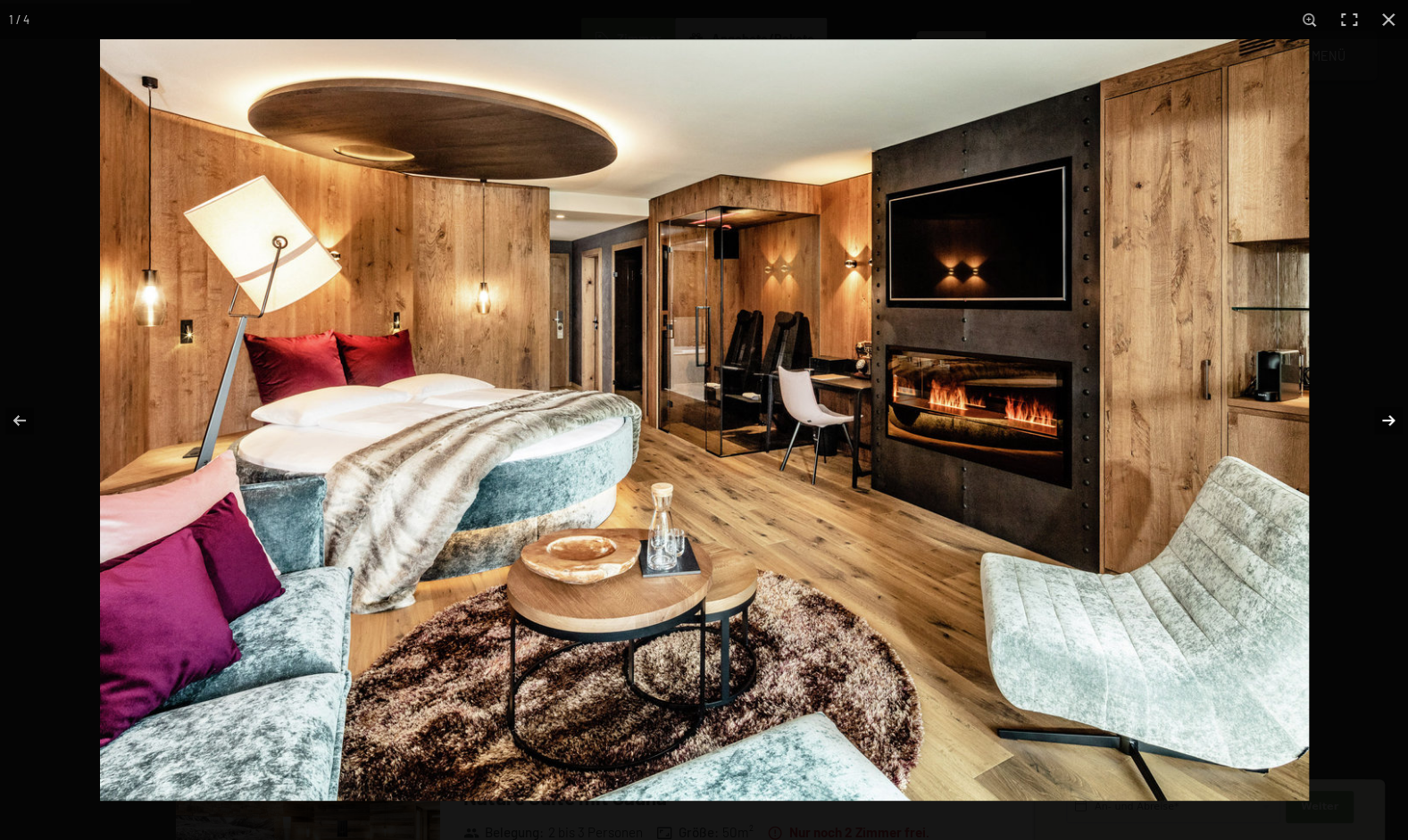
click at [1382, 416] on button "button" at bounding box center [1377, 420] width 63 height 89
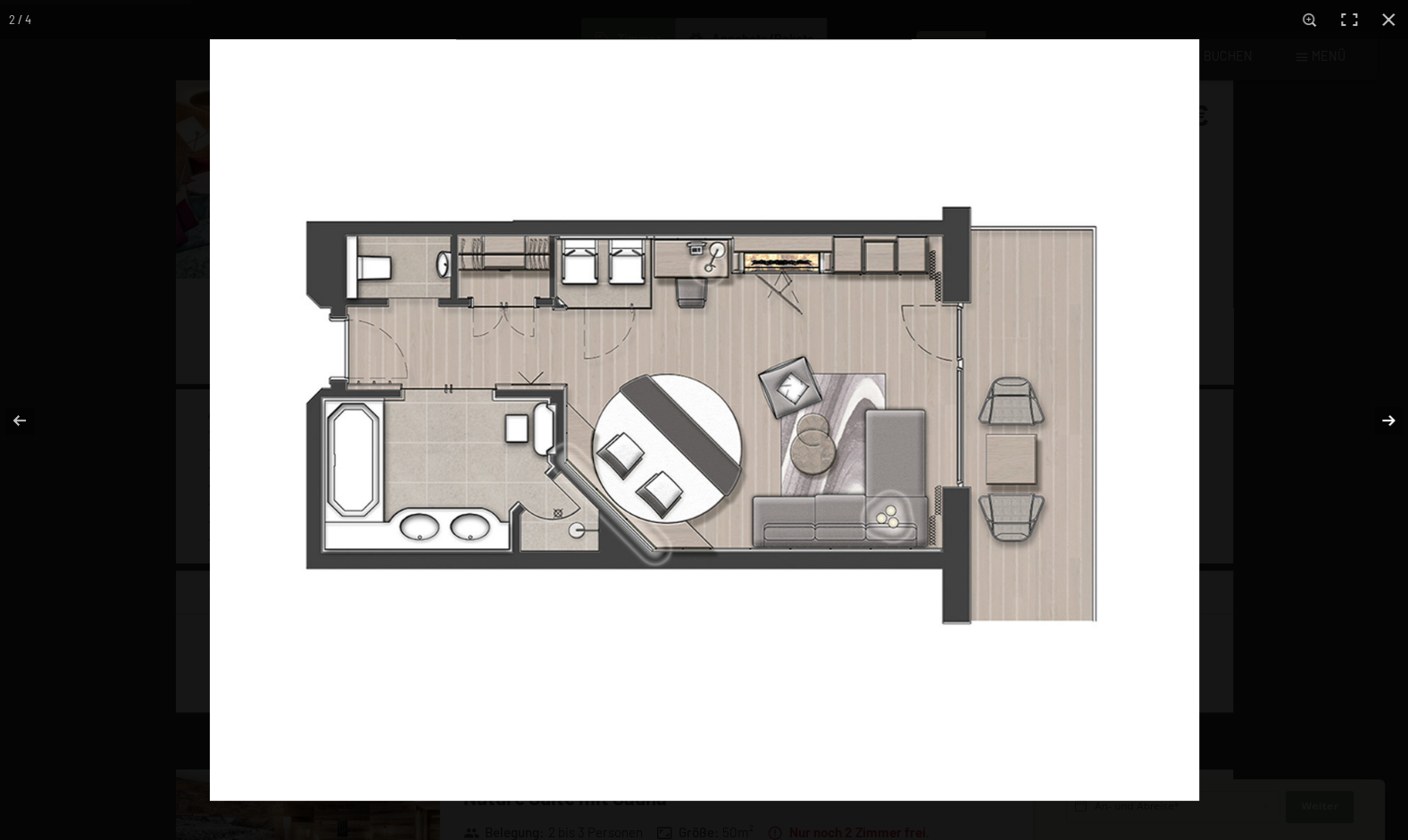
click at [1382, 416] on button "button" at bounding box center [1377, 420] width 63 height 89
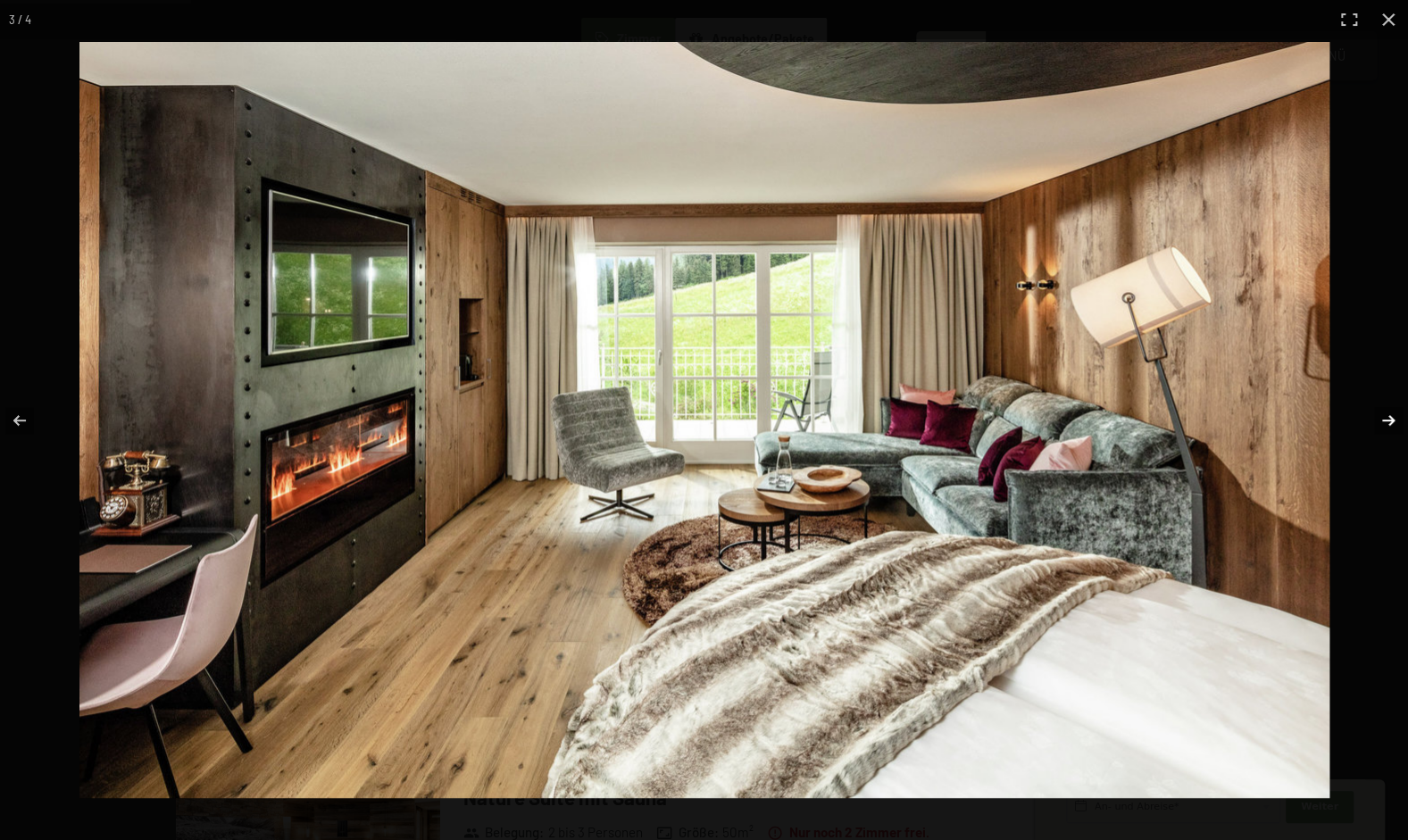
click at [1382, 416] on button "button" at bounding box center [1377, 420] width 63 height 89
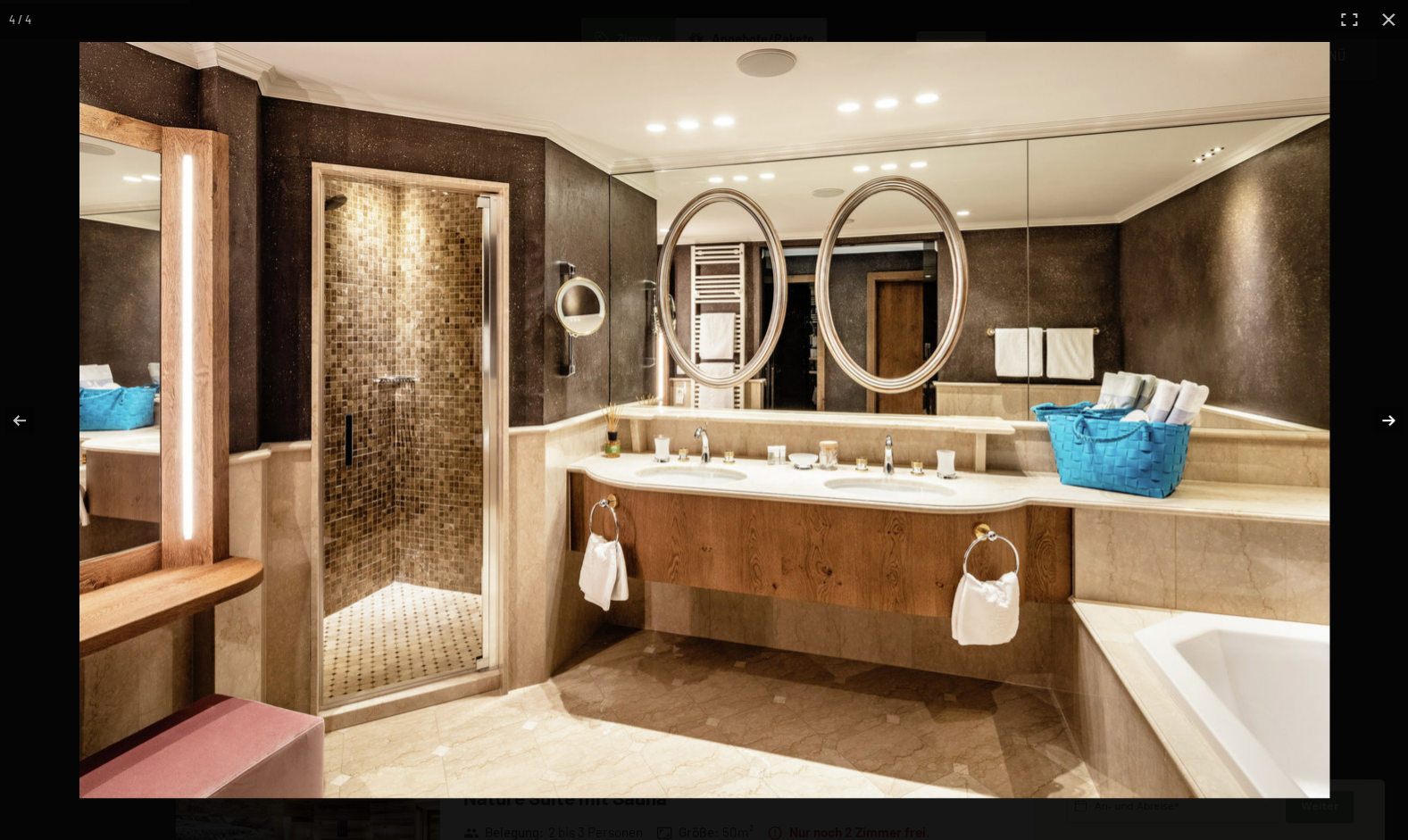
click at [1382, 416] on button "button" at bounding box center [1377, 420] width 63 height 89
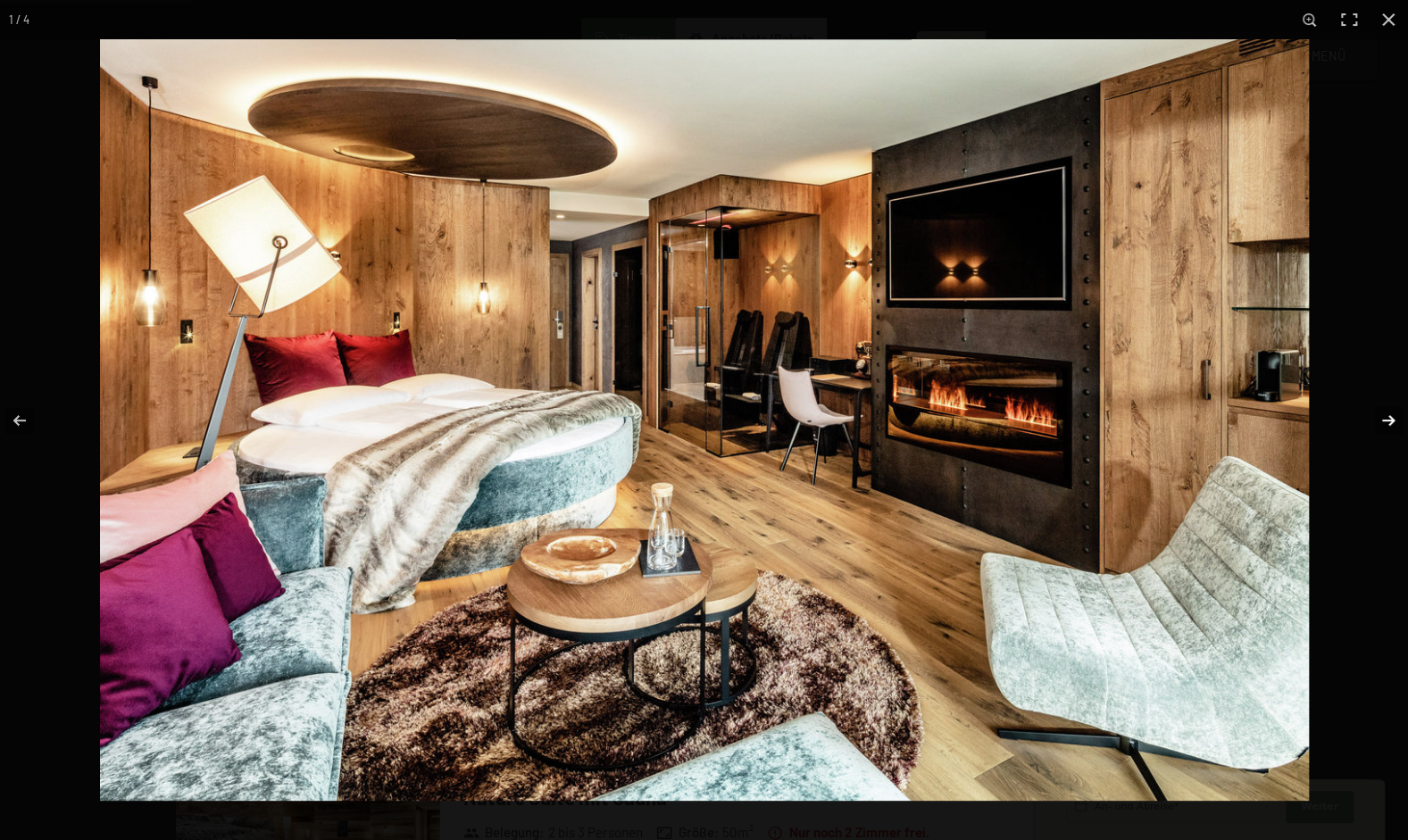
click at [1382, 416] on button "button" at bounding box center [1377, 420] width 63 height 89
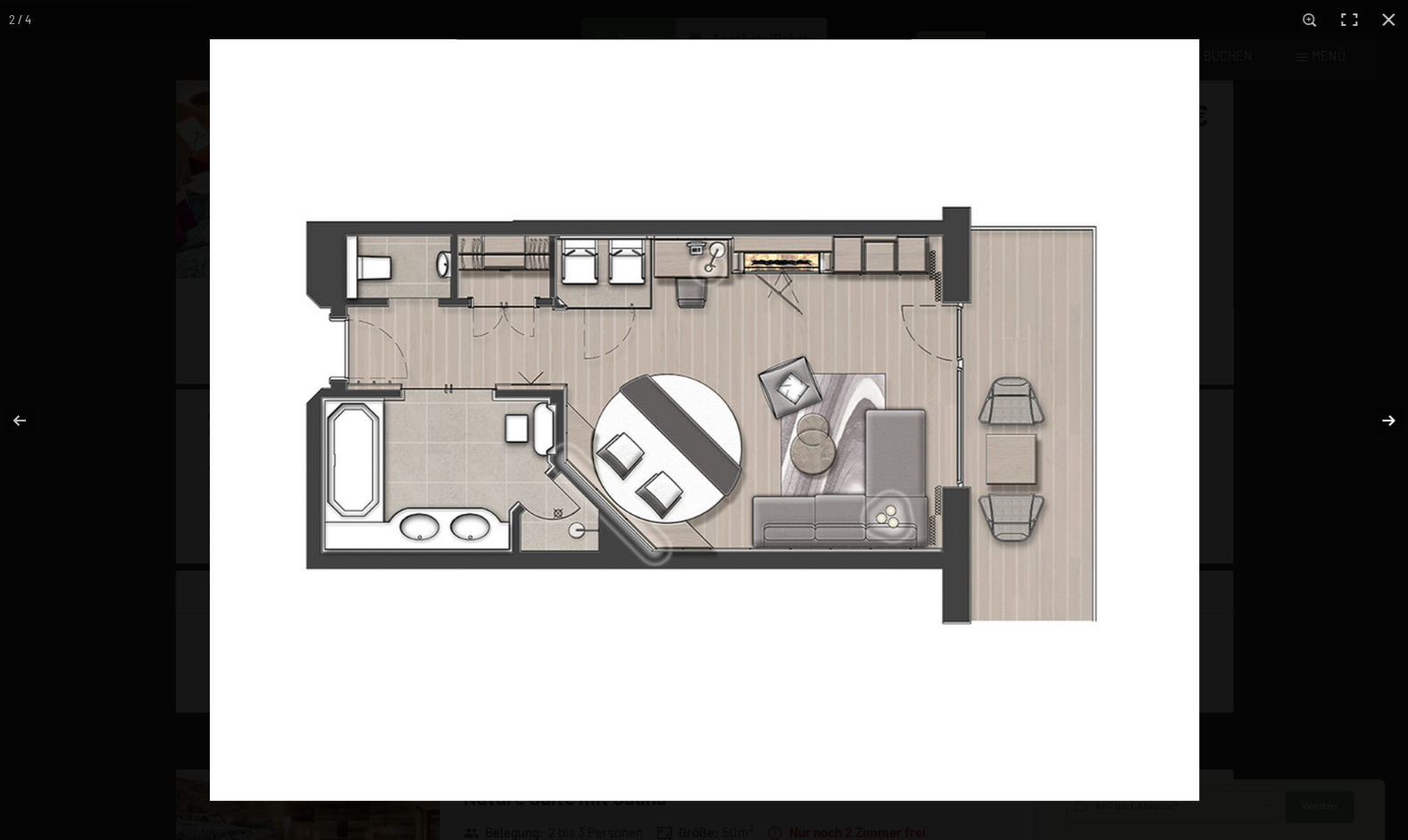
click at [1382, 416] on button "button" at bounding box center [1377, 420] width 63 height 89
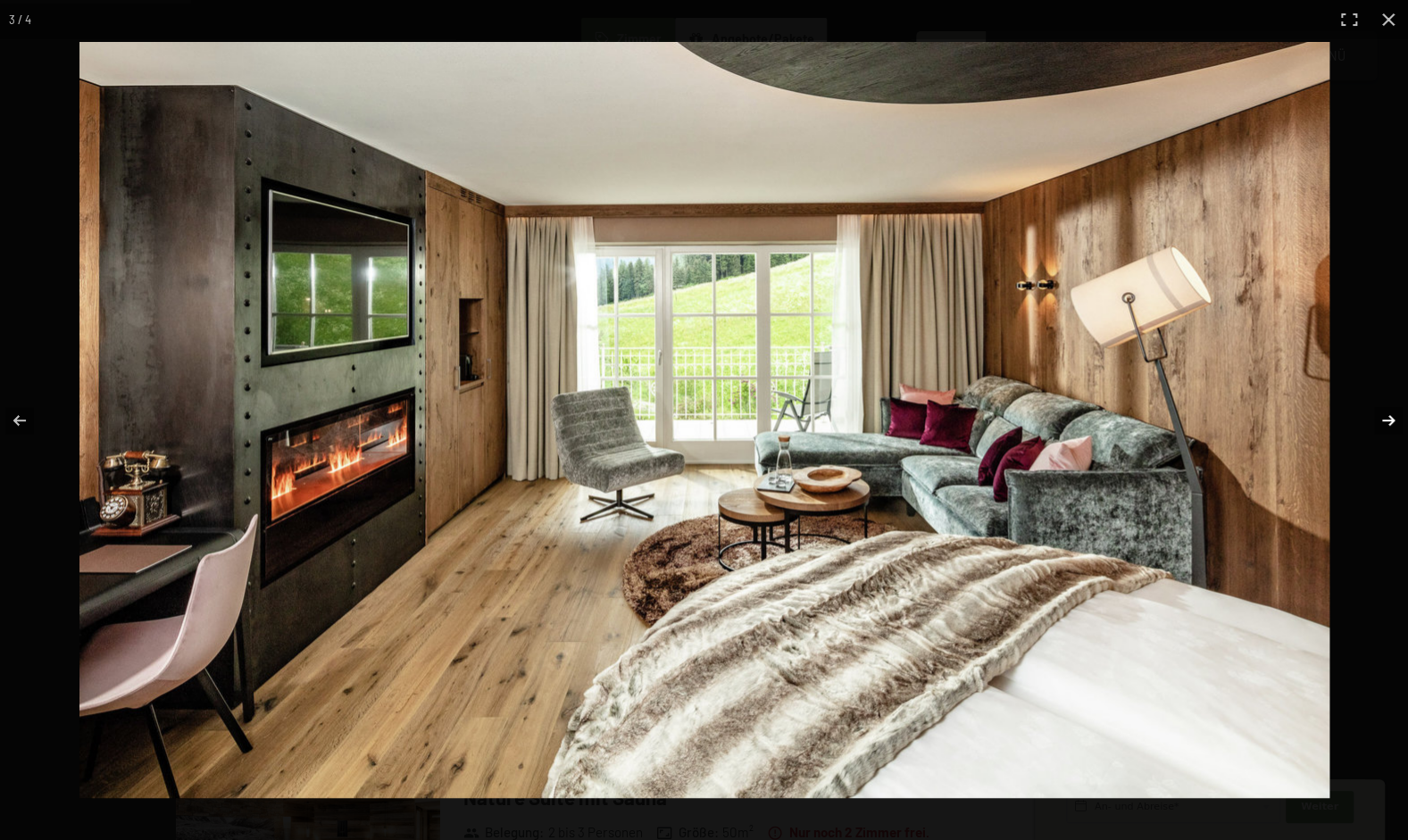
click at [1382, 416] on button "button" at bounding box center [1377, 420] width 63 height 89
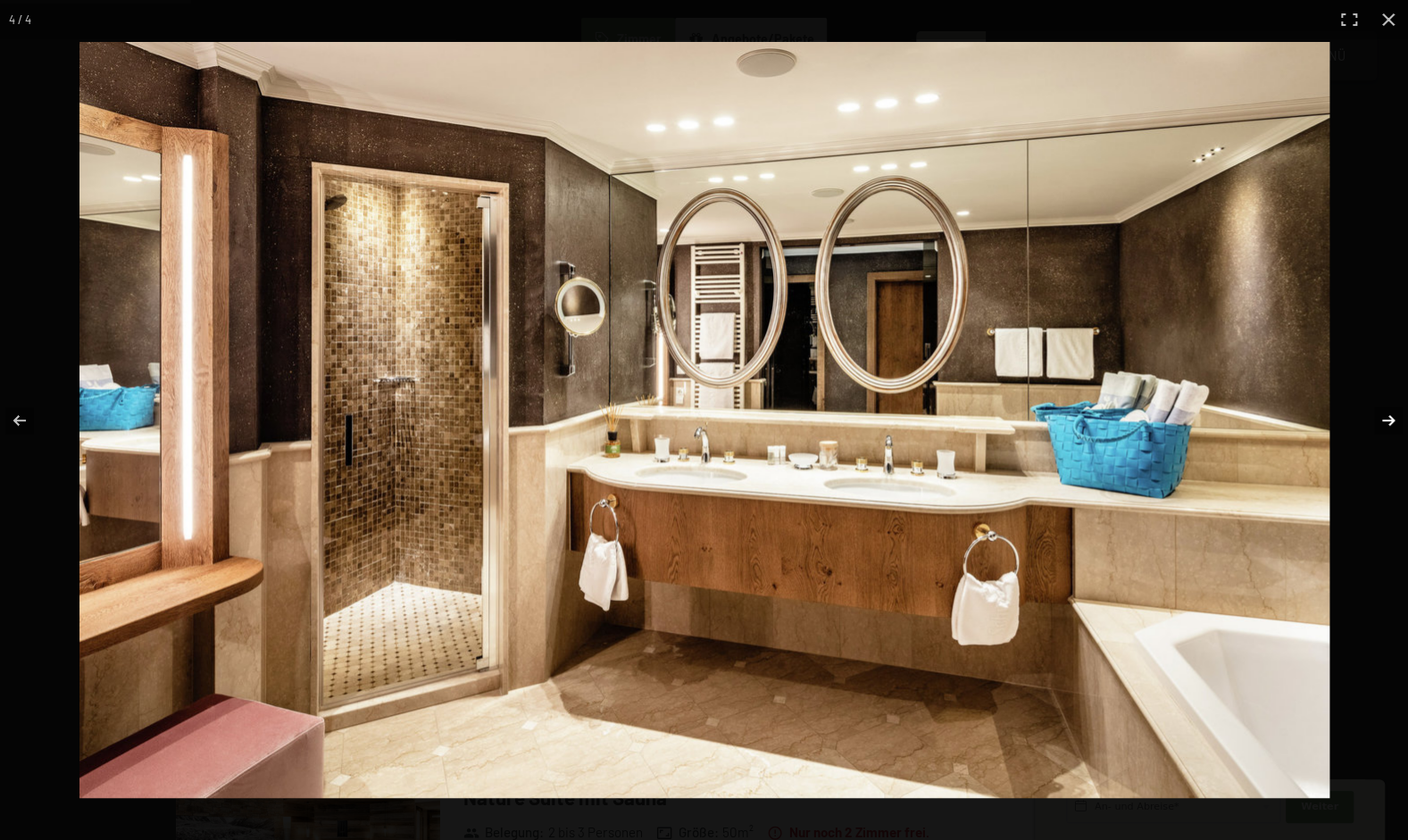
click at [1382, 416] on button "button" at bounding box center [1377, 420] width 63 height 89
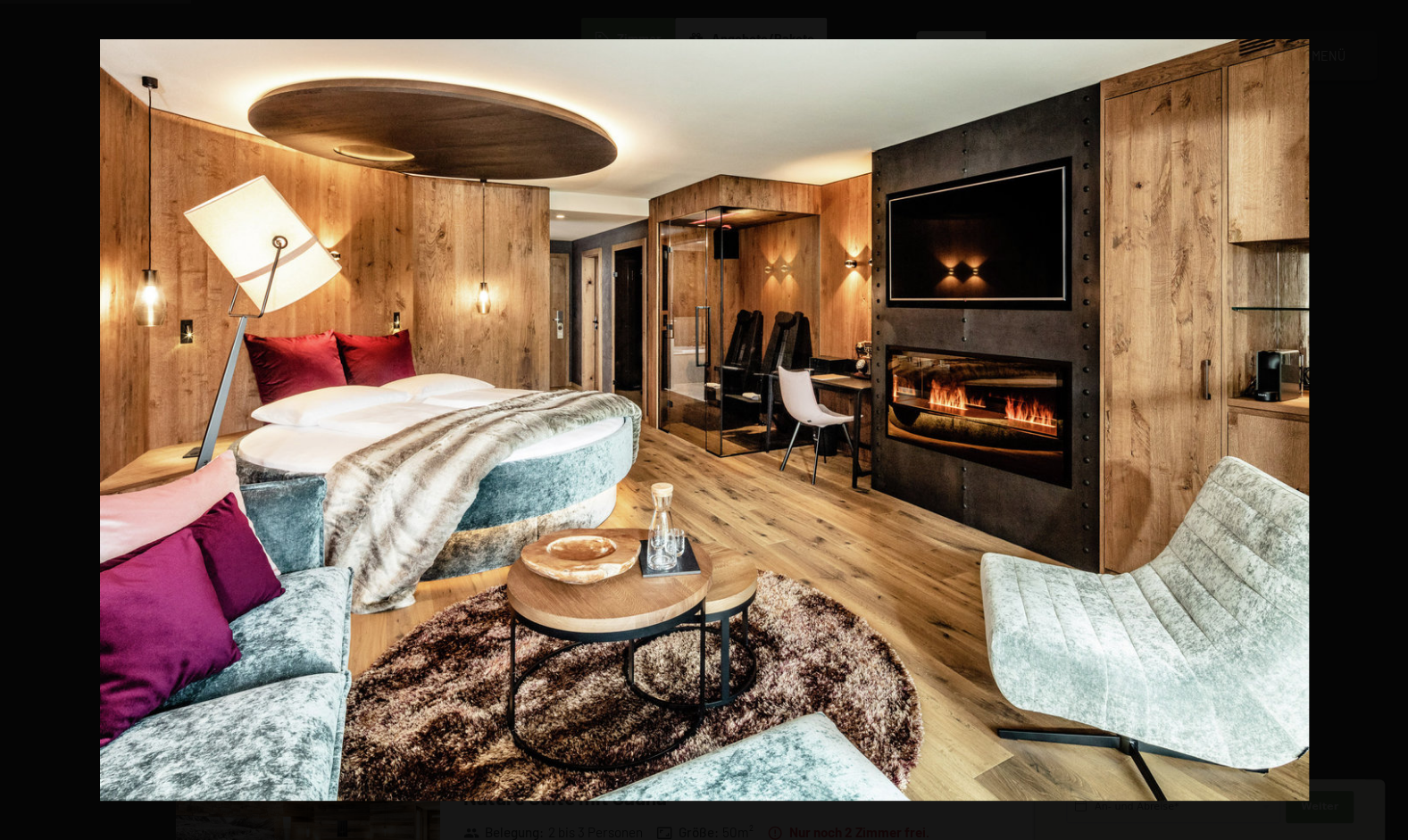
click at [1382, 416] on button "button" at bounding box center [1377, 420] width 63 height 89
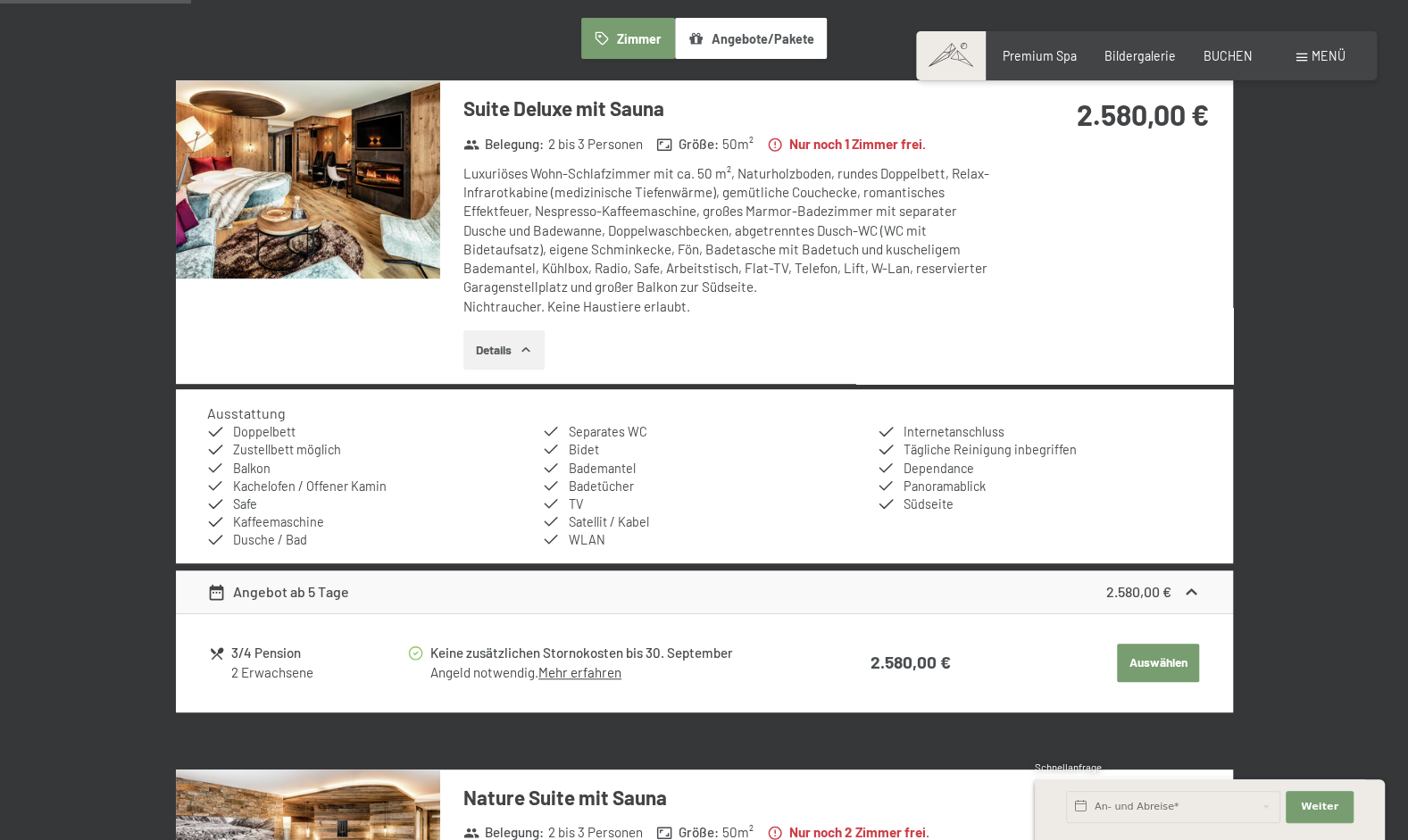
click at [0, 0] on button "button" at bounding box center [0, 0] width 0 height 0
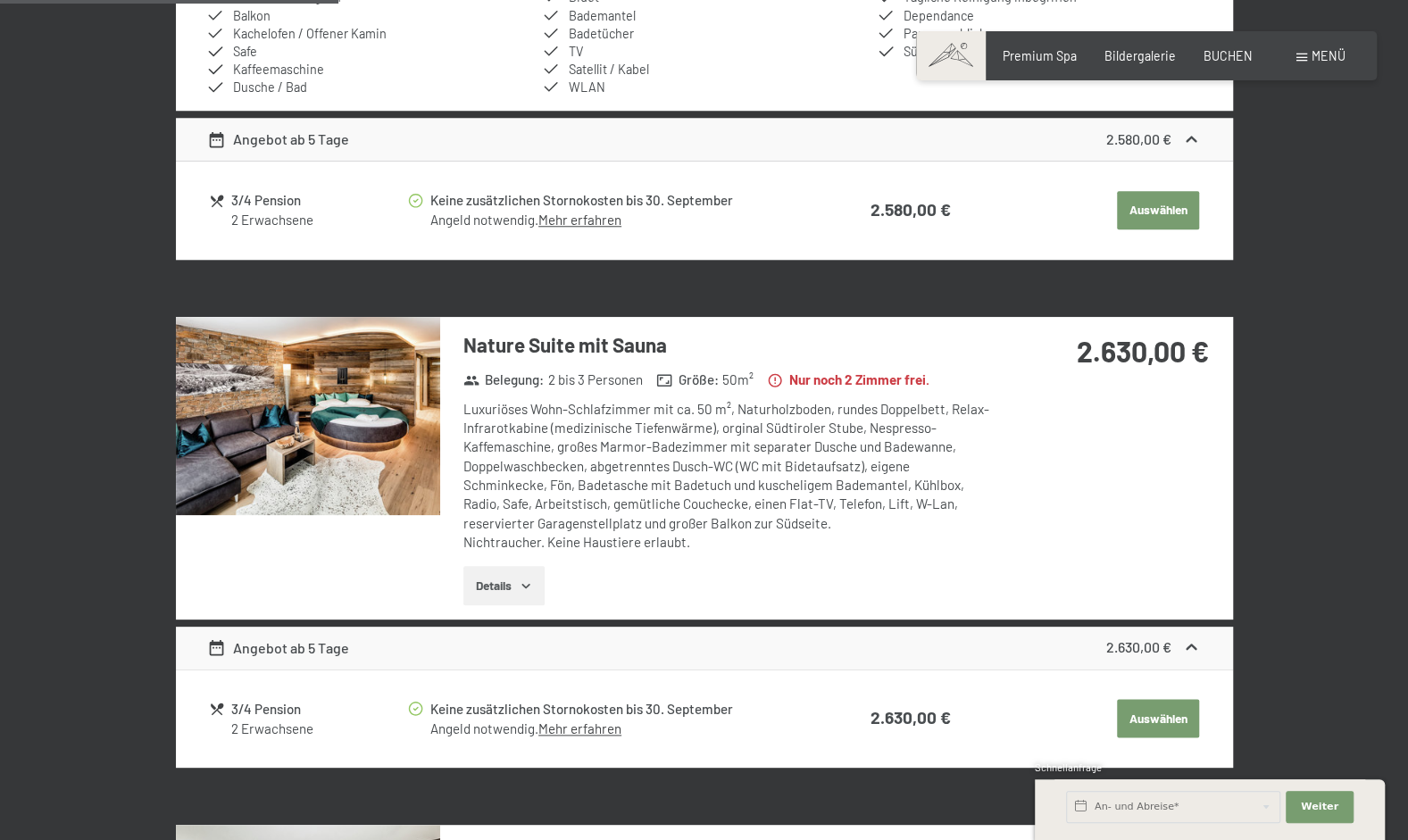
scroll to position [949, 0]
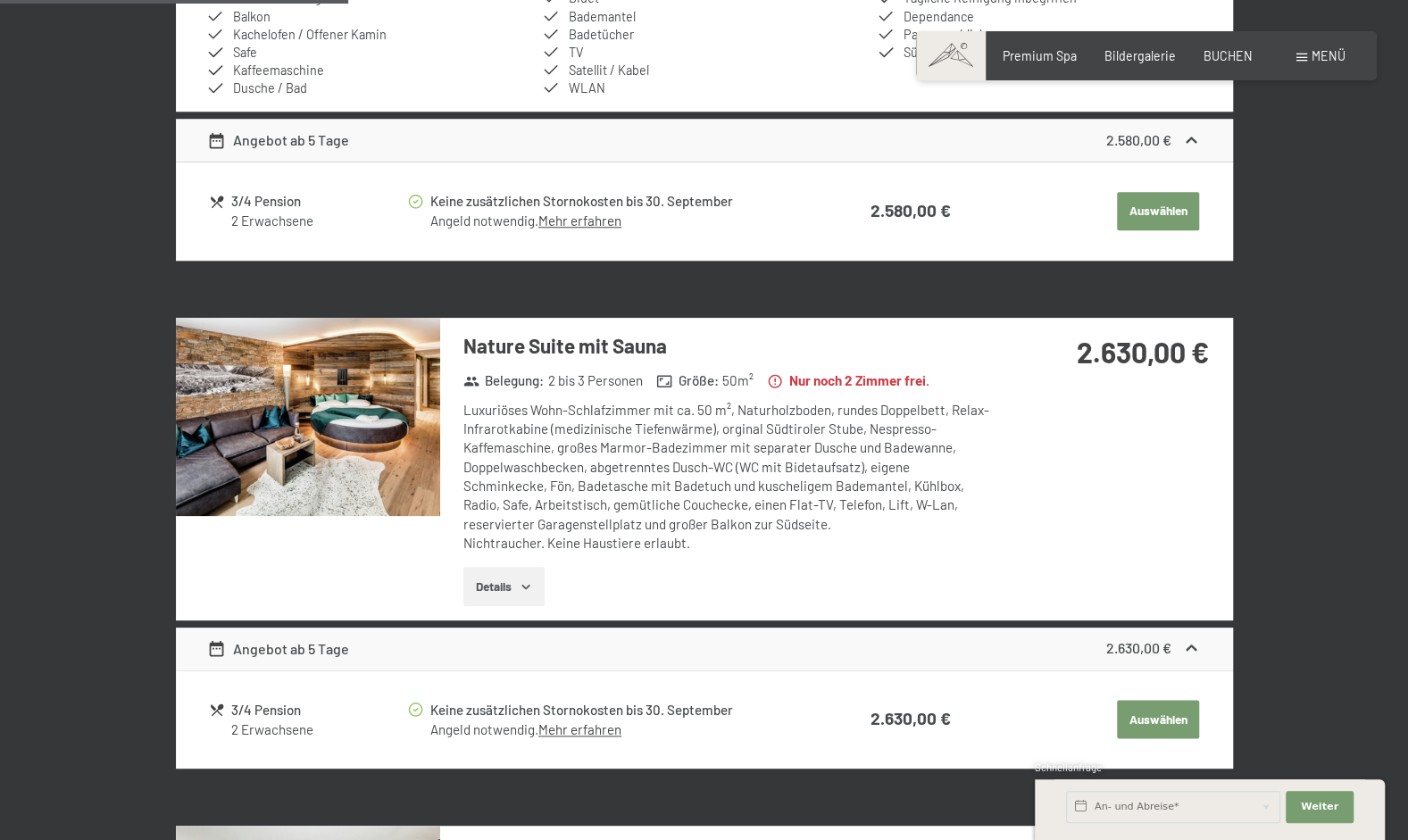
click at [506, 580] on button "Details" at bounding box center [504, 586] width 81 height 39
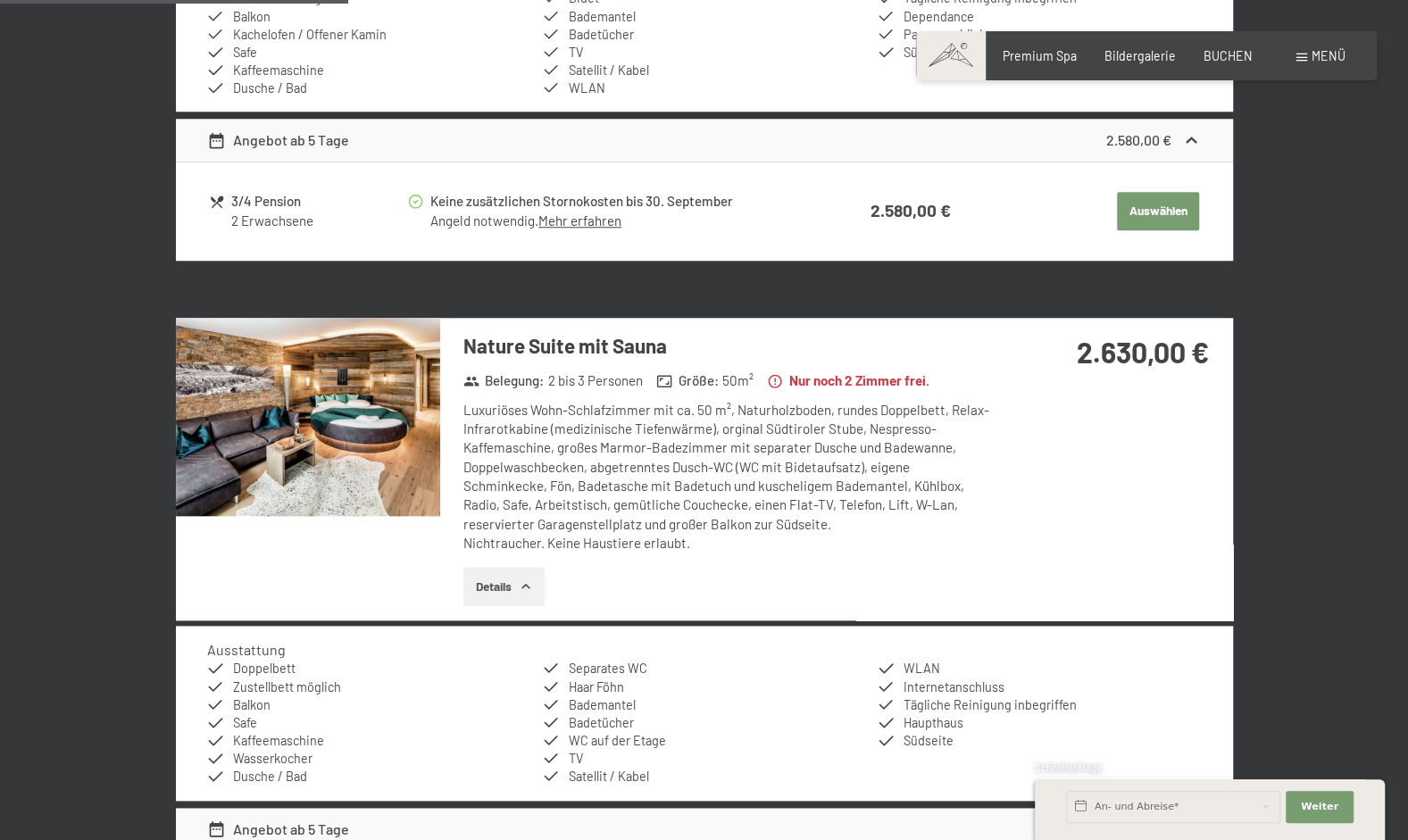
click at [361, 446] on img at bounding box center [308, 417] width 264 height 198
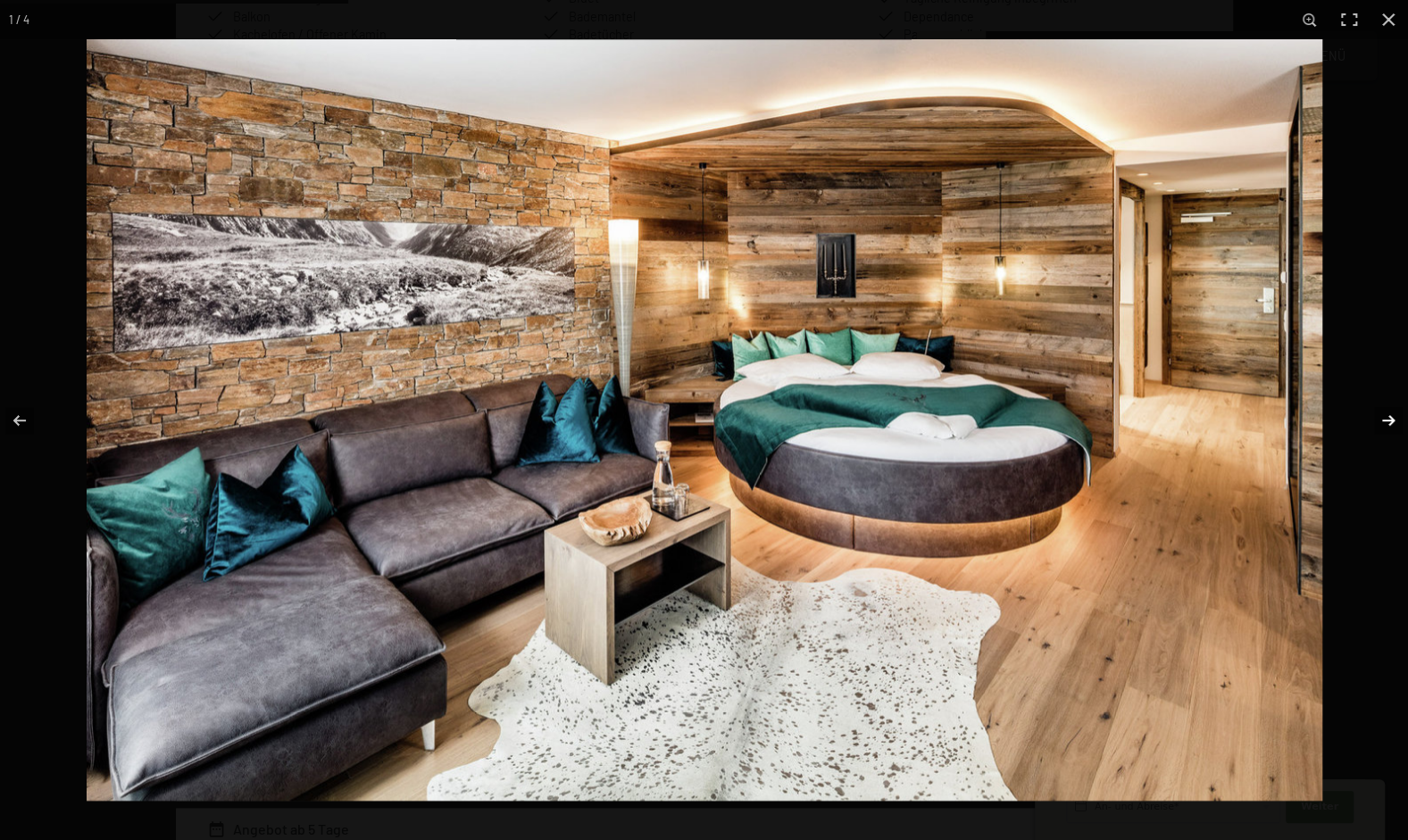
click at [1392, 421] on button "button" at bounding box center [1377, 420] width 63 height 89
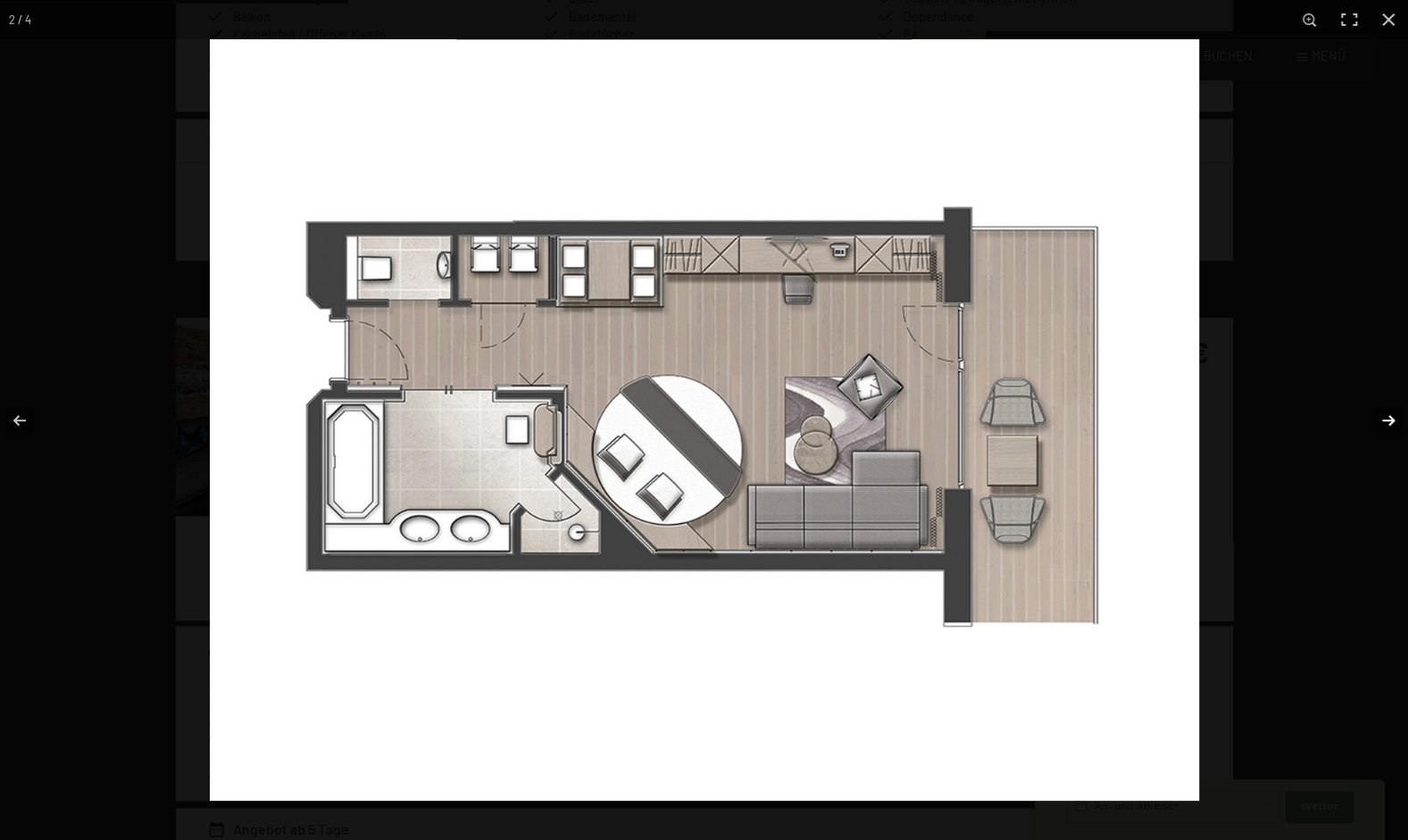
click at [1392, 421] on button "button" at bounding box center [1377, 420] width 63 height 89
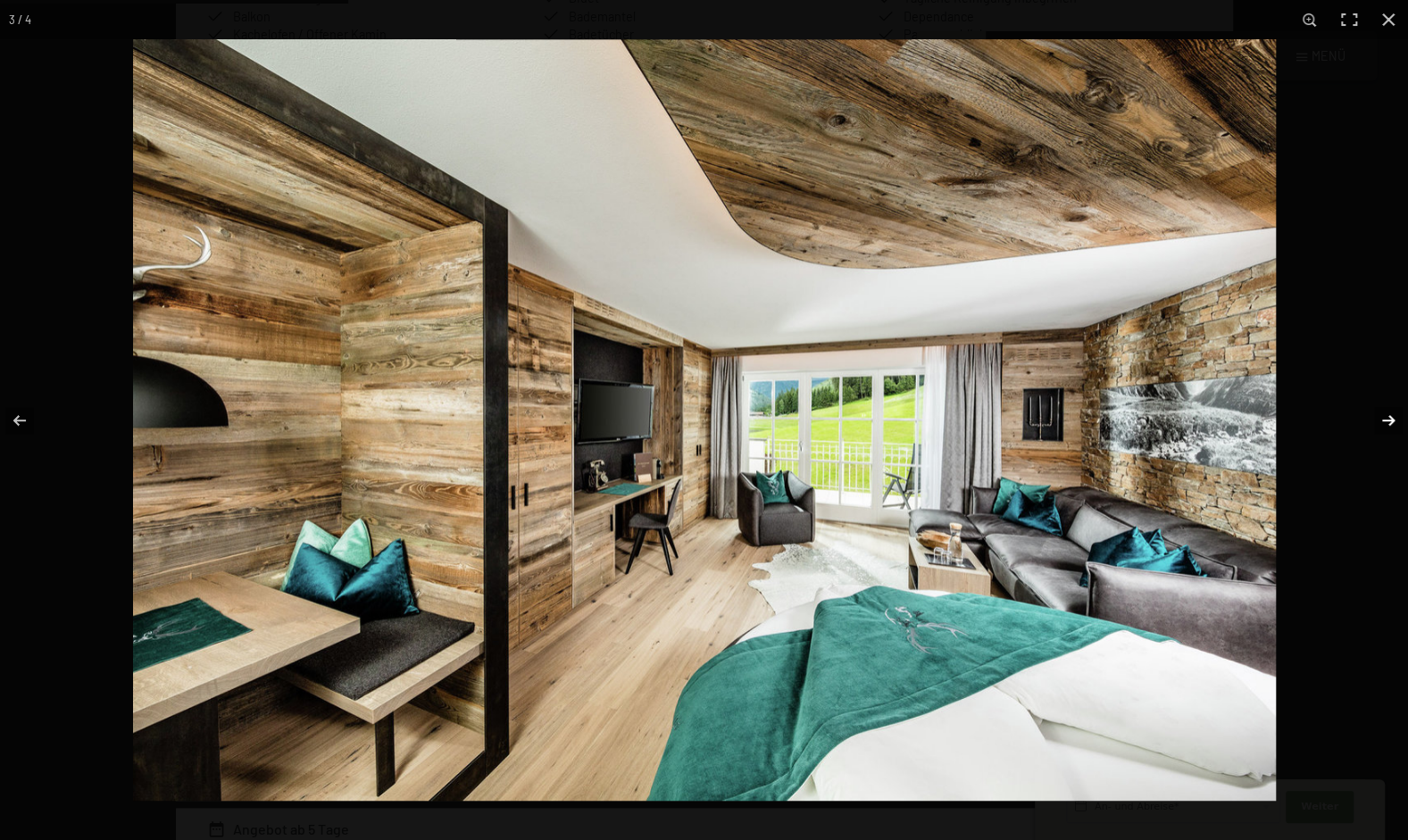
click at [1392, 421] on button "button" at bounding box center [1377, 420] width 63 height 89
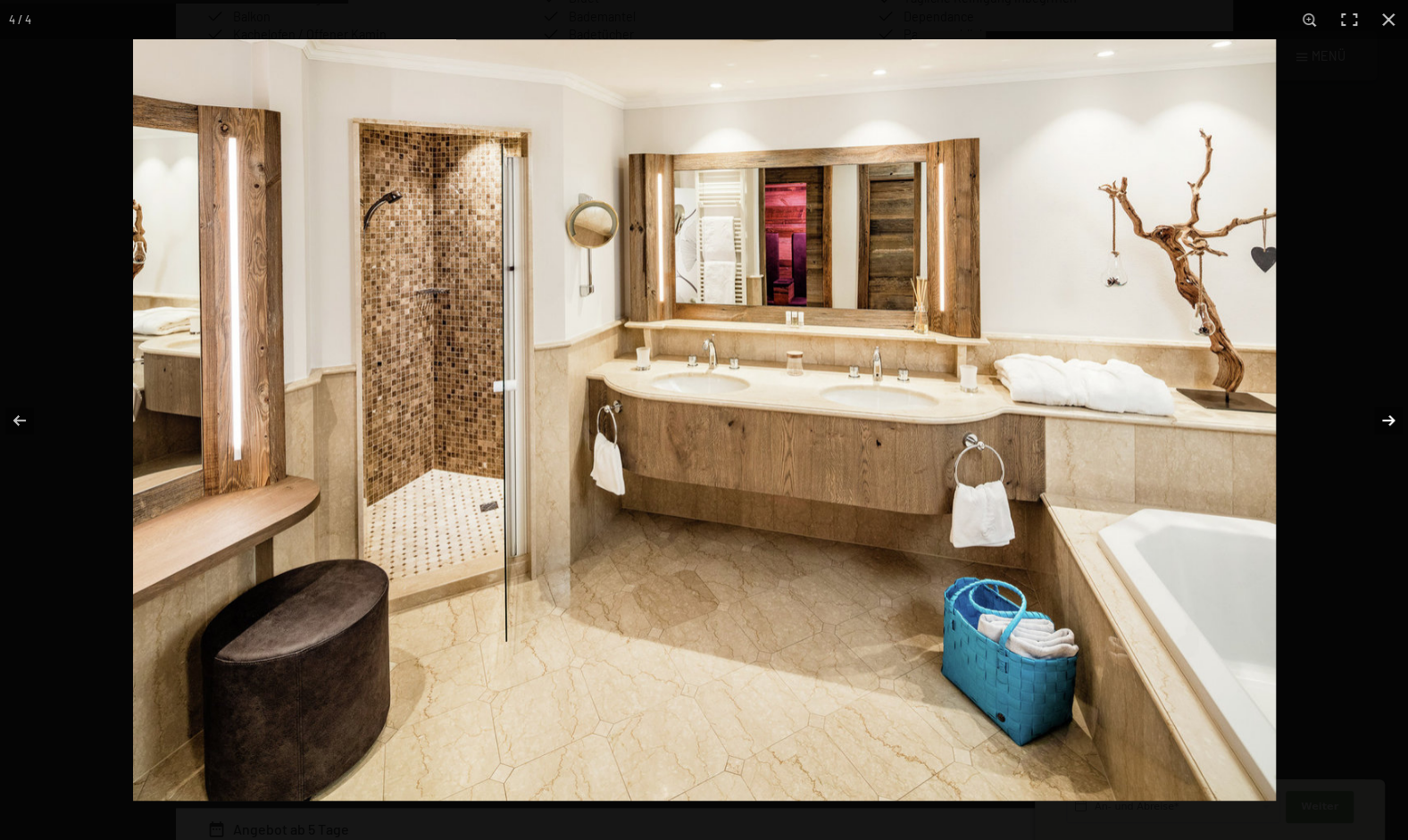
click at [1392, 421] on button "button" at bounding box center [1377, 420] width 63 height 89
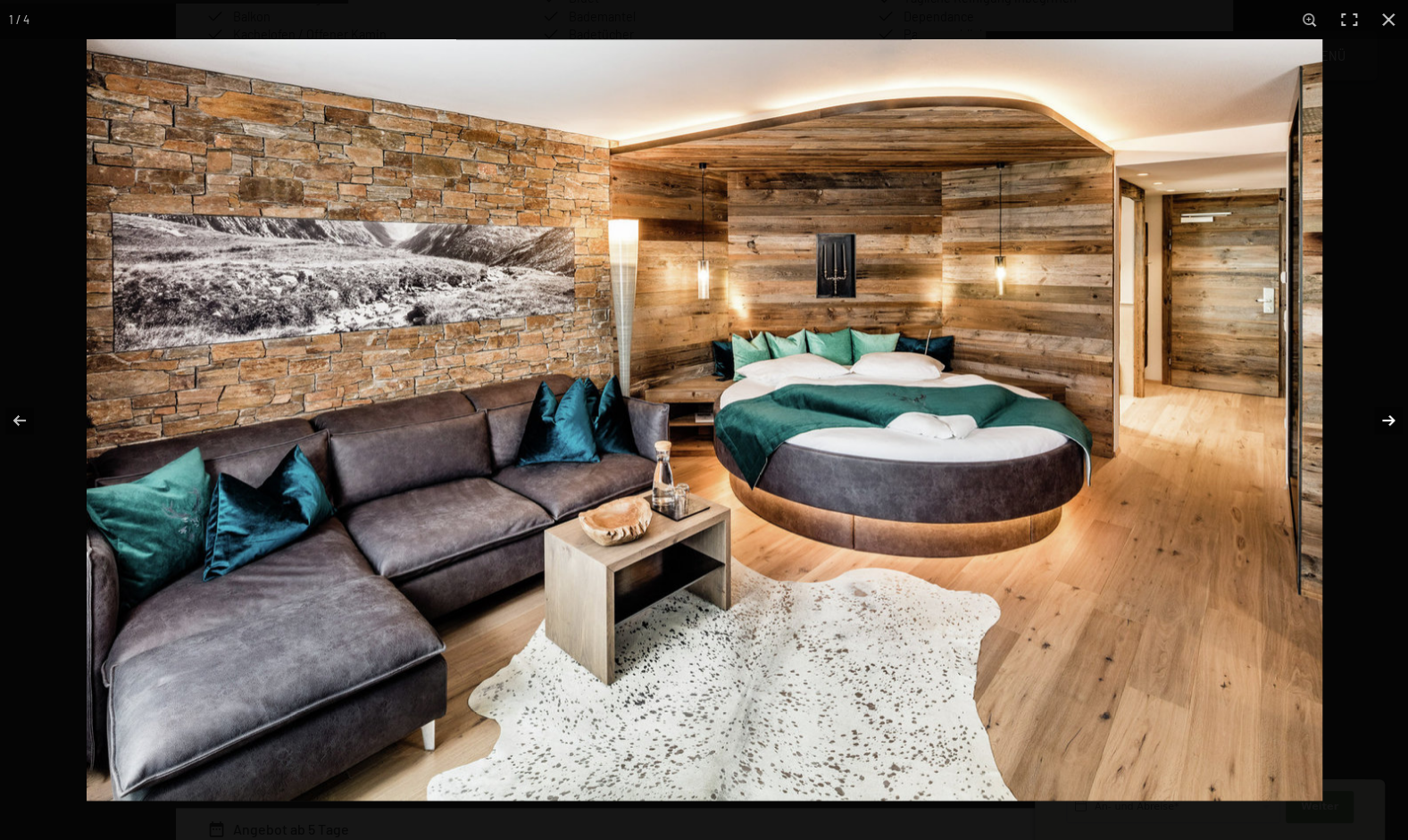
click at [1392, 421] on button "button" at bounding box center [1377, 420] width 63 height 89
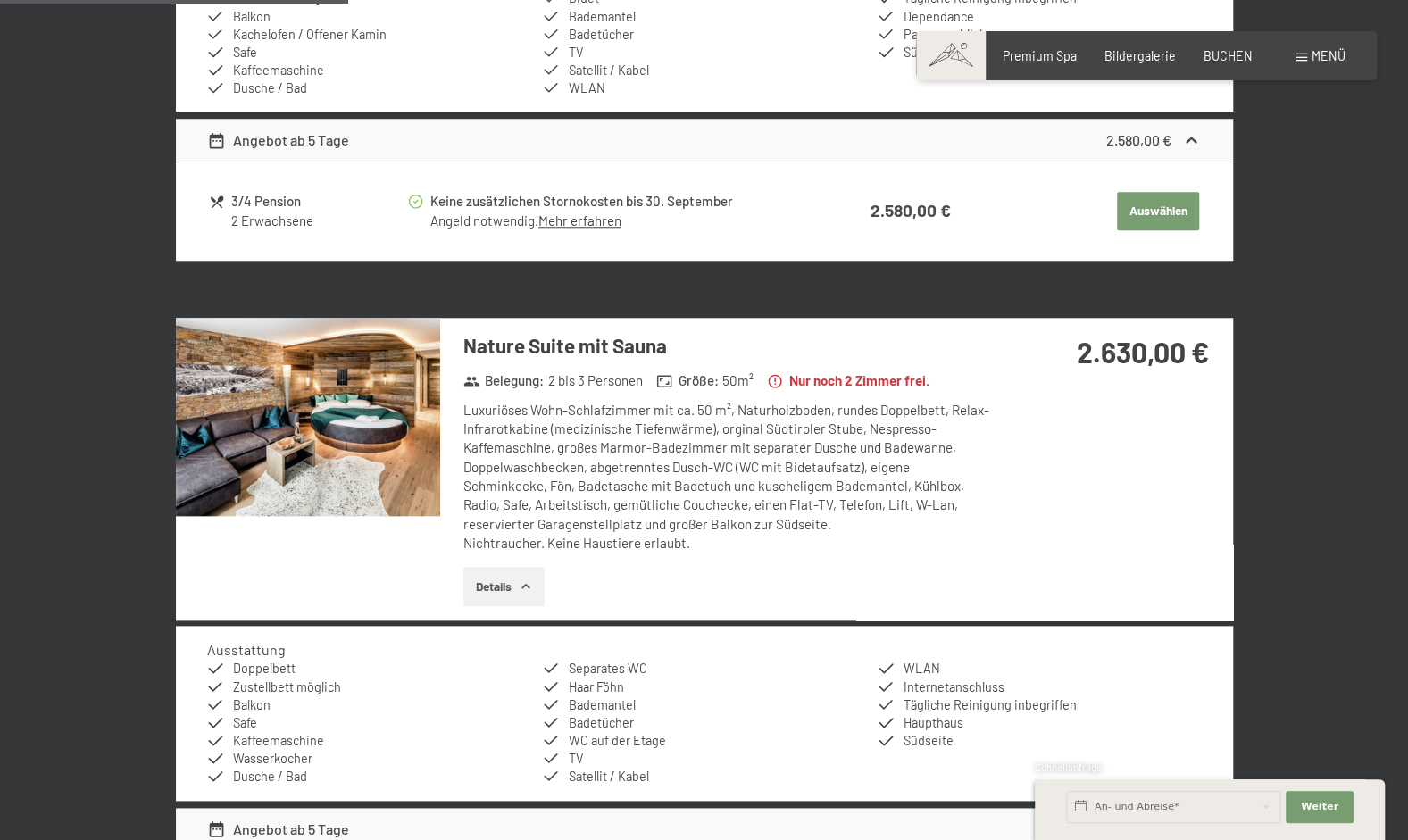
click at [0, 0] on button "button" at bounding box center [0, 0] width 0 height 0
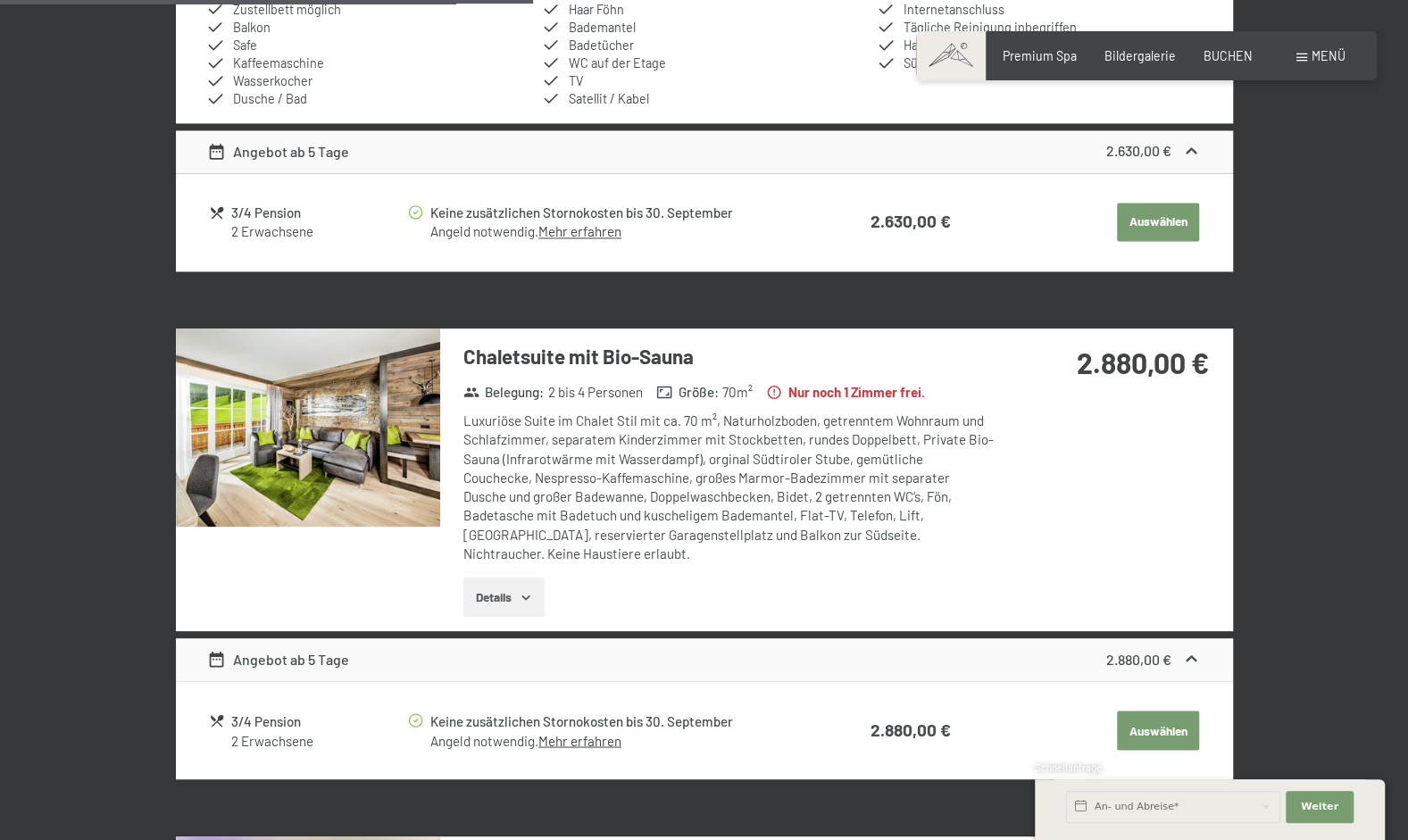
scroll to position [1625, 0]
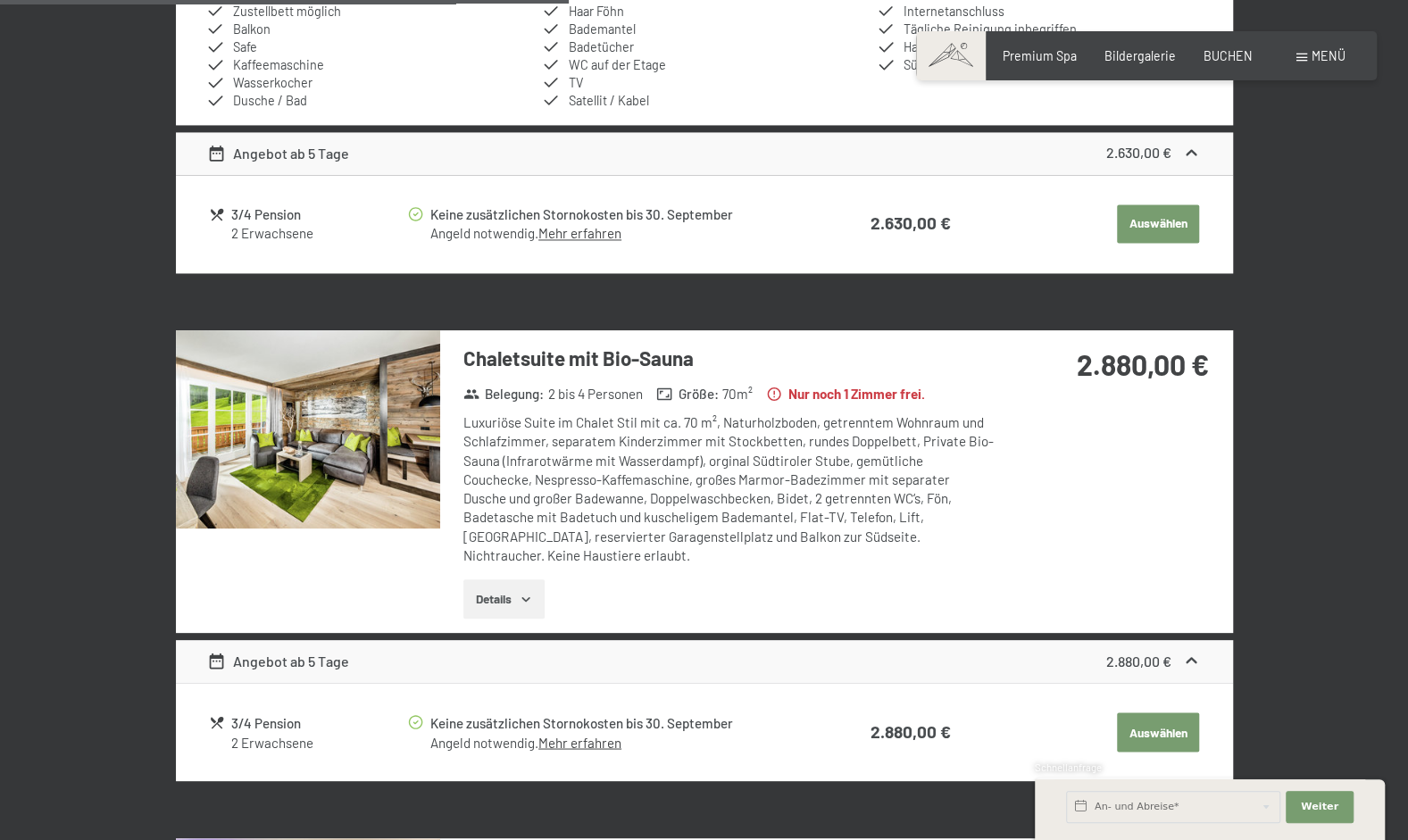
click at [355, 441] on img at bounding box center [308, 429] width 264 height 198
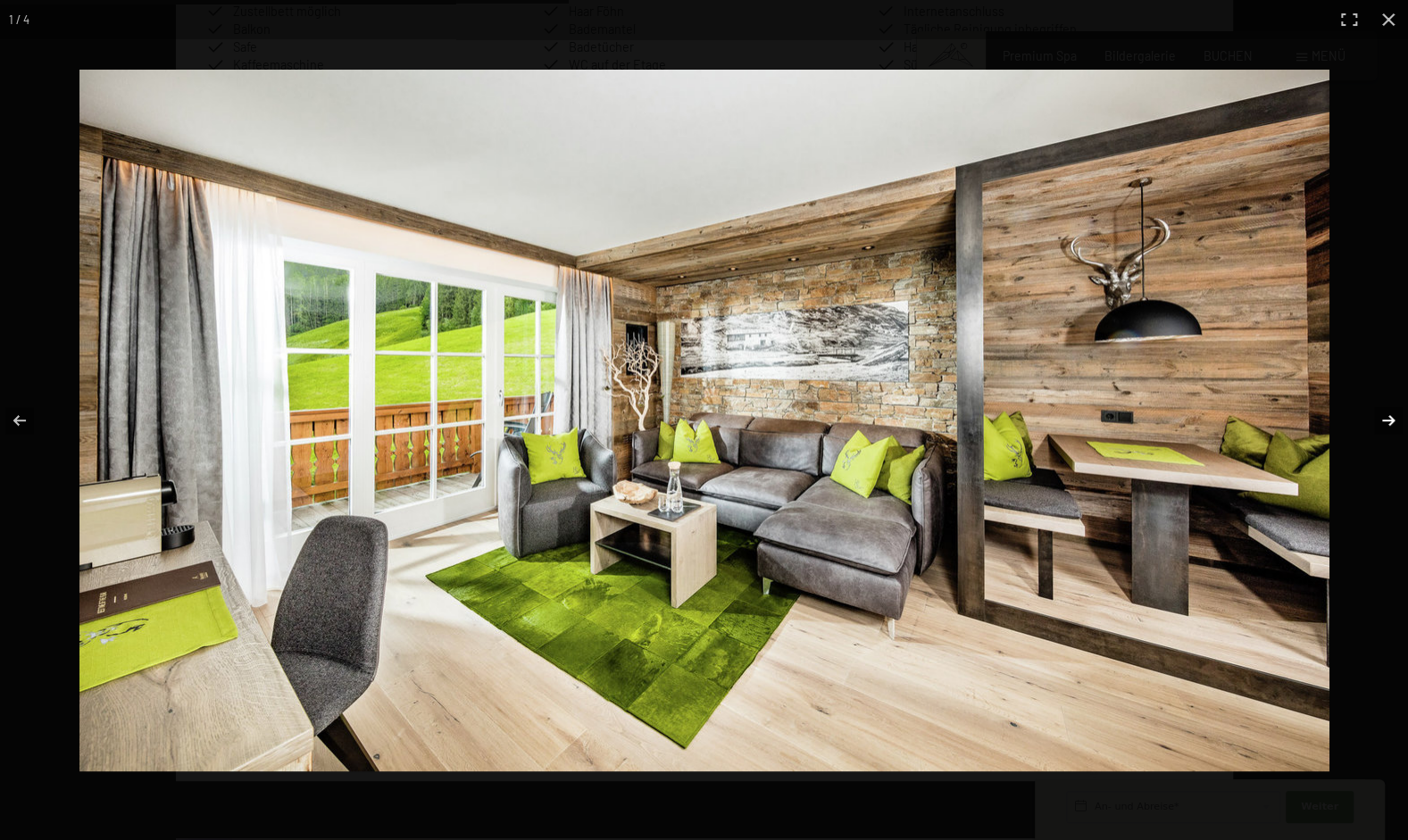
click at [1391, 417] on button "button" at bounding box center [1377, 420] width 63 height 89
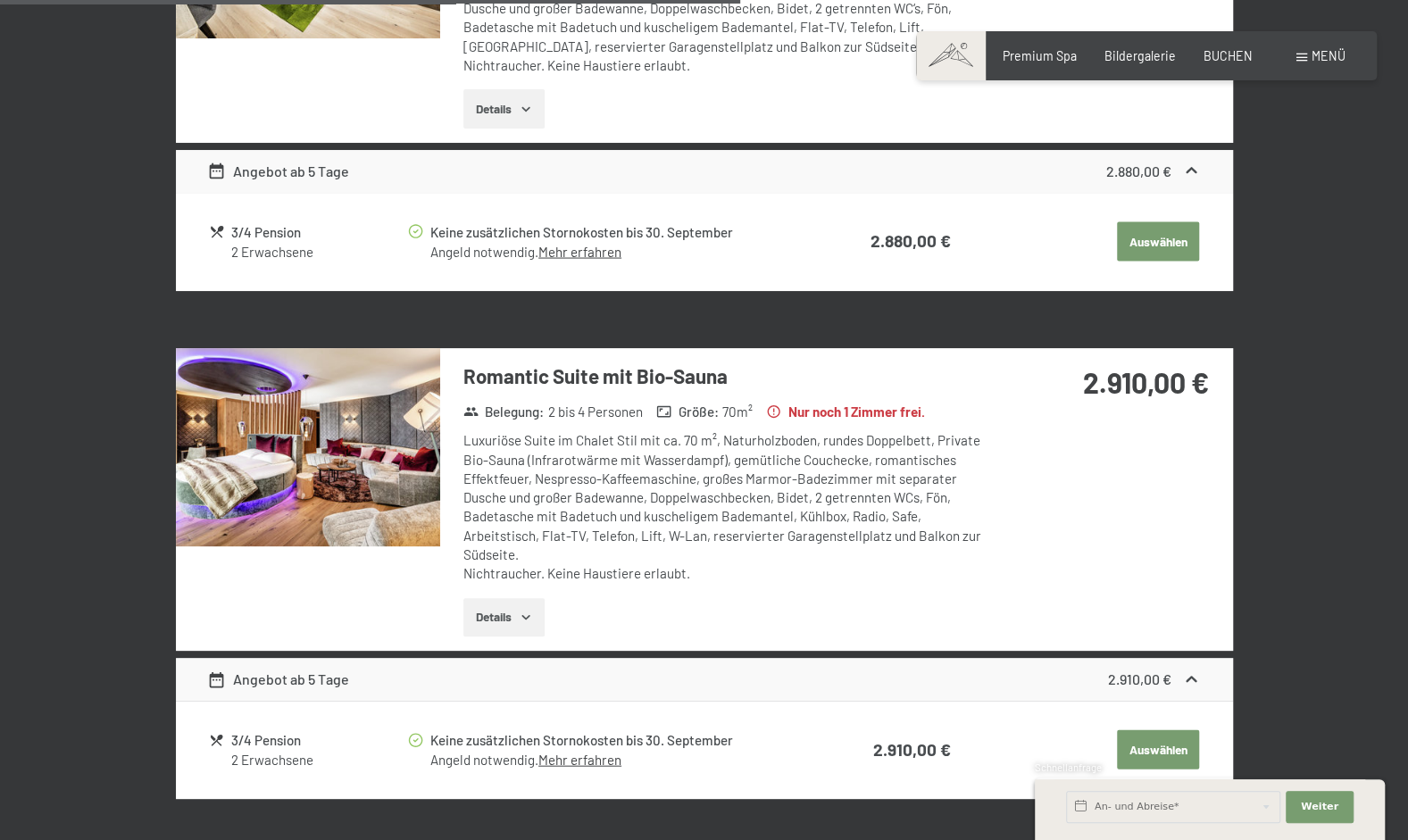
scroll to position [2112, 0]
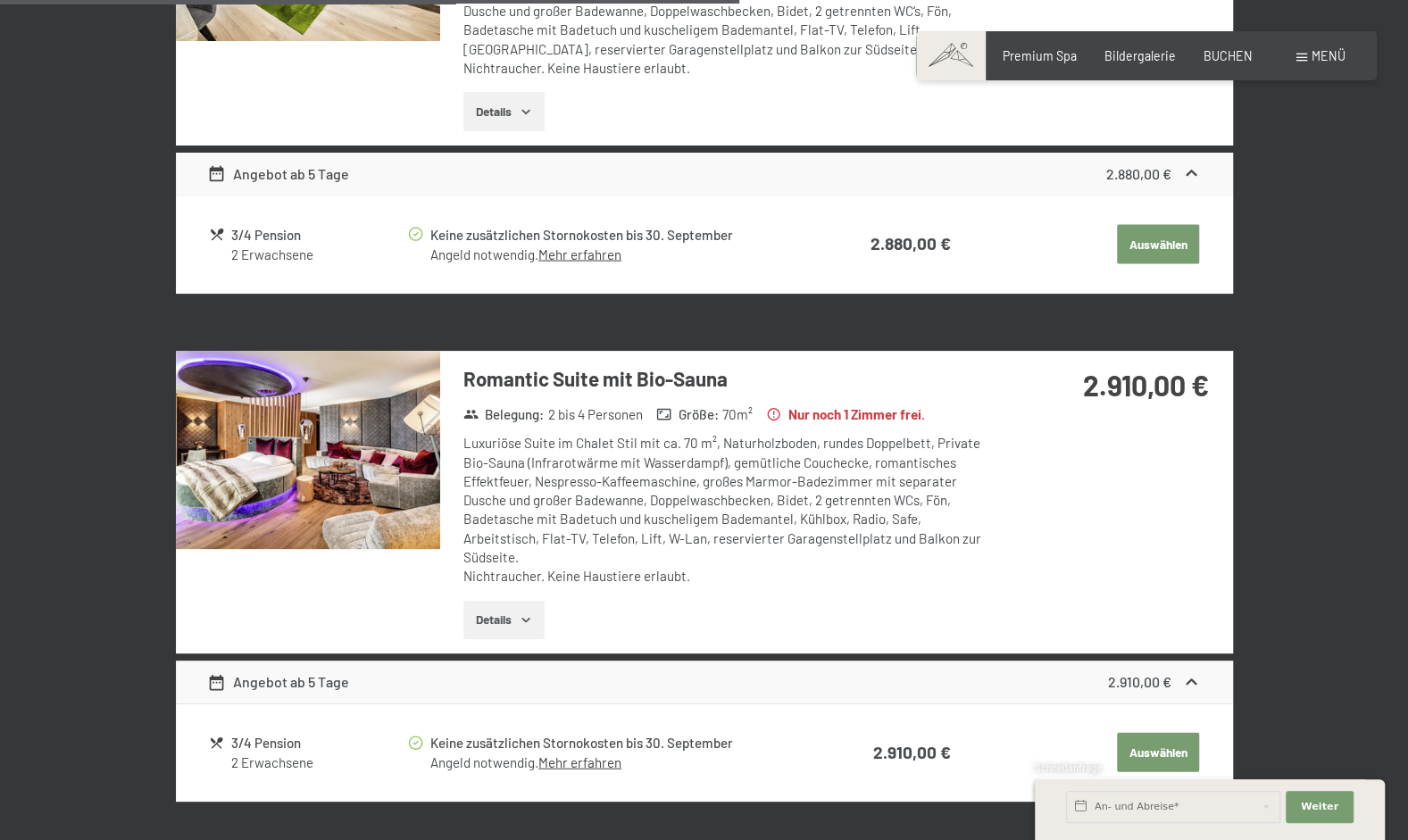
click at [303, 494] on img at bounding box center [308, 449] width 264 height 198
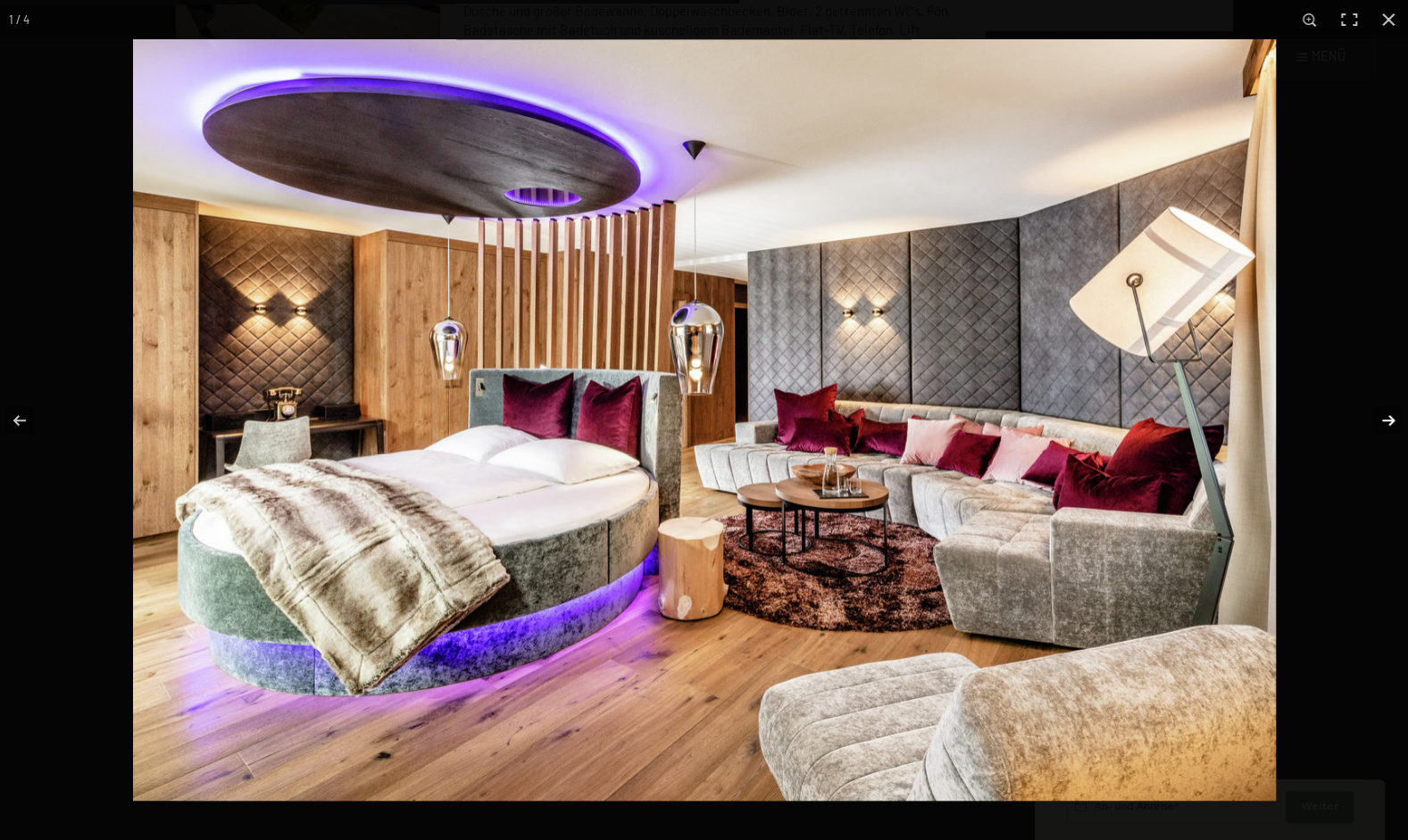
click at [1382, 414] on button "button" at bounding box center [1377, 420] width 63 height 89
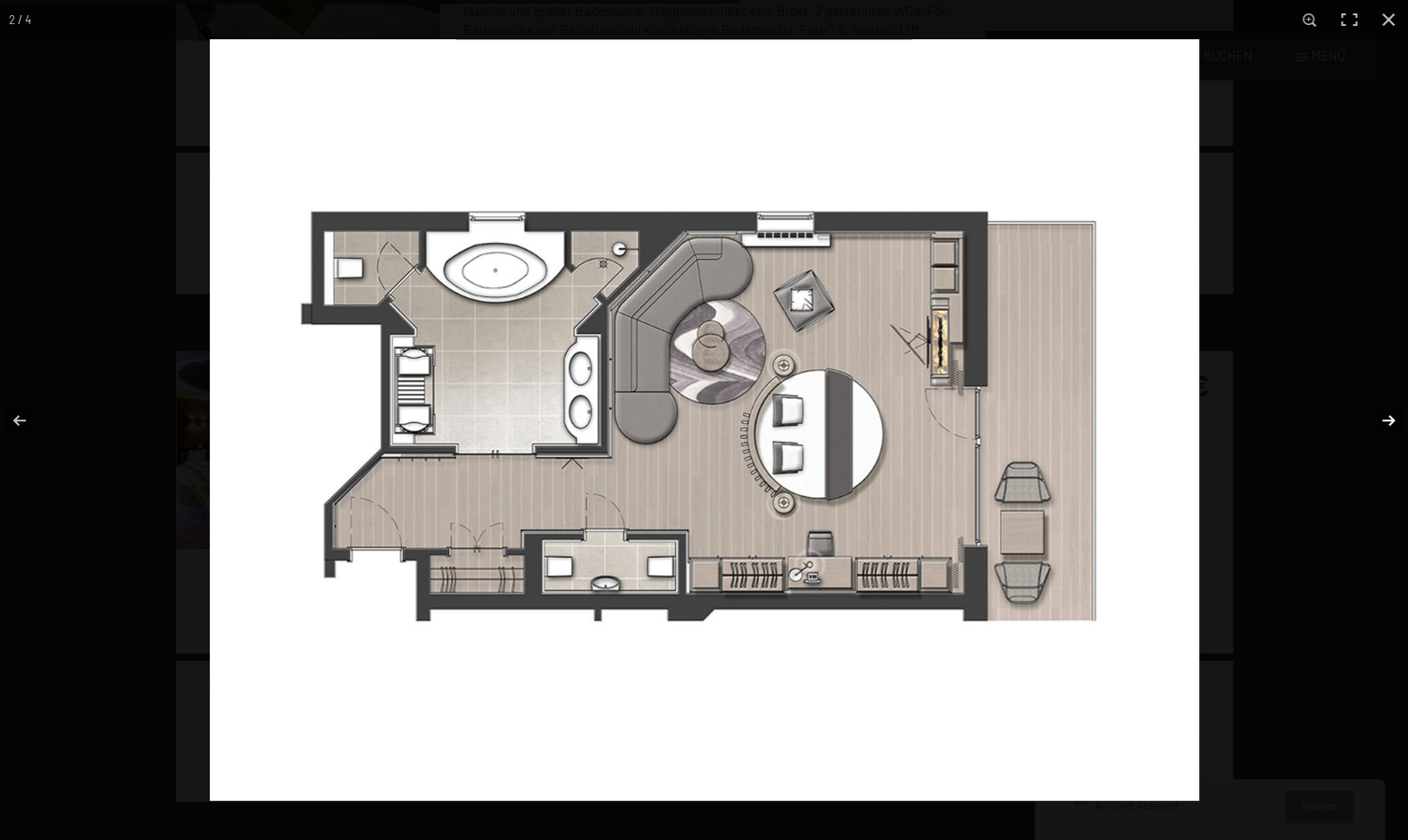
click at [1382, 414] on button "button" at bounding box center [1377, 420] width 63 height 89
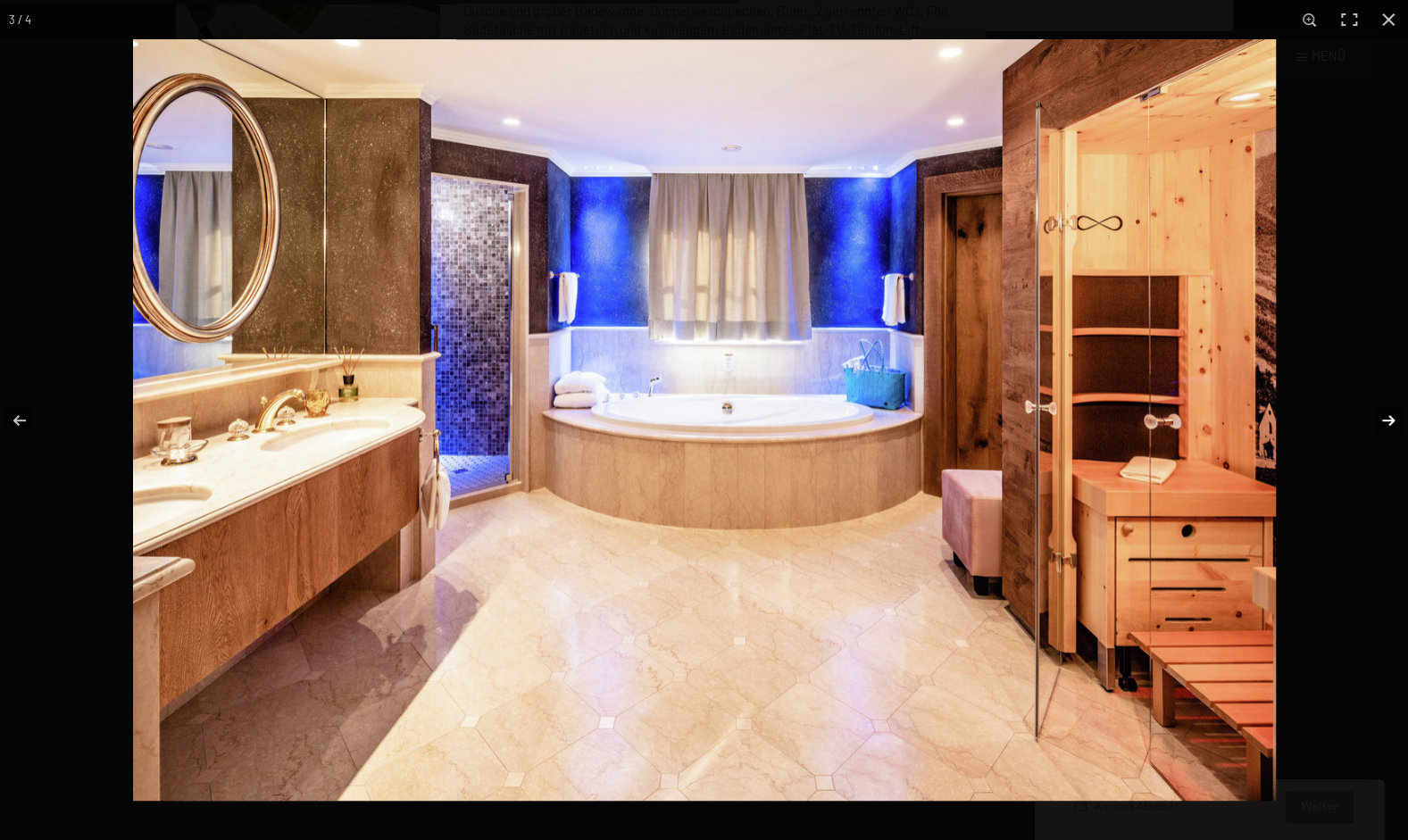
click at [1382, 414] on button "button" at bounding box center [1377, 420] width 63 height 89
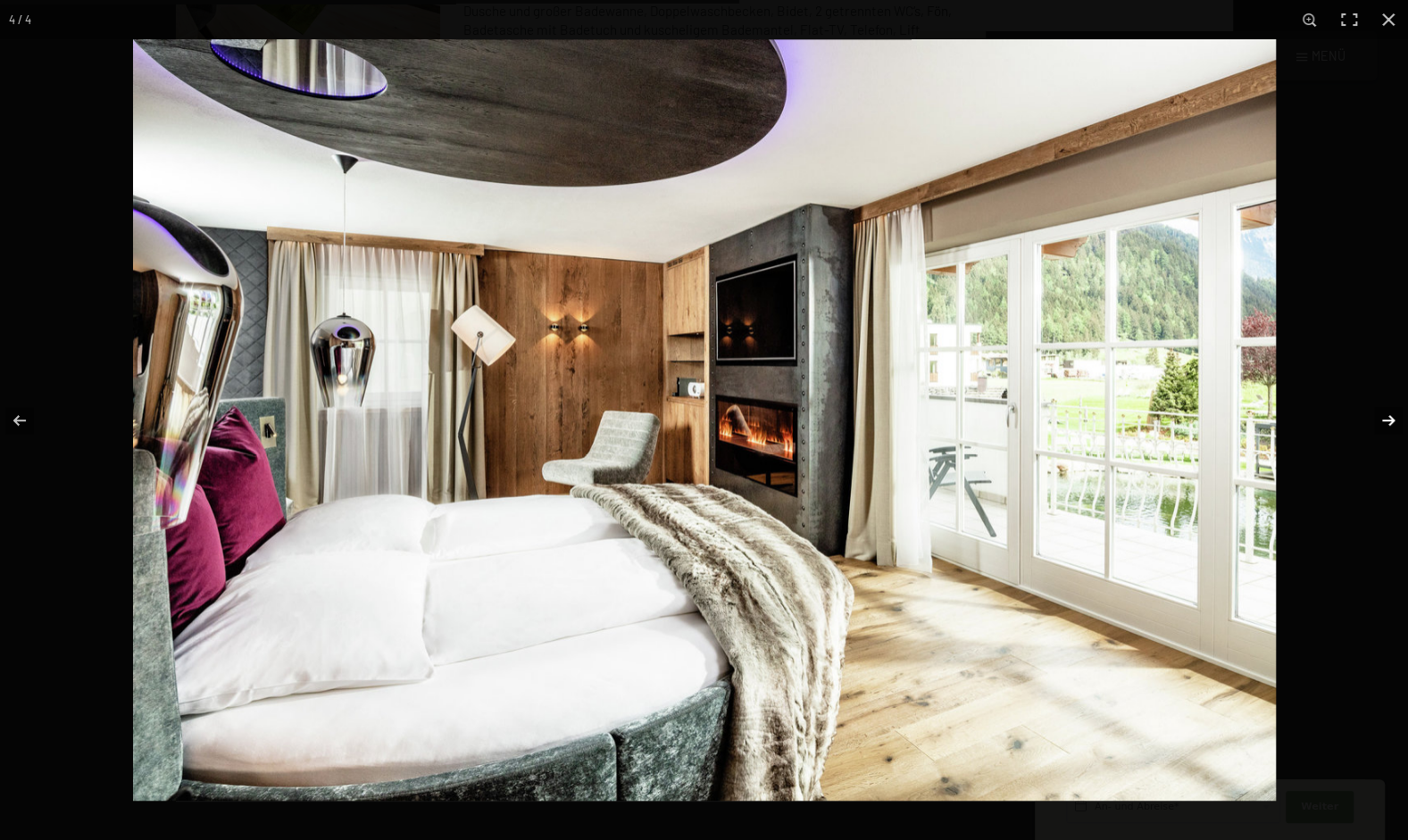
click at [1382, 414] on button "button" at bounding box center [1377, 420] width 63 height 89
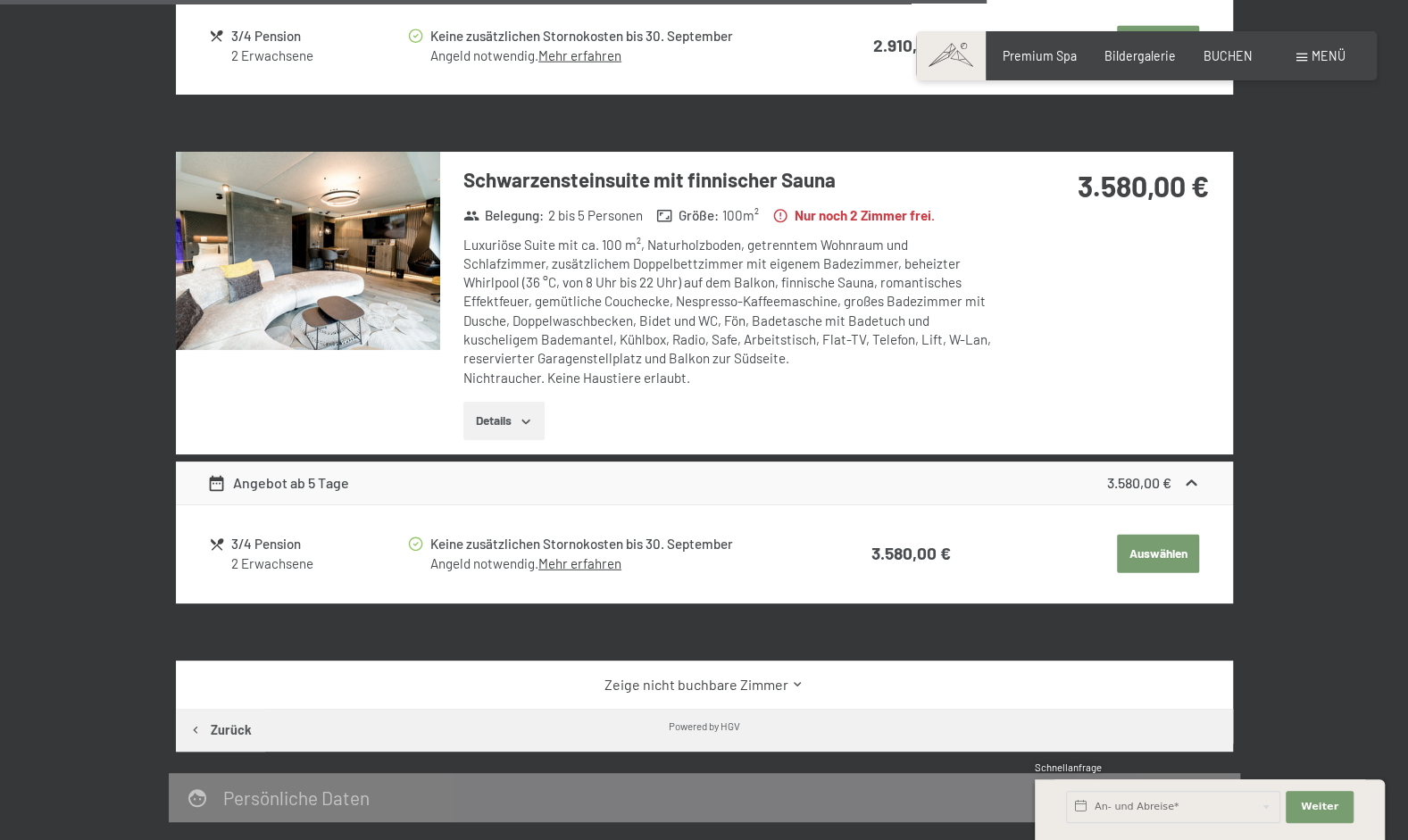
scroll to position [2819, 0]
click at [341, 278] on img at bounding box center [308, 250] width 264 height 198
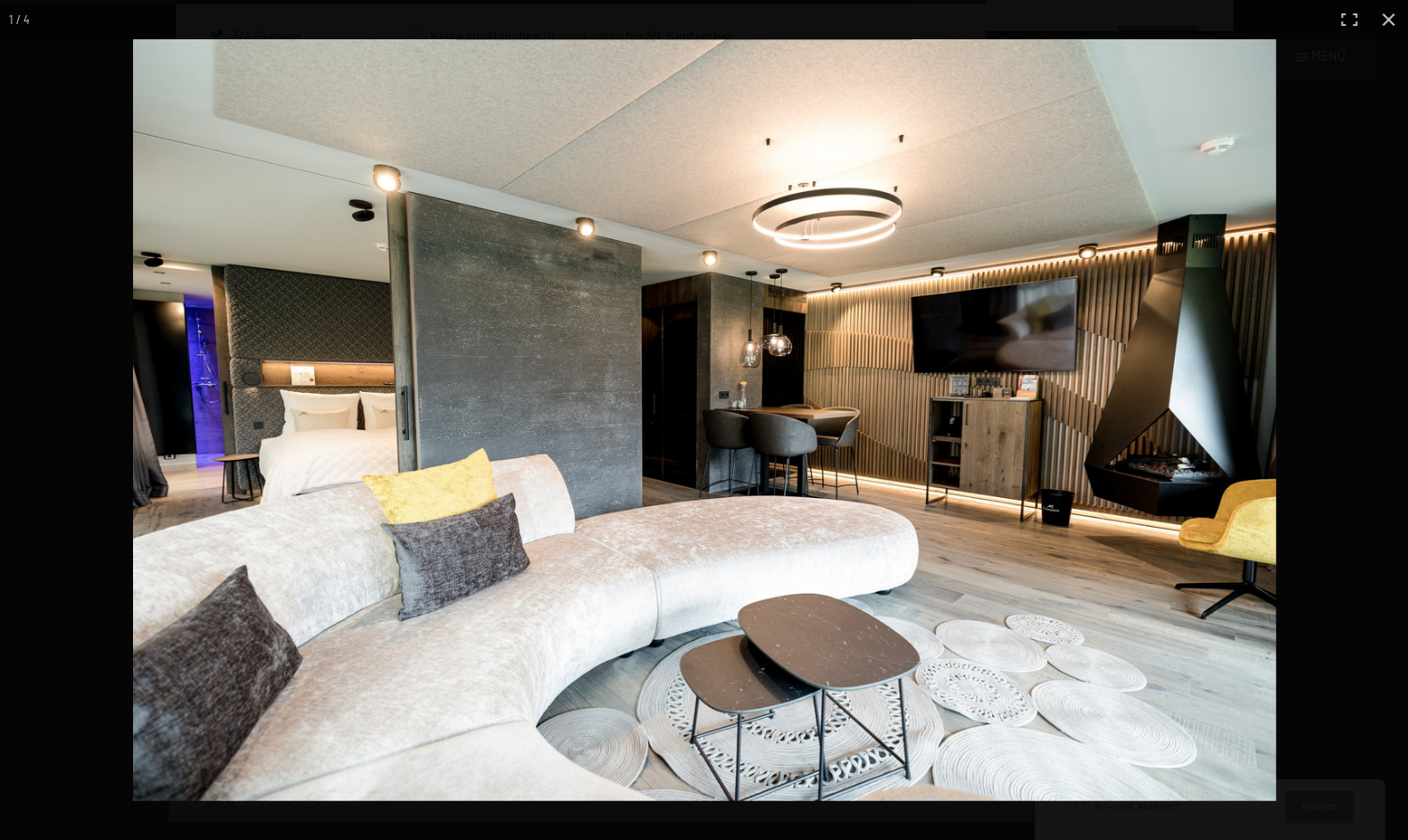
click at [1345, 450] on div at bounding box center [837, 458] width 1408 height 840
click at [1277, 492] on div at bounding box center [837, 458] width 1408 height 840
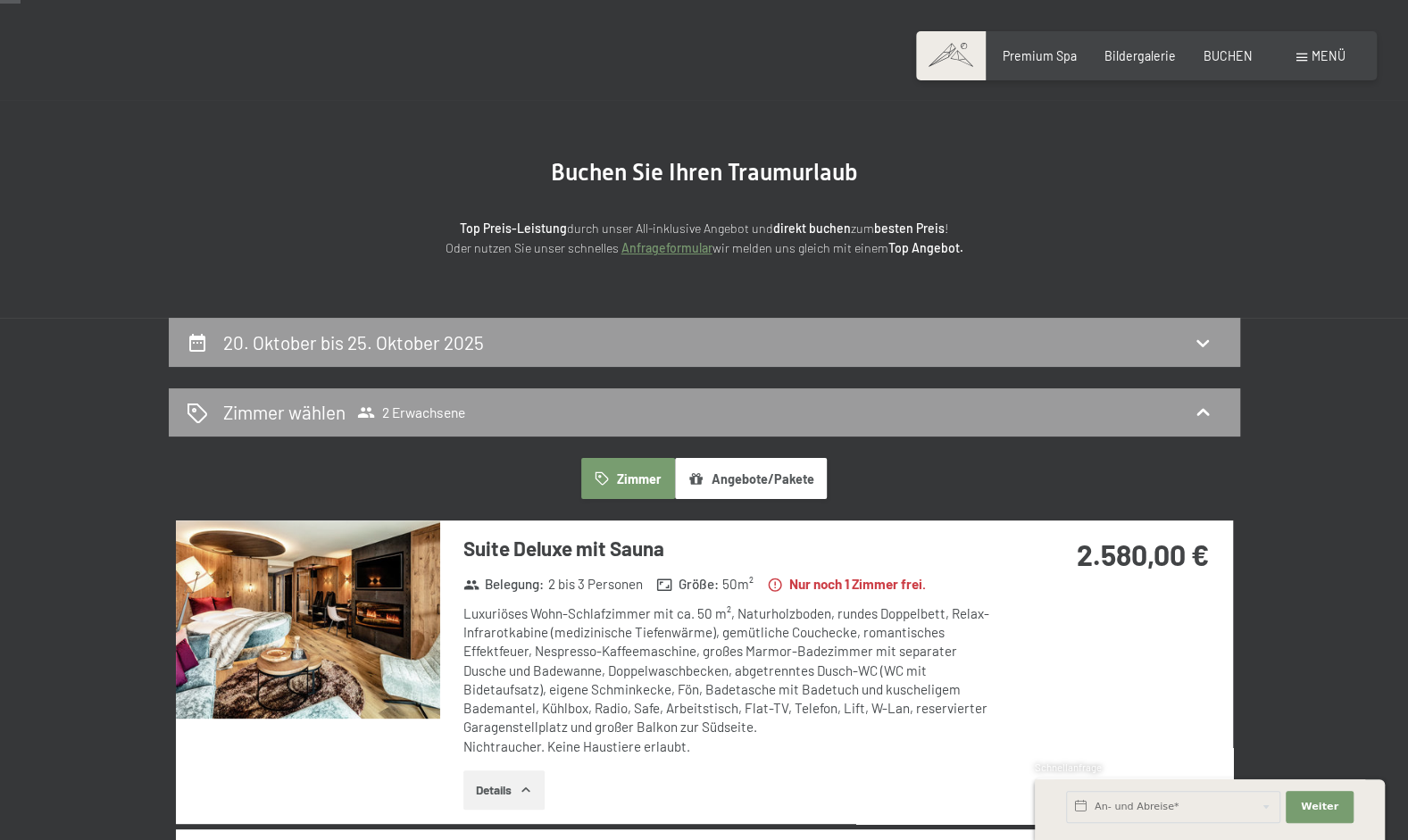
scroll to position [56, 0]
